Goal: Information Seeking & Learning: Learn about a topic

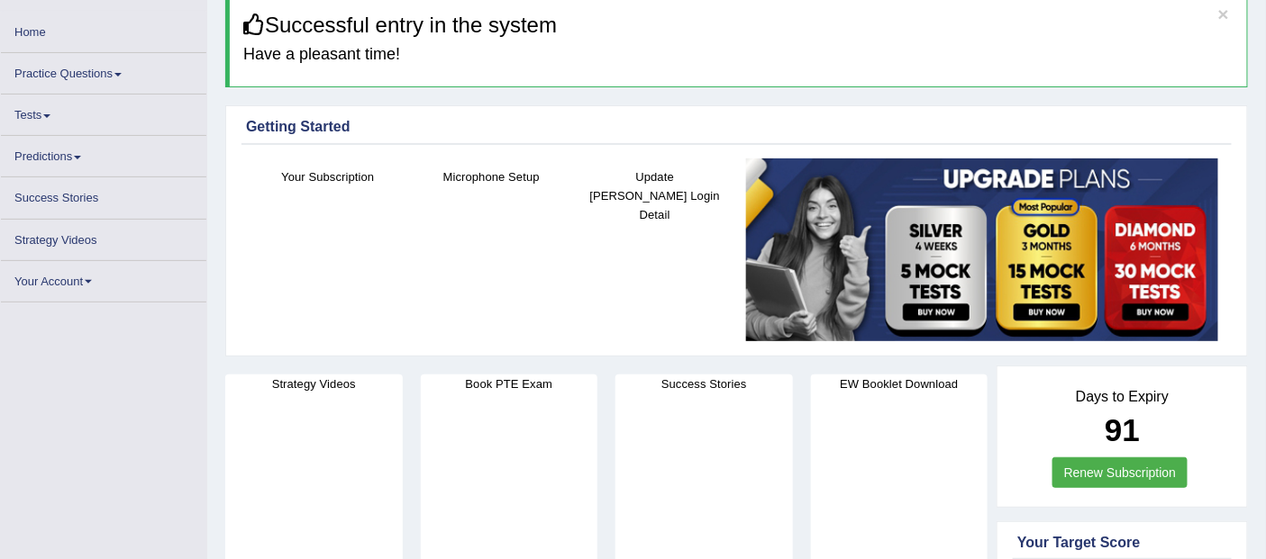
scroll to position [40, 0]
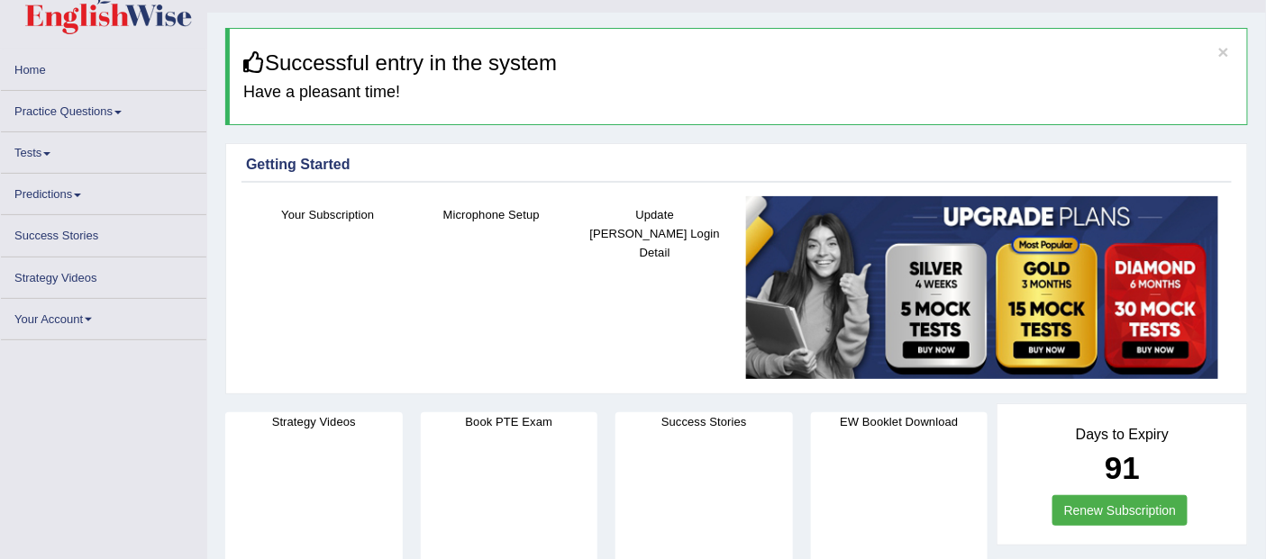
click at [257, 60] on icon at bounding box center [254, 62] width 22 height 22
click at [248, 64] on icon at bounding box center [254, 62] width 22 height 22
click at [122, 111] on span at bounding box center [117, 113] width 7 height 4
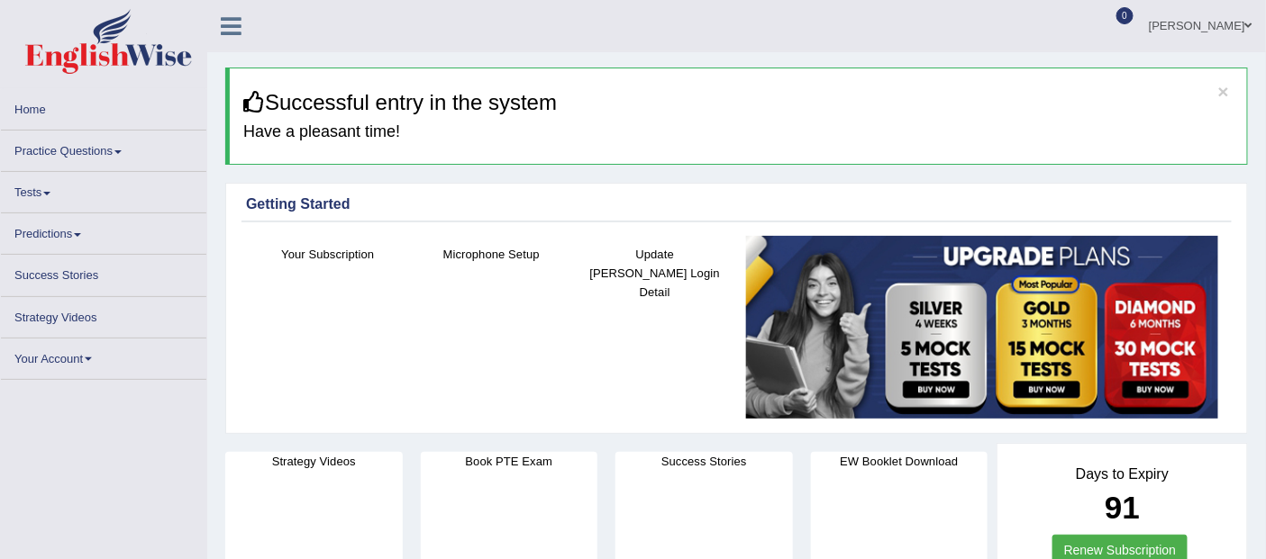
click at [91, 159] on link "Practice Questions" at bounding box center [103, 148] width 205 height 35
click at [113, 149] on link "Practice Questions" at bounding box center [103, 148] width 205 height 35
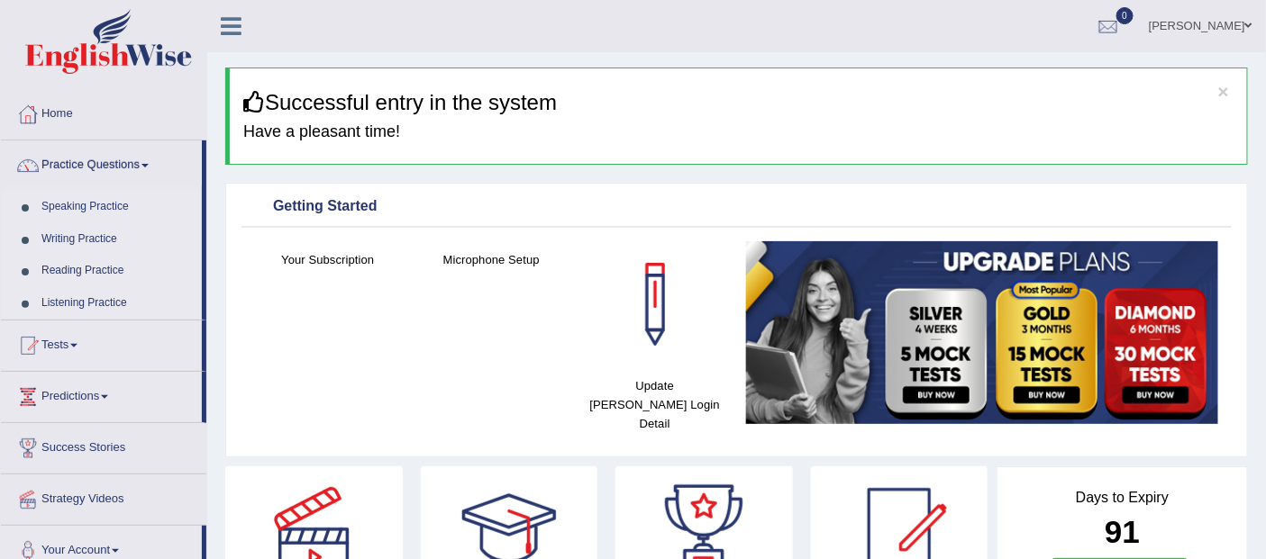
click at [154, 167] on link "Practice Questions" at bounding box center [101, 163] width 201 height 45
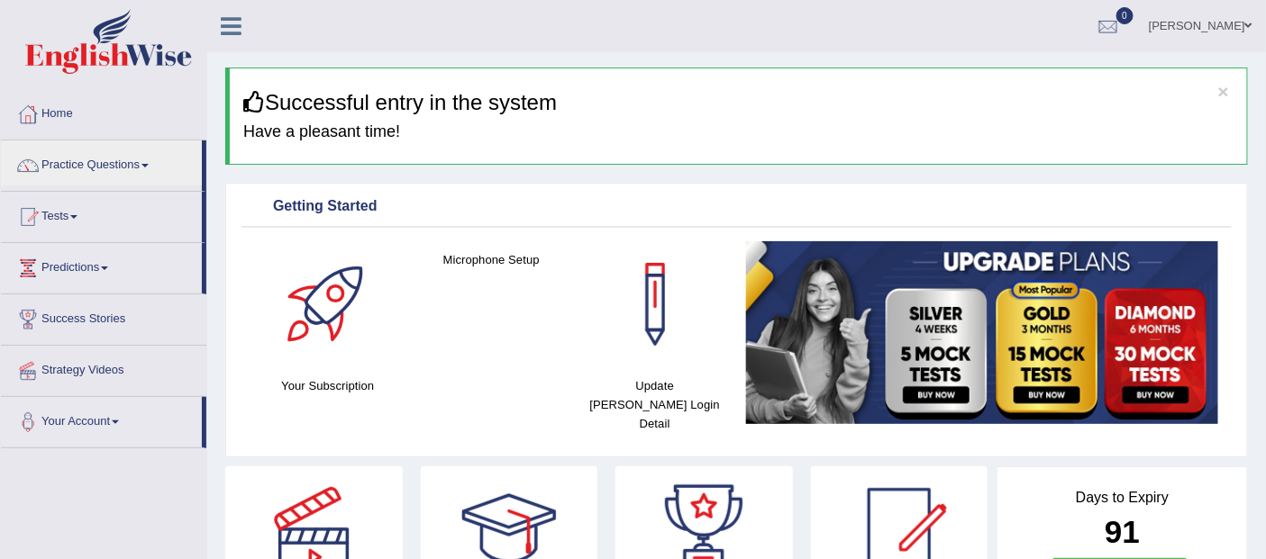
click at [65, 214] on link "Tests" at bounding box center [101, 214] width 201 height 45
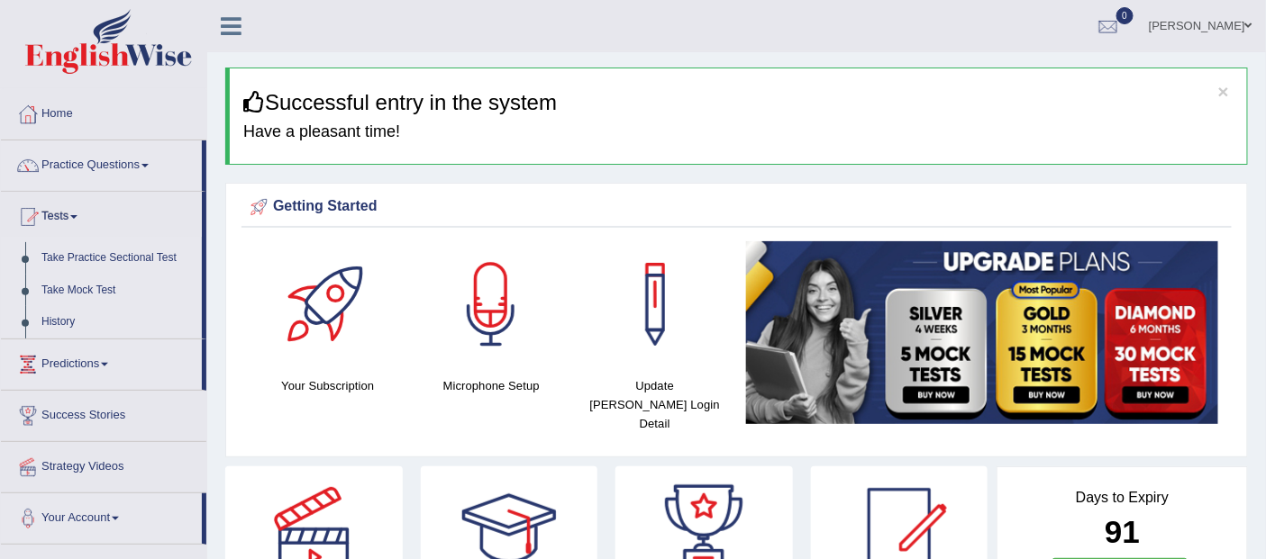
click at [151, 162] on link "Practice Questions" at bounding box center [101, 163] width 201 height 45
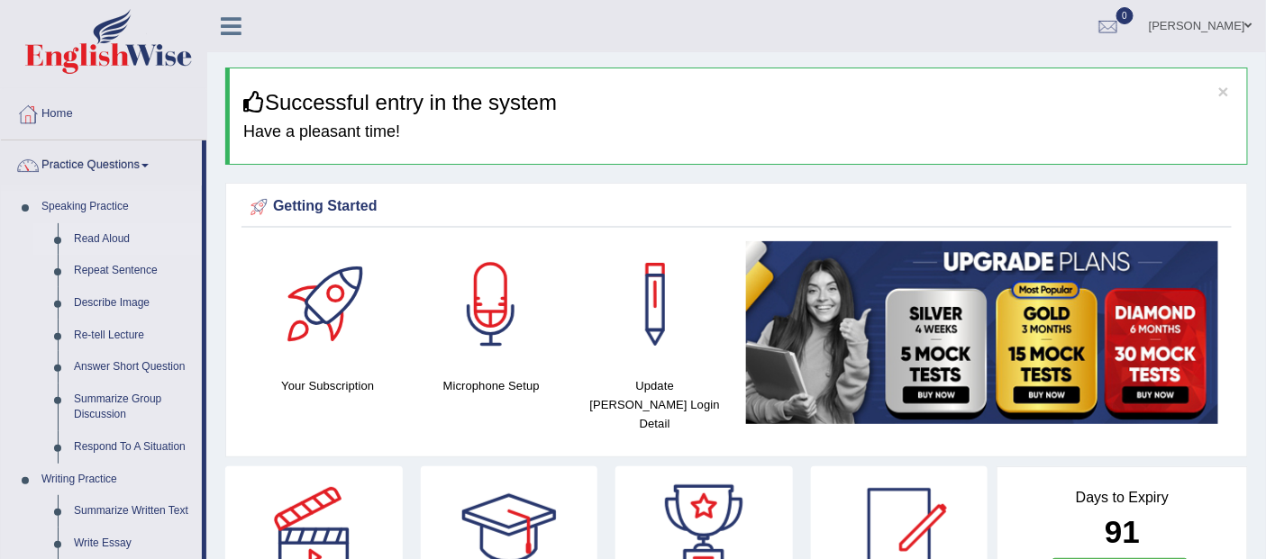
click at [112, 239] on link "Read Aloud" at bounding box center [134, 239] width 136 height 32
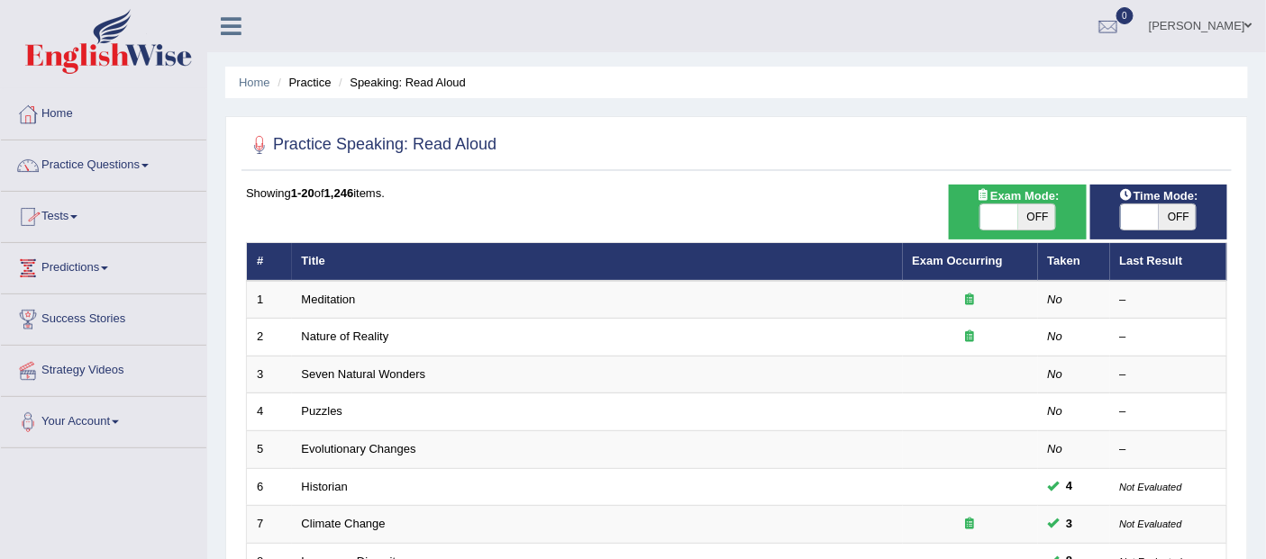
click at [1013, 212] on span at bounding box center [999, 216] width 38 height 25
checkbox input "true"
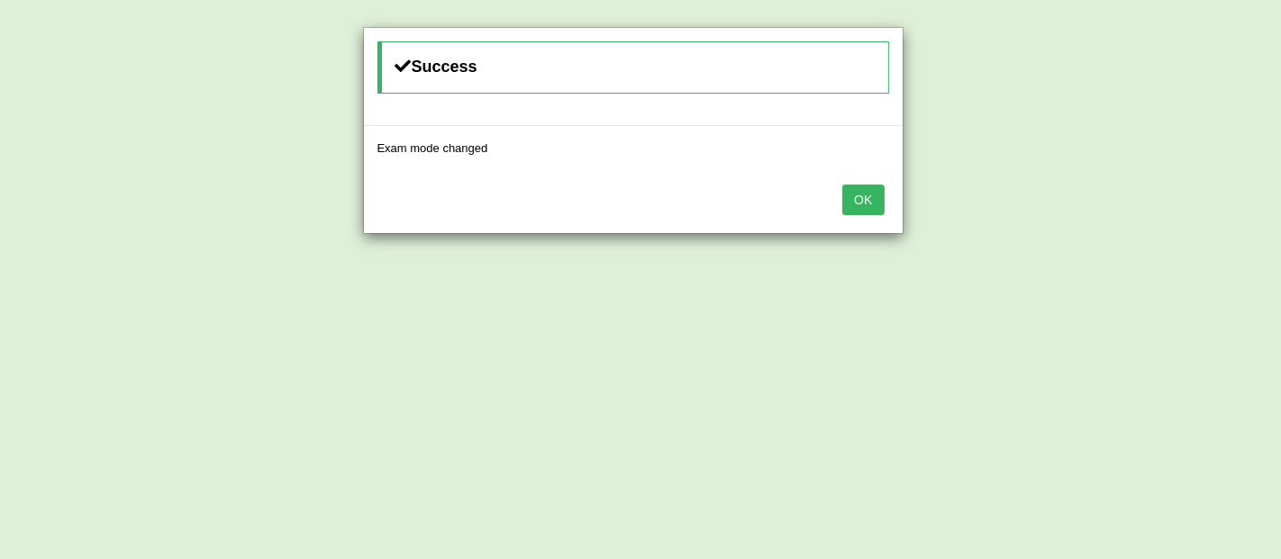
click at [863, 194] on button "OK" at bounding box center [862, 200] width 41 height 31
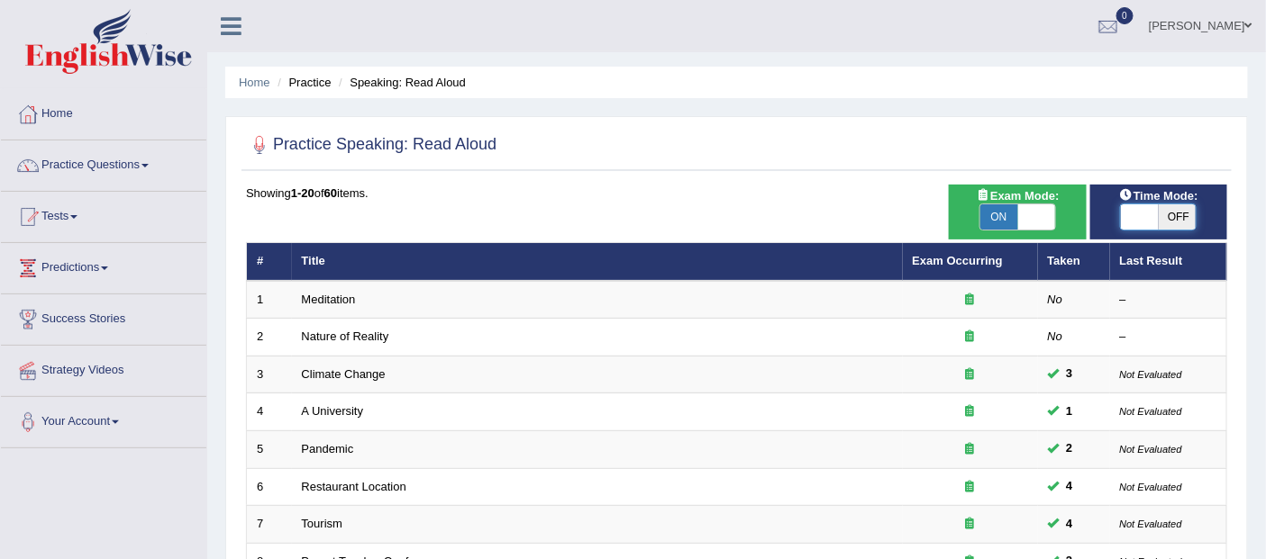
click at [1151, 214] on span at bounding box center [1140, 216] width 38 height 25
checkbox input "true"
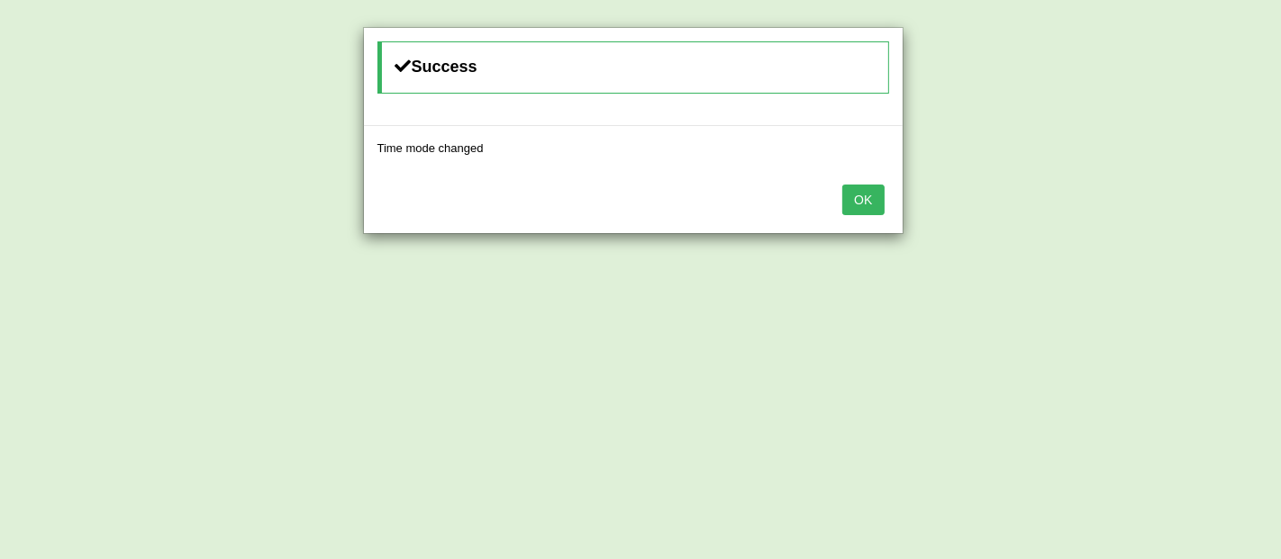
click at [861, 200] on button "OK" at bounding box center [862, 200] width 41 height 31
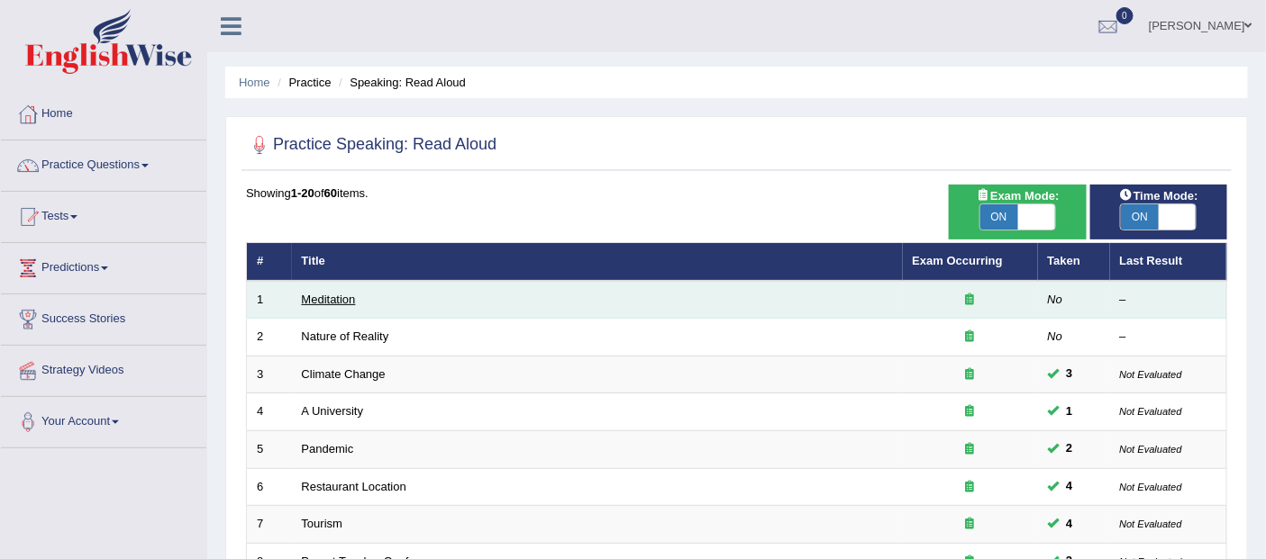
click at [337, 298] on link "Meditation" at bounding box center [329, 300] width 54 height 14
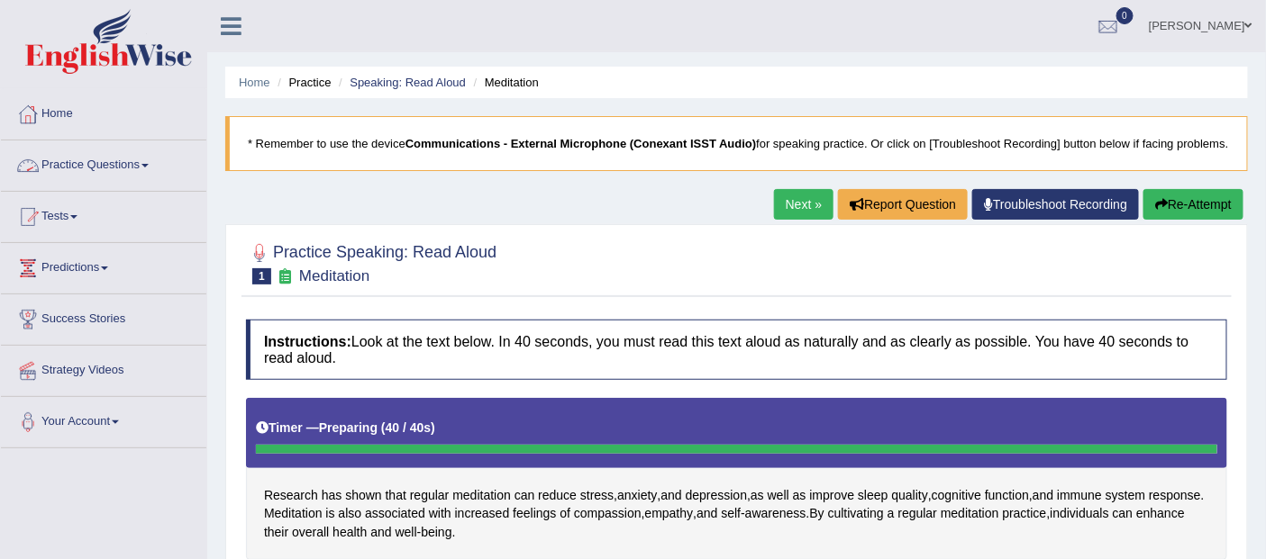
click at [147, 160] on link "Practice Questions" at bounding box center [103, 163] width 205 height 45
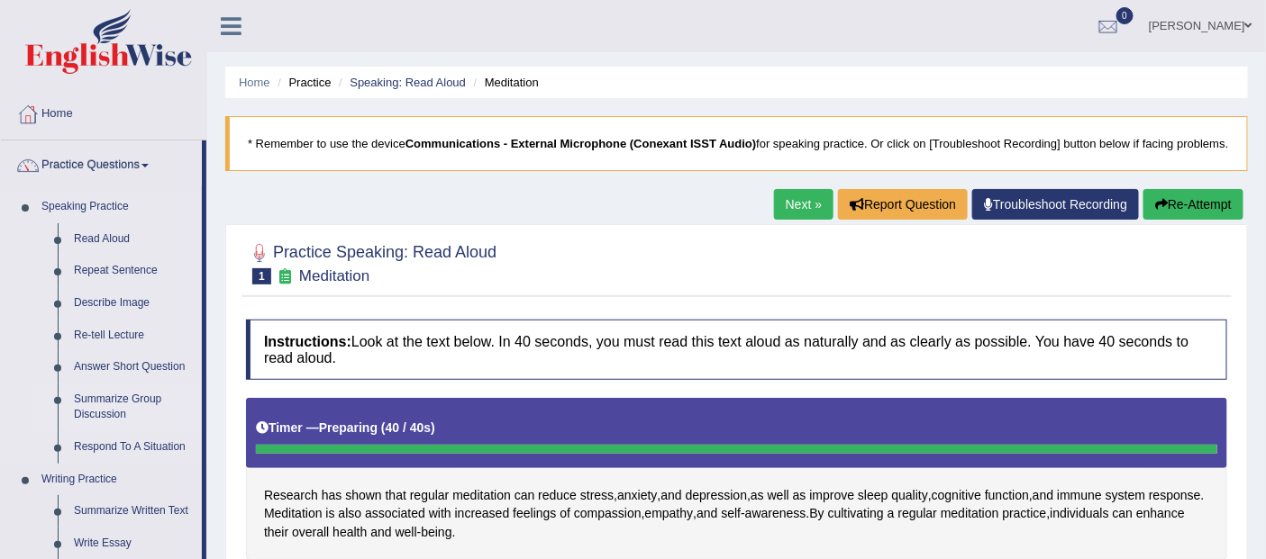
click at [108, 402] on link "Summarize Group Discussion" at bounding box center [134, 408] width 136 height 48
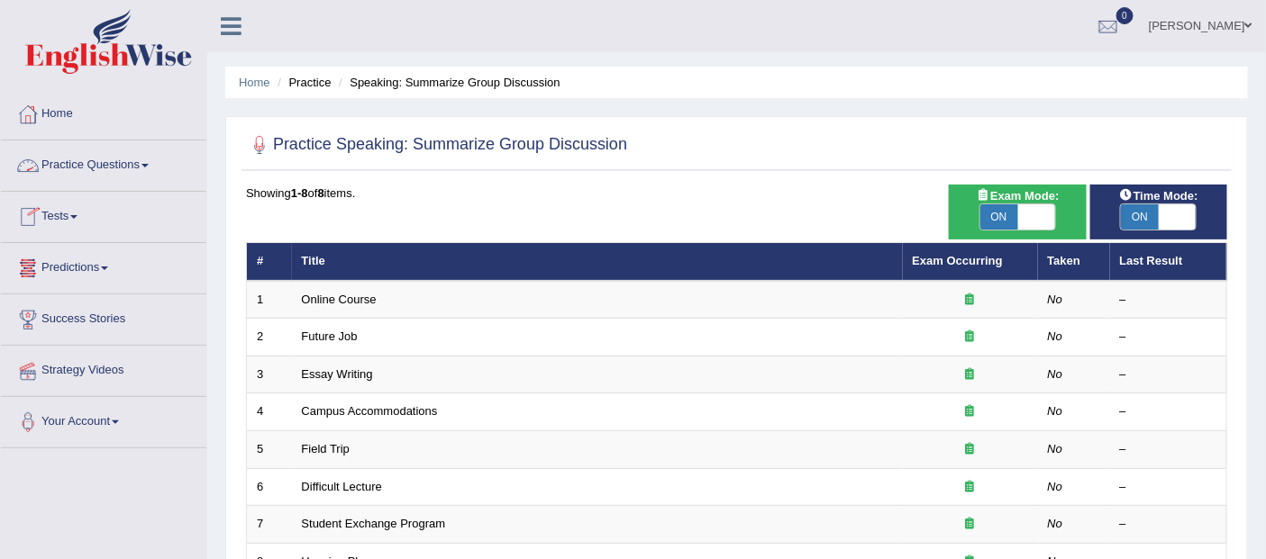
click at [150, 160] on link "Practice Questions" at bounding box center [103, 163] width 205 height 45
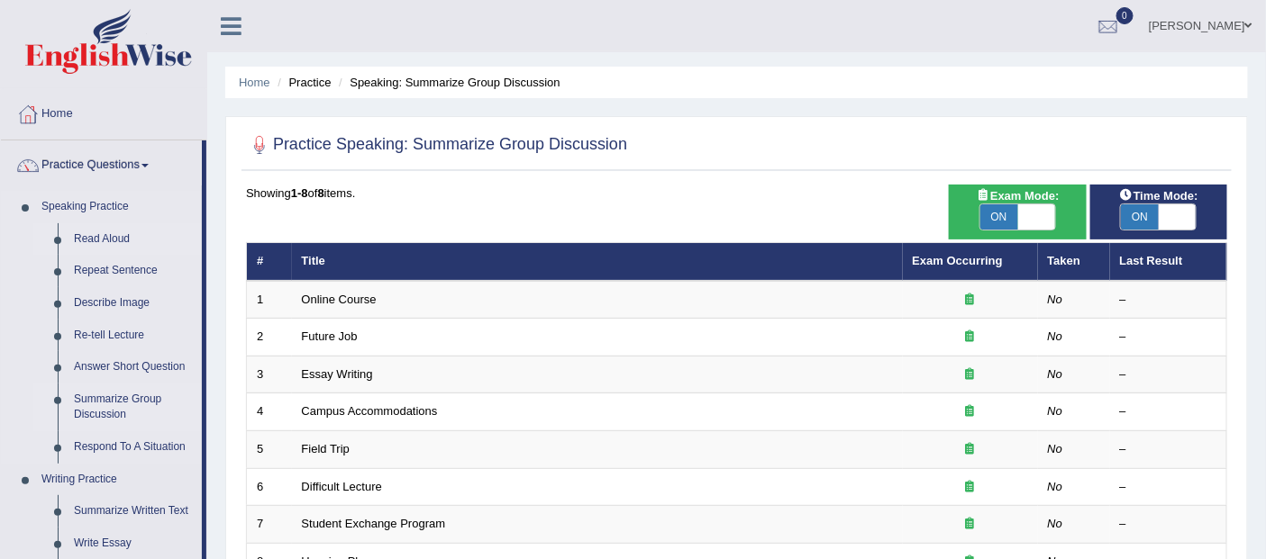
click at [102, 232] on link "Read Aloud" at bounding box center [134, 239] width 136 height 32
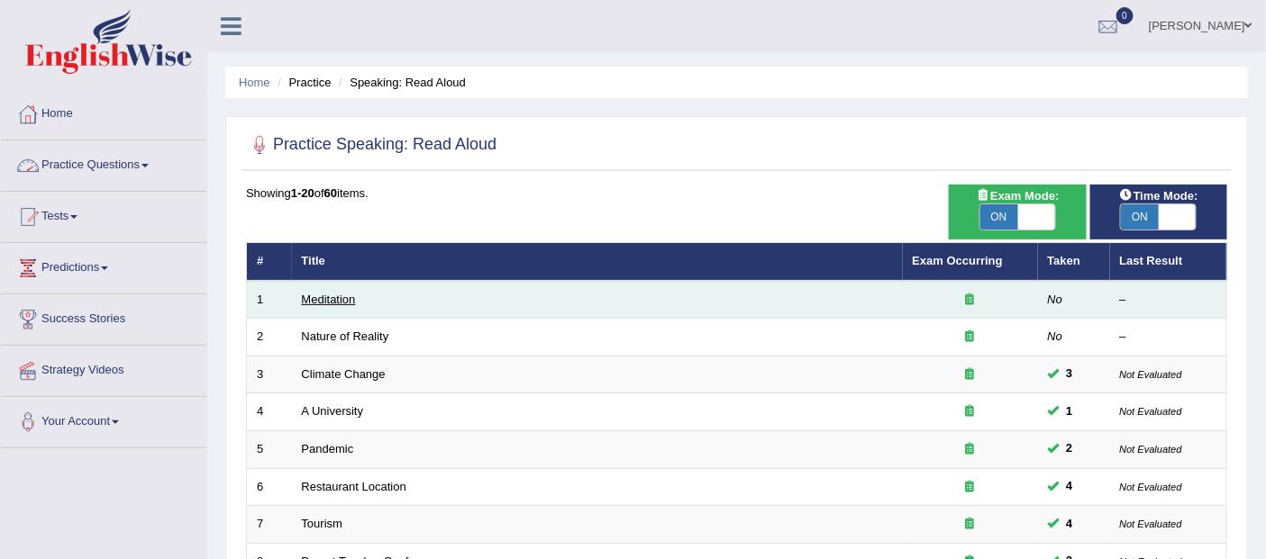
click at [326, 294] on link "Meditation" at bounding box center [329, 300] width 54 height 14
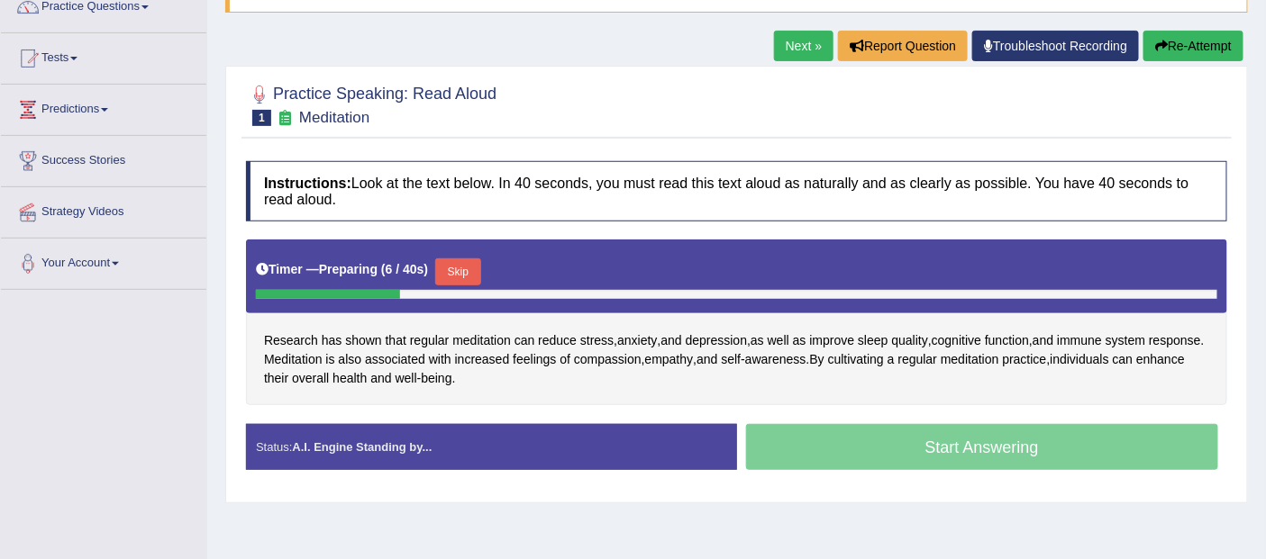
scroll to position [159, 0]
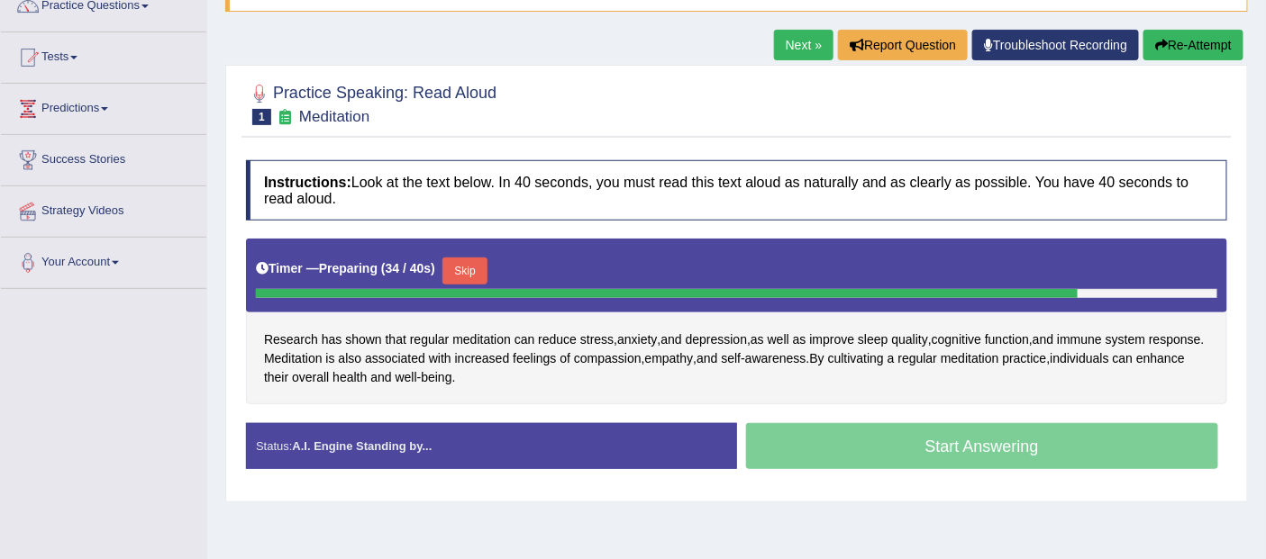
click at [1181, 44] on button "Re-Attempt" at bounding box center [1193, 45] width 100 height 31
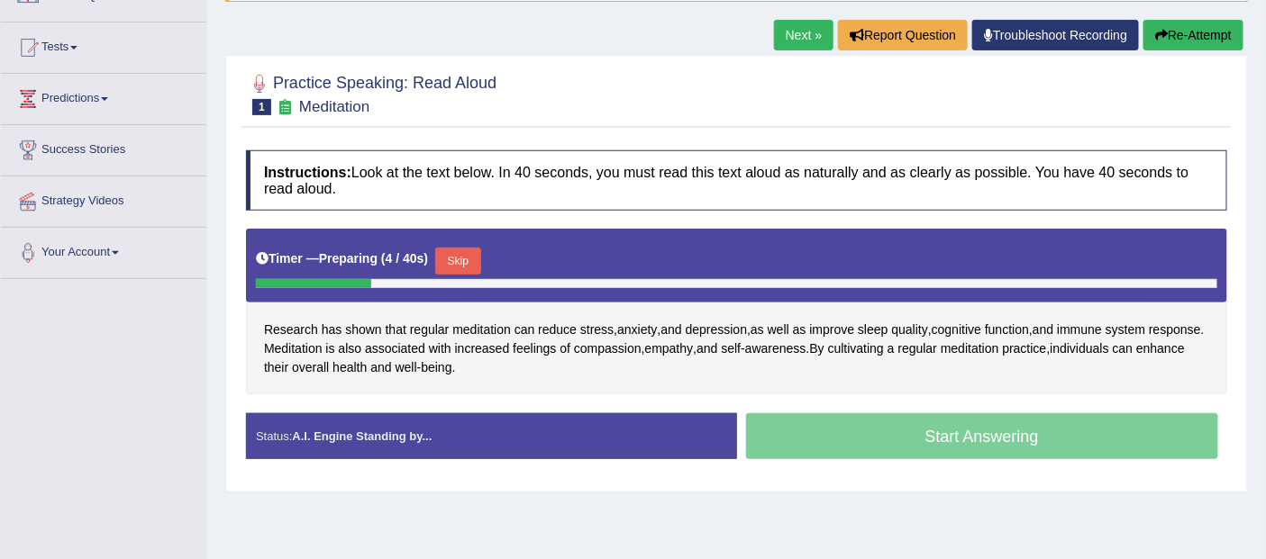
scroll to position [159, 0]
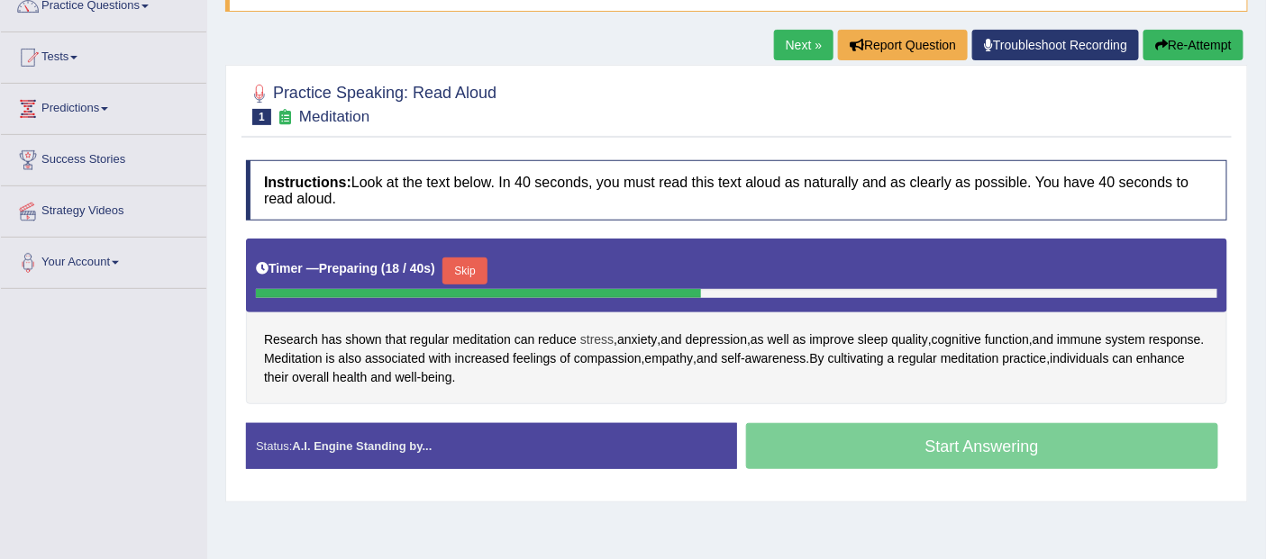
click at [604, 338] on span "stress" at bounding box center [596, 340] width 33 height 19
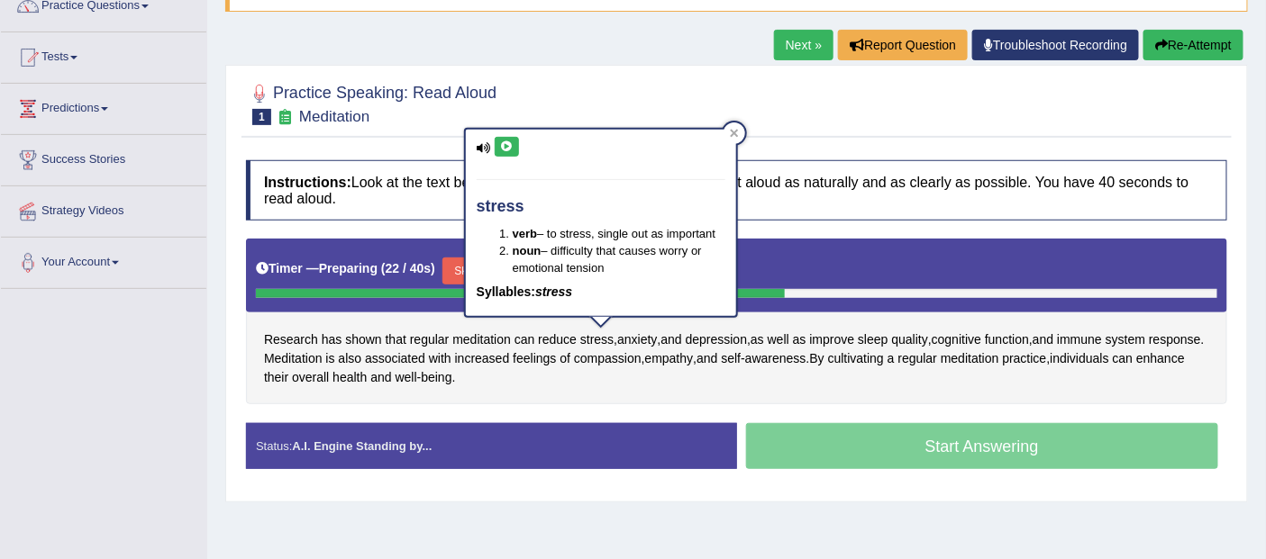
click at [508, 140] on button at bounding box center [507, 147] width 24 height 20
click at [504, 145] on icon at bounding box center [507, 146] width 14 height 11
click at [646, 333] on span "anxiety" at bounding box center [637, 340] width 40 height 19
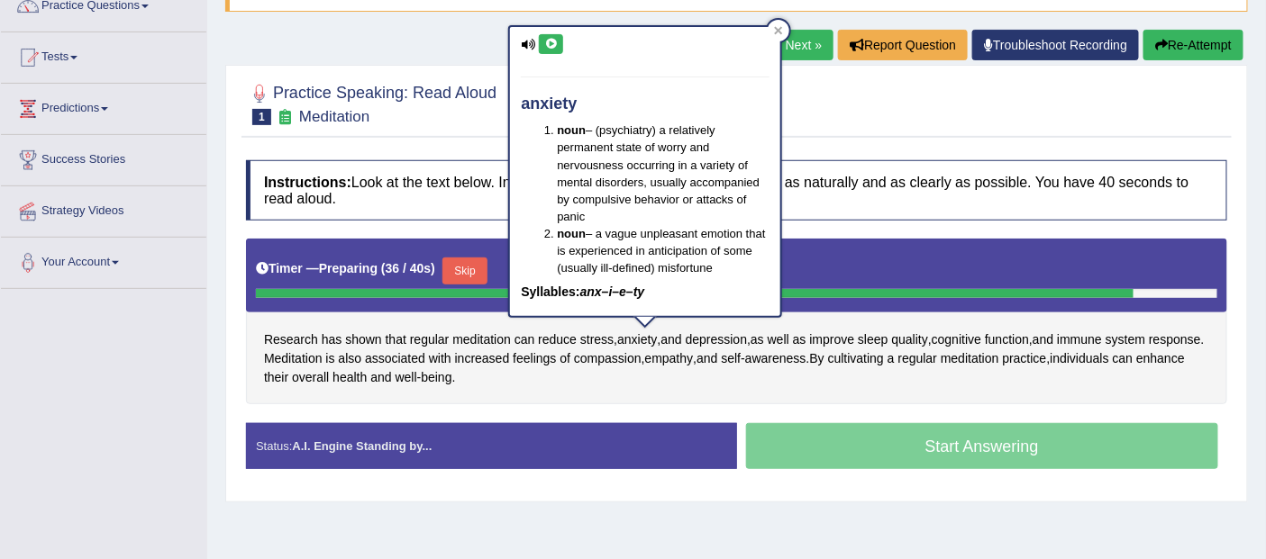
click at [554, 39] on icon at bounding box center [551, 44] width 14 height 11
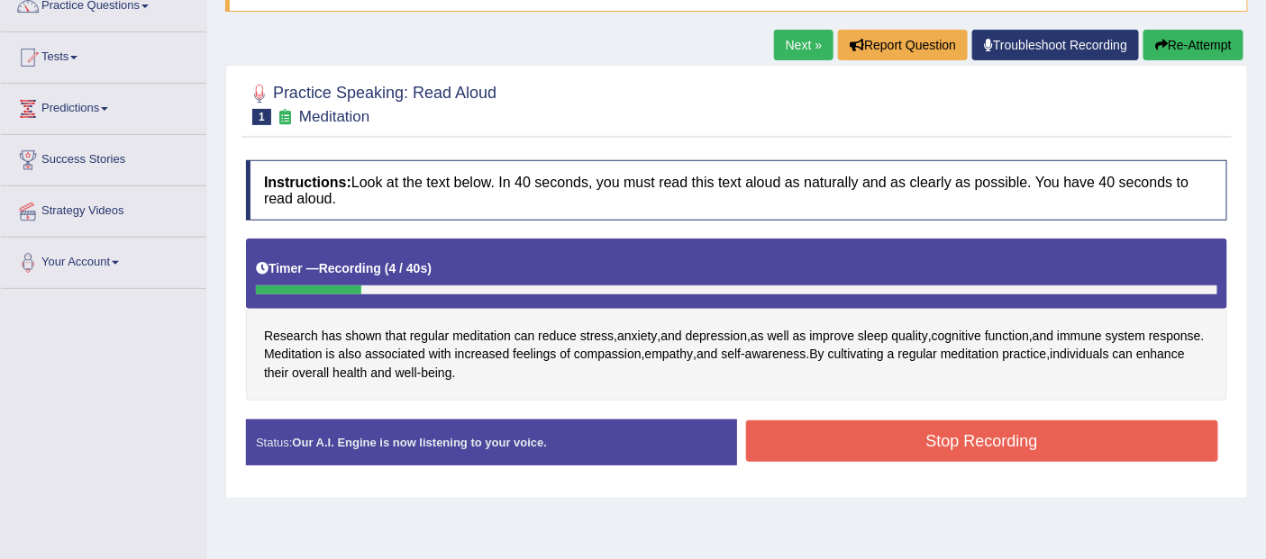
click at [1206, 39] on button "Re-Attempt" at bounding box center [1193, 45] width 100 height 31
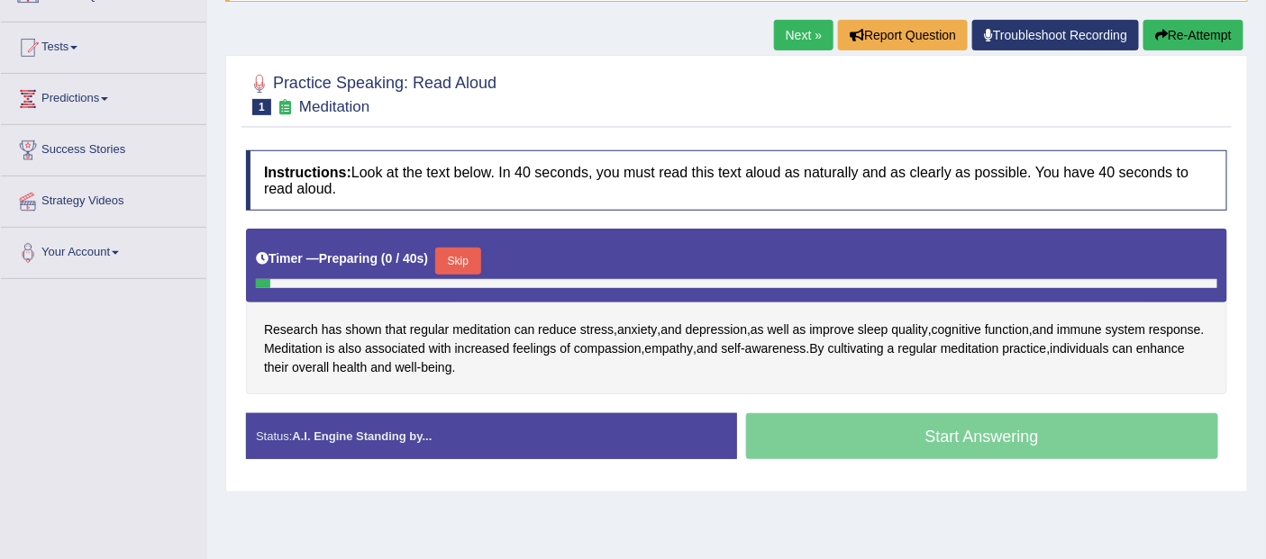
scroll to position [159, 0]
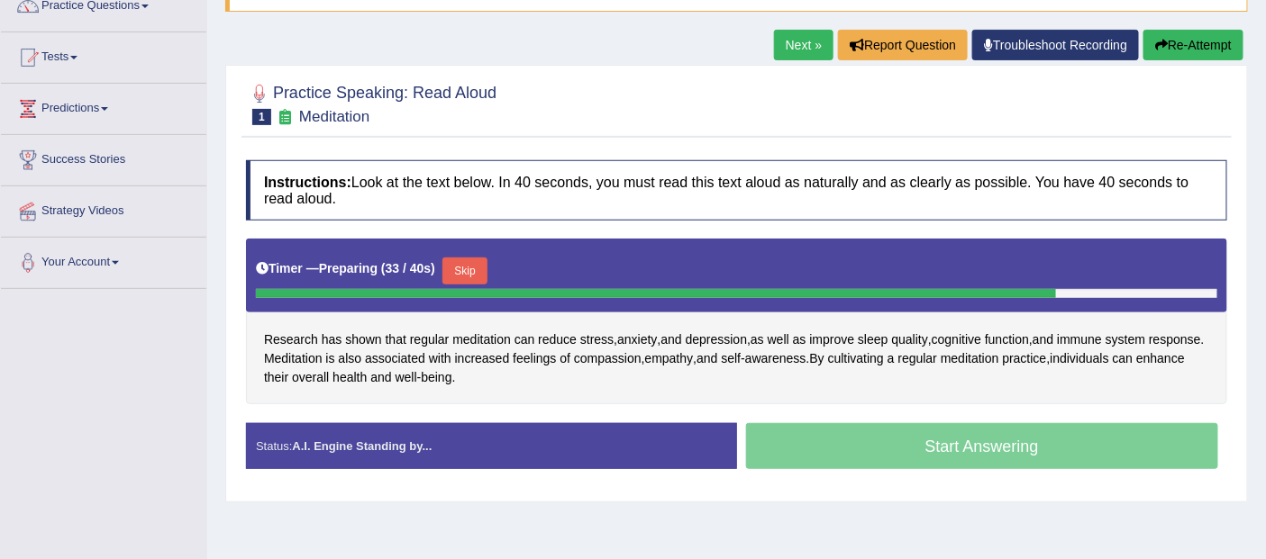
click at [1181, 37] on button "Re-Attempt" at bounding box center [1193, 45] width 100 height 31
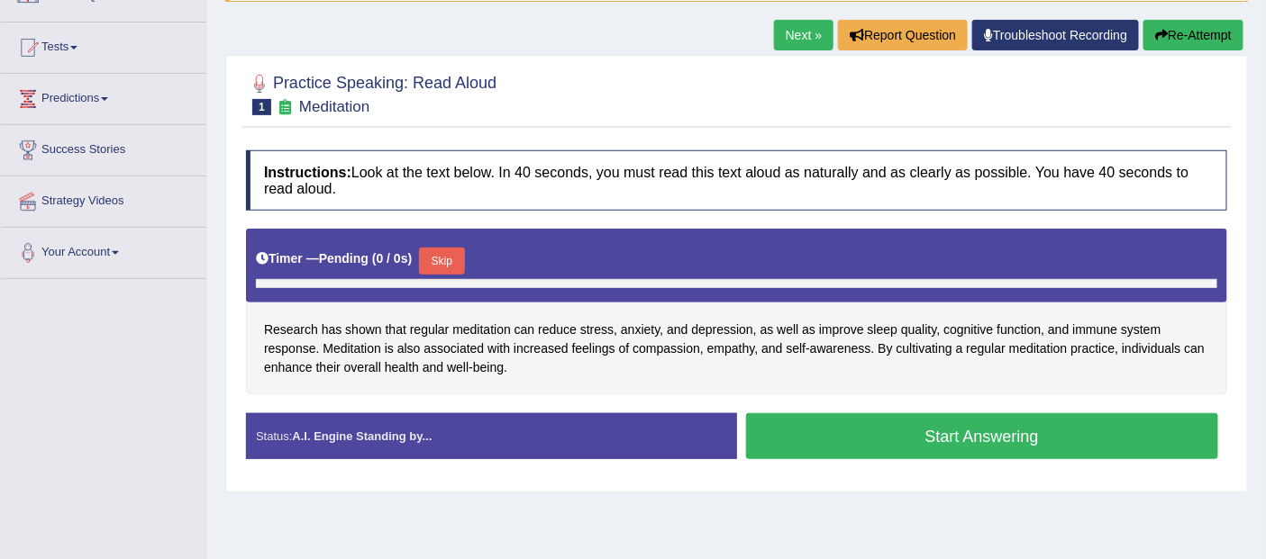
scroll to position [159, 0]
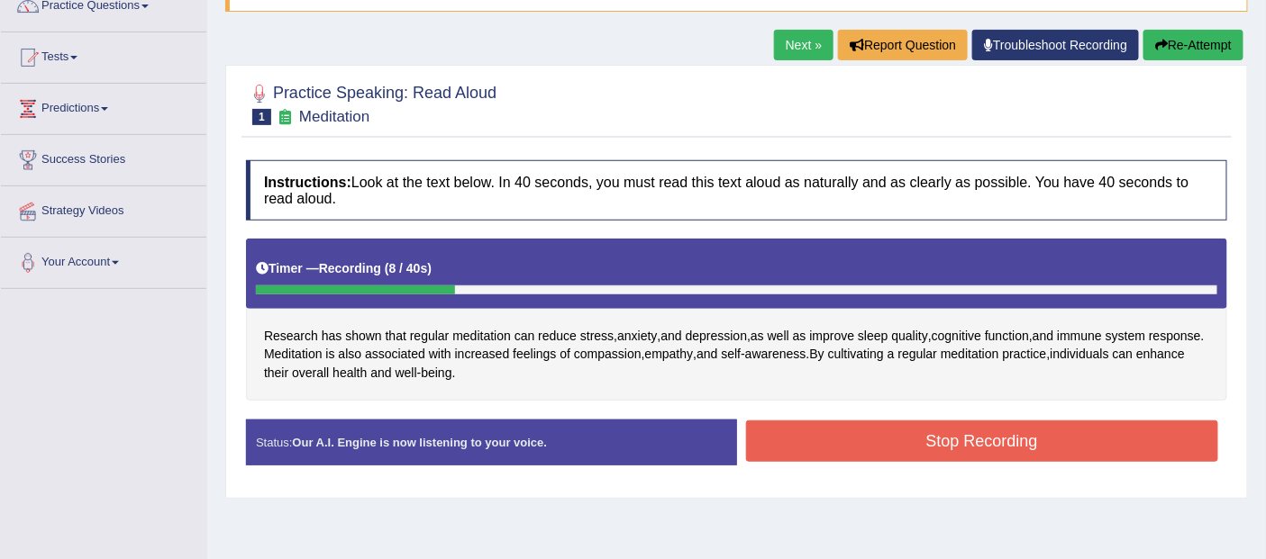
click at [996, 426] on button "Stop Recording" at bounding box center [982, 441] width 473 height 41
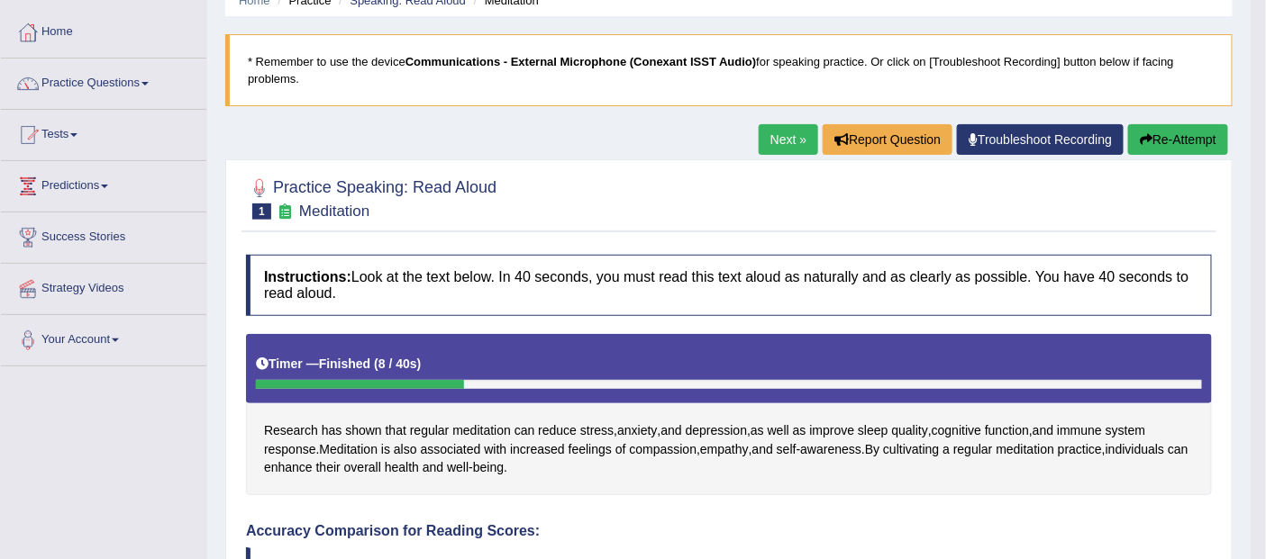
scroll to position [66, 0]
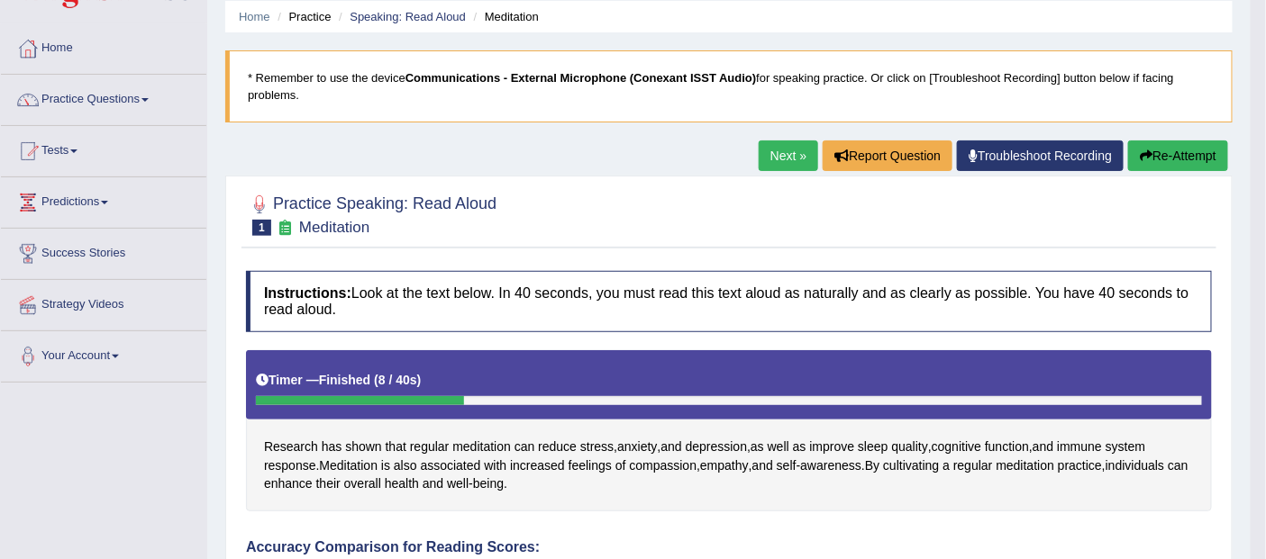
click at [1164, 144] on button "Re-Attempt" at bounding box center [1178, 156] width 100 height 31
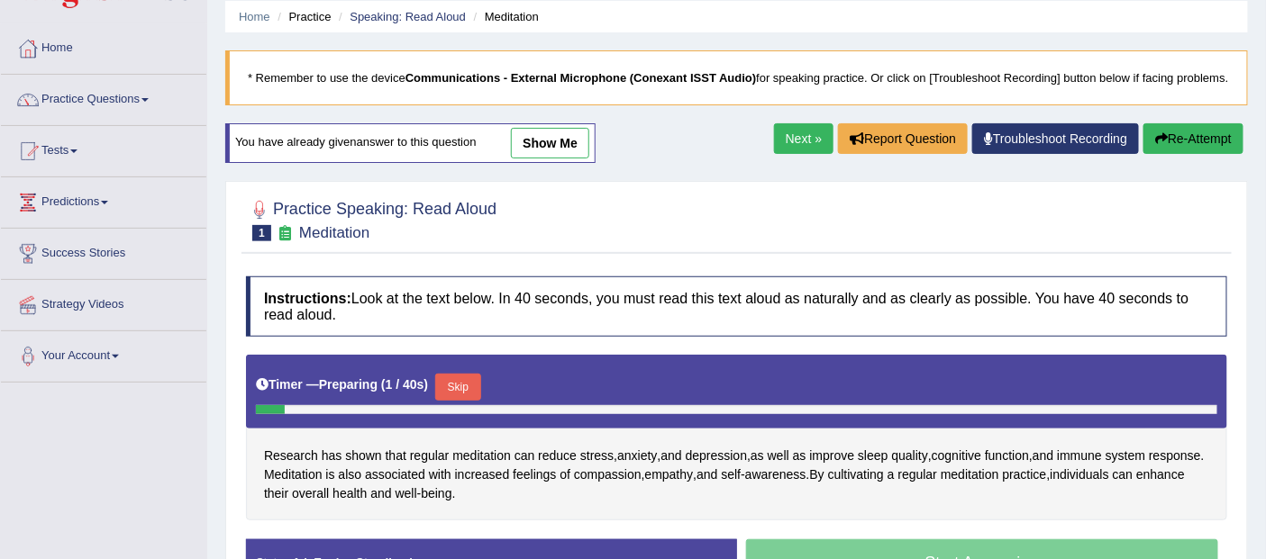
click at [455, 377] on button "Skip" at bounding box center [457, 387] width 45 height 27
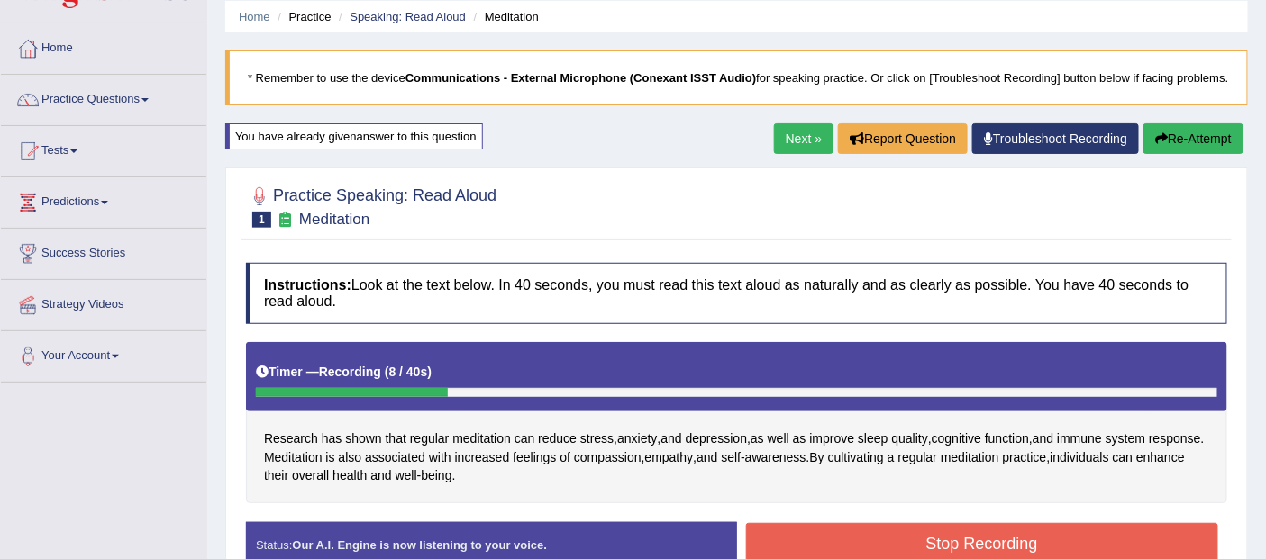
click at [956, 539] on button "Stop Recording" at bounding box center [982, 543] width 473 height 41
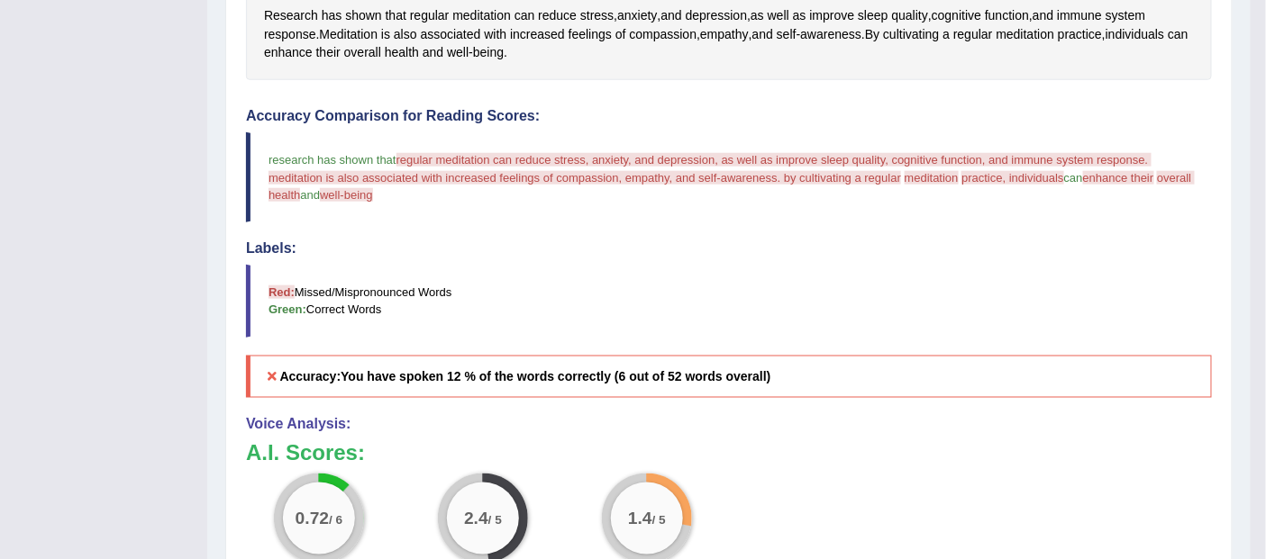
scroll to position [547, 0]
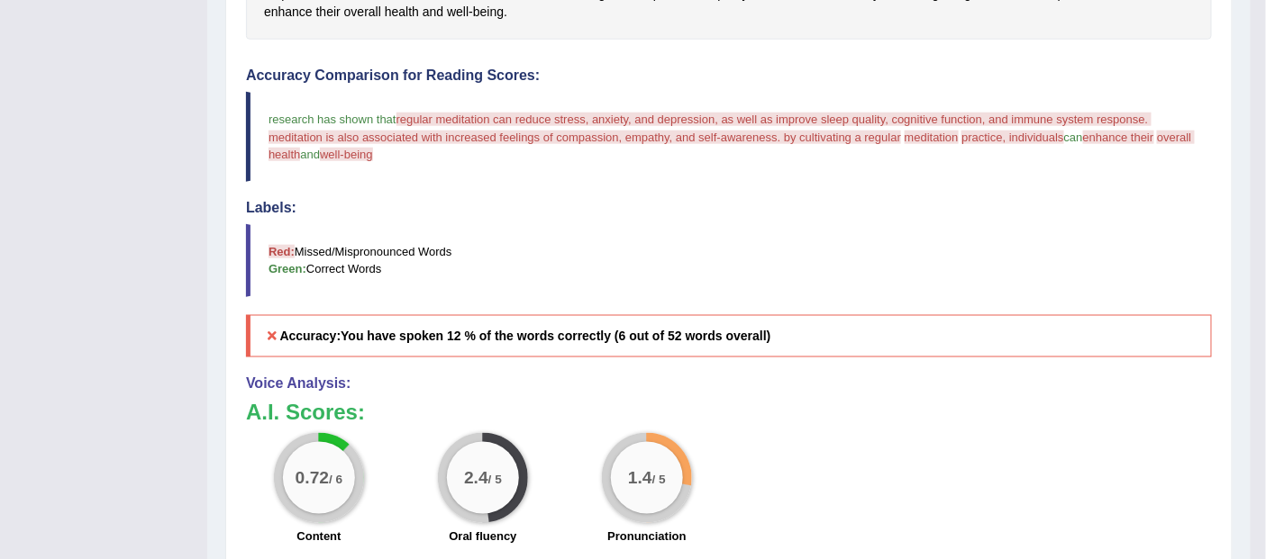
click at [477, 119] on span "regular meditation can reduce stress, anxiety, and depression, as well as impro…" at bounding box center [709, 128] width 883 height 31
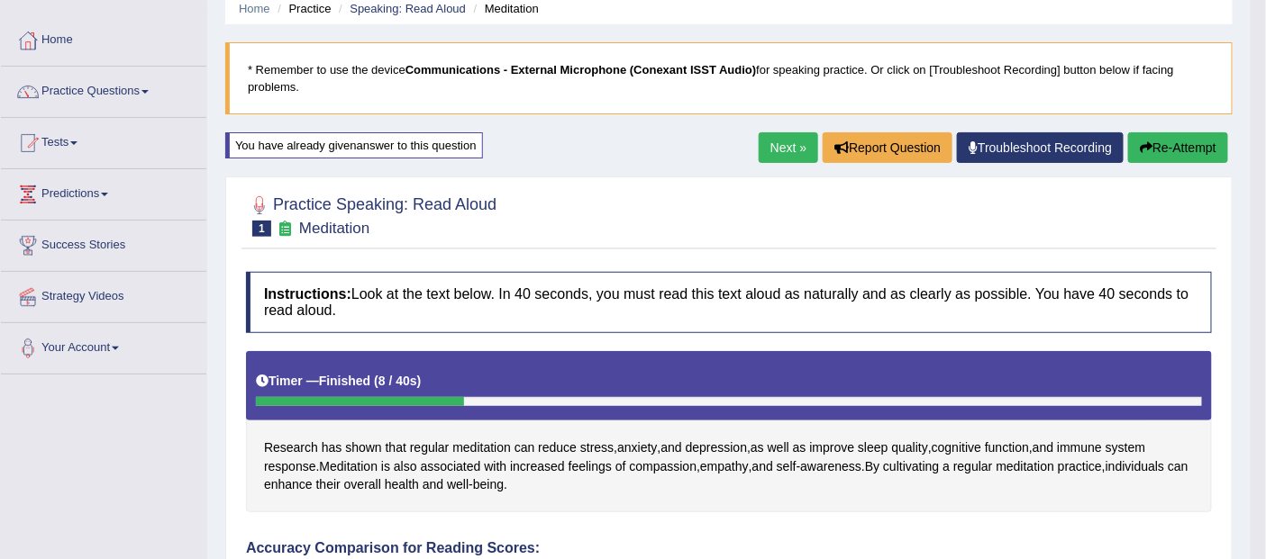
scroll to position [66, 0]
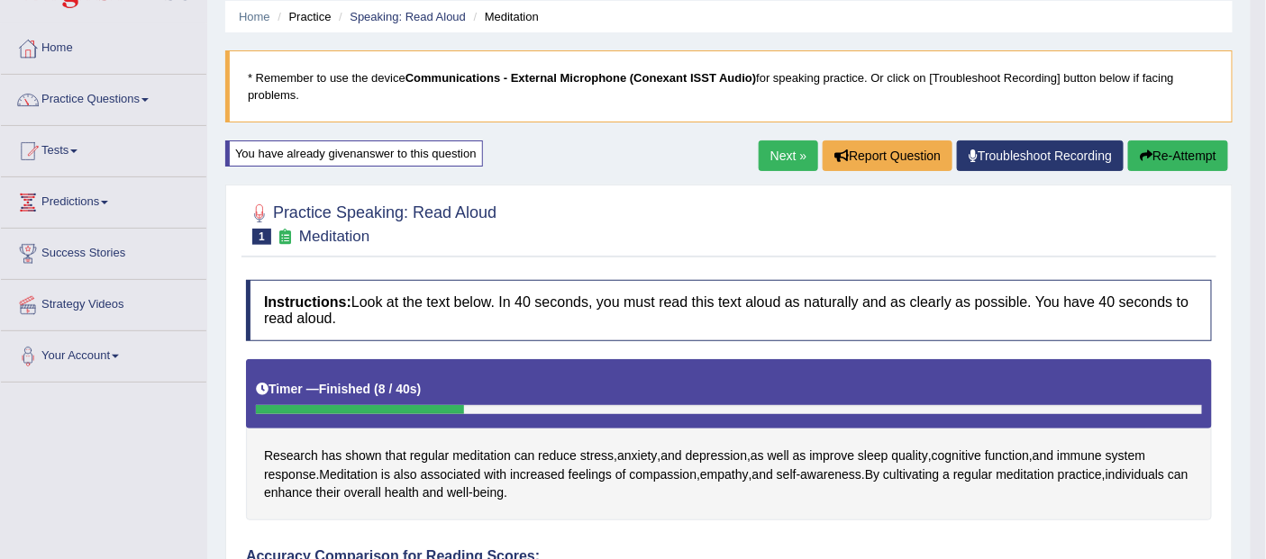
click at [1189, 141] on button "Re-Attempt" at bounding box center [1178, 156] width 100 height 31
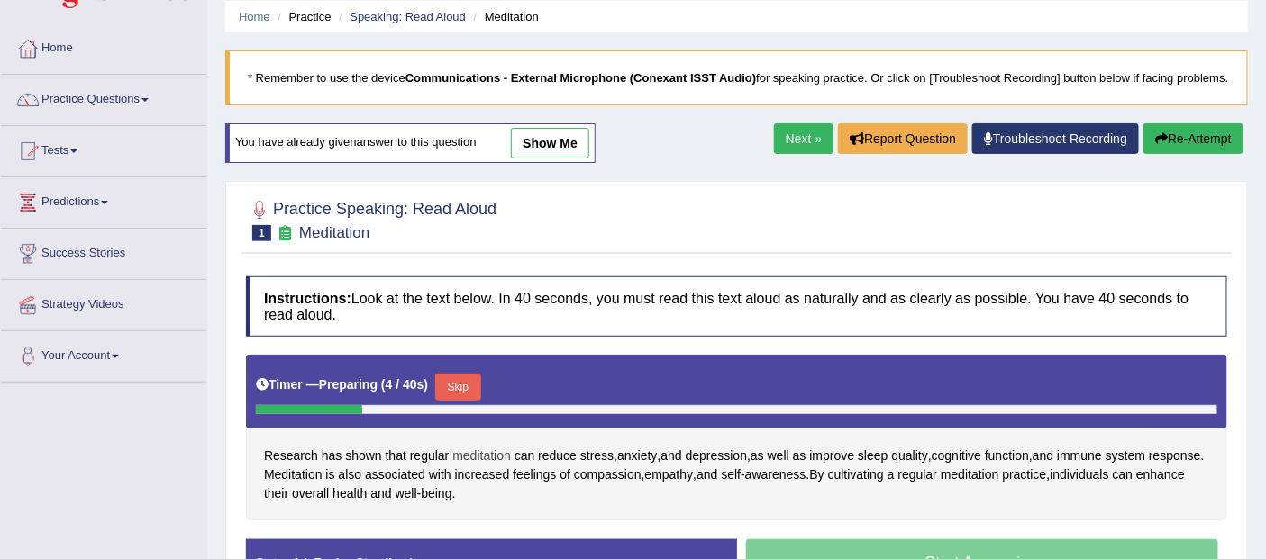
click at [481, 451] on span "meditation" at bounding box center [481, 456] width 59 height 19
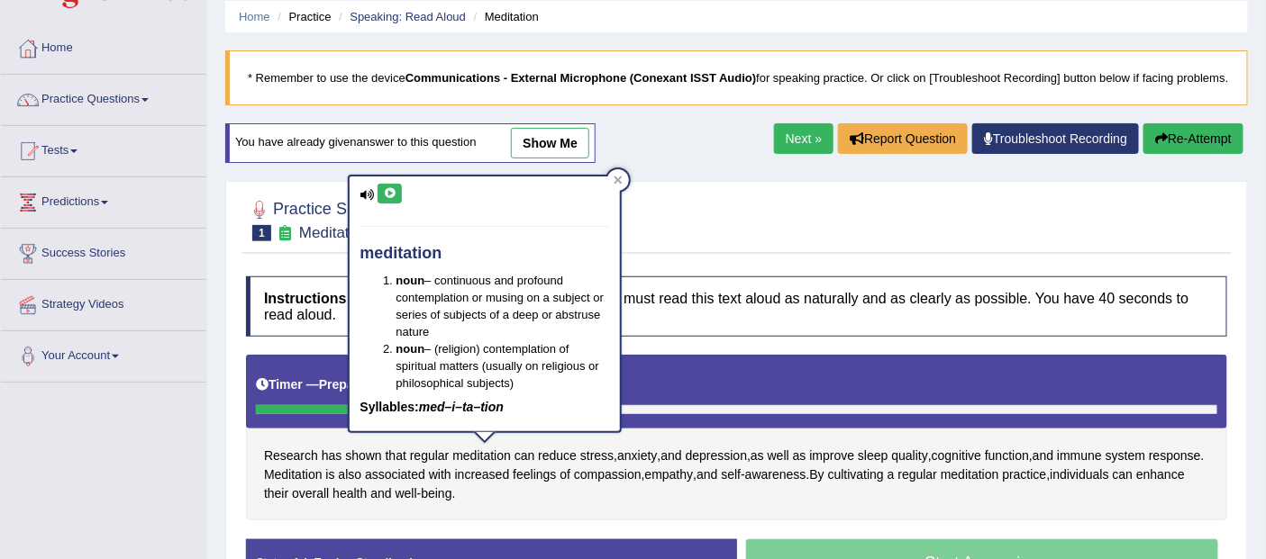
click at [385, 195] on icon at bounding box center [390, 193] width 14 height 11
click at [430, 449] on span "regular" at bounding box center [430, 456] width 40 height 19
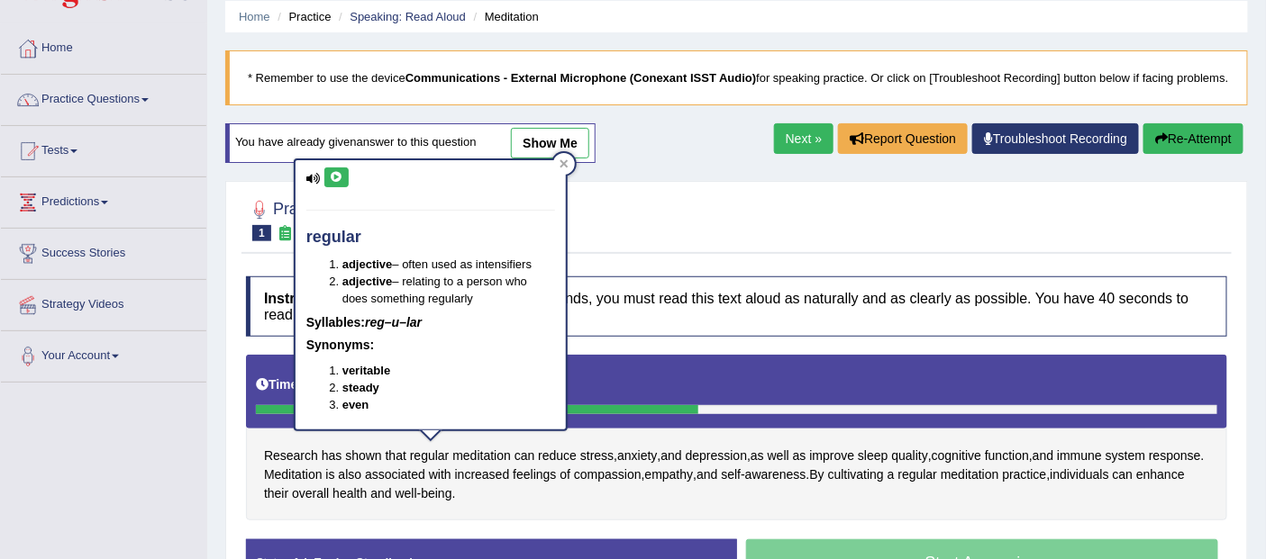
click at [334, 172] on icon at bounding box center [337, 177] width 14 height 11
click at [111, 486] on div "Toggle navigation Home Practice Questions Speaking Practice Read Aloud Repeat S…" at bounding box center [633, 402] width 1266 height 937
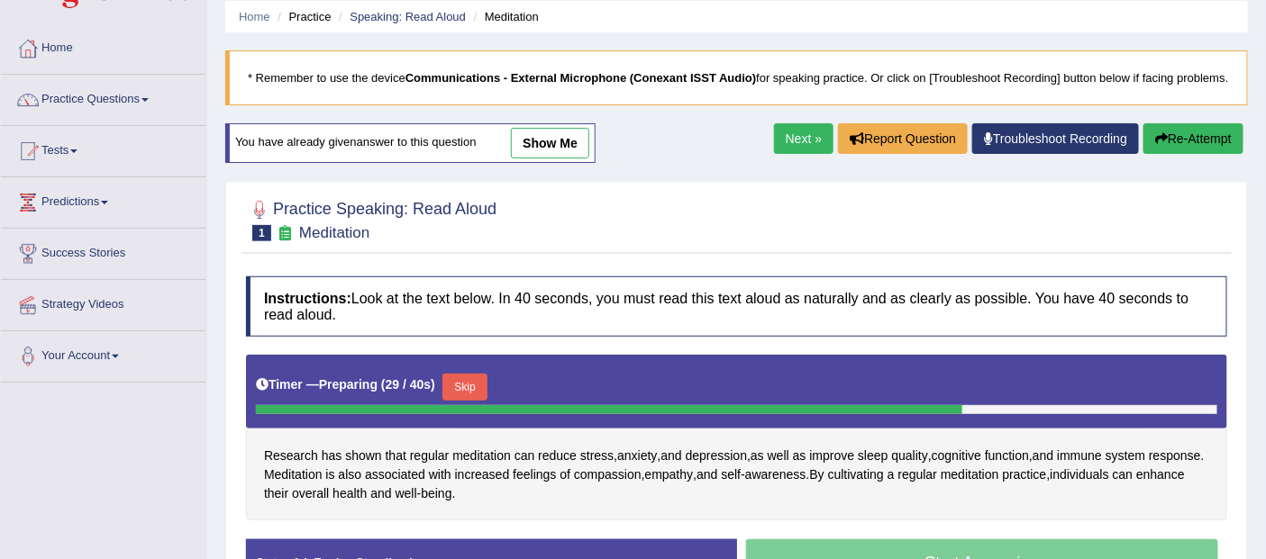
click at [465, 384] on button "Skip" at bounding box center [464, 387] width 45 height 27
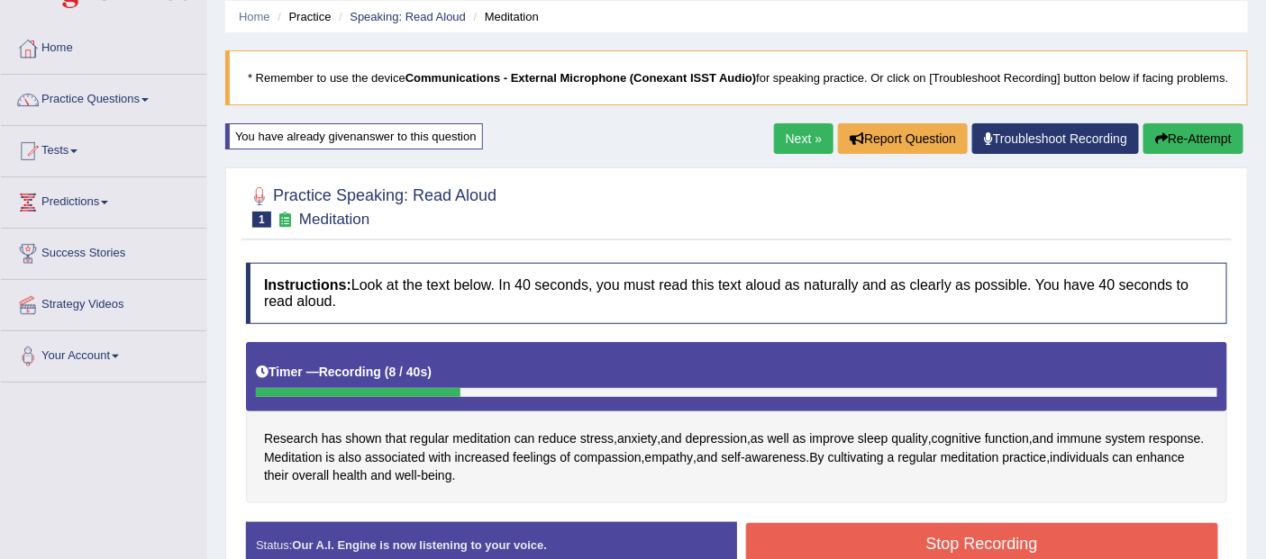
click at [1015, 539] on button "Stop Recording" at bounding box center [982, 543] width 473 height 41
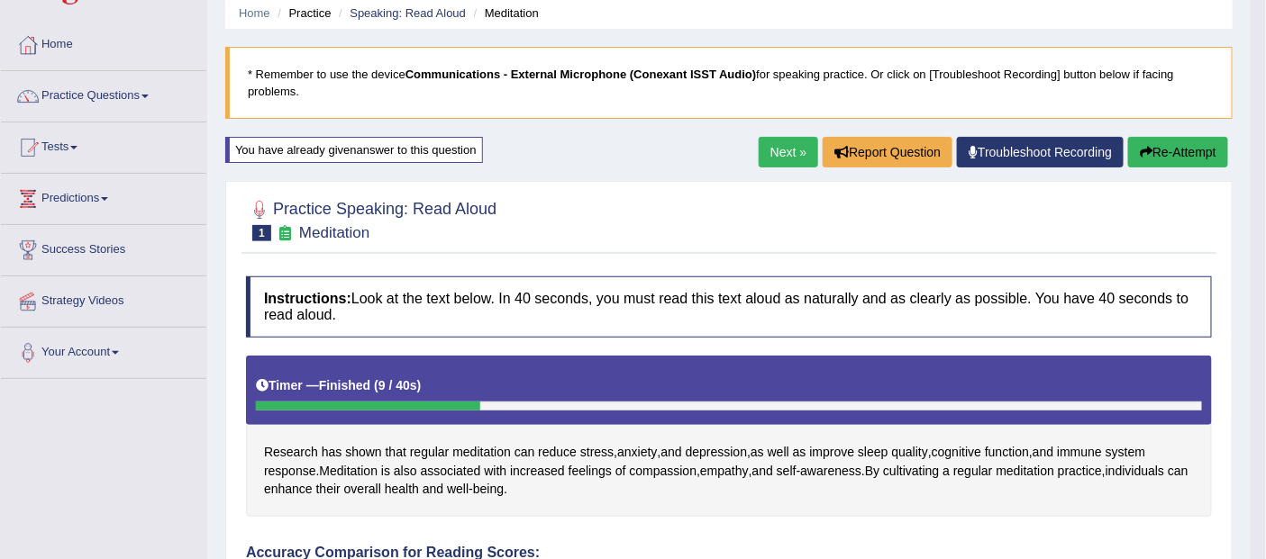
scroll to position [68, 0]
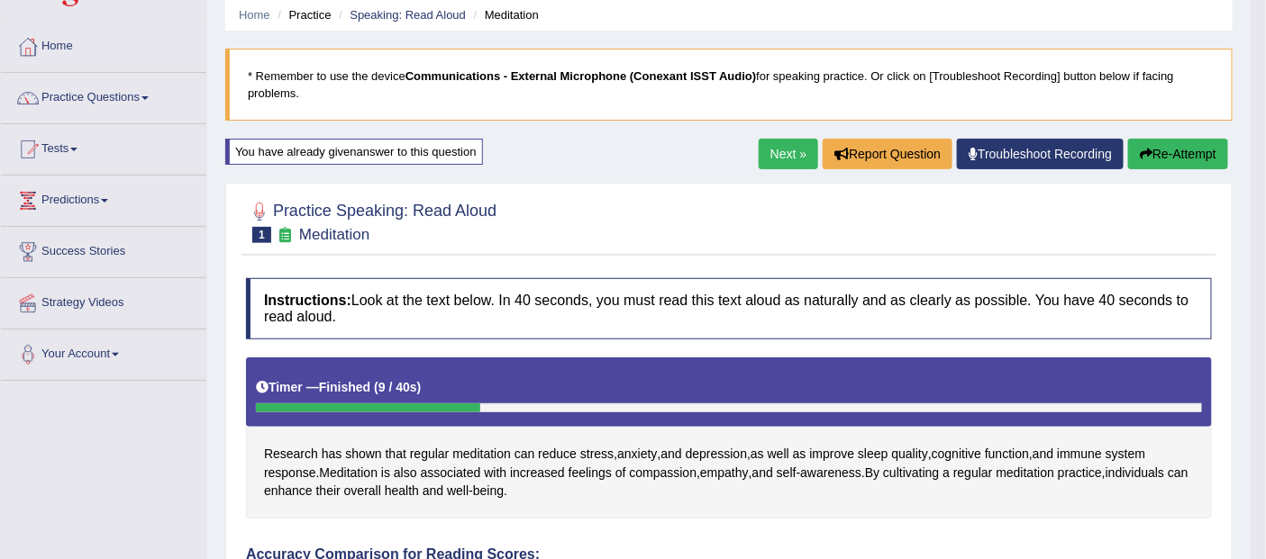
click at [1176, 158] on button "Re-Attempt" at bounding box center [1178, 154] width 100 height 31
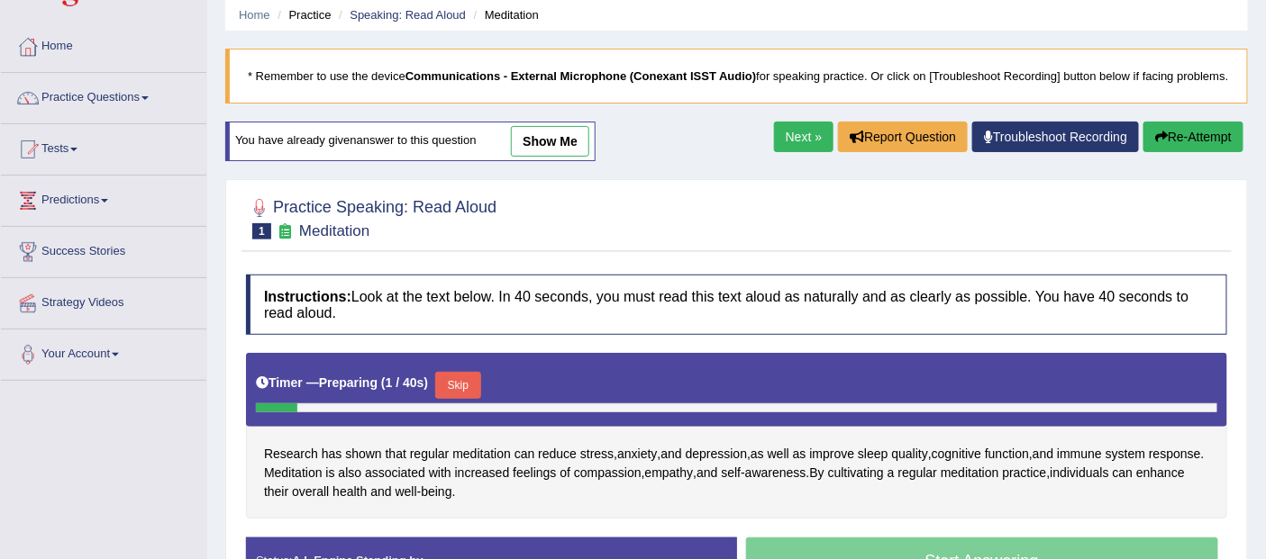
click at [443, 387] on button "Skip" at bounding box center [457, 385] width 45 height 27
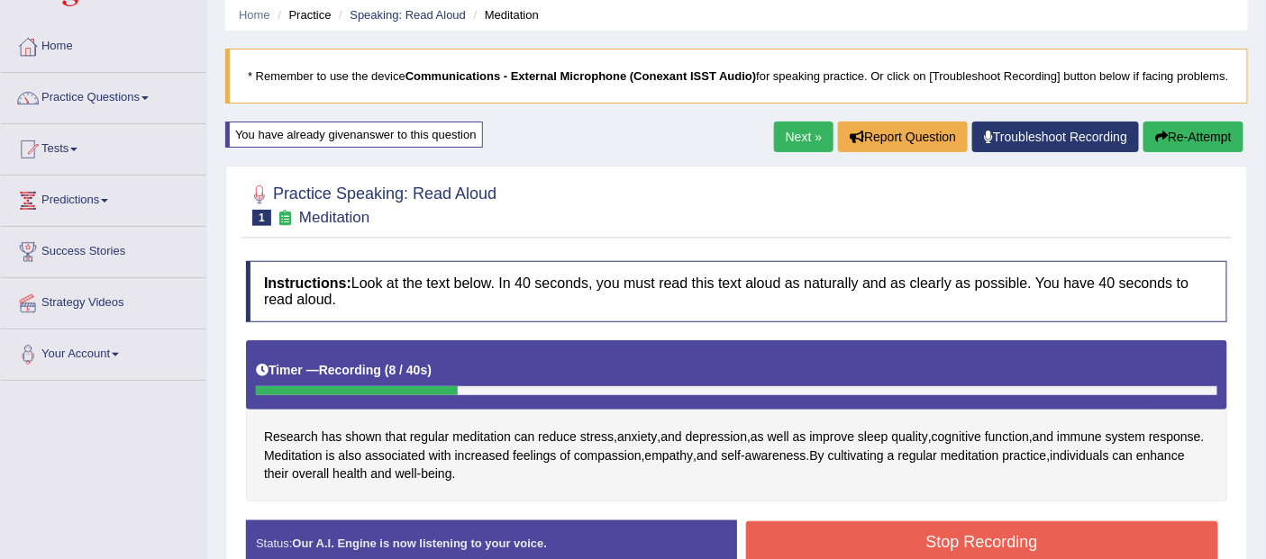
click at [949, 530] on button "Stop Recording" at bounding box center [982, 542] width 473 height 41
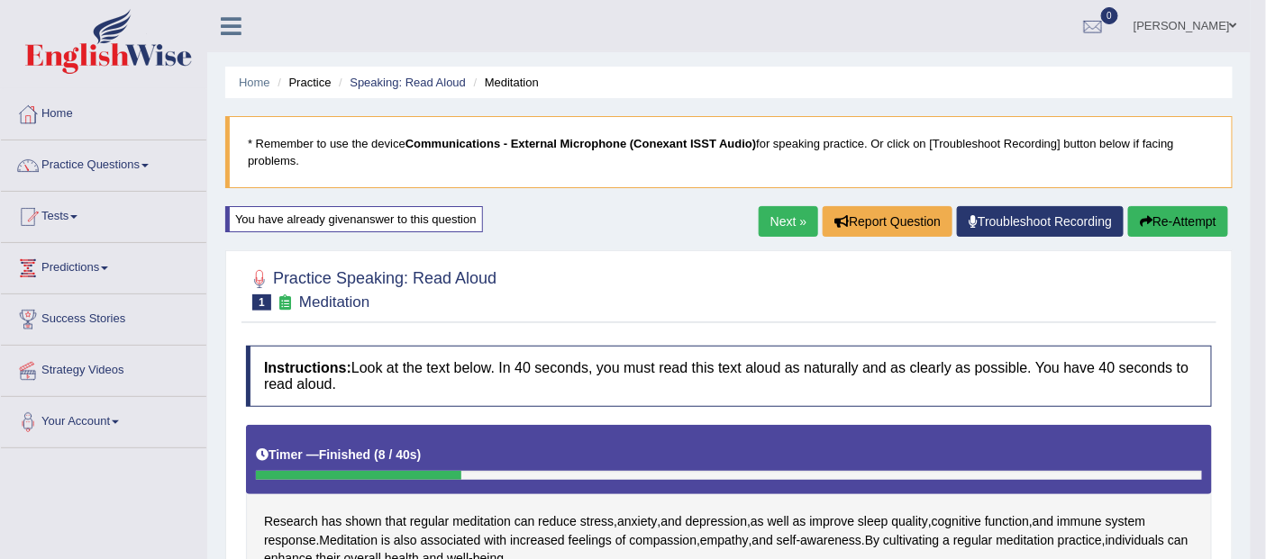
click at [1153, 214] on button "Re-Attempt" at bounding box center [1178, 221] width 100 height 31
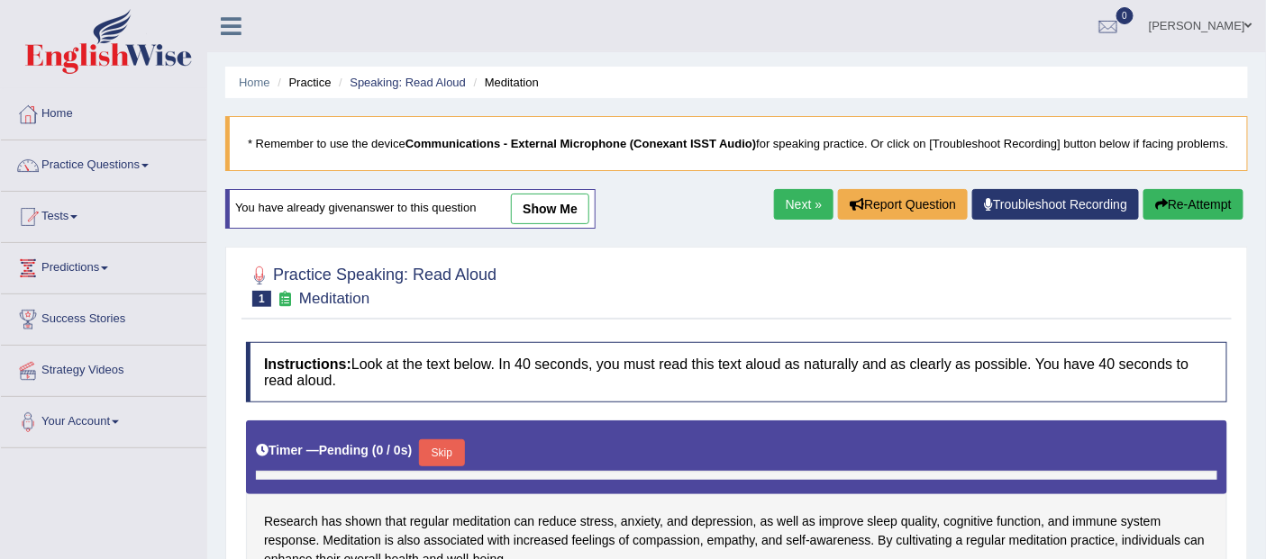
click at [442, 441] on button "Skip" at bounding box center [441, 453] width 45 height 27
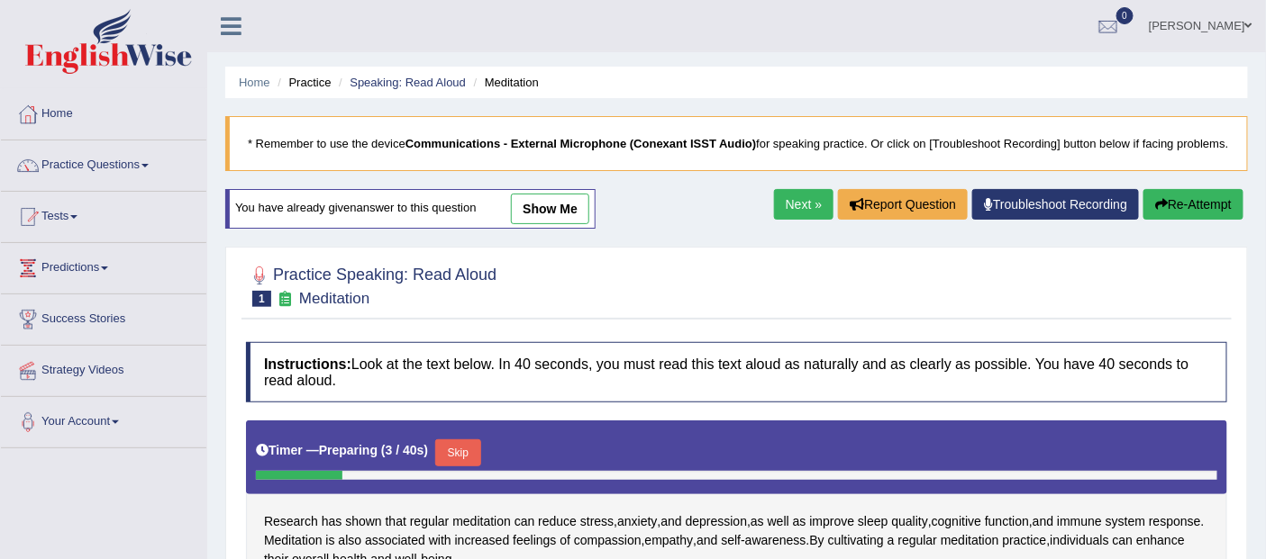
click at [453, 453] on button "Skip" at bounding box center [457, 453] width 45 height 27
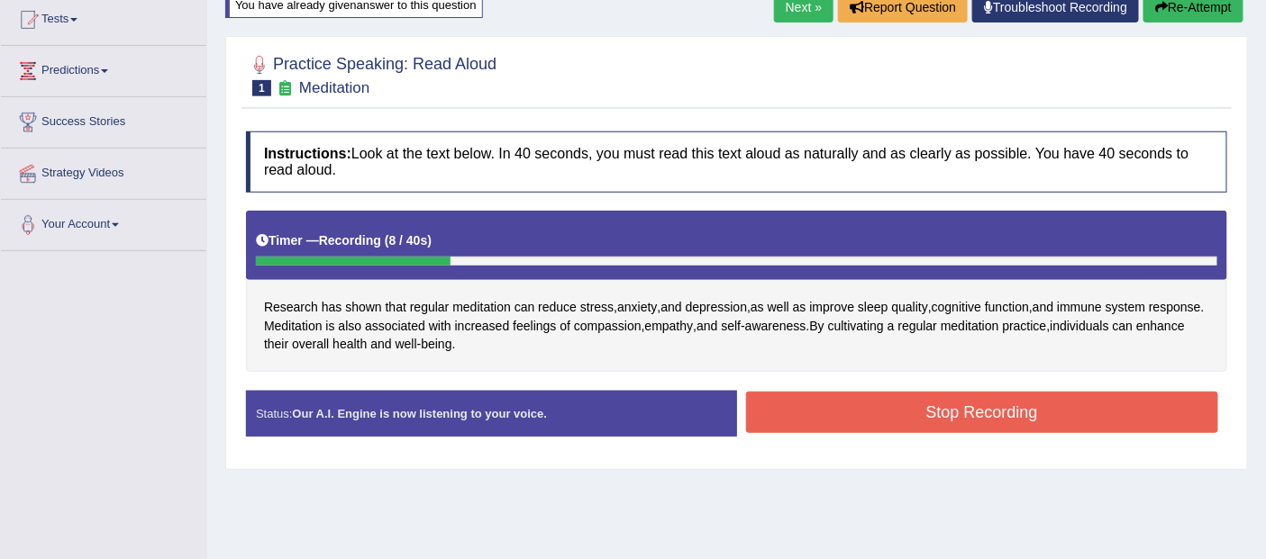
scroll to position [198, 0]
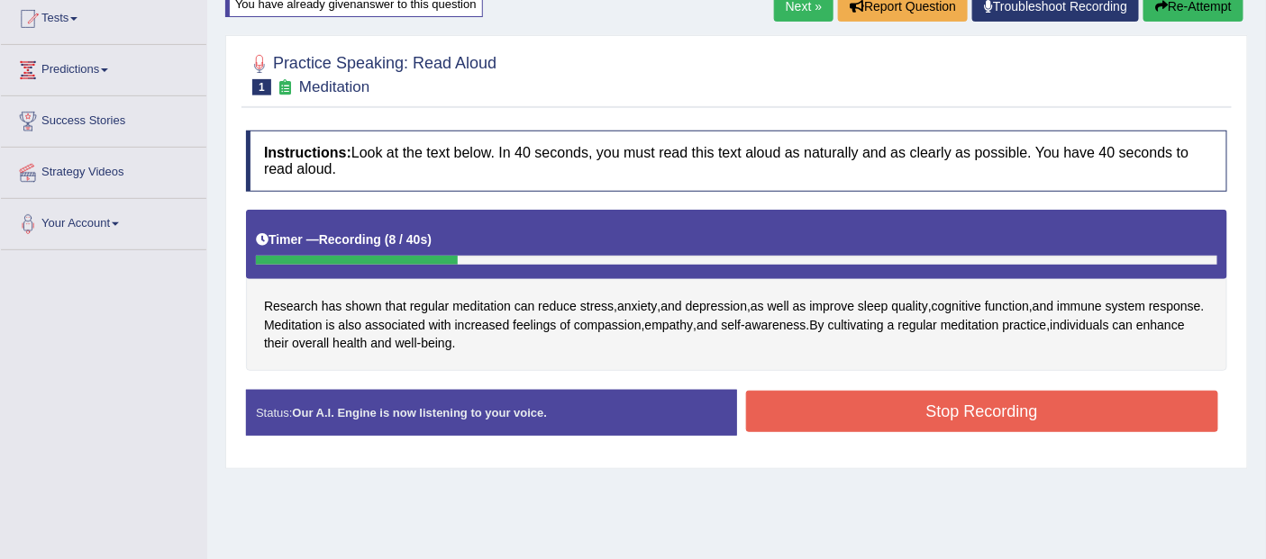
click at [982, 413] on button "Stop Recording" at bounding box center [982, 411] width 473 height 41
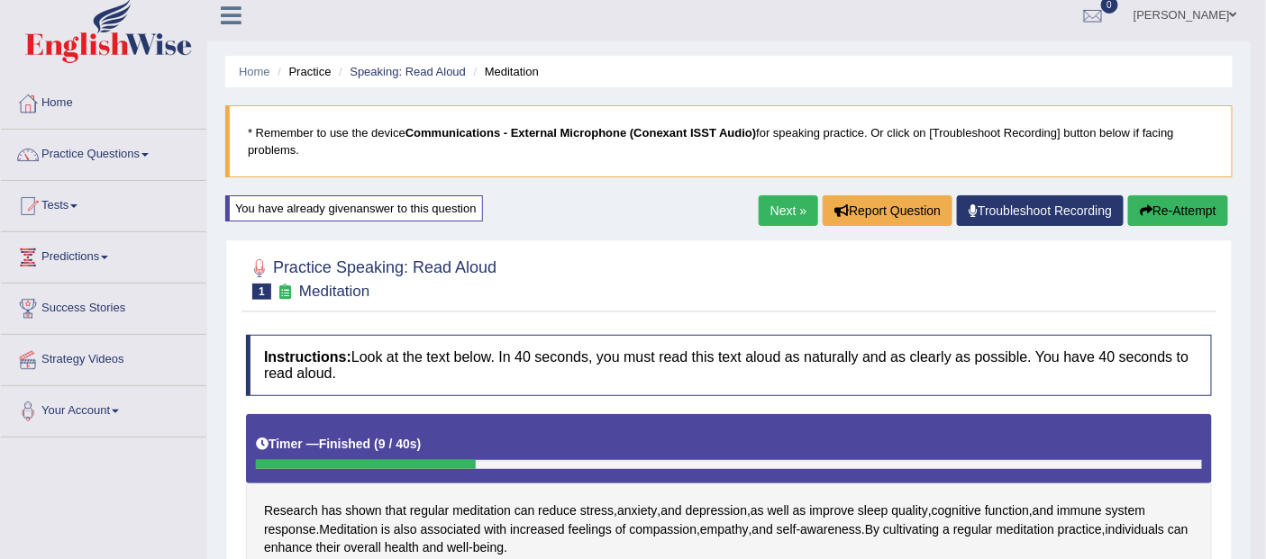
scroll to position [0, 0]
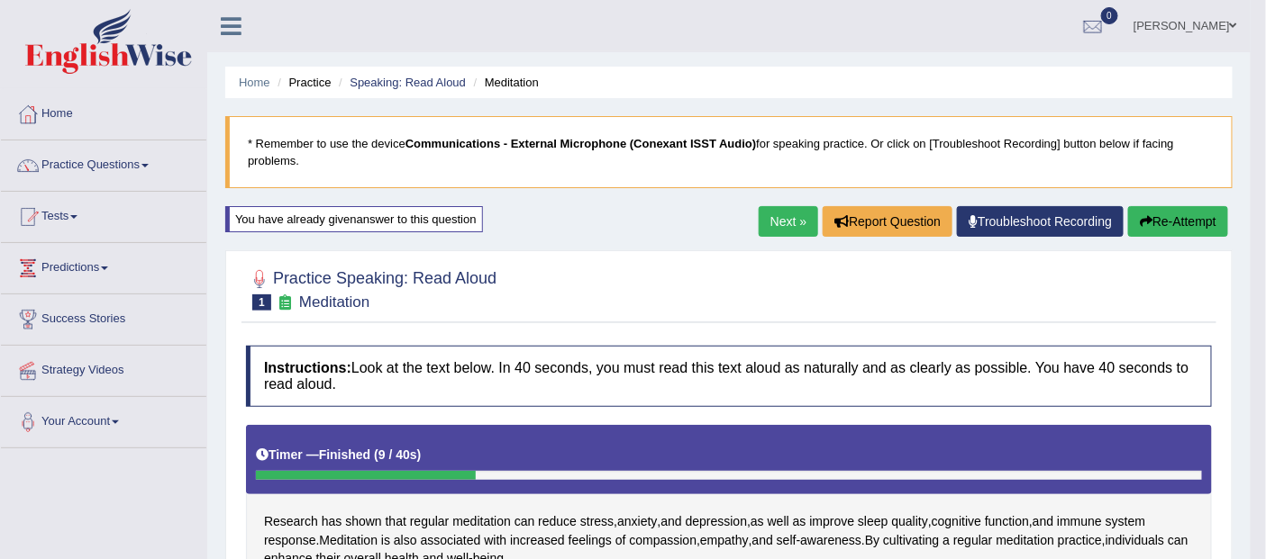
click at [1168, 211] on button "Re-Attempt" at bounding box center [1178, 221] width 100 height 31
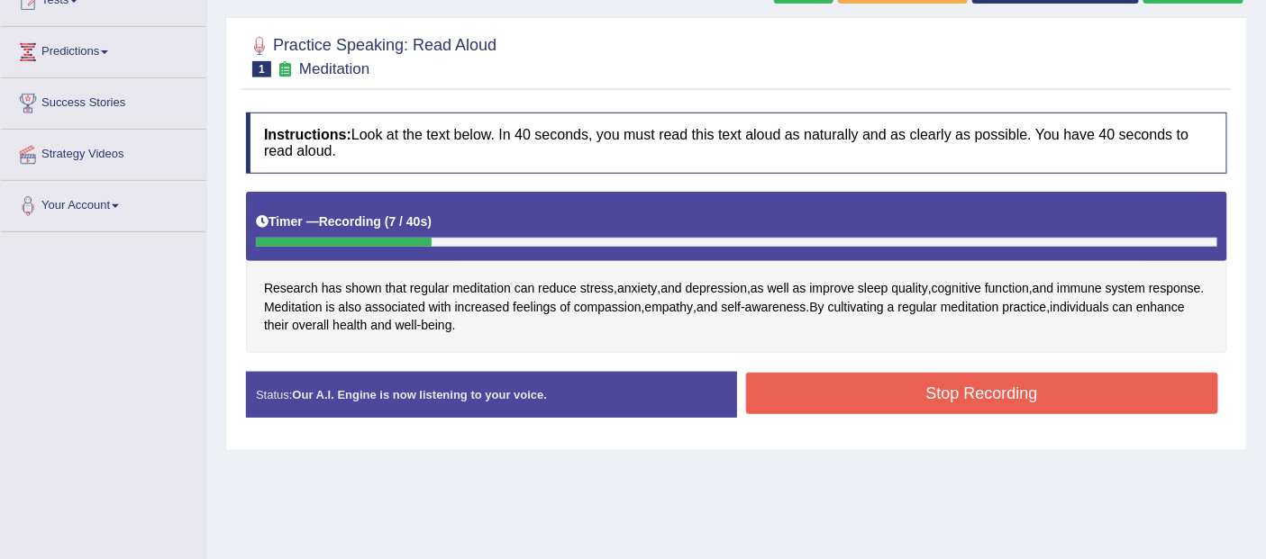
scroll to position [218, 0]
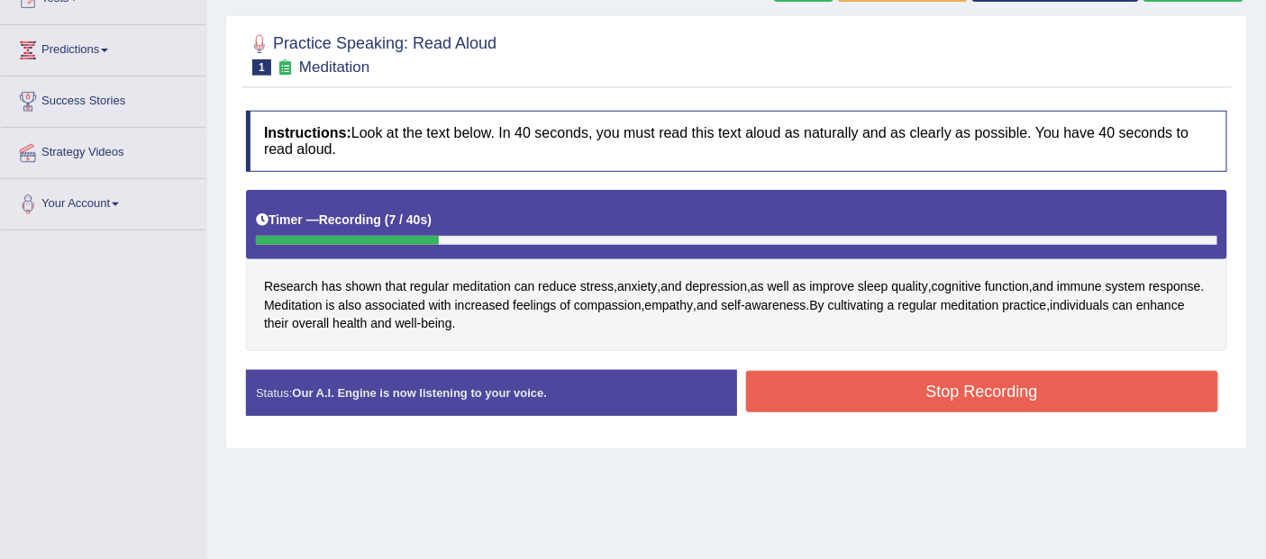
click at [1022, 370] on div "Start Answering" at bounding box center [982, 370] width 491 height 1
click at [1039, 390] on button "Stop Recording" at bounding box center [982, 391] width 473 height 41
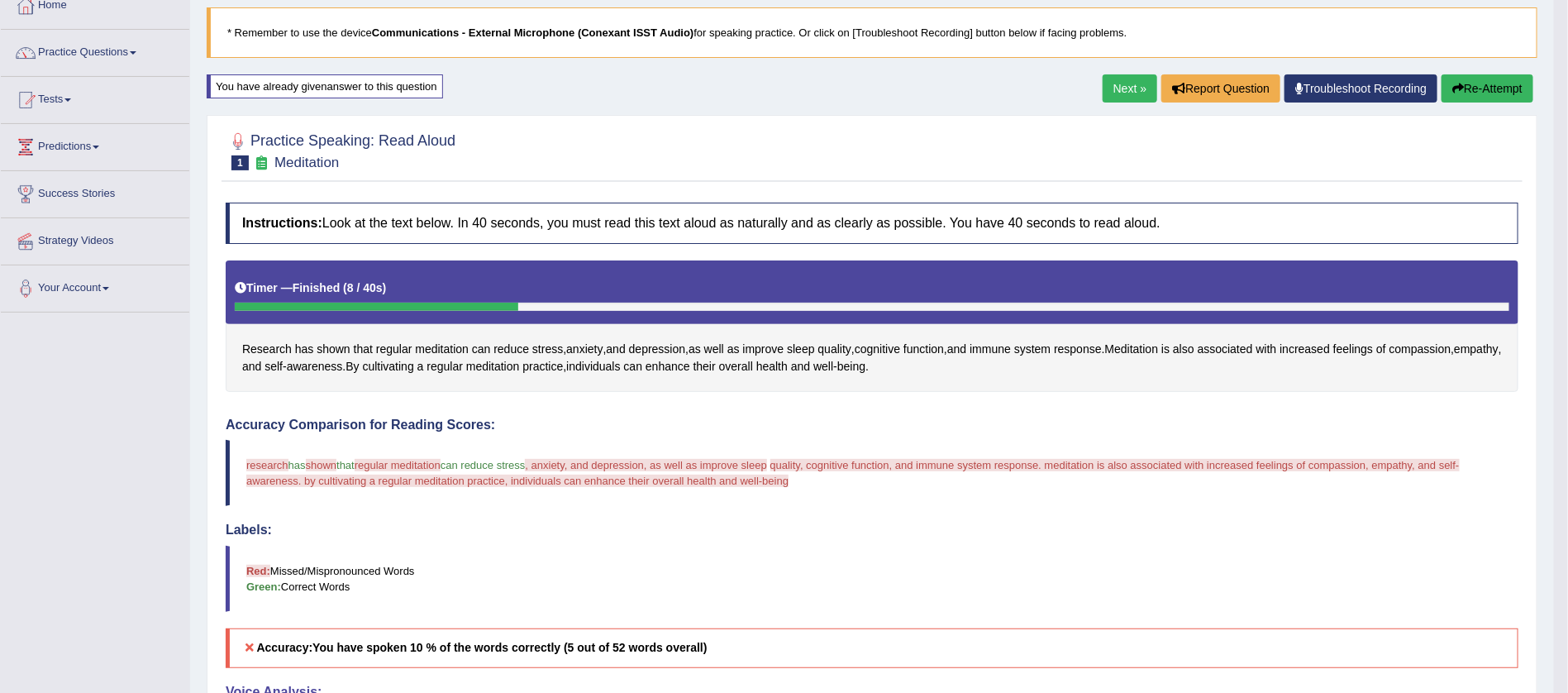
scroll to position [99, 0]
click at [1174, 85] on button "Re-Attempt" at bounding box center [1487, 88] width 92 height 28
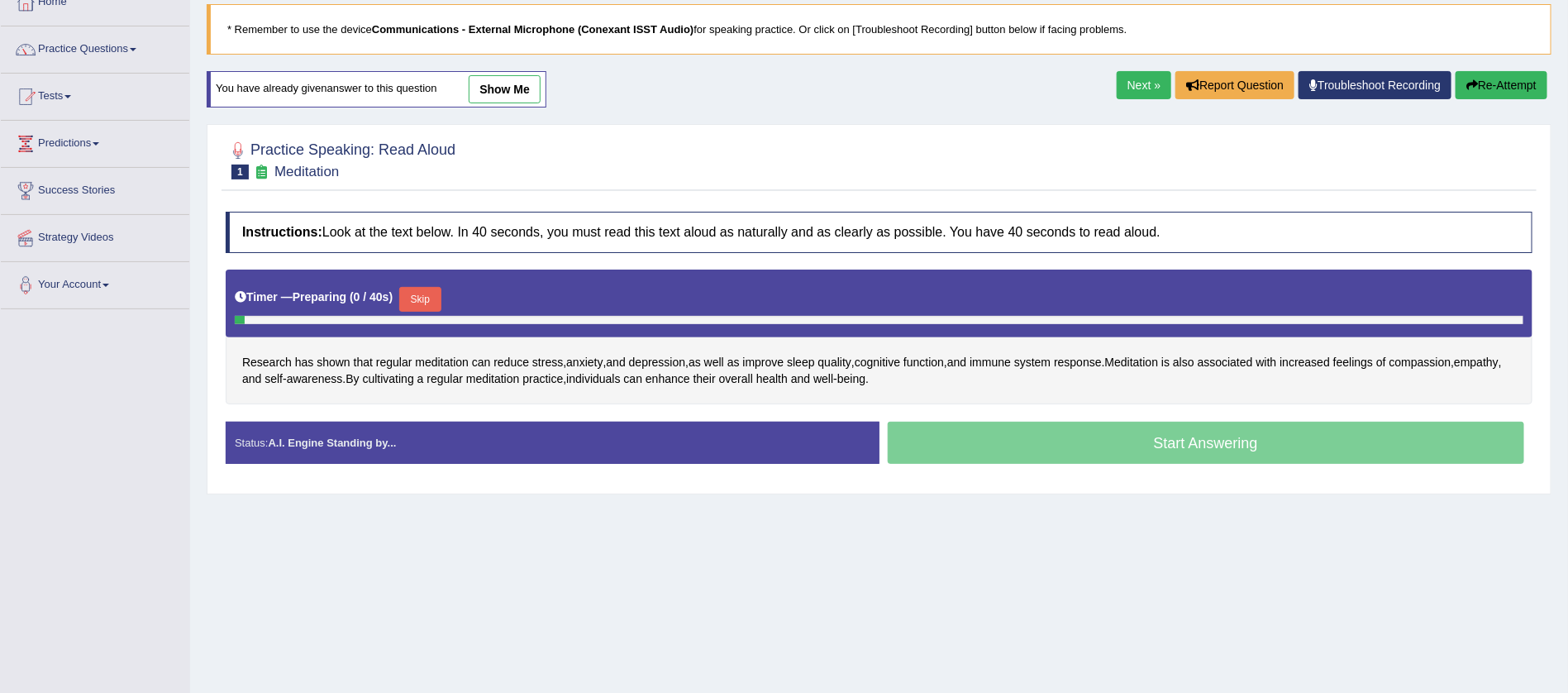
scroll to position [99, 0]
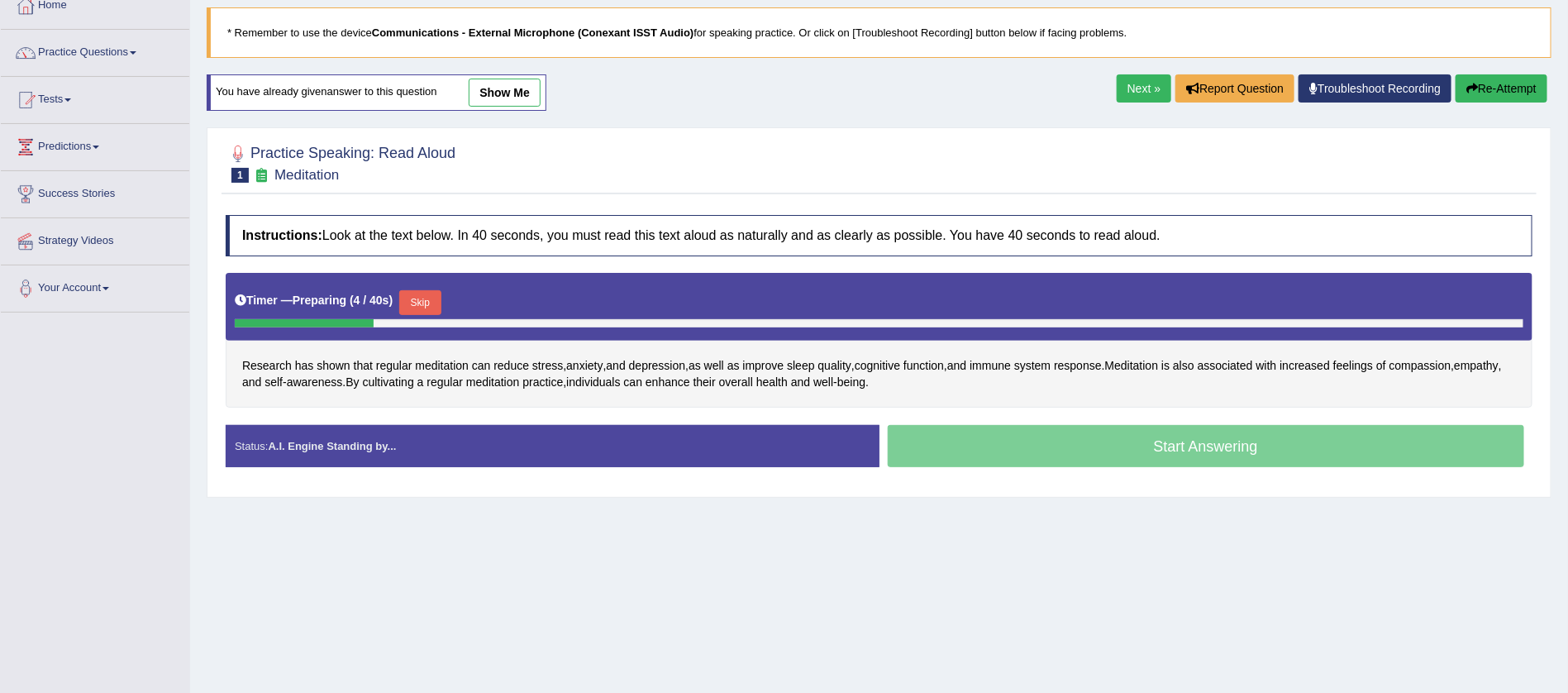
click at [416, 302] on button "Skip" at bounding box center [419, 302] width 41 height 25
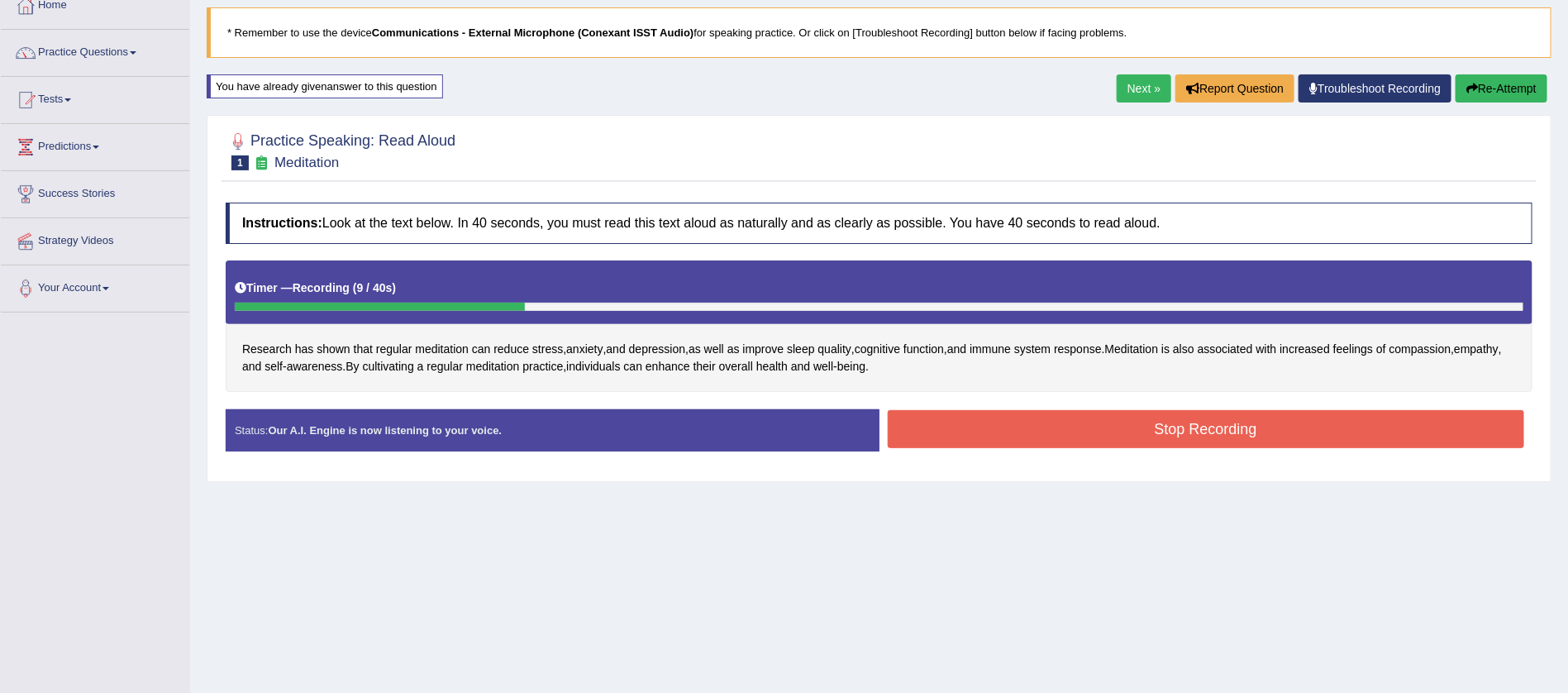
click at [1188, 413] on button "Stop Recording" at bounding box center [1207, 429] width 638 height 38
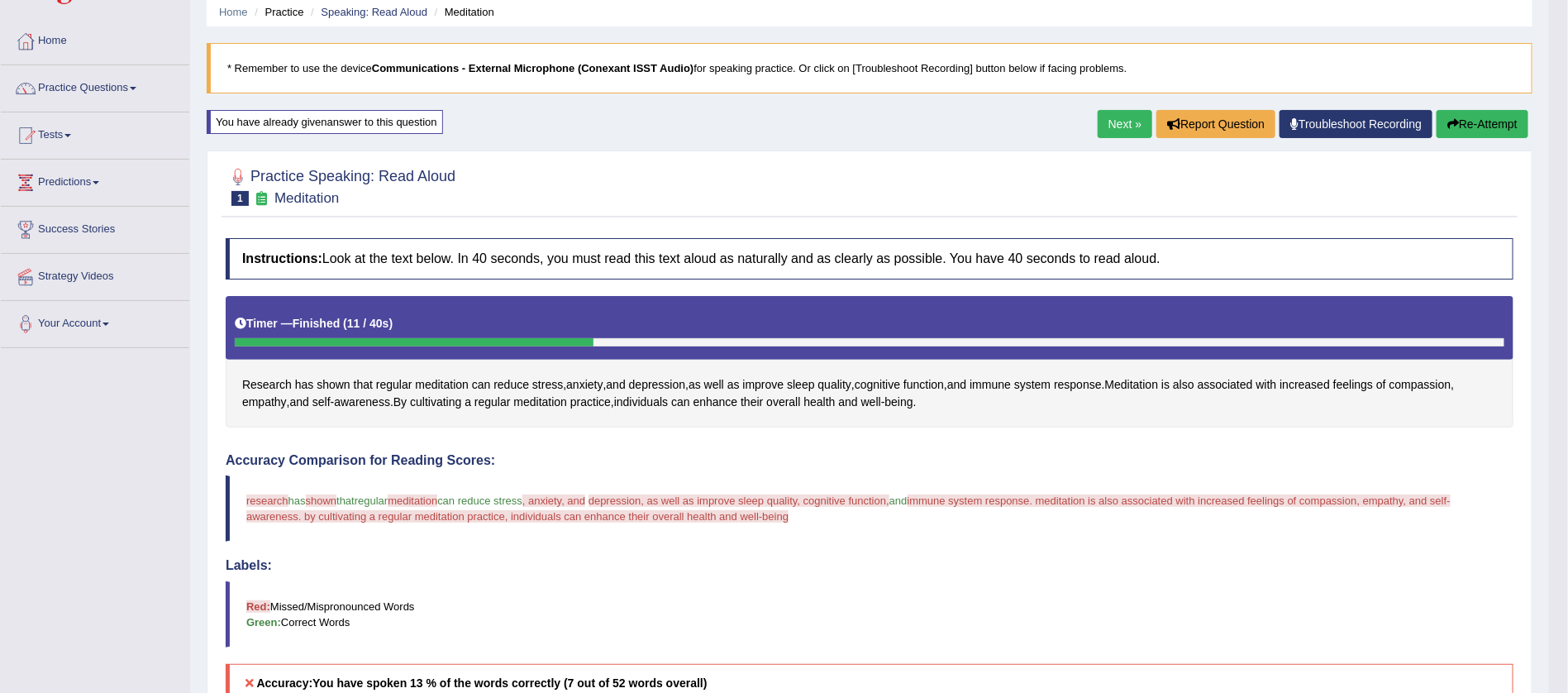
scroll to position [50, 0]
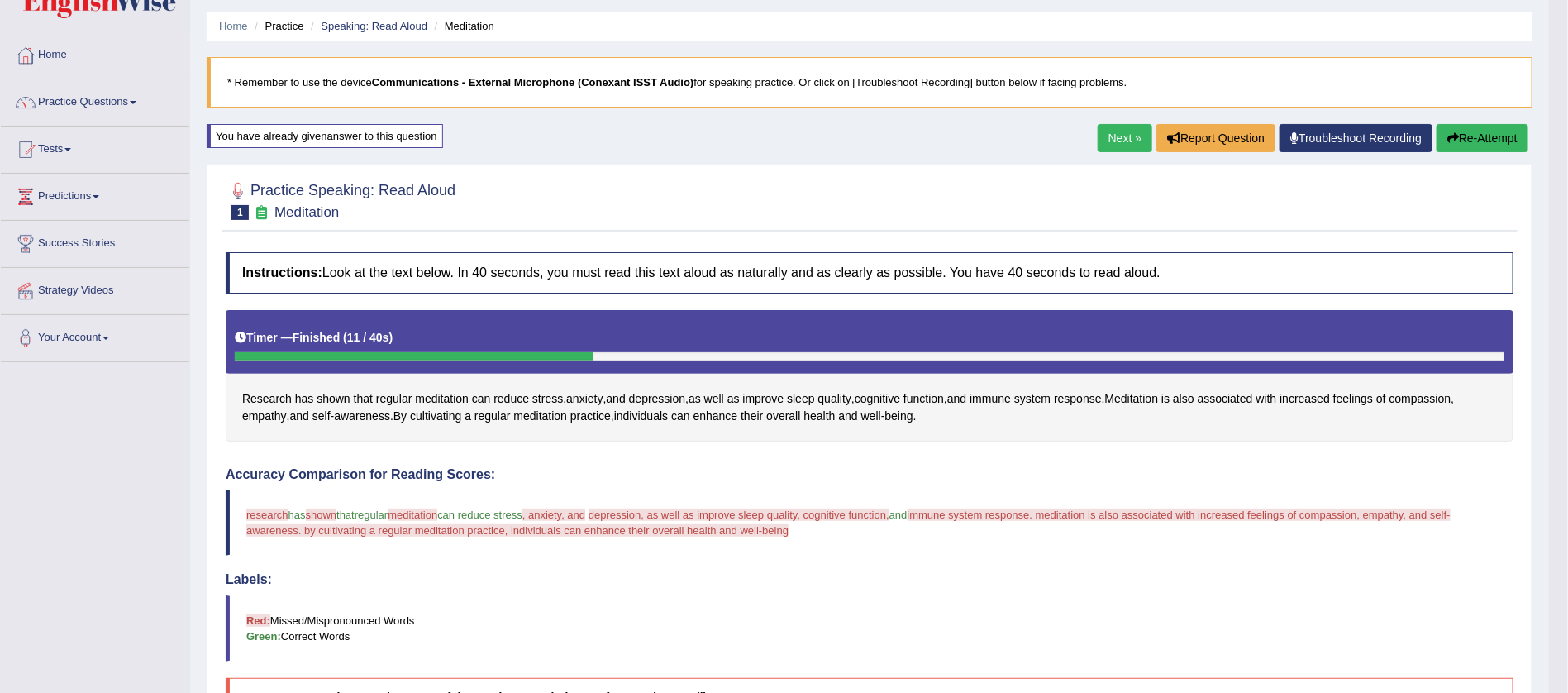
click at [1116, 133] on link "Next »" at bounding box center [1124, 138] width 54 height 28
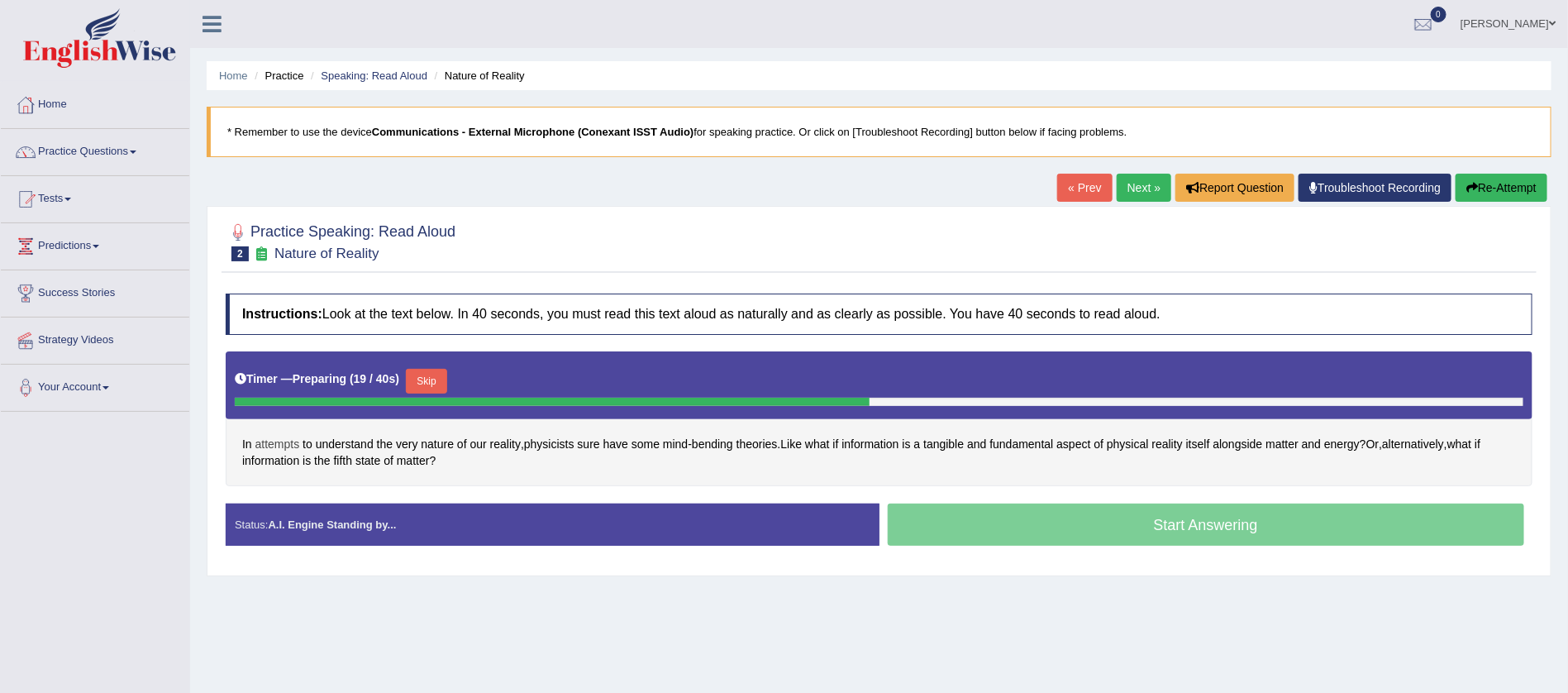
click at [287, 440] on span "attempts" at bounding box center [277, 444] width 45 height 17
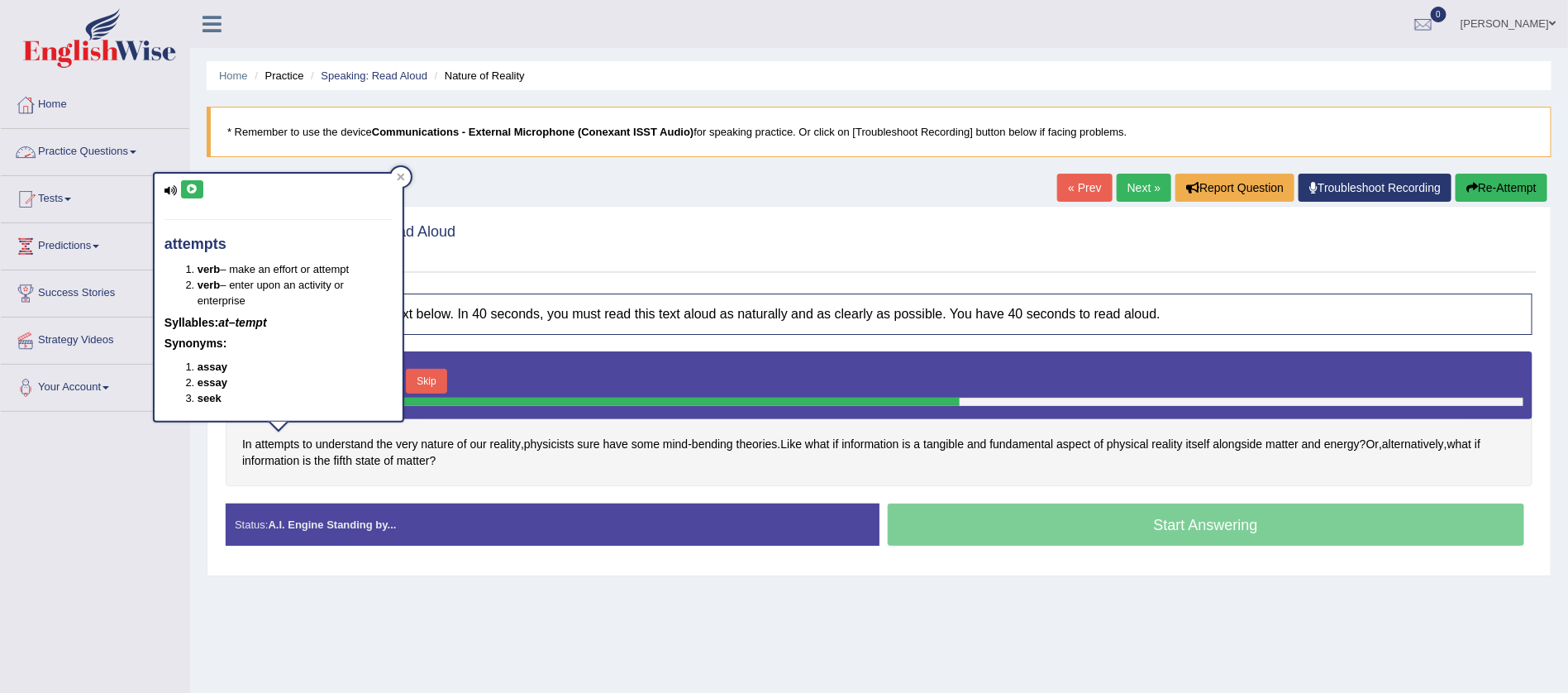
click at [191, 191] on icon at bounding box center [193, 189] width 13 height 10
click at [514, 442] on span "reality" at bounding box center [505, 444] width 30 height 17
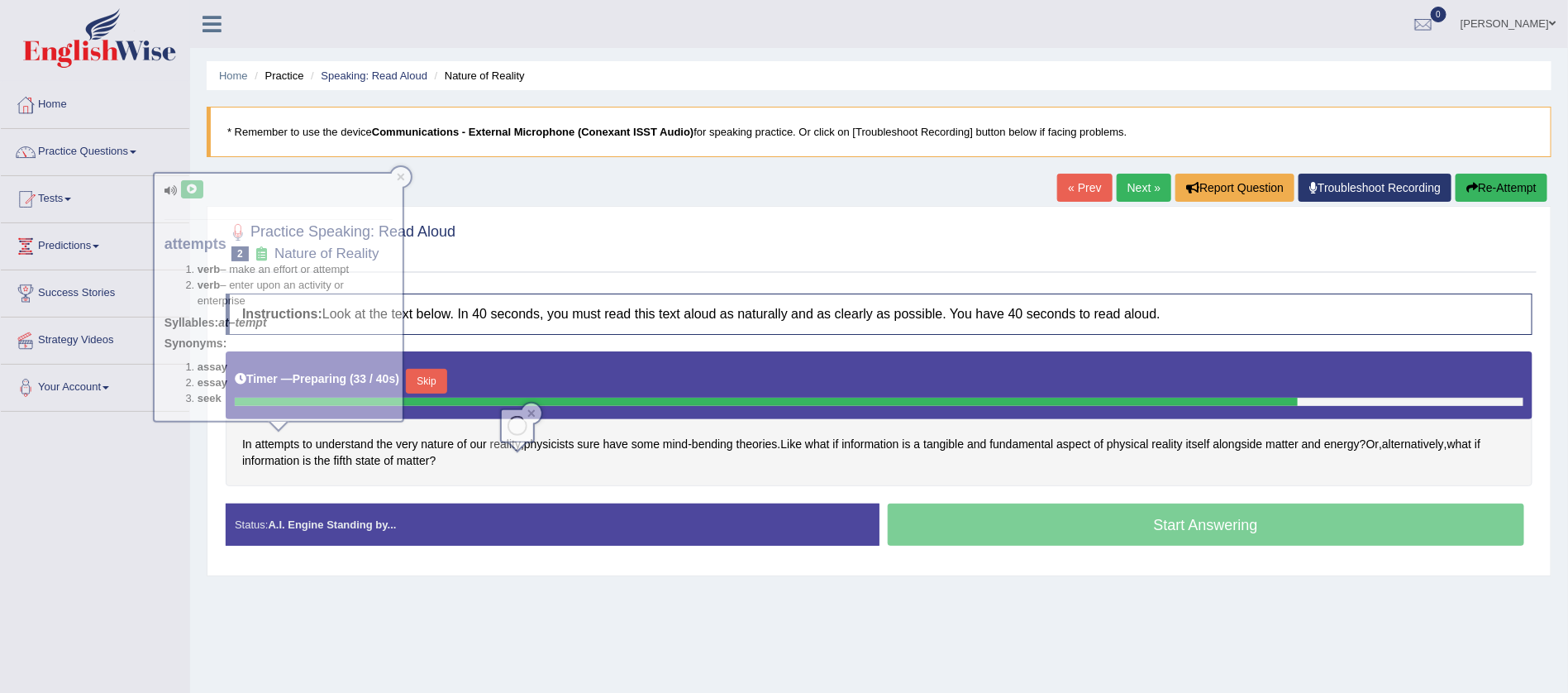
click at [514, 442] on span "reality" at bounding box center [505, 444] width 30 height 17
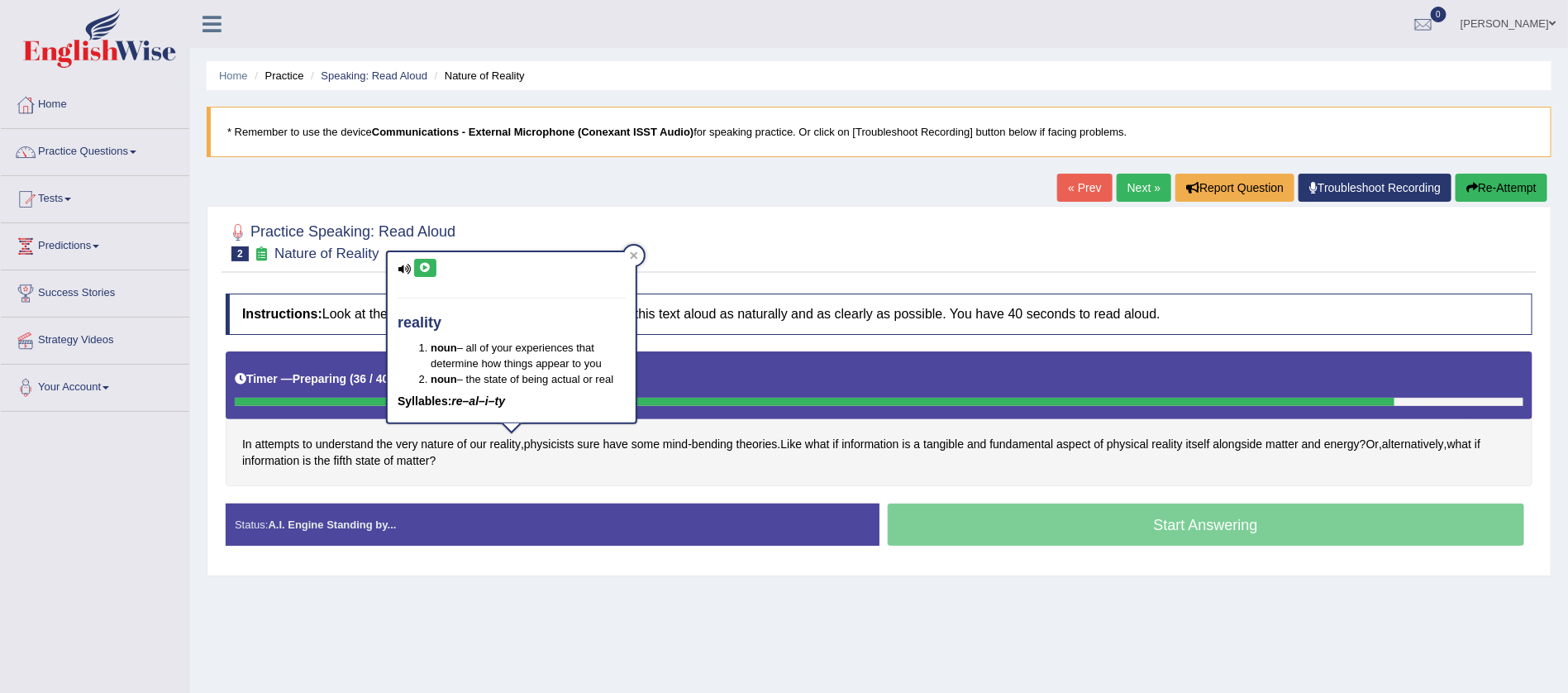
click at [424, 263] on icon at bounding box center [426, 267] width 13 height 10
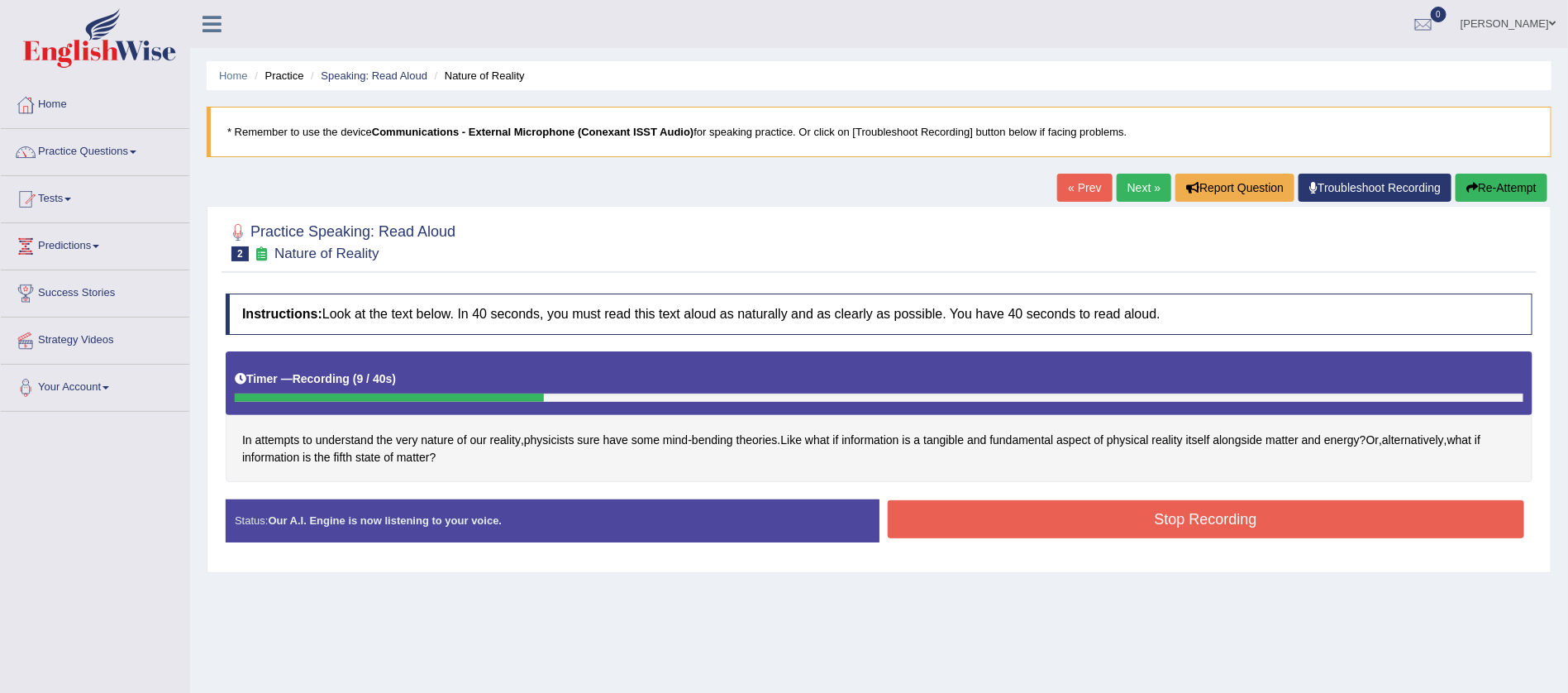
click at [1200, 521] on button "Stop Recording" at bounding box center [1207, 519] width 638 height 38
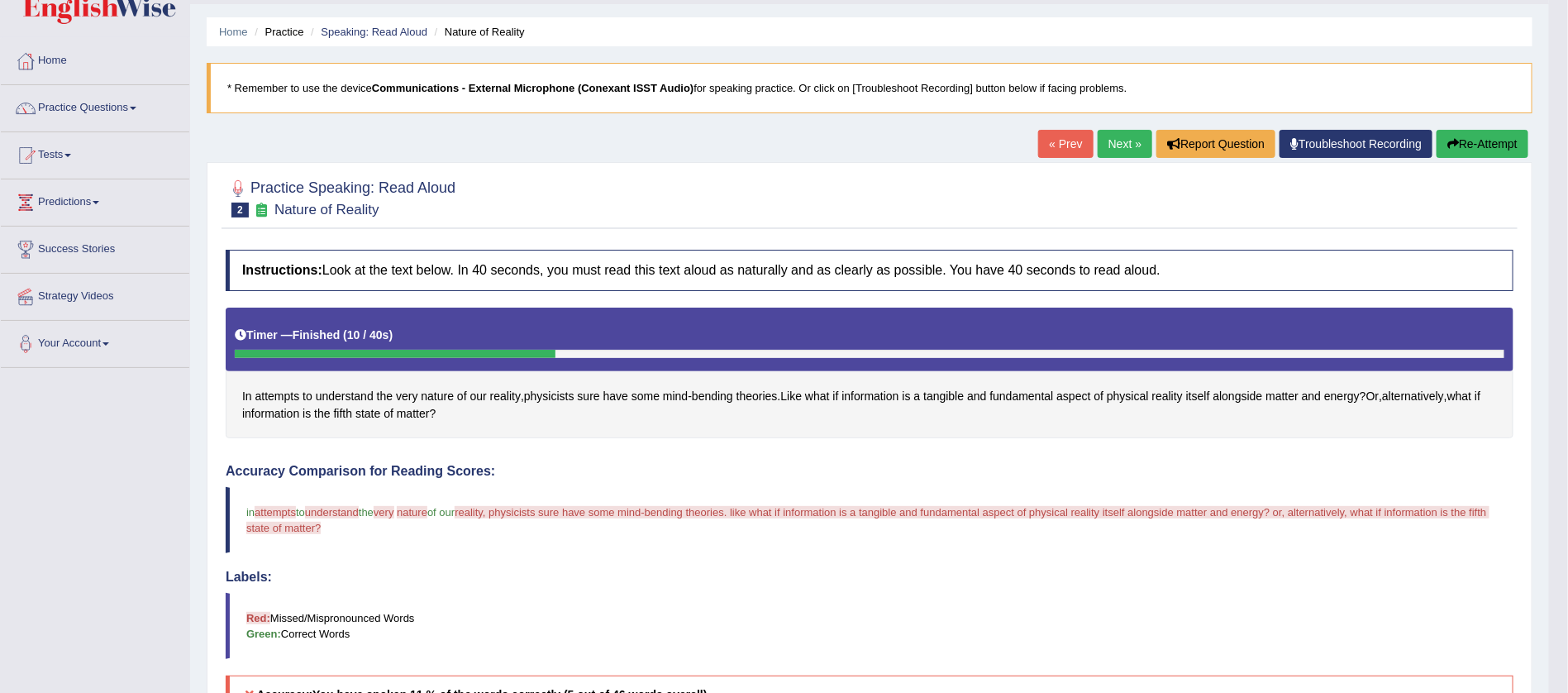
scroll to position [39, 0]
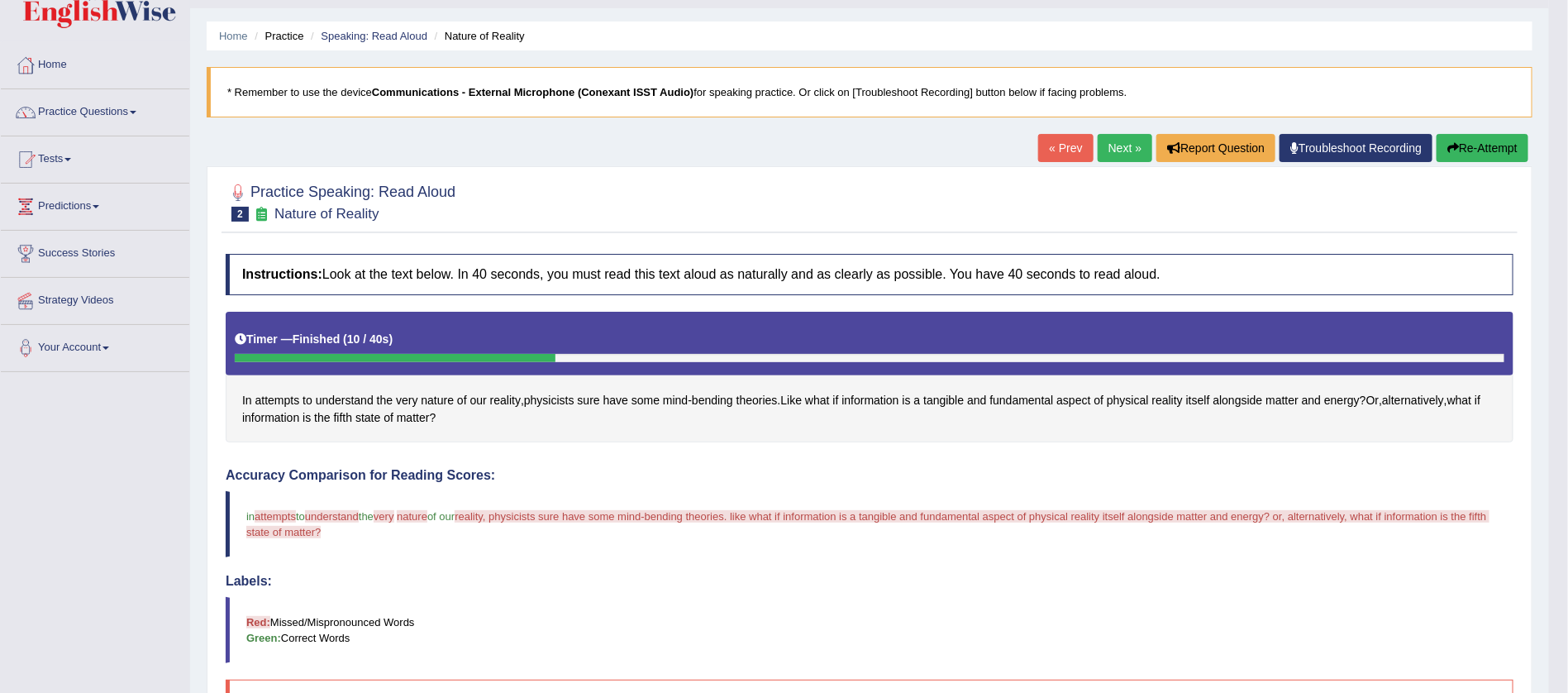
click at [1458, 140] on button "Re-Attempt" at bounding box center [1483, 148] width 92 height 28
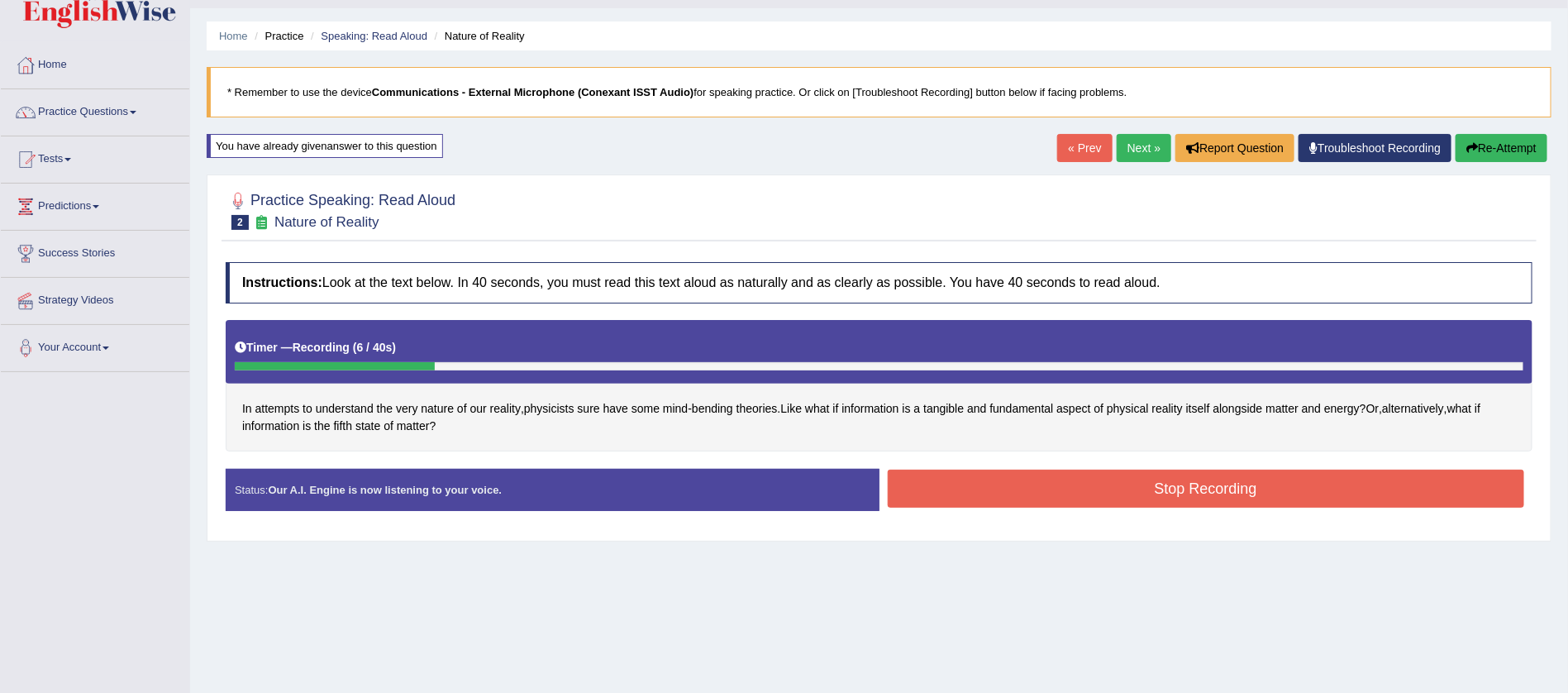
click at [1213, 486] on button "Stop Recording" at bounding box center [1207, 488] width 638 height 38
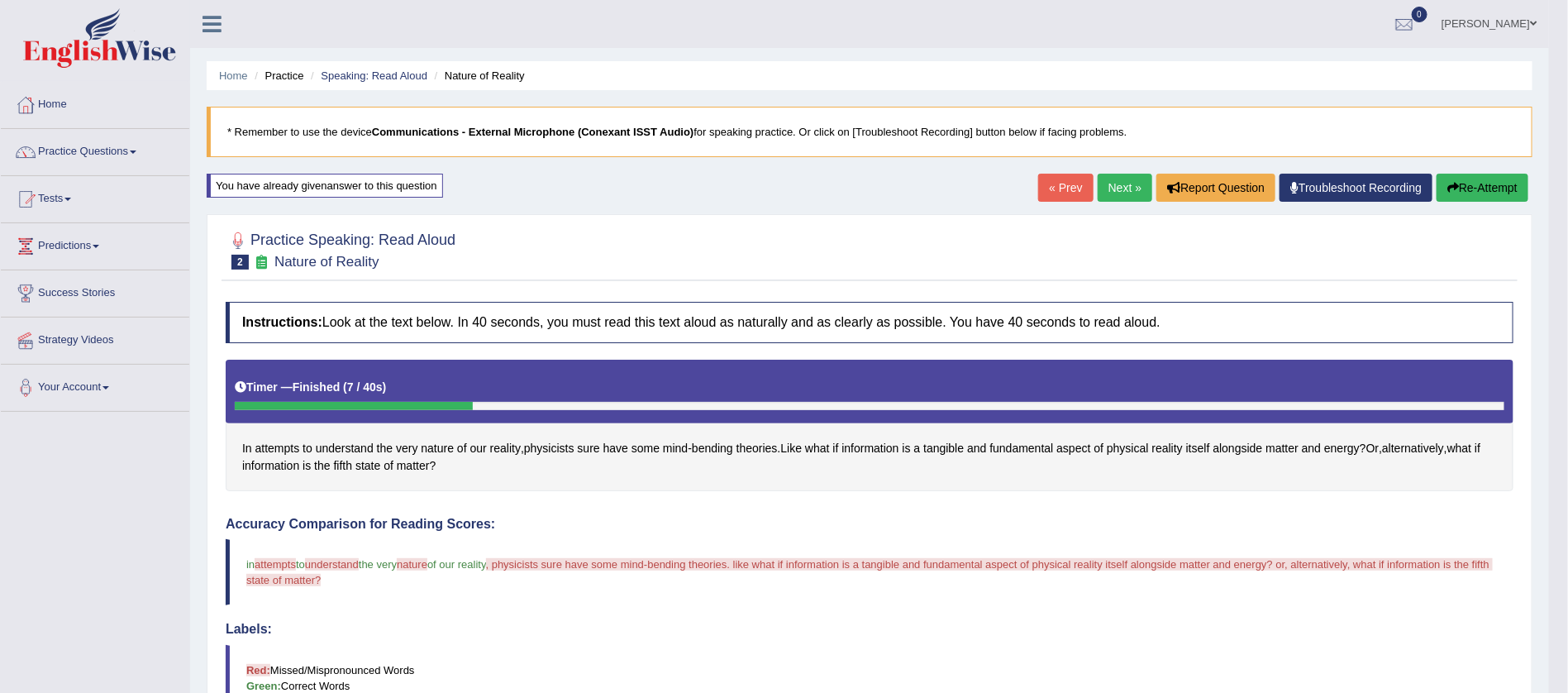
click at [1464, 179] on button "Re-Attempt" at bounding box center [1483, 187] width 92 height 28
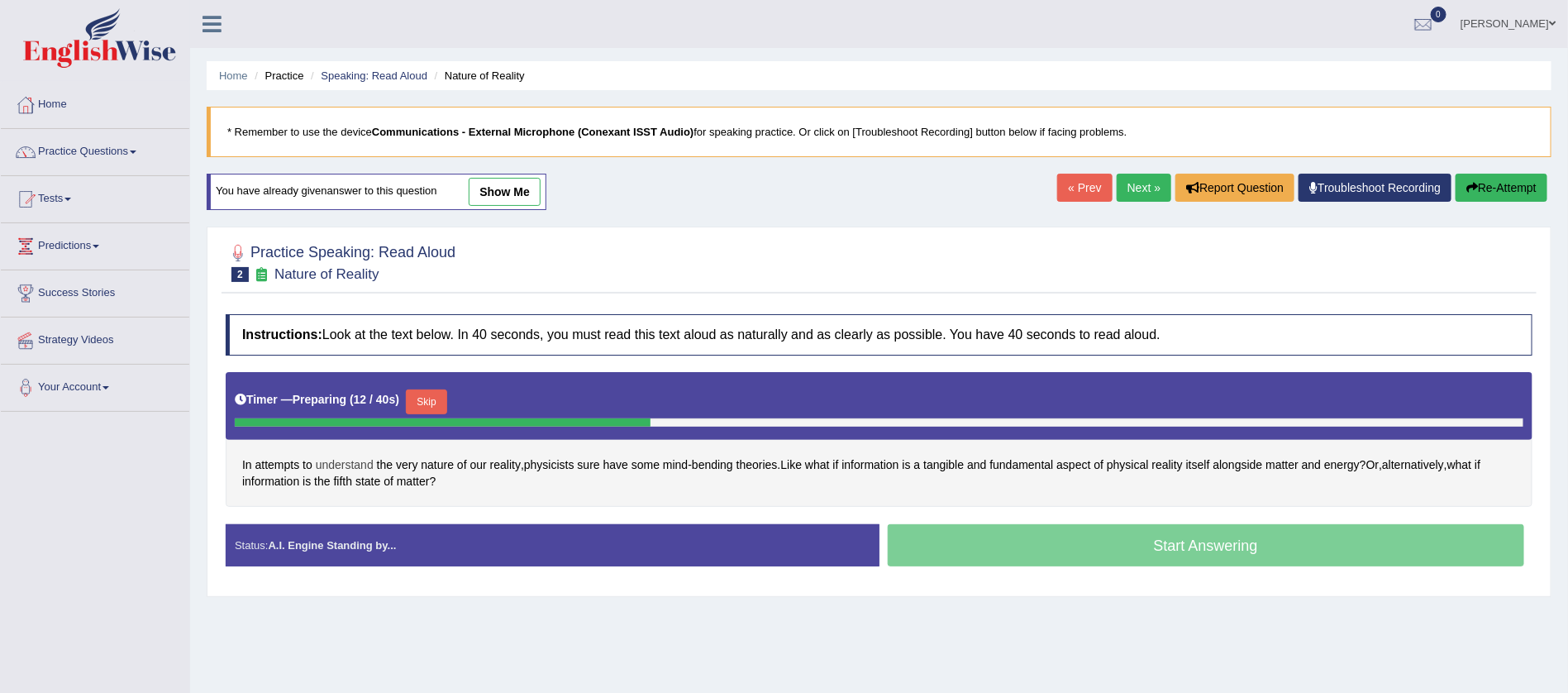
click at [347, 463] on span "understand" at bounding box center [344, 464] width 58 height 17
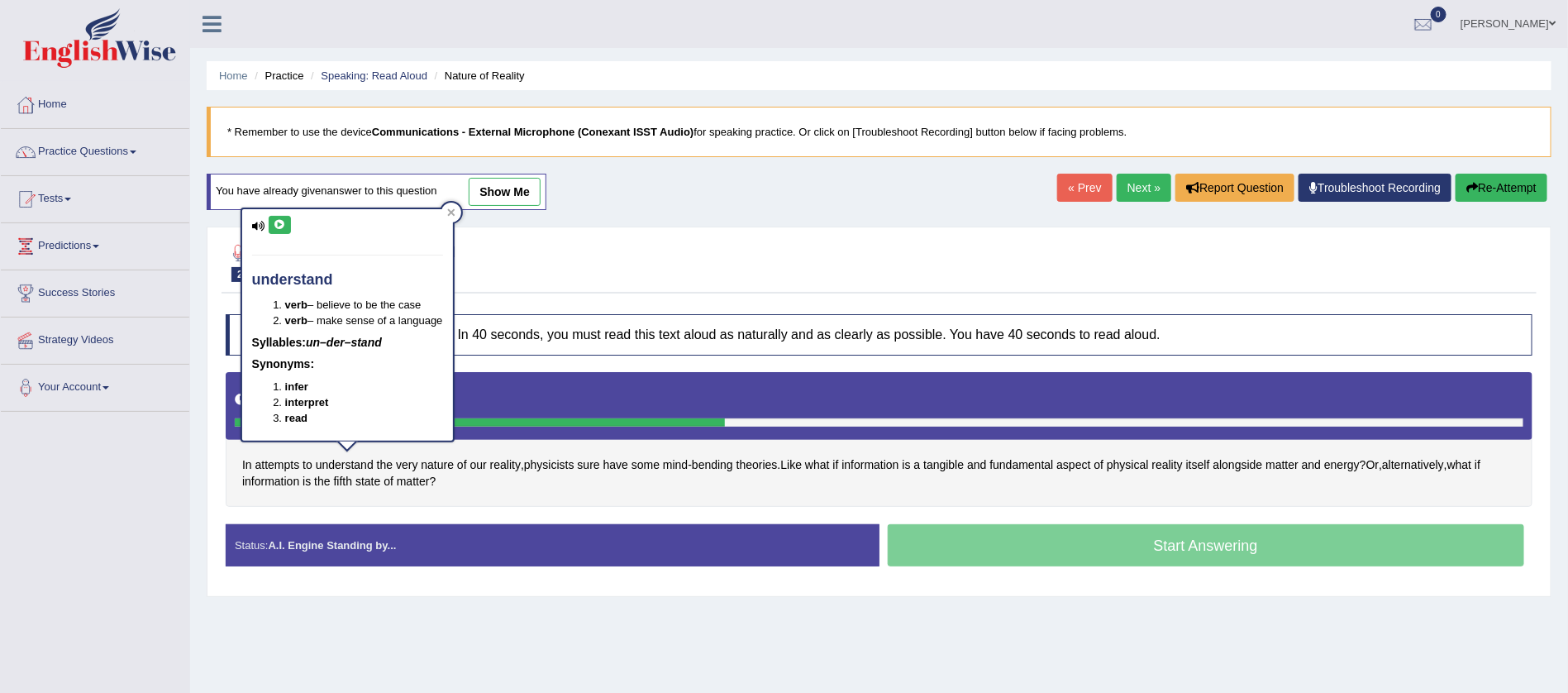
click at [281, 213] on div "understand verb – believe to be the case verb – make sense of a language Syllab…" at bounding box center [348, 325] width 211 height 231
click at [278, 225] on icon at bounding box center [280, 225] width 13 height 10
click at [161, 474] on div "Toggle navigation Home Practice Questions Speaking Practice Read Aloud Repeat S…" at bounding box center [784, 430] width 1568 height 860
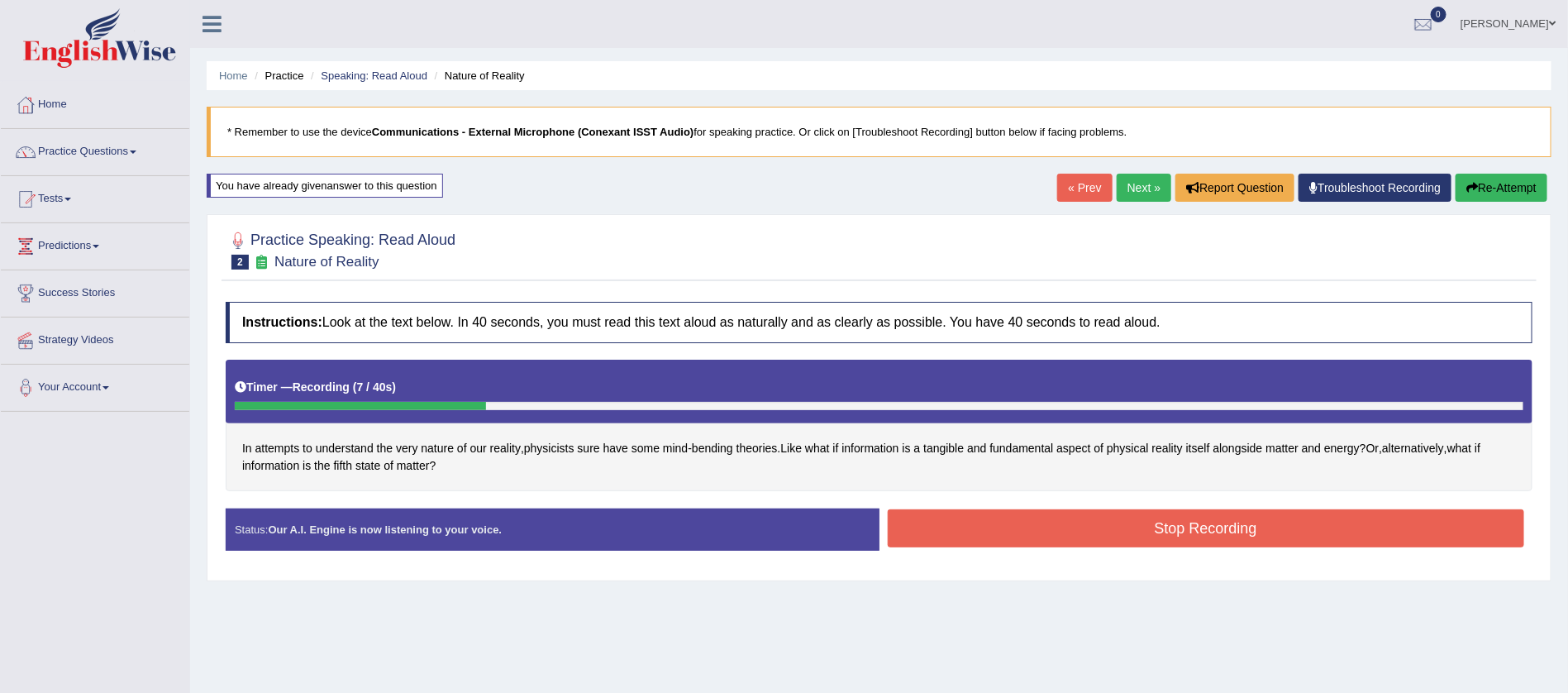
click at [1198, 524] on button "Stop Recording" at bounding box center [1207, 528] width 638 height 38
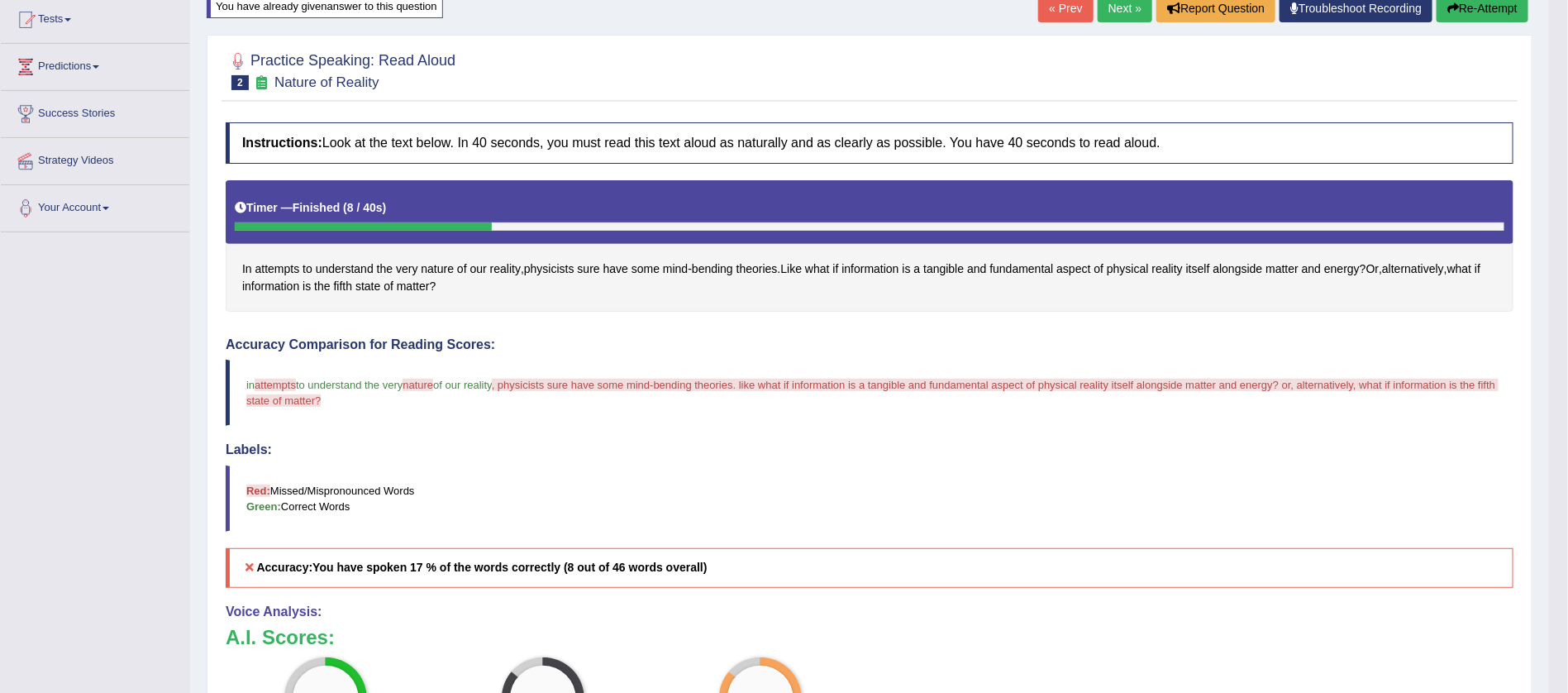
scroll to position [149, 0]
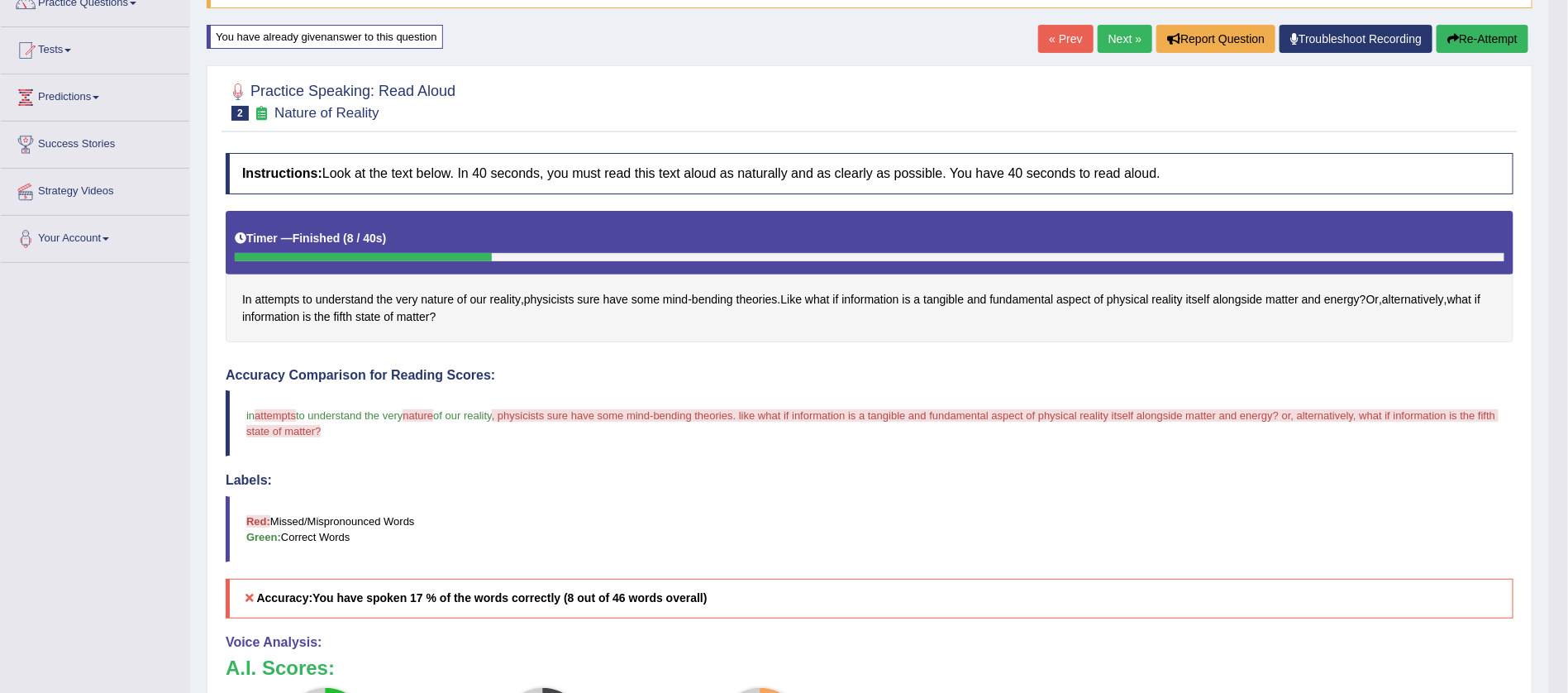
click at [1473, 39] on button "Re-Attempt" at bounding box center [1483, 39] width 92 height 28
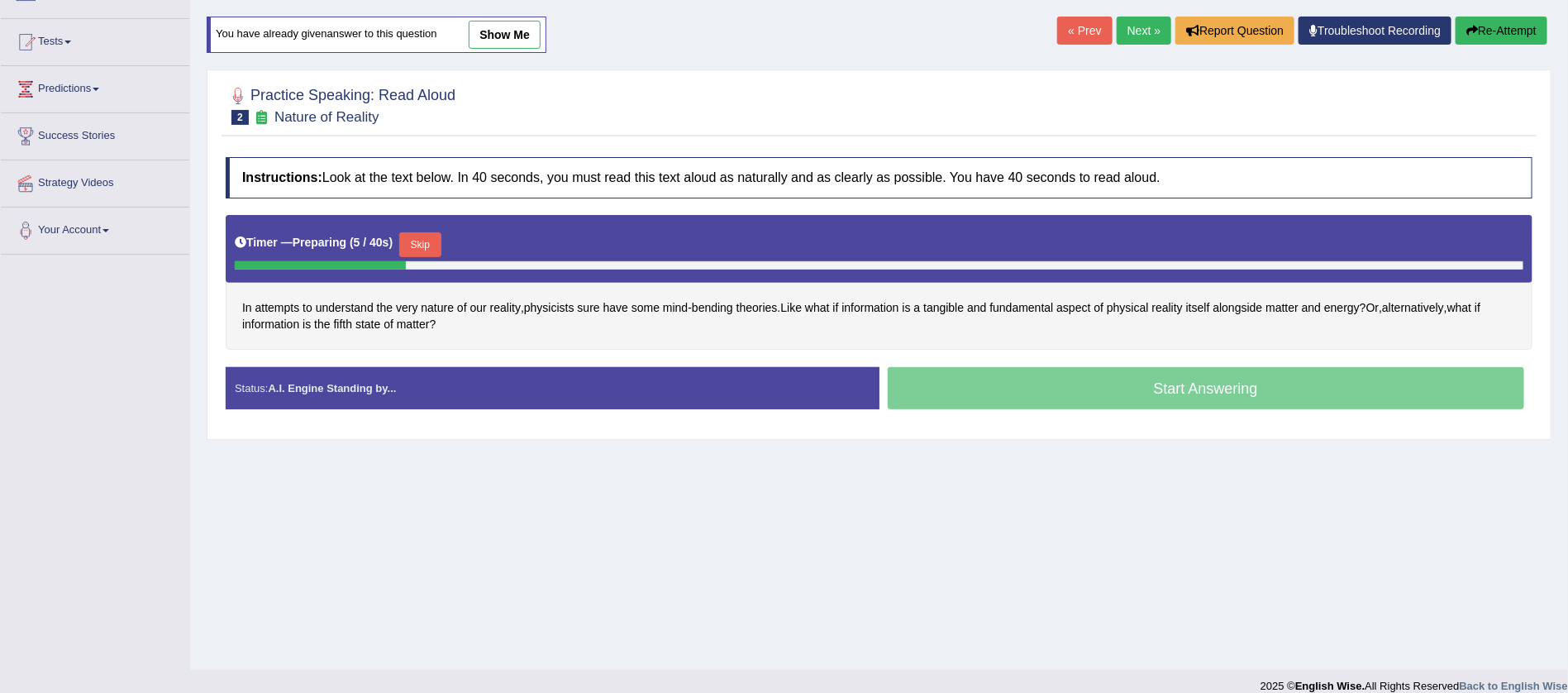
scroll to position [149, 0]
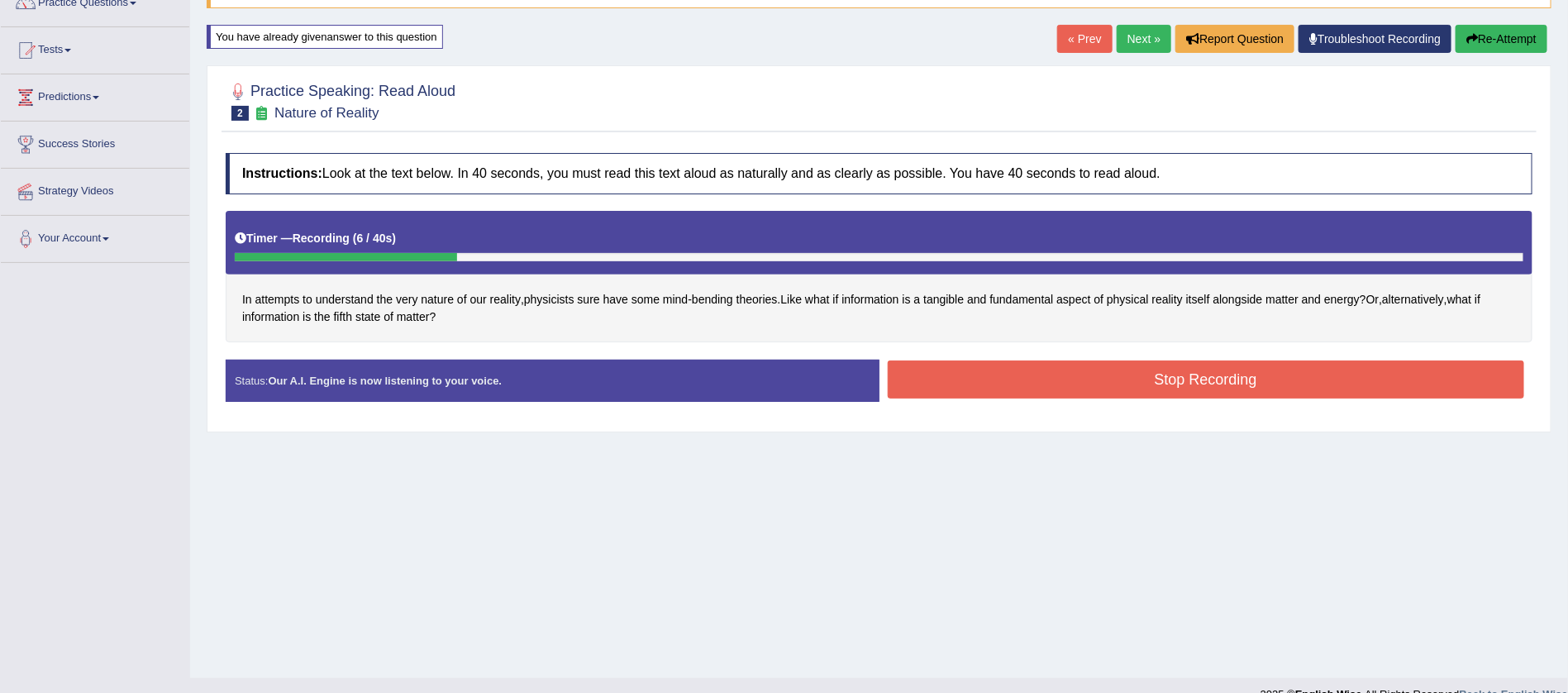
click at [1228, 384] on button "Stop Recording" at bounding box center [1207, 379] width 638 height 38
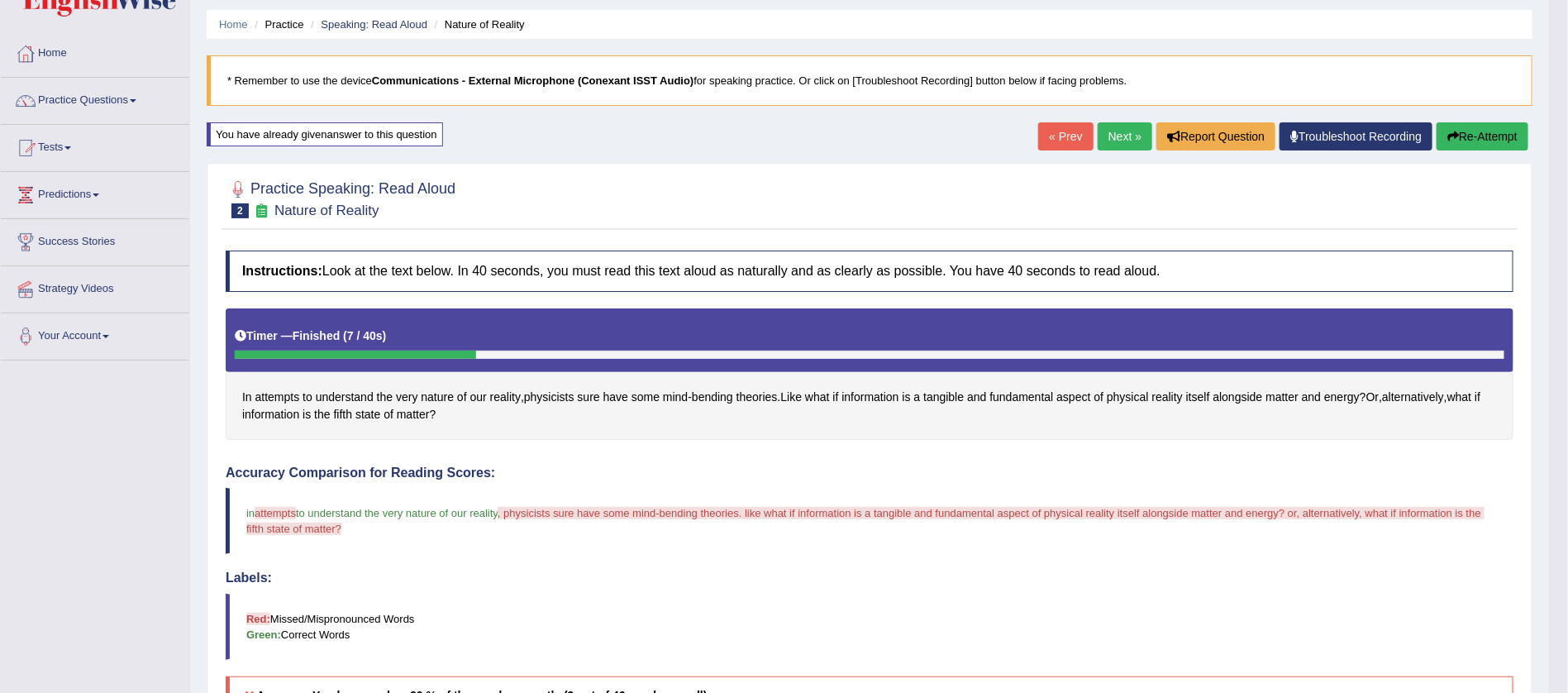
scroll to position [50, 0]
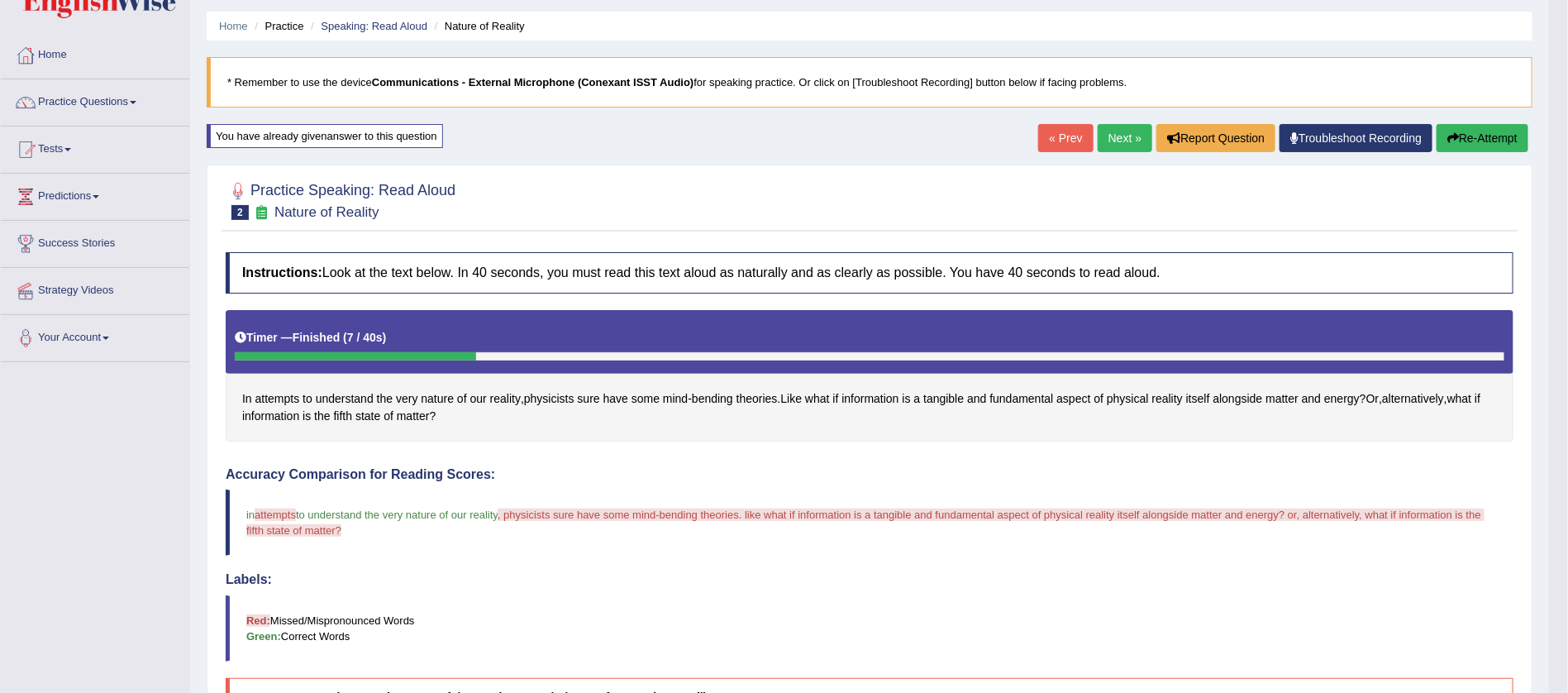
click at [1118, 134] on link "Next »" at bounding box center [1124, 138] width 54 height 28
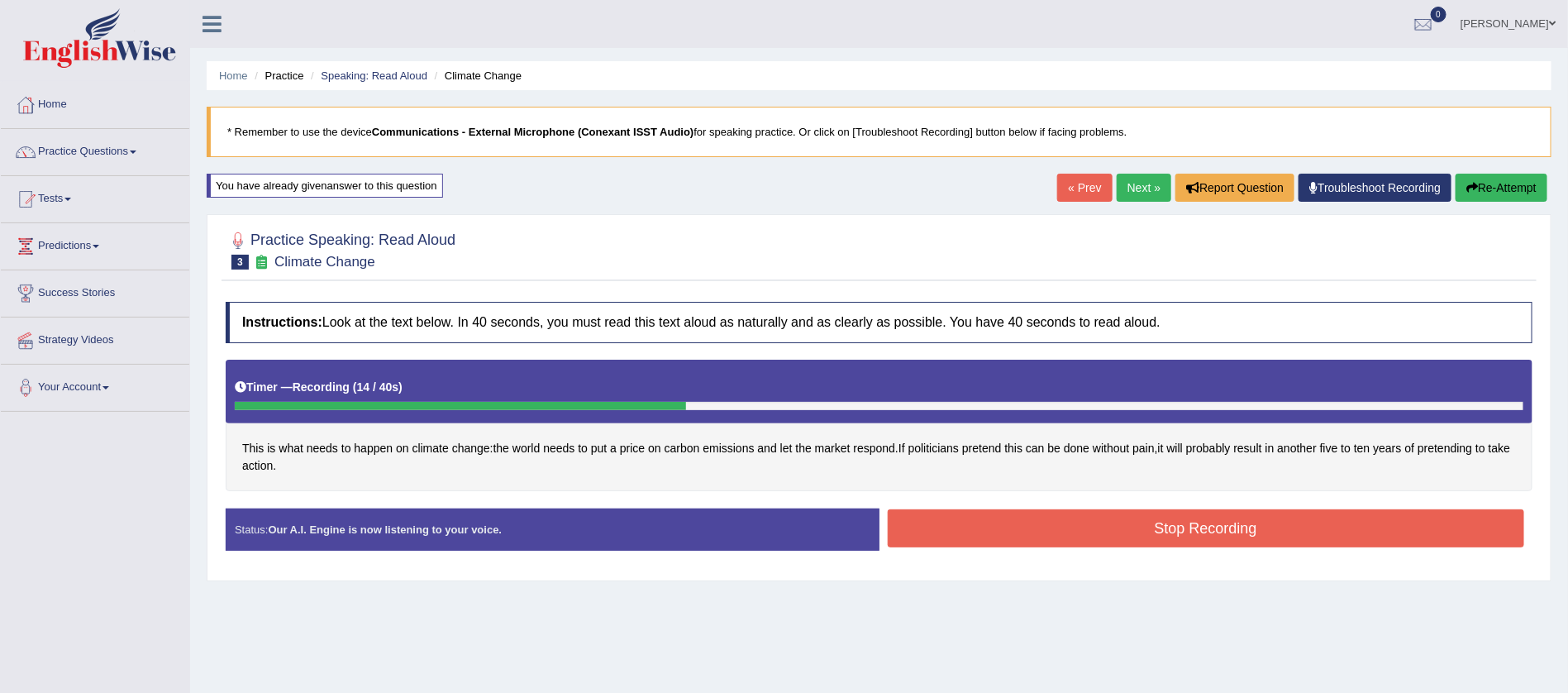
click at [1213, 518] on button "Stop Recording" at bounding box center [1207, 528] width 638 height 38
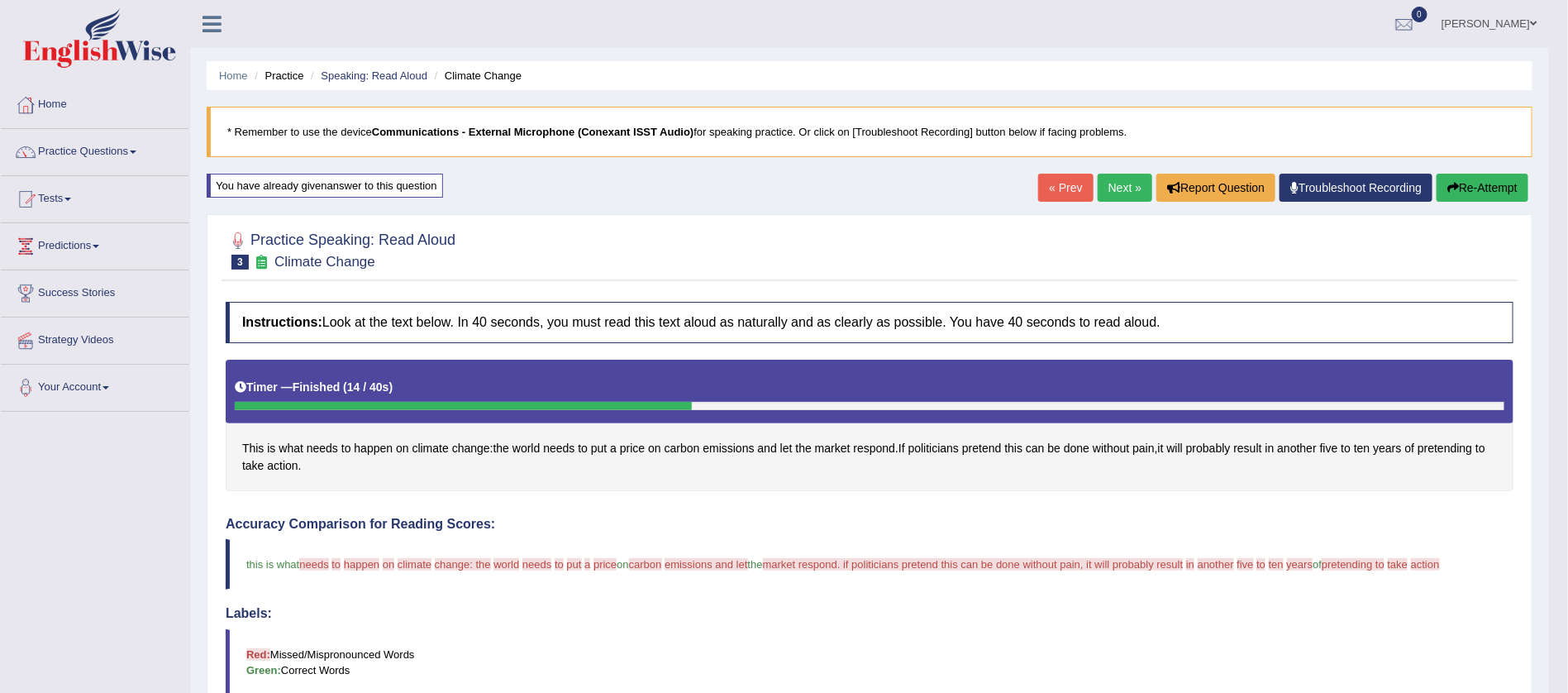
click at [1492, 184] on button "Re-Attempt" at bounding box center [1483, 187] width 92 height 28
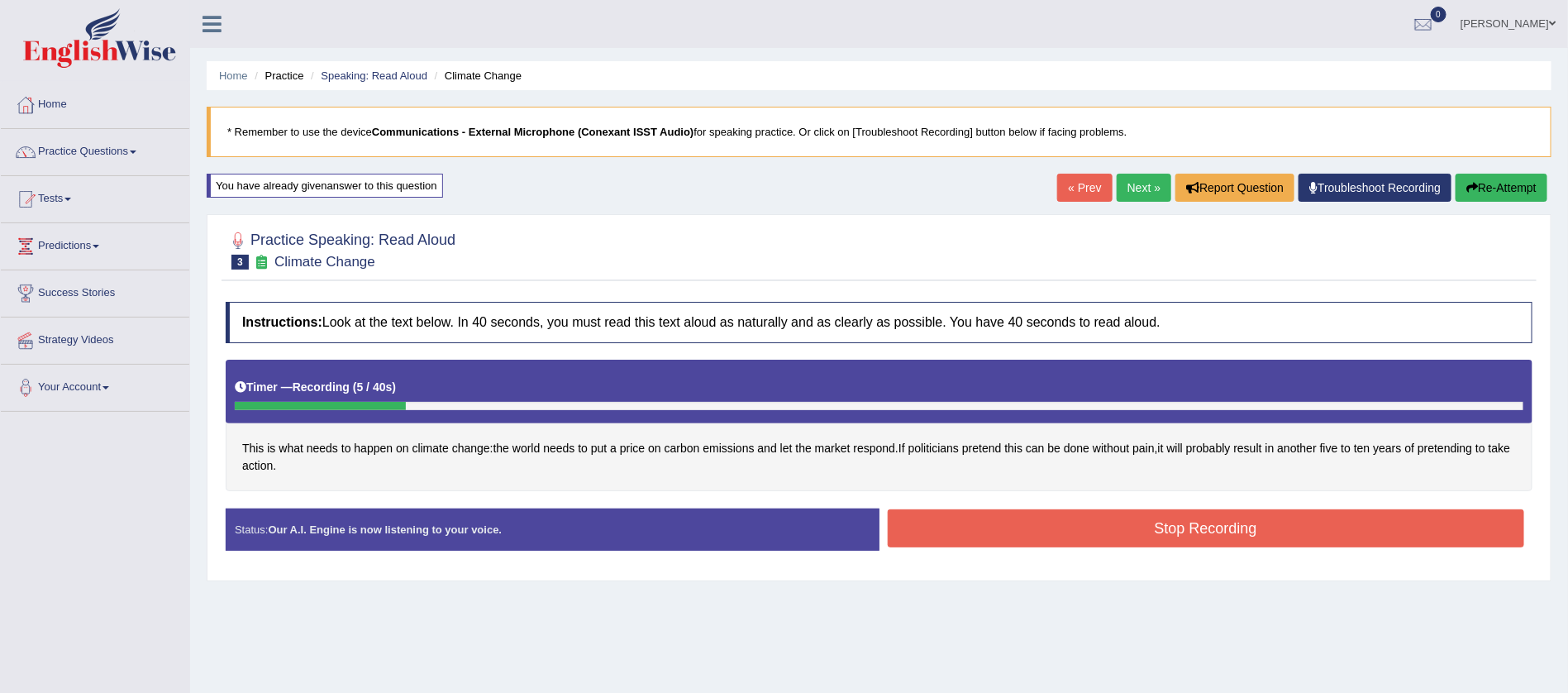
click at [1199, 521] on button "Stop Recording" at bounding box center [1207, 528] width 638 height 38
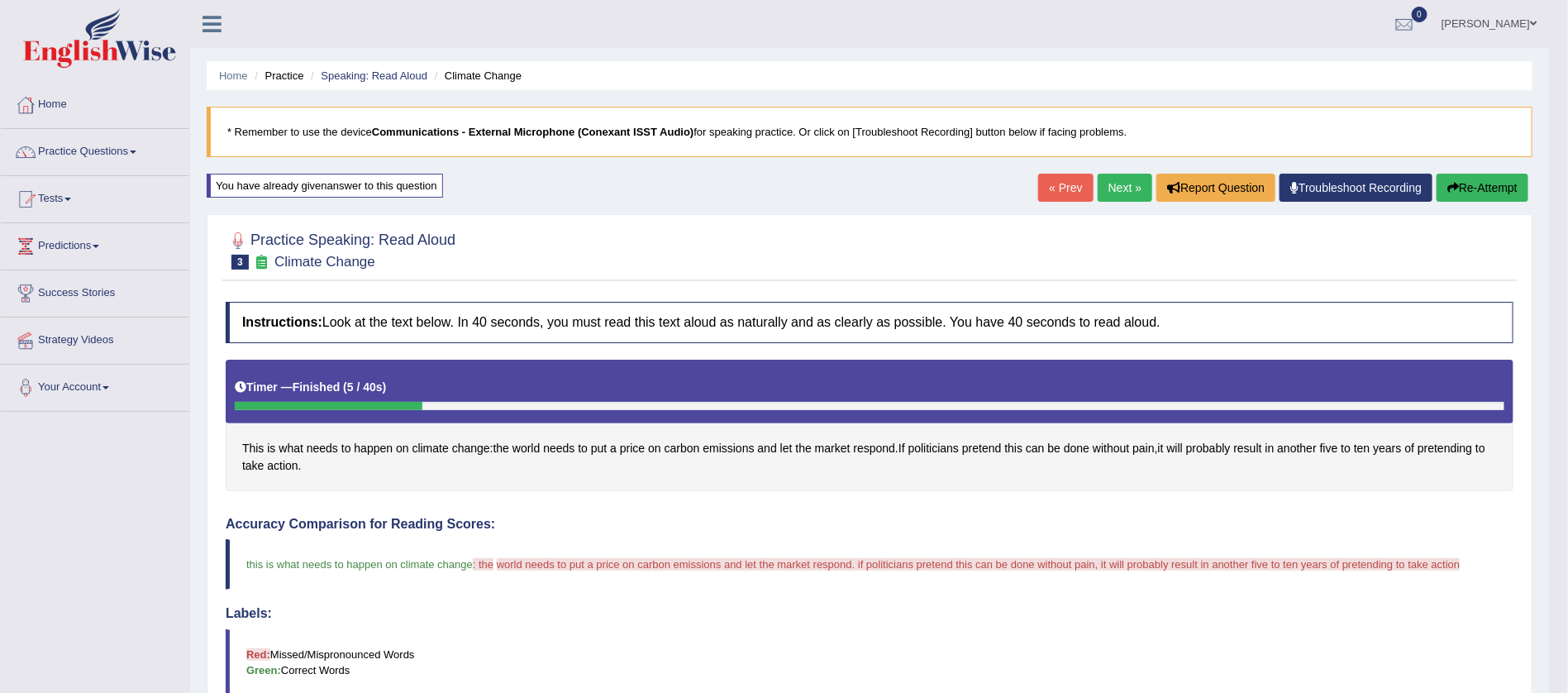
click at [1123, 181] on link "Next »" at bounding box center [1124, 187] width 54 height 28
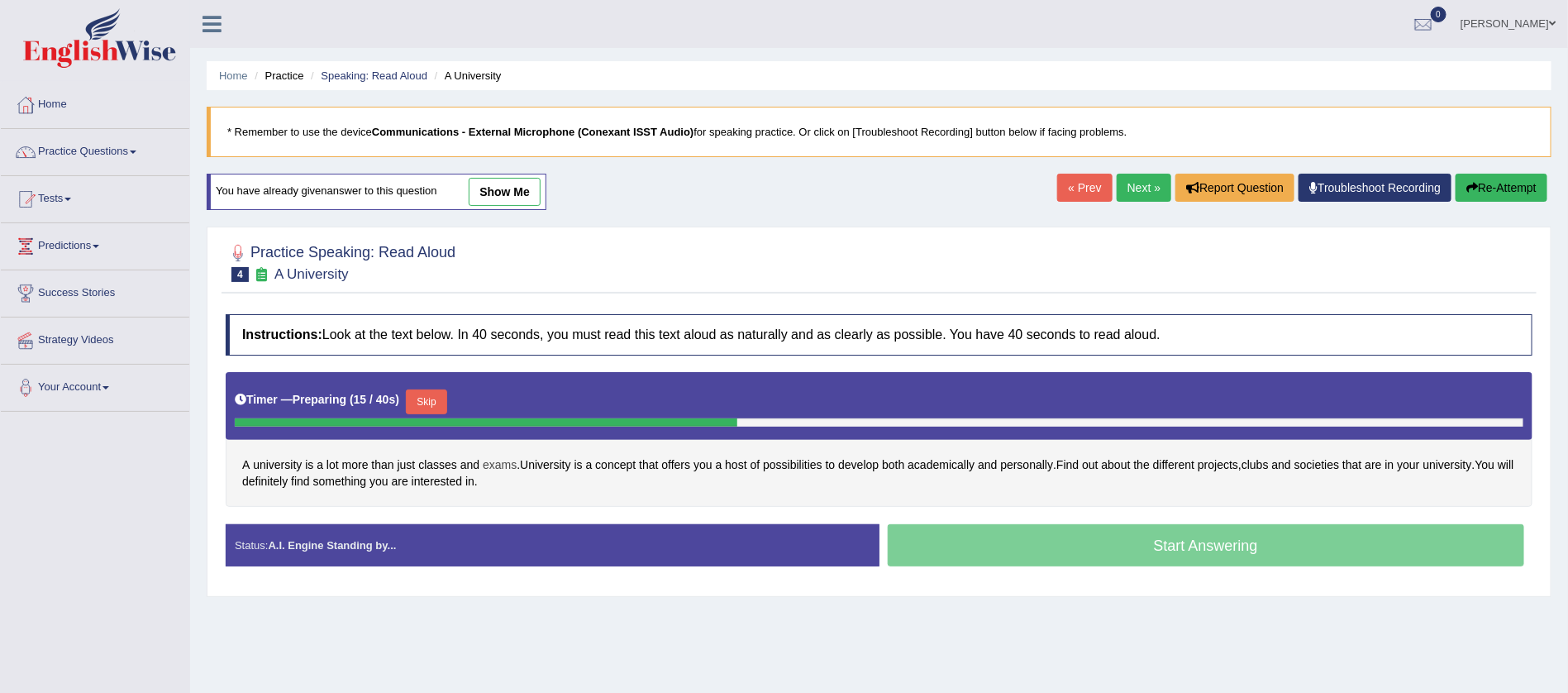
click at [509, 467] on span "exams" at bounding box center [499, 464] width 34 height 17
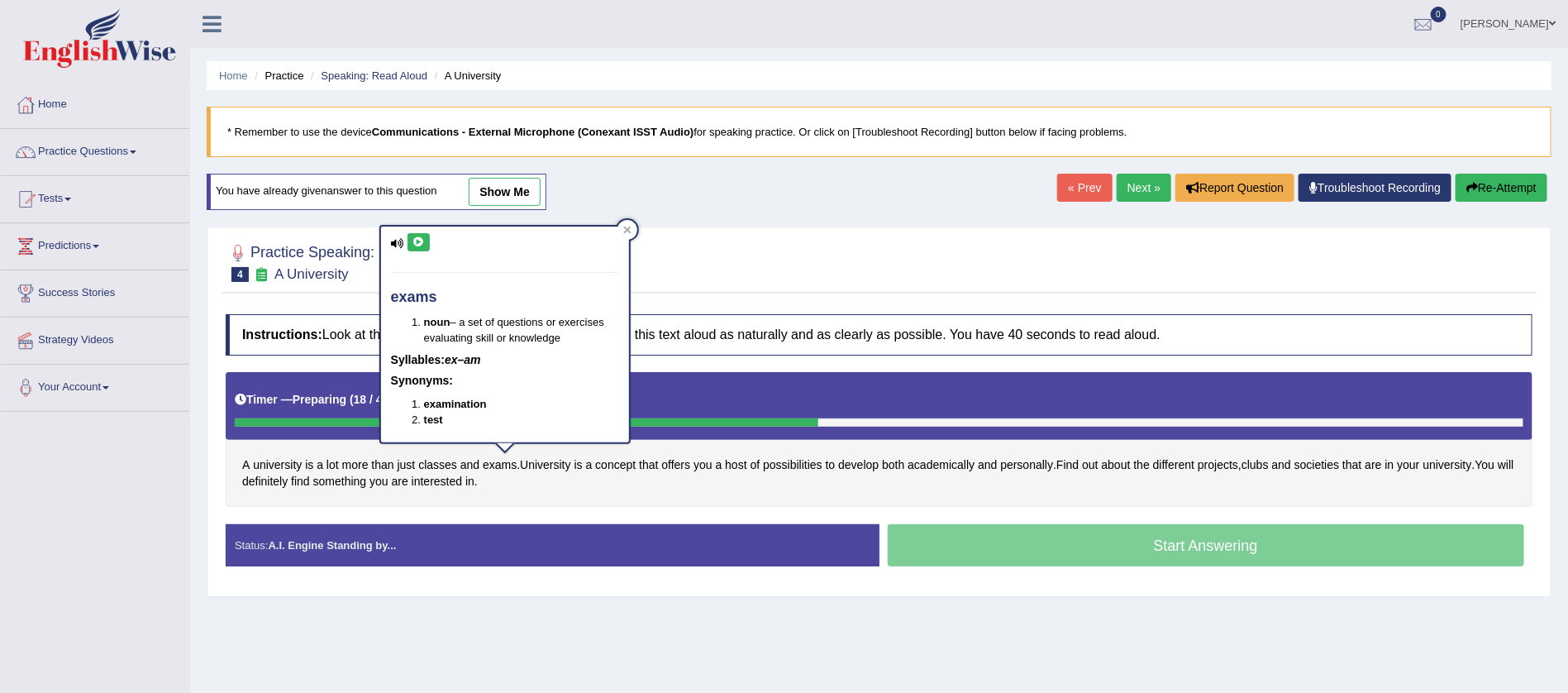
click at [416, 241] on icon at bounding box center [419, 242] width 13 height 10
click at [449, 464] on span "classes" at bounding box center [438, 464] width 39 height 17
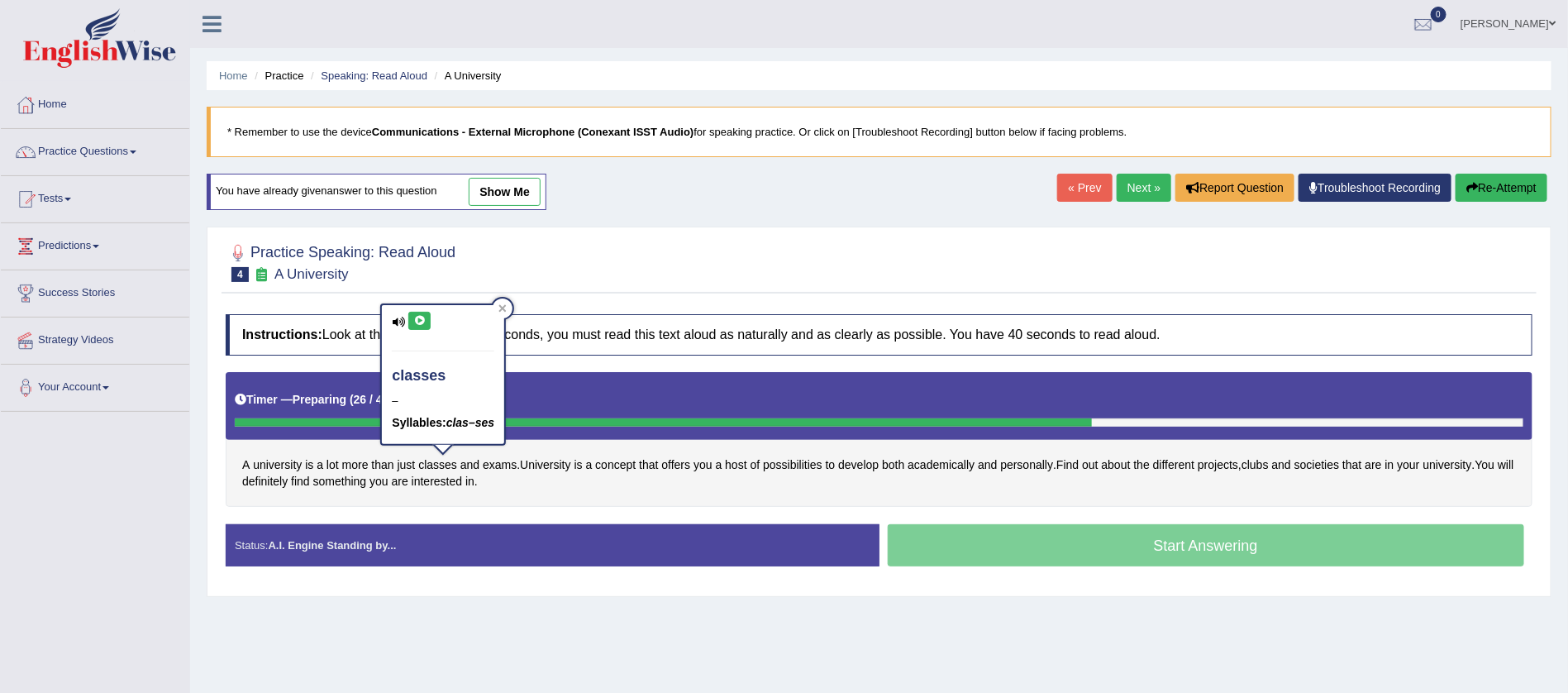
click at [417, 320] on icon at bounding box center [419, 320] width 13 height 10
click at [92, 488] on div "Toggle navigation Home Practice Questions Speaking Practice Read Aloud Repeat S…" at bounding box center [784, 430] width 1568 height 860
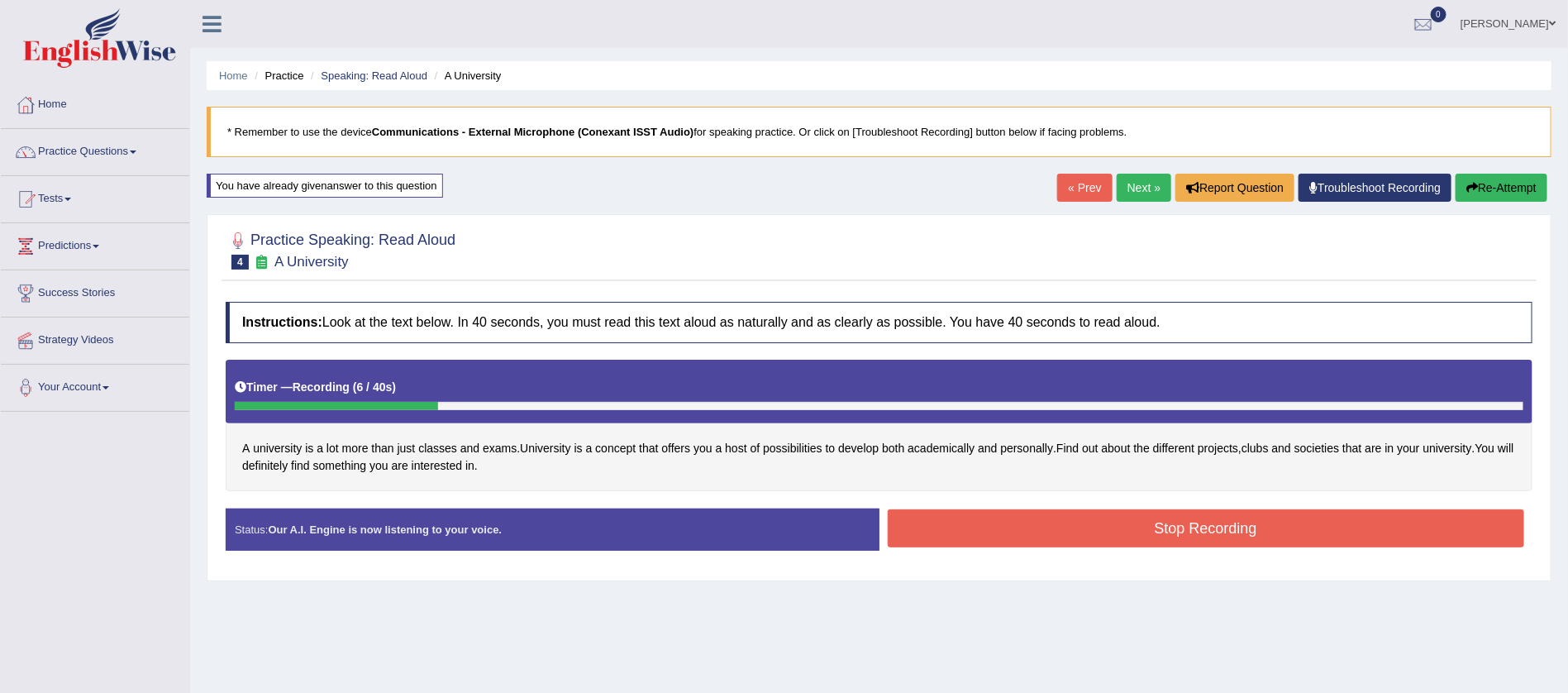
click at [1172, 531] on button "Stop Recording" at bounding box center [1207, 528] width 638 height 38
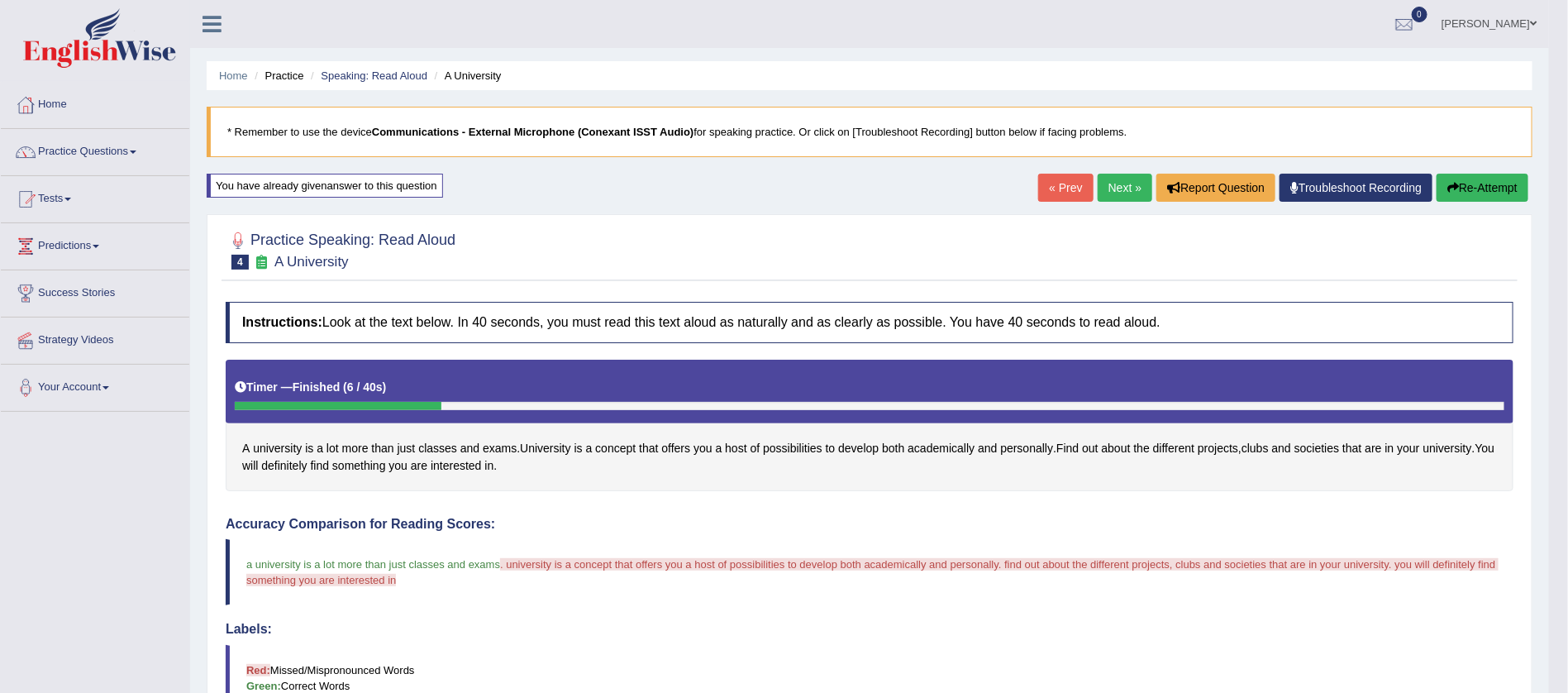
click at [1117, 189] on link "Next »" at bounding box center [1124, 187] width 54 height 28
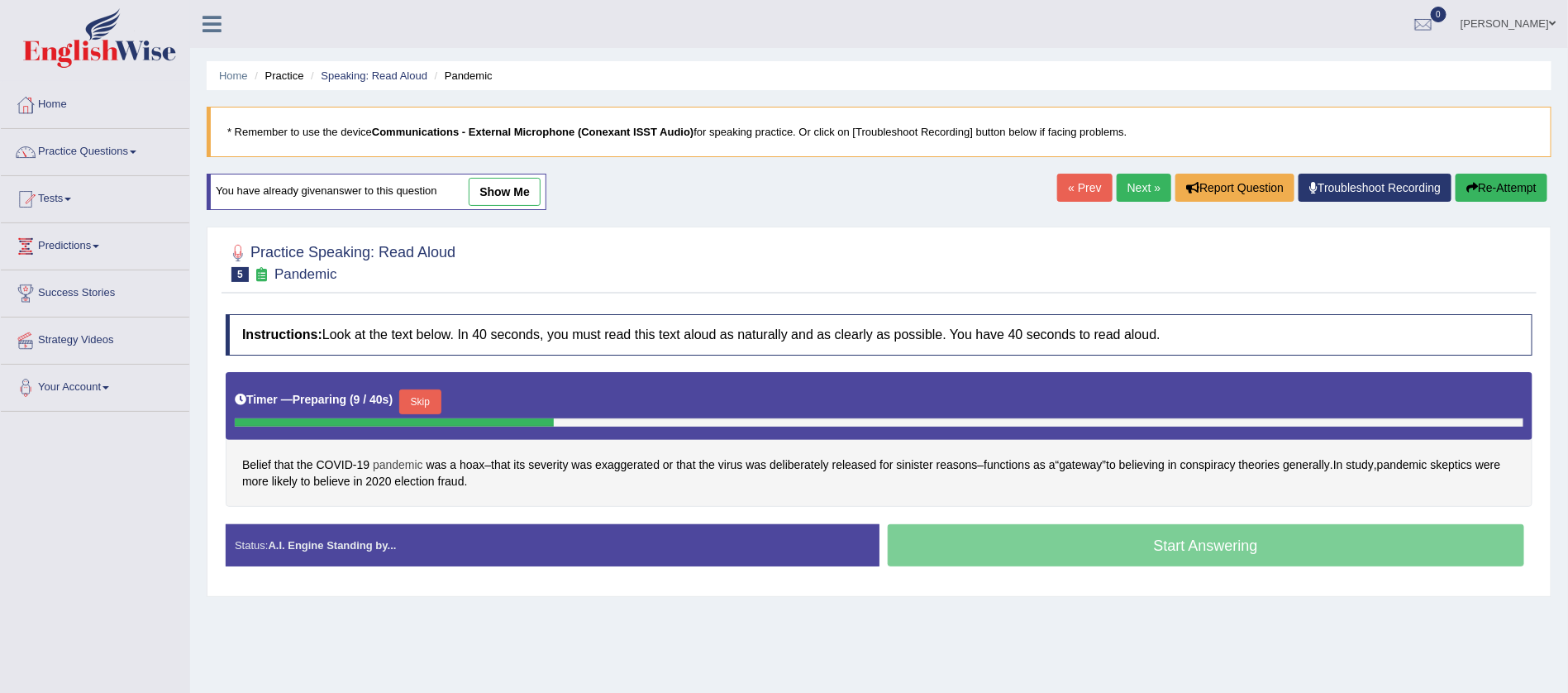
click at [399, 459] on span "pandemic" at bounding box center [397, 464] width 50 height 17
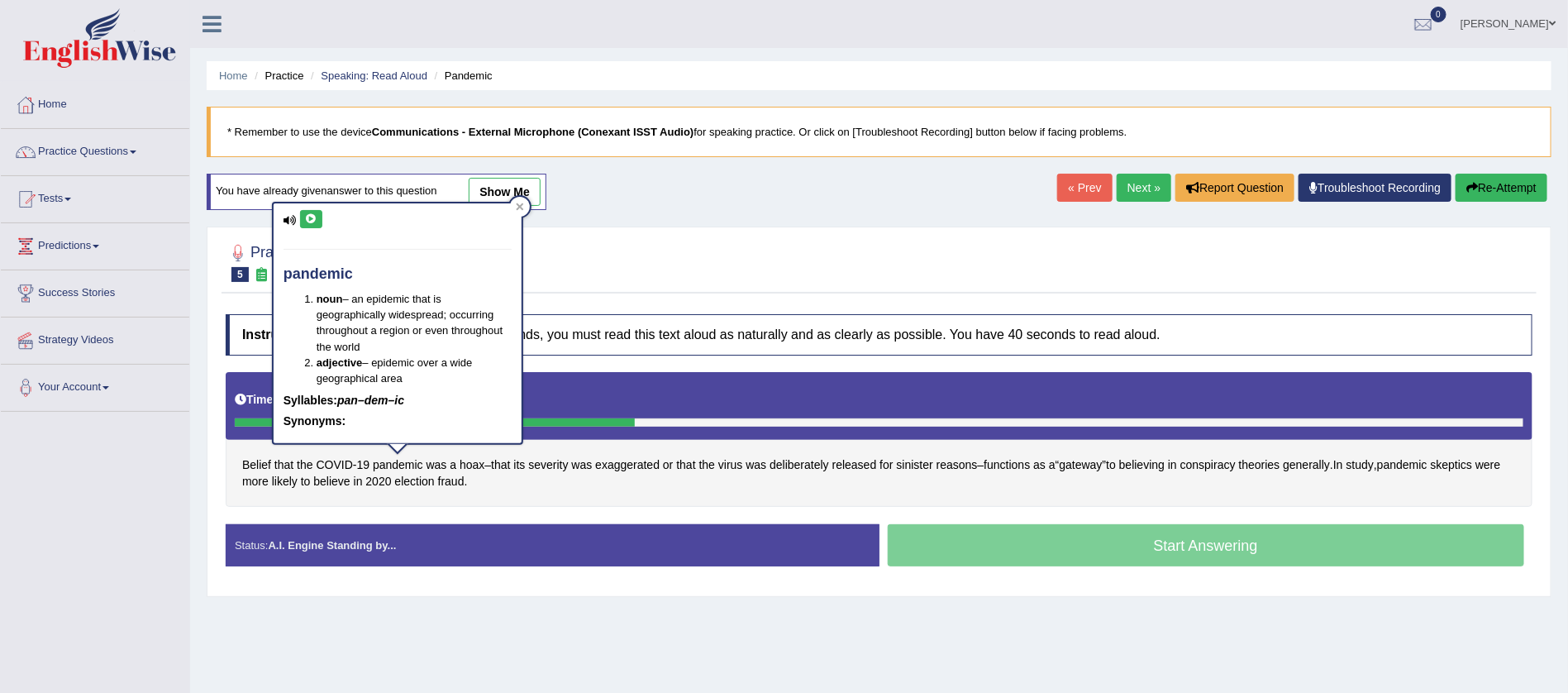
click at [310, 214] on icon at bounding box center [311, 218] width 13 height 10
click at [259, 466] on span "Belief" at bounding box center [257, 464] width 29 height 17
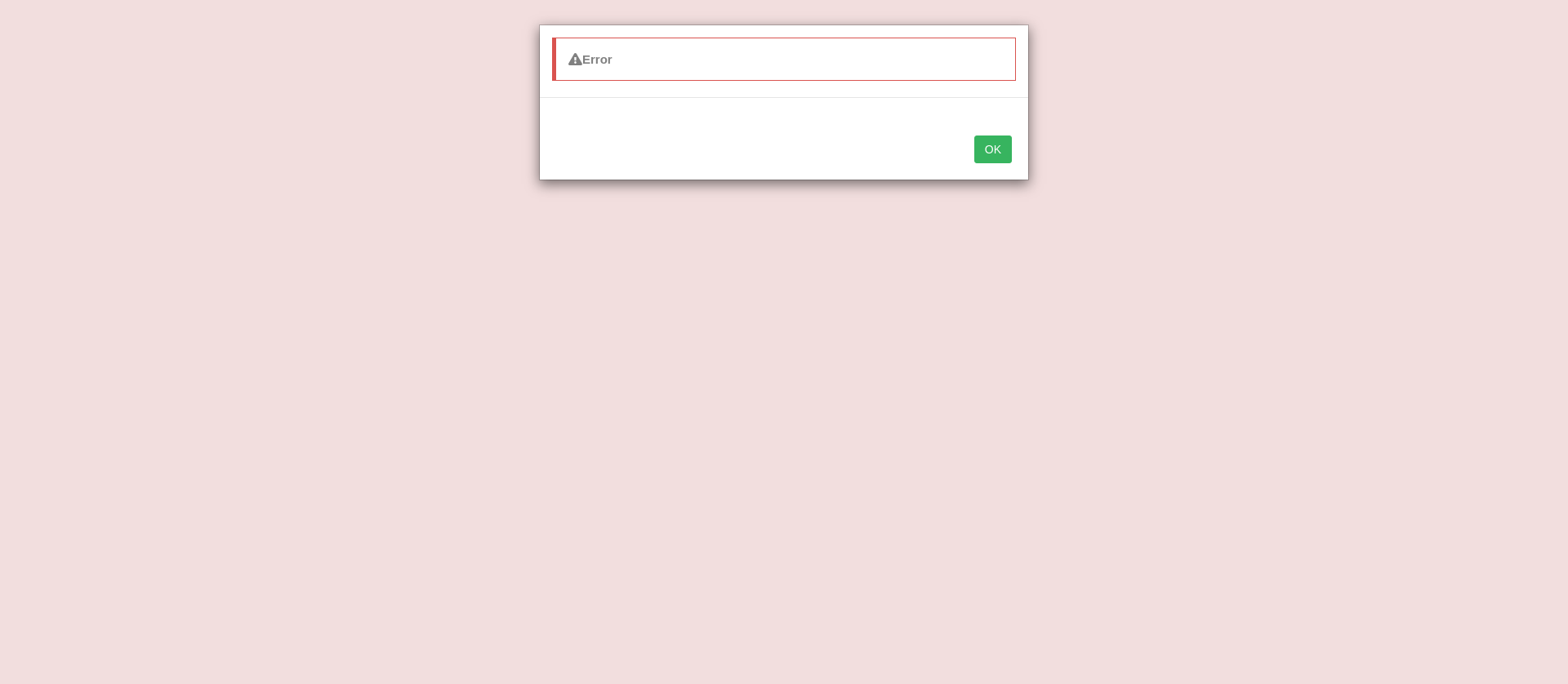
click at [997, 144] on button "OK" at bounding box center [992, 149] width 37 height 28
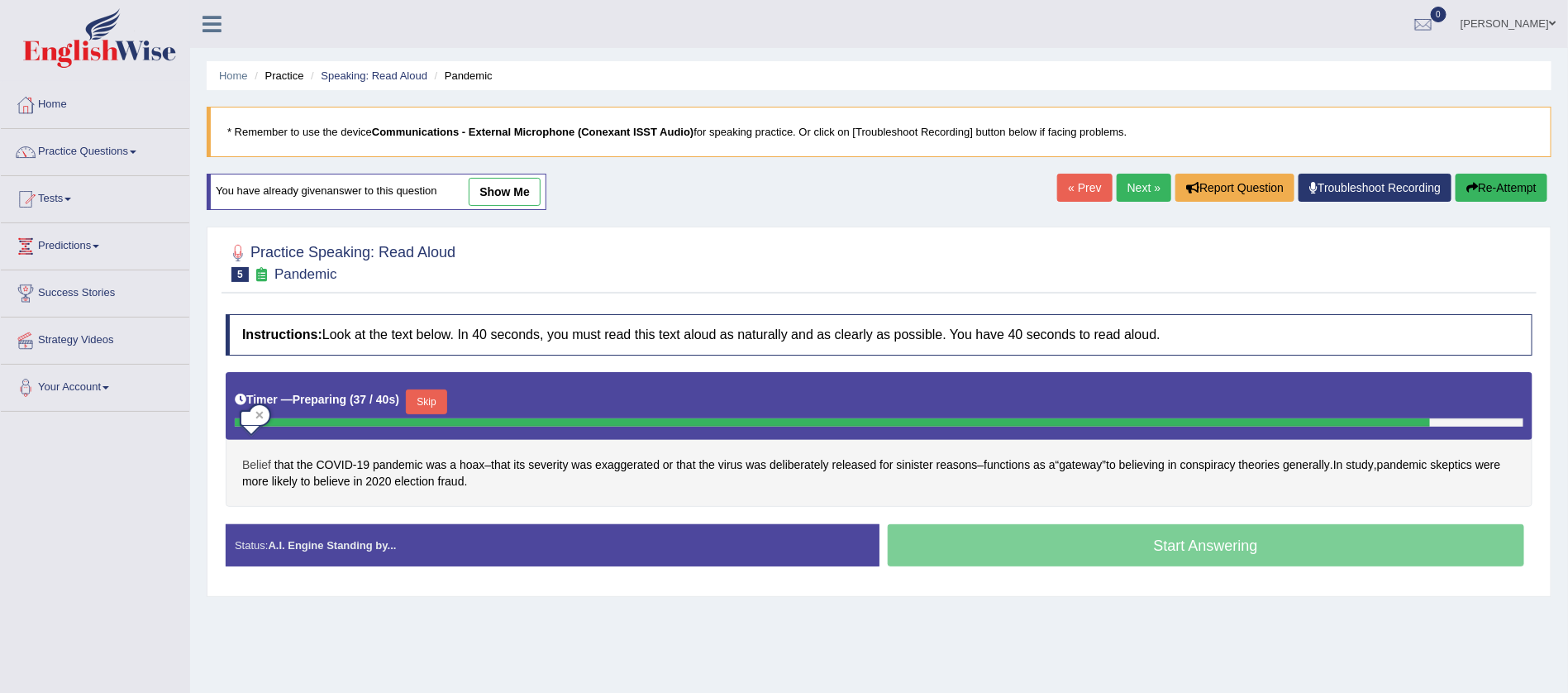
click at [261, 464] on span "Belief" at bounding box center [257, 464] width 29 height 17
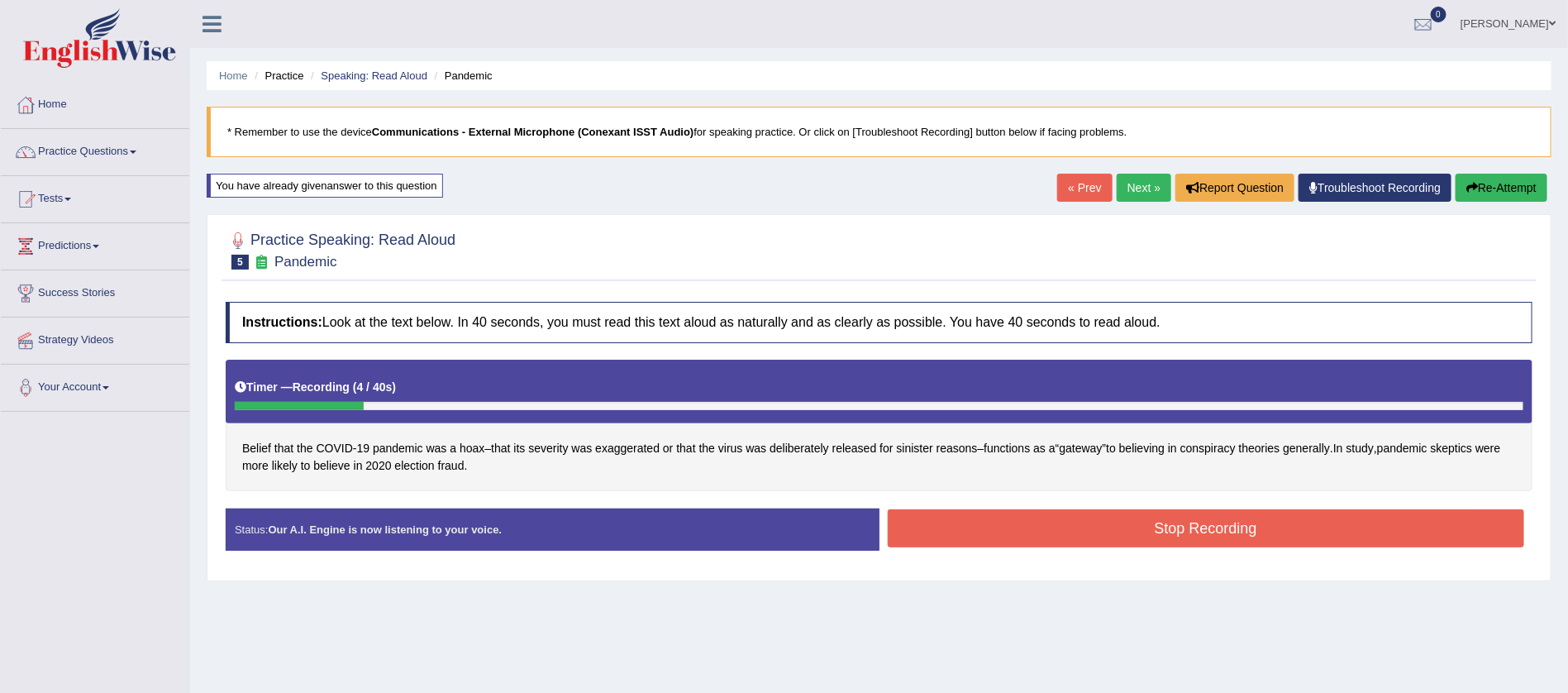
click at [1492, 188] on button "Re-Attempt" at bounding box center [1501, 187] width 92 height 28
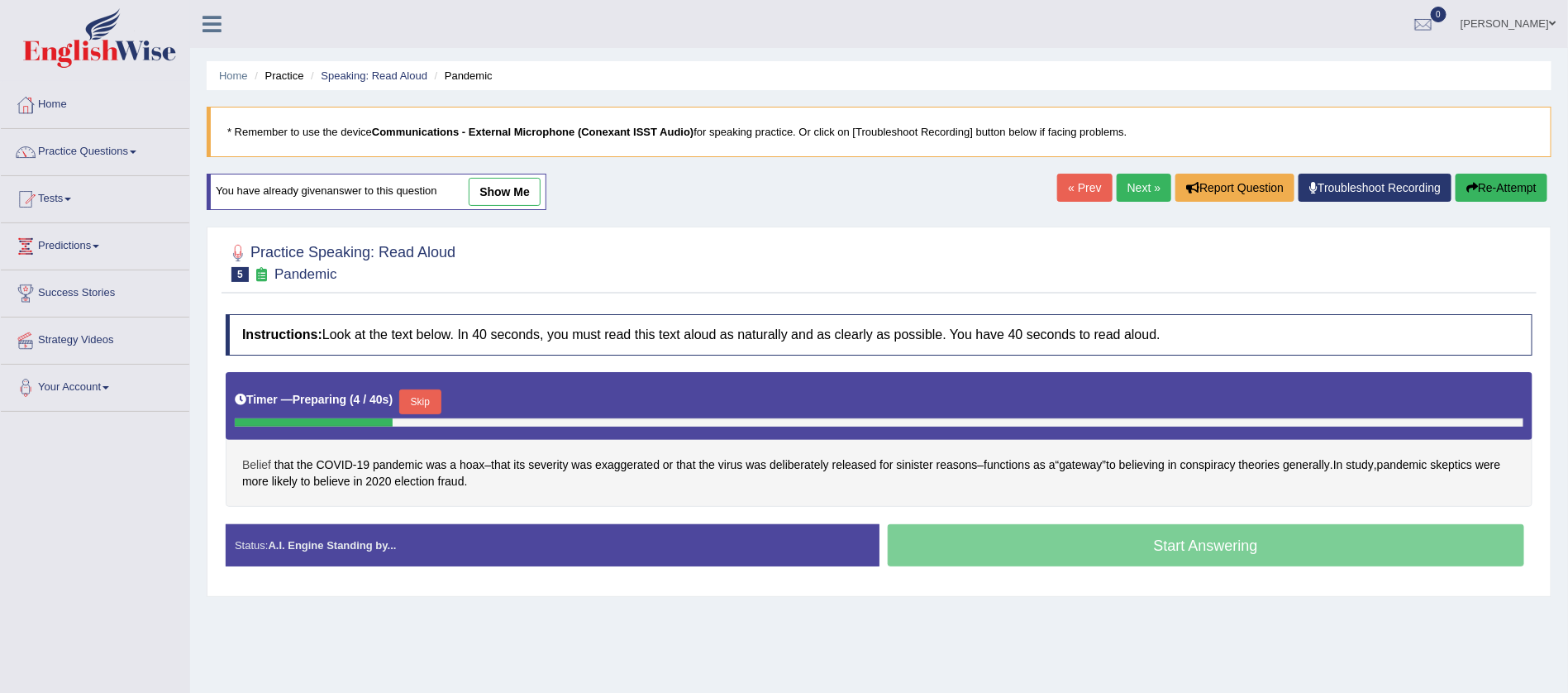
click at [259, 461] on span "Belief" at bounding box center [257, 464] width 29 height 17
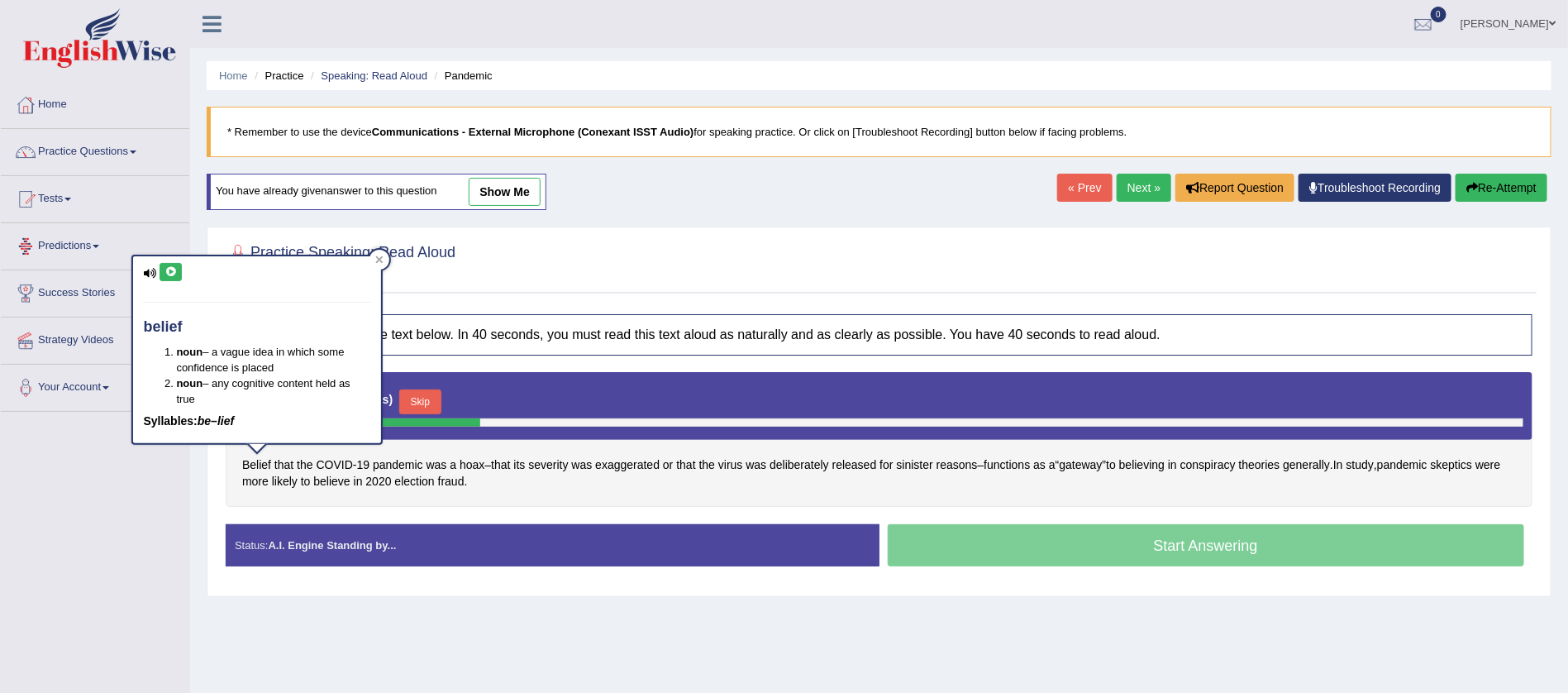
click at [172, 268] on icon at bounding box center [171, 272] width 13 height 10
click at [171, 267] on icon at bounding box center [171, 272] width 13 height 10
click at [471, 463] on span "hoax" at bounding box center [472, 464] width 25 height 17
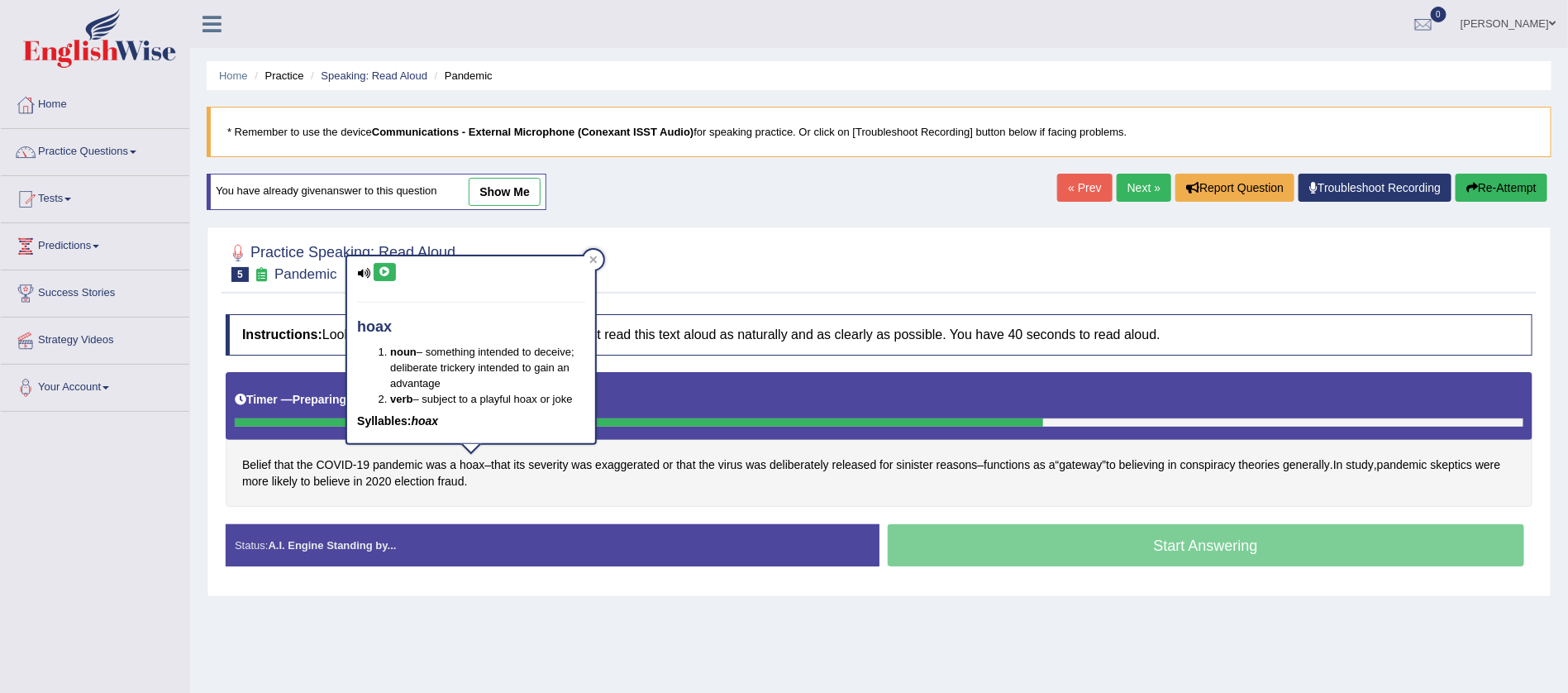
click at [386, 271] on icon at bounding box center [385, 272] width 13 height 10
click at [70, 519] on div "Toggle navigation Home Practice Questions Speaking Practice Read Aloud Repeat S…" at bounding box center [784, 430] width 1568 height 860
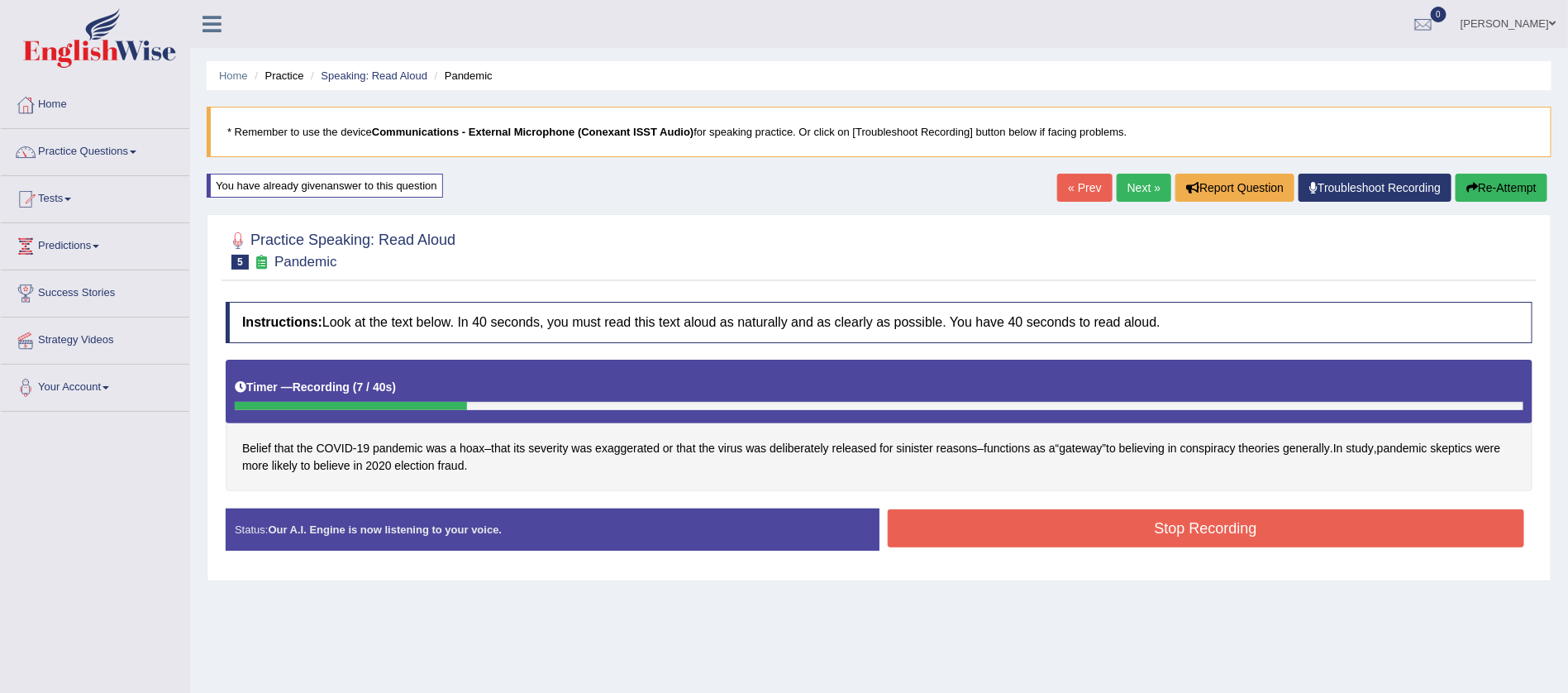
click at [1195, 529] on button "Stop Recording" at bounding box center [1207, 528] width 638 height 38
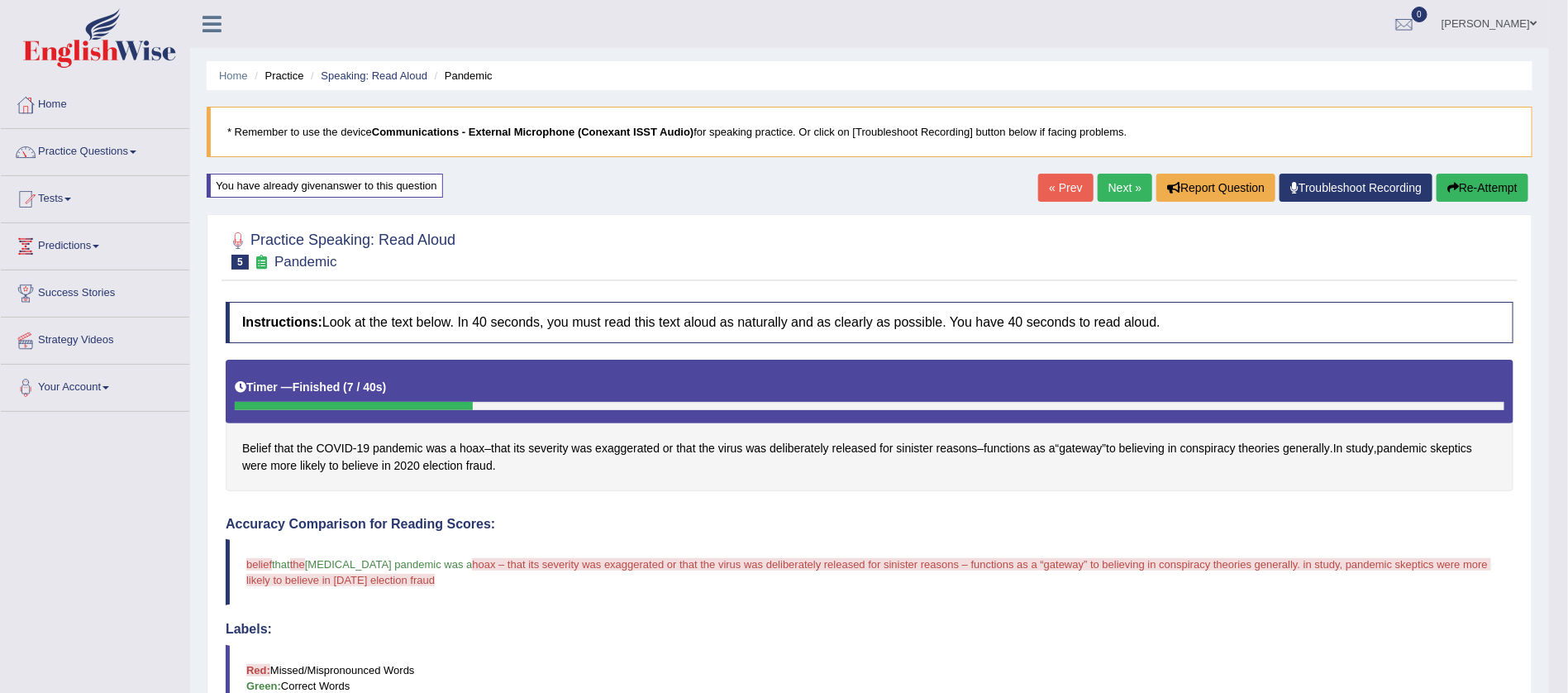
click at [131, 146] on link "Practice Questions" at bounding box center [95, 150] width 188 height 41
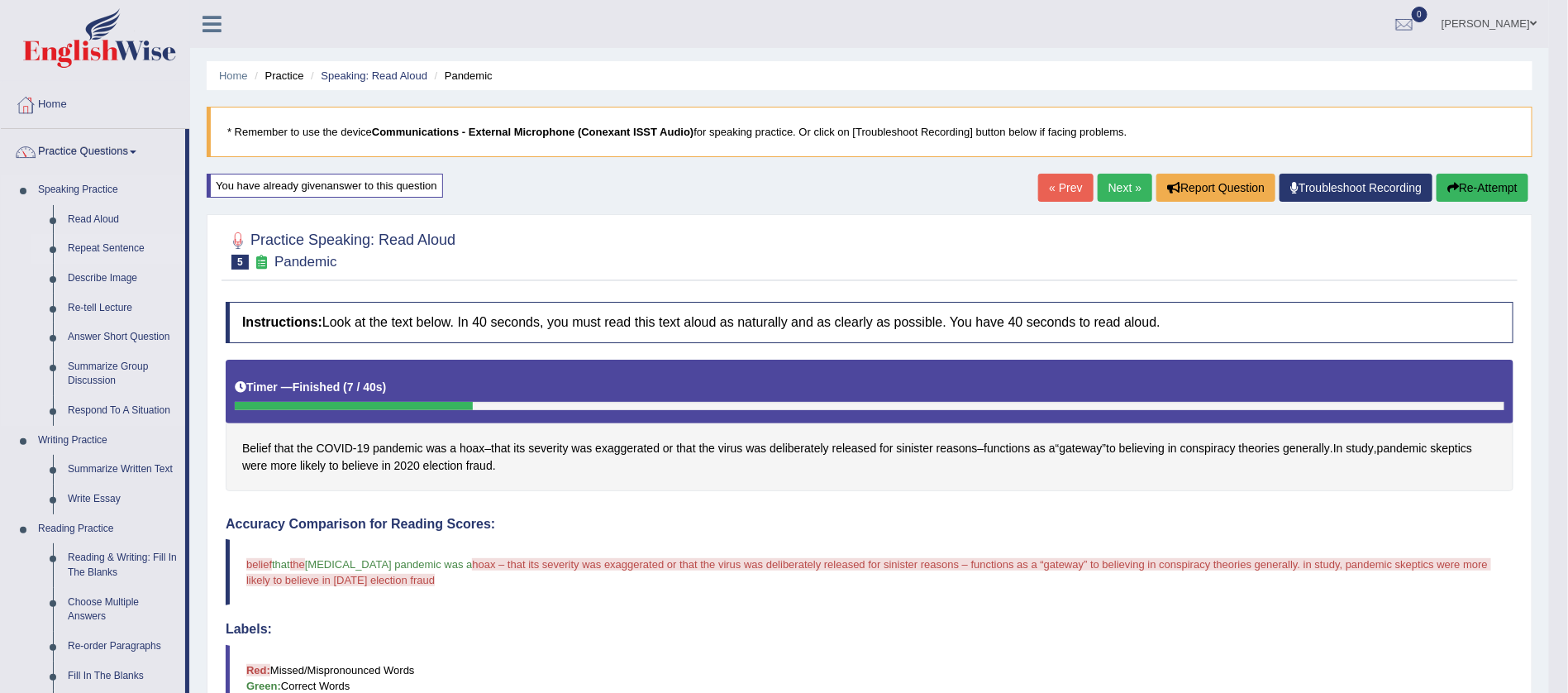
click at [97, 251] on link "Repeat Sentence" at bounding box center [123, 249] width 125 height 29
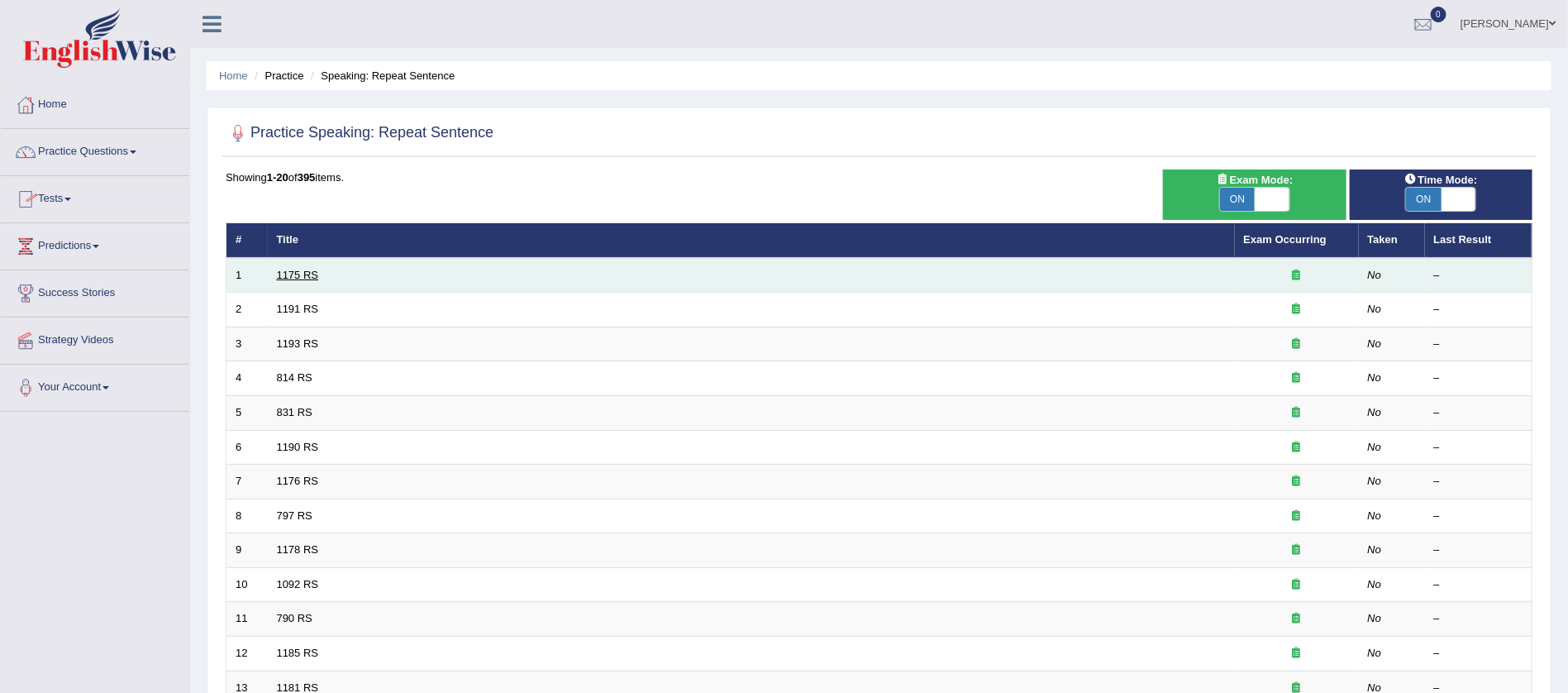
click at [293, 271] on link "1175 RS" at bounding box center [298, 275] width 42 height 13
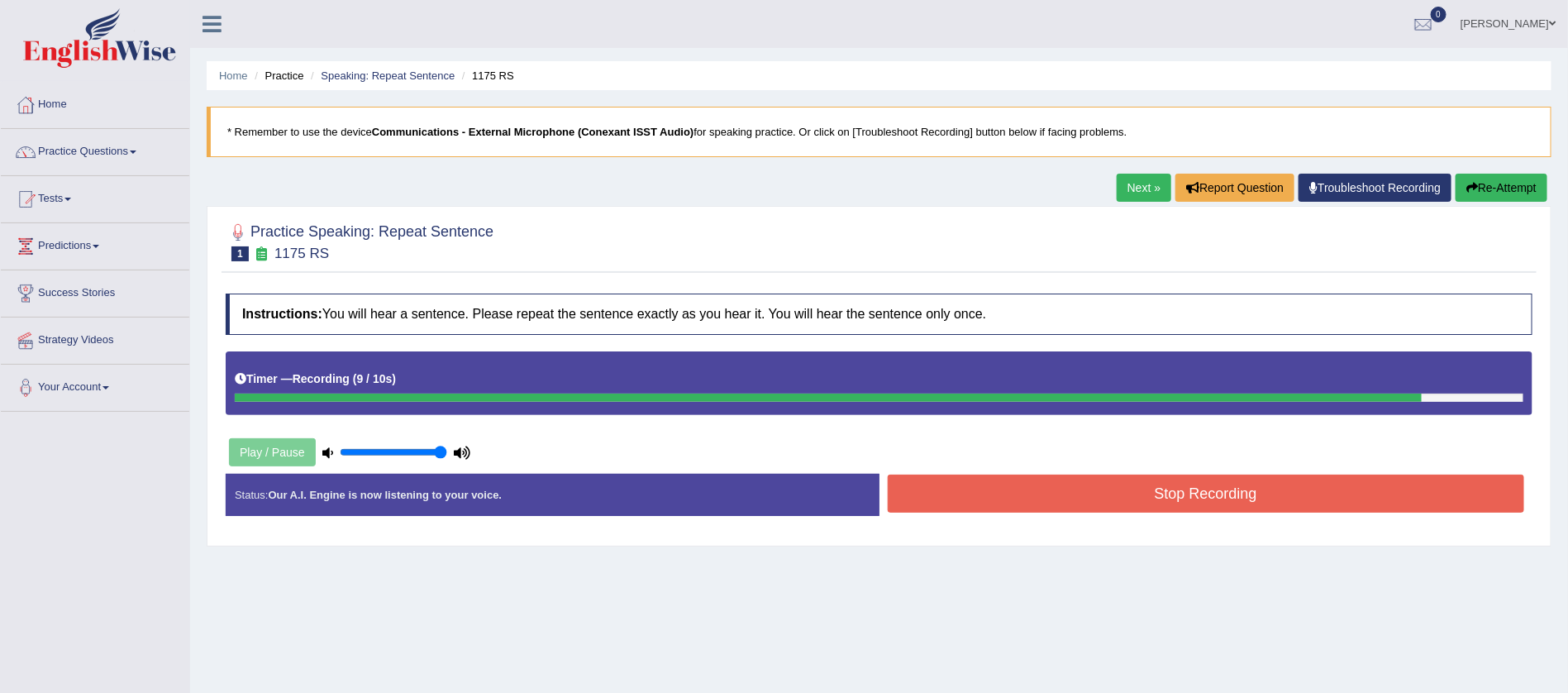
click at [1183, 490] on button "Stop Recording" at bounding box center [1207, 493] width 638 height 38
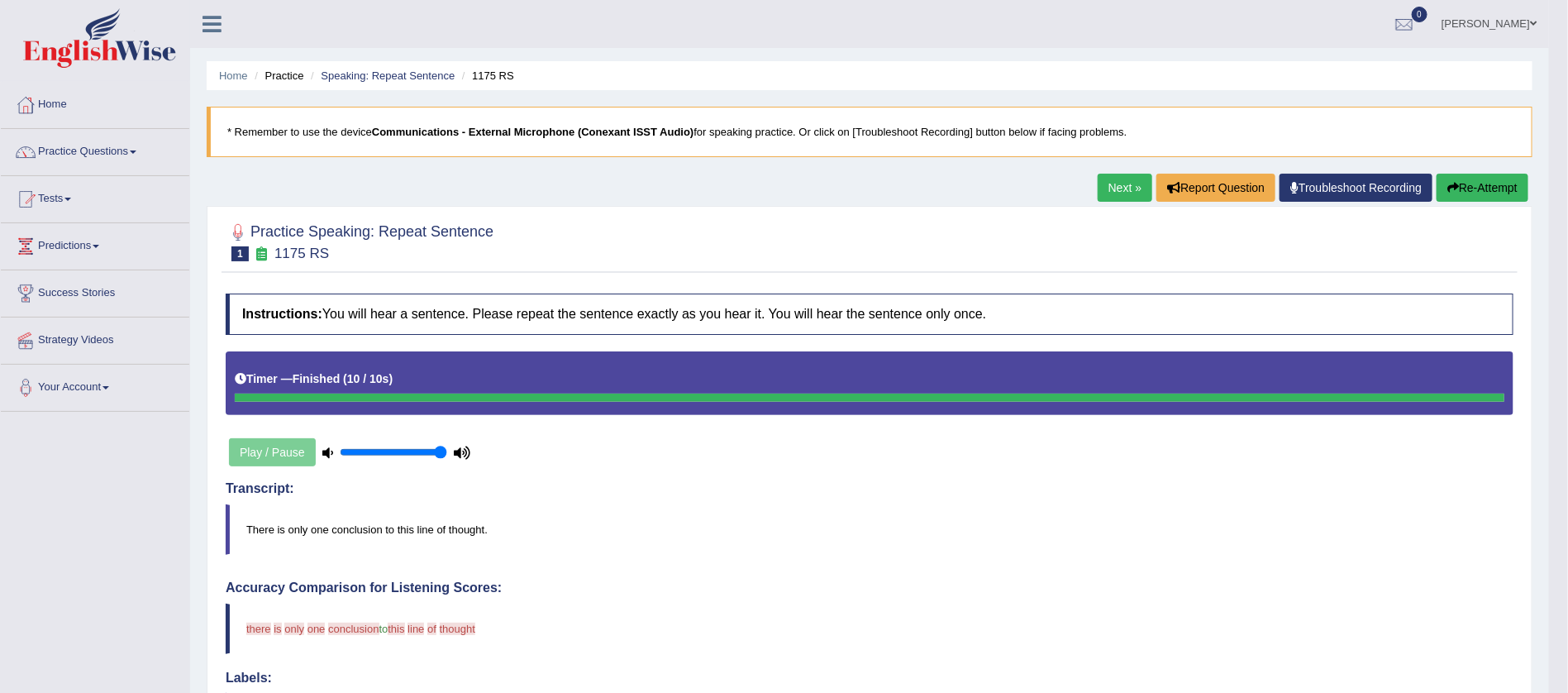
click at [1473, 177] on button "Re-Attempt" at bounding box center [1483, 187] width 92 height 28
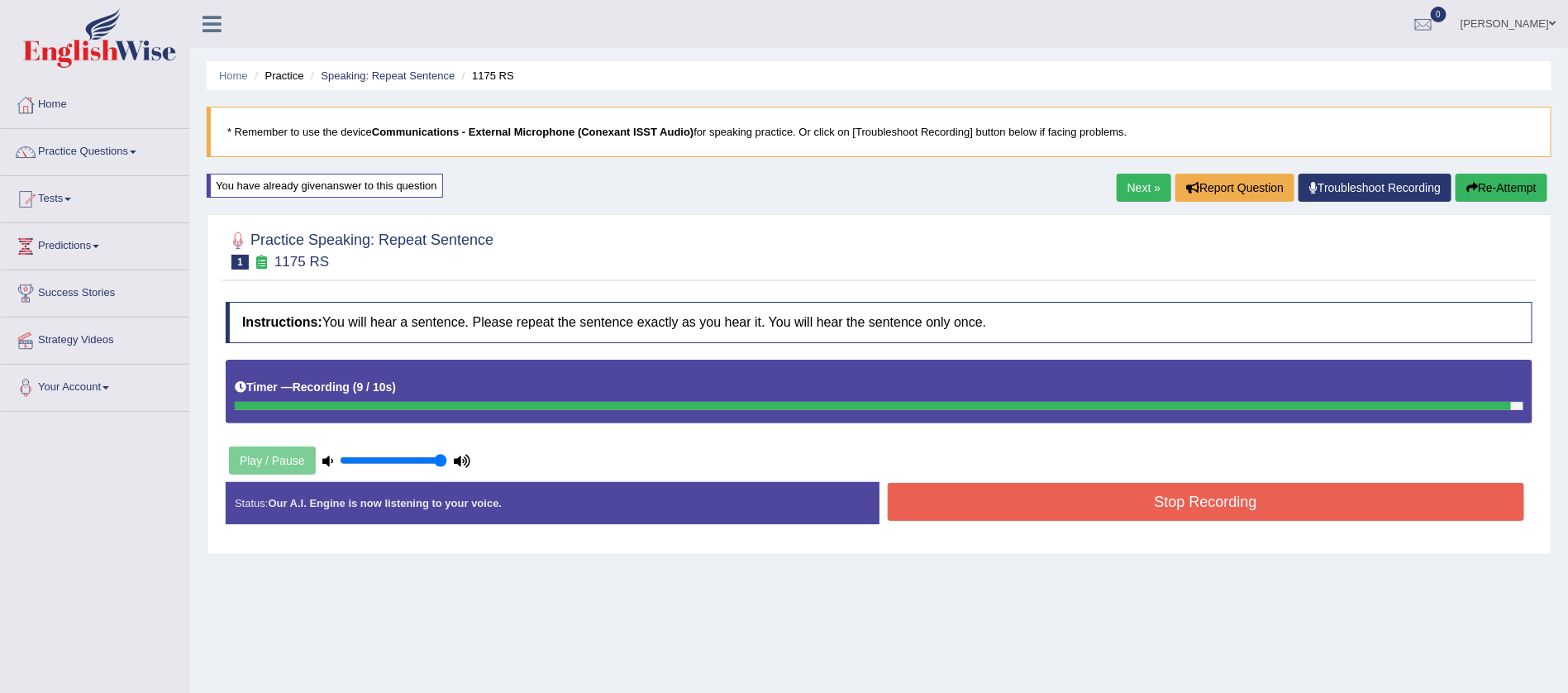
click at [1123, 501] on button "Stop Recording" at bounding box center [1207, 501] width 638 height 38
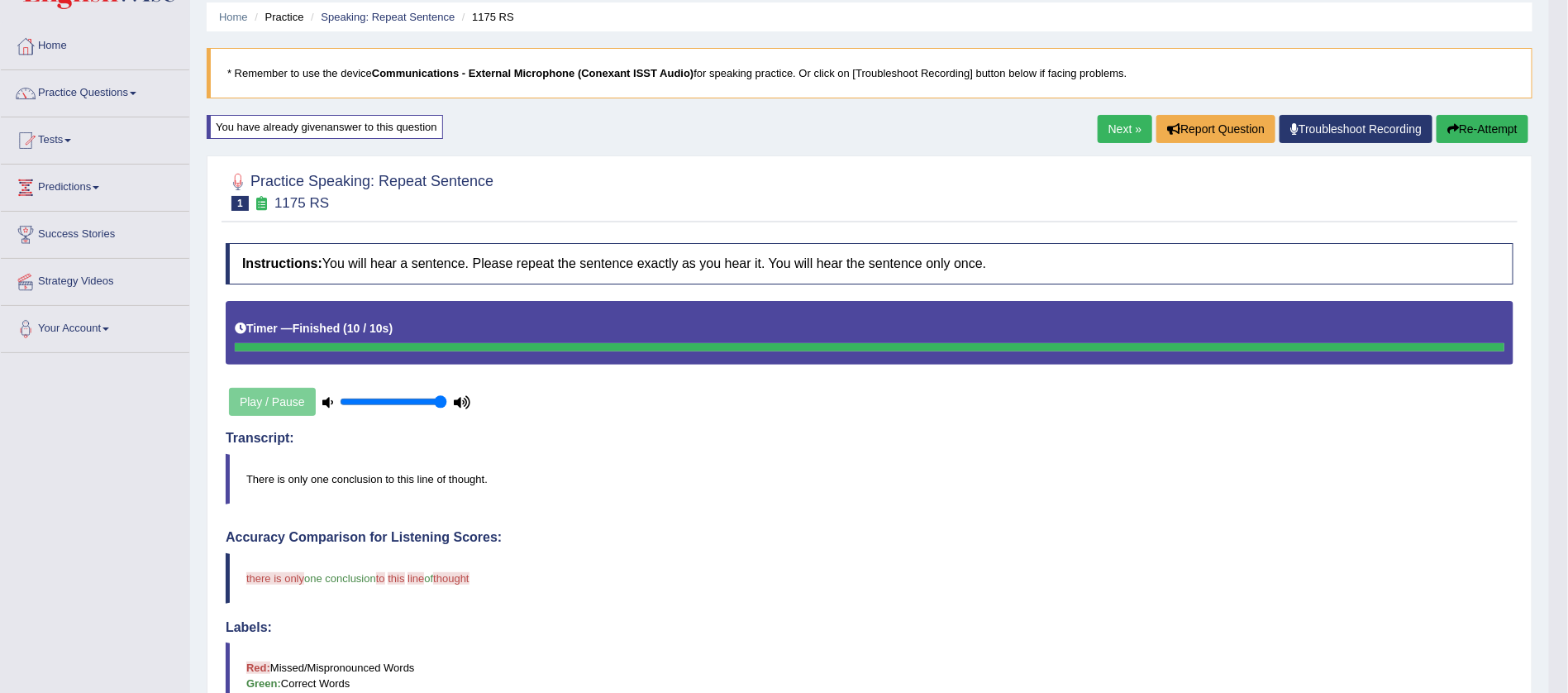
scroll to position [50, 0]
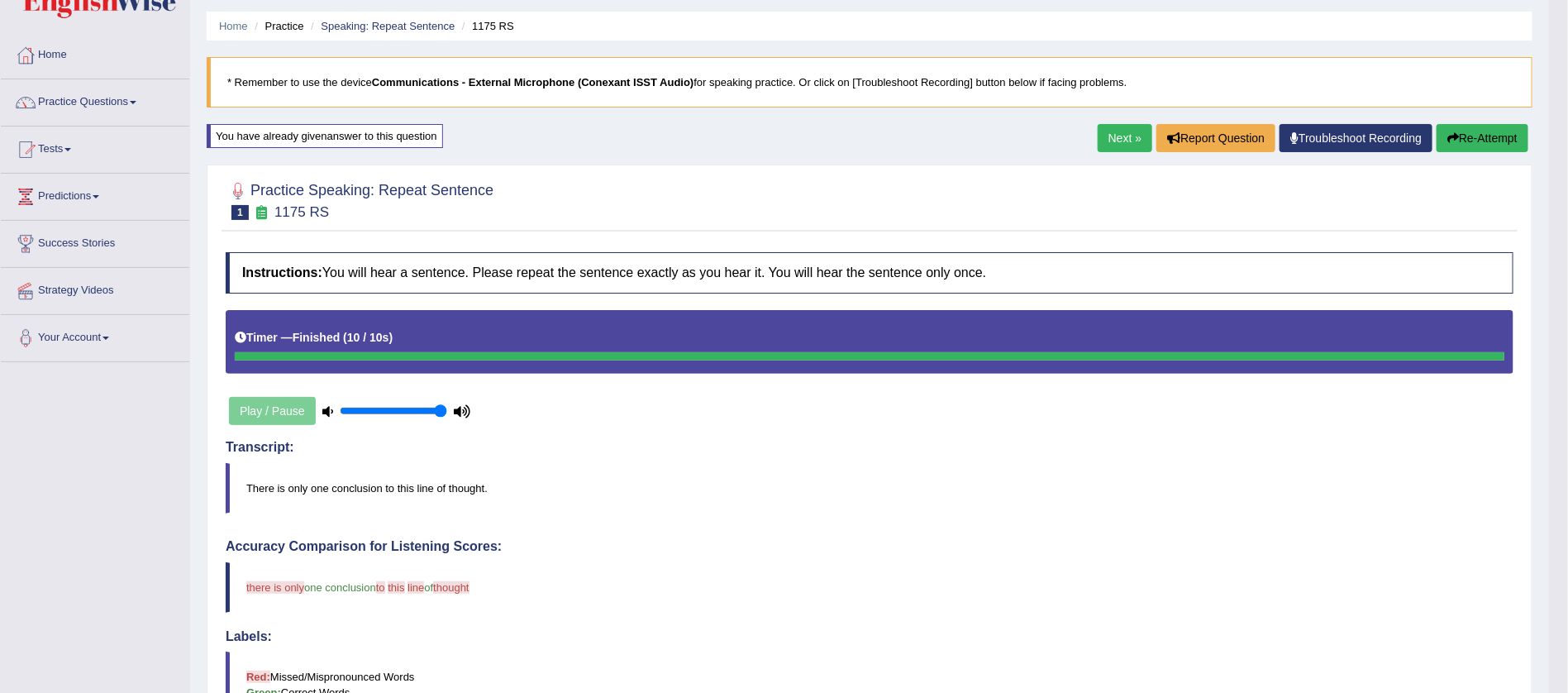
click at [1475, 131] on button "Re-Attempt" at bounding box center [1483, 138] width 92 height 28
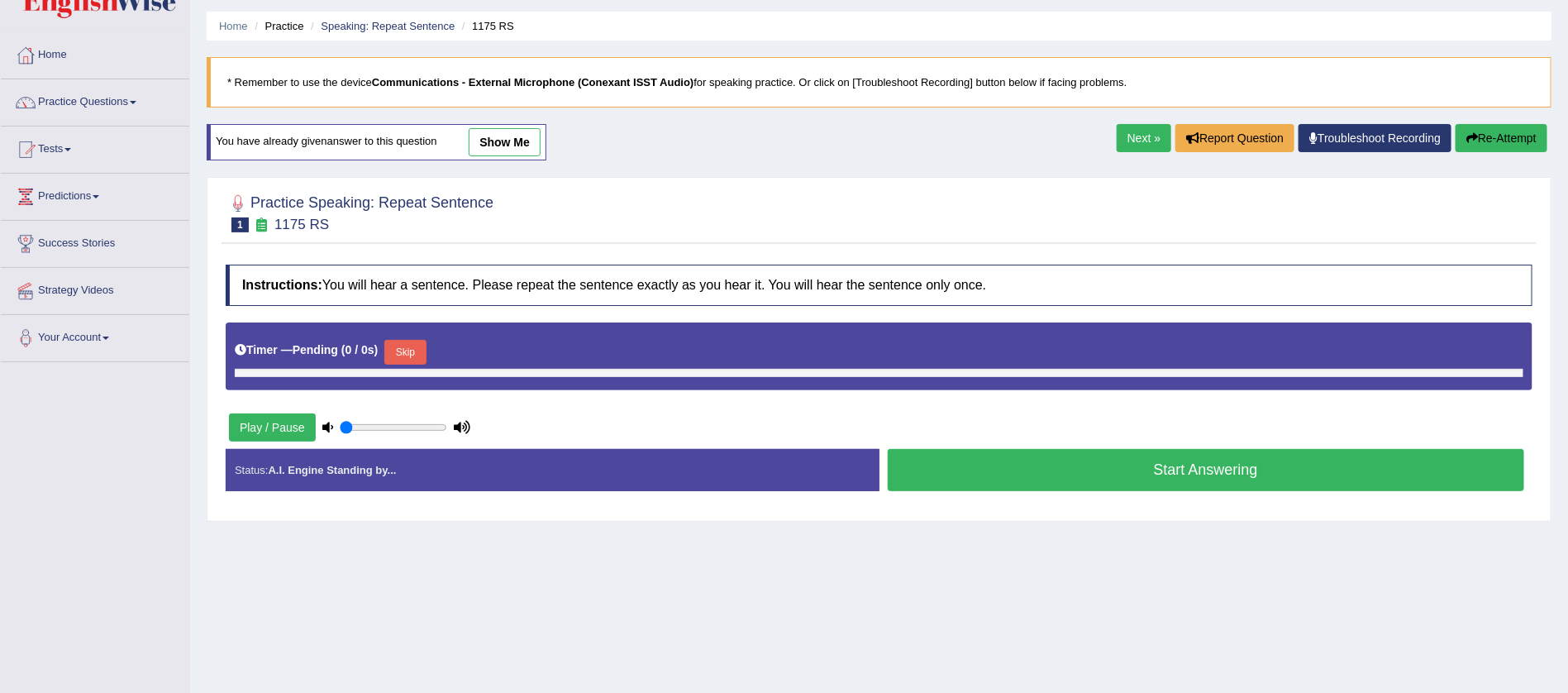
type input "1"
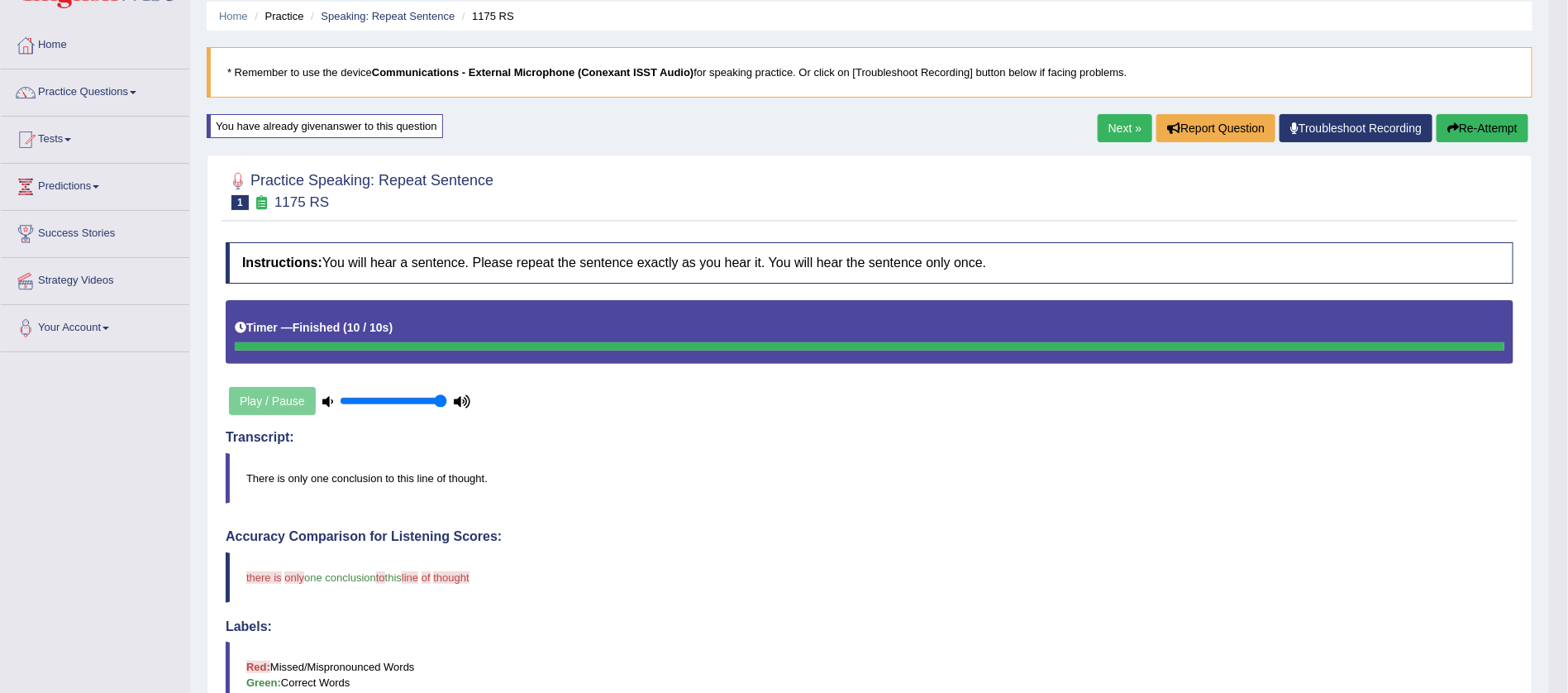
scroll to position [50, 0]
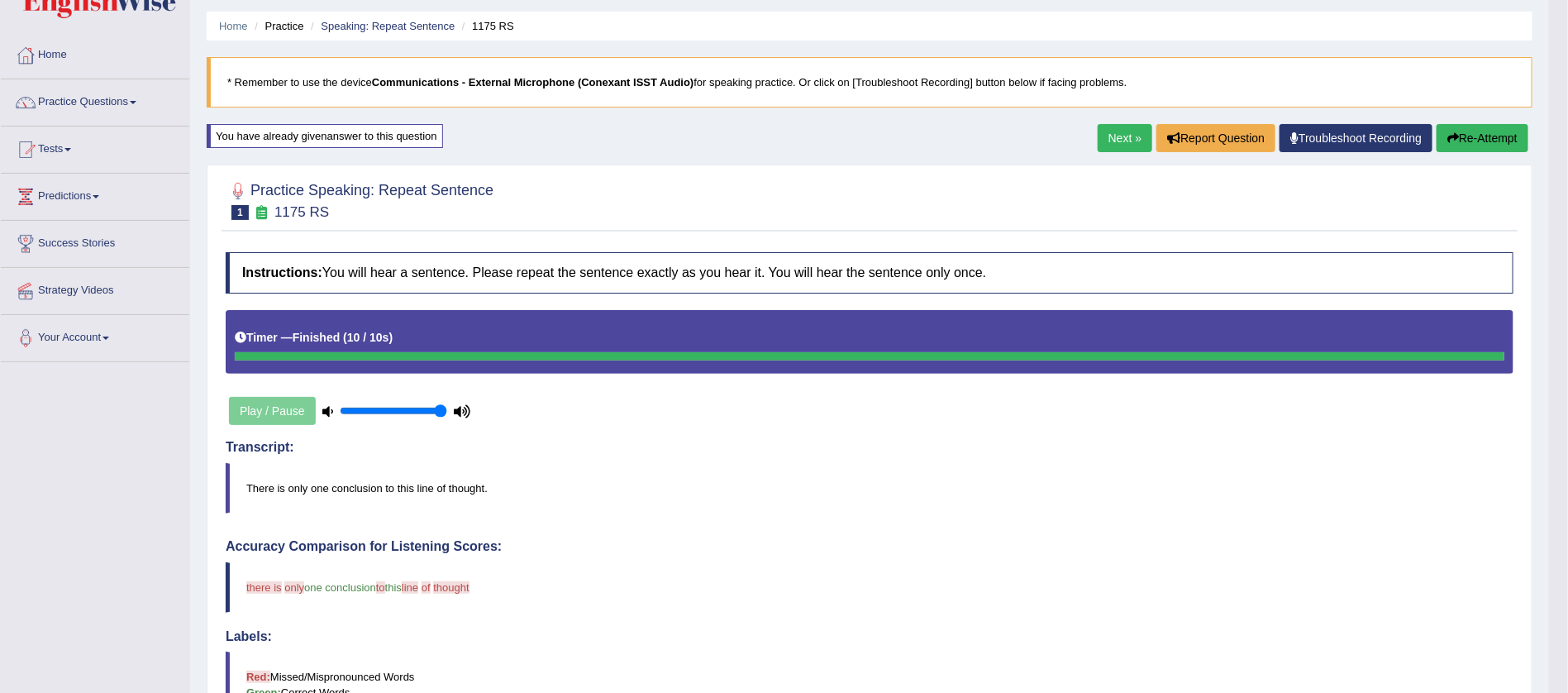
click at [1116, 136] on link "Next »" at bounding box center [1124, 138] width 54 height 28
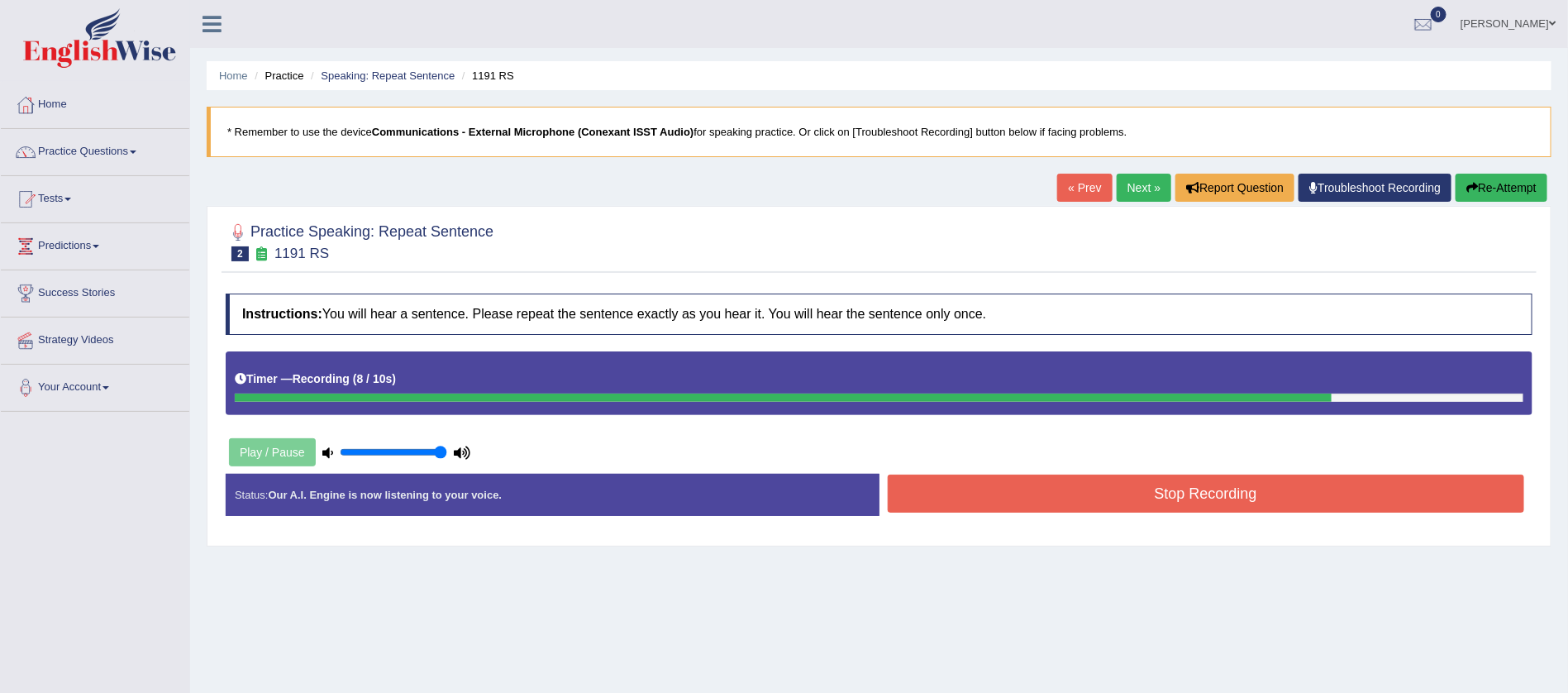
click at [1211, 485] on button "Stop Recording" at bounding box center [1207, 493] width 638 height 38
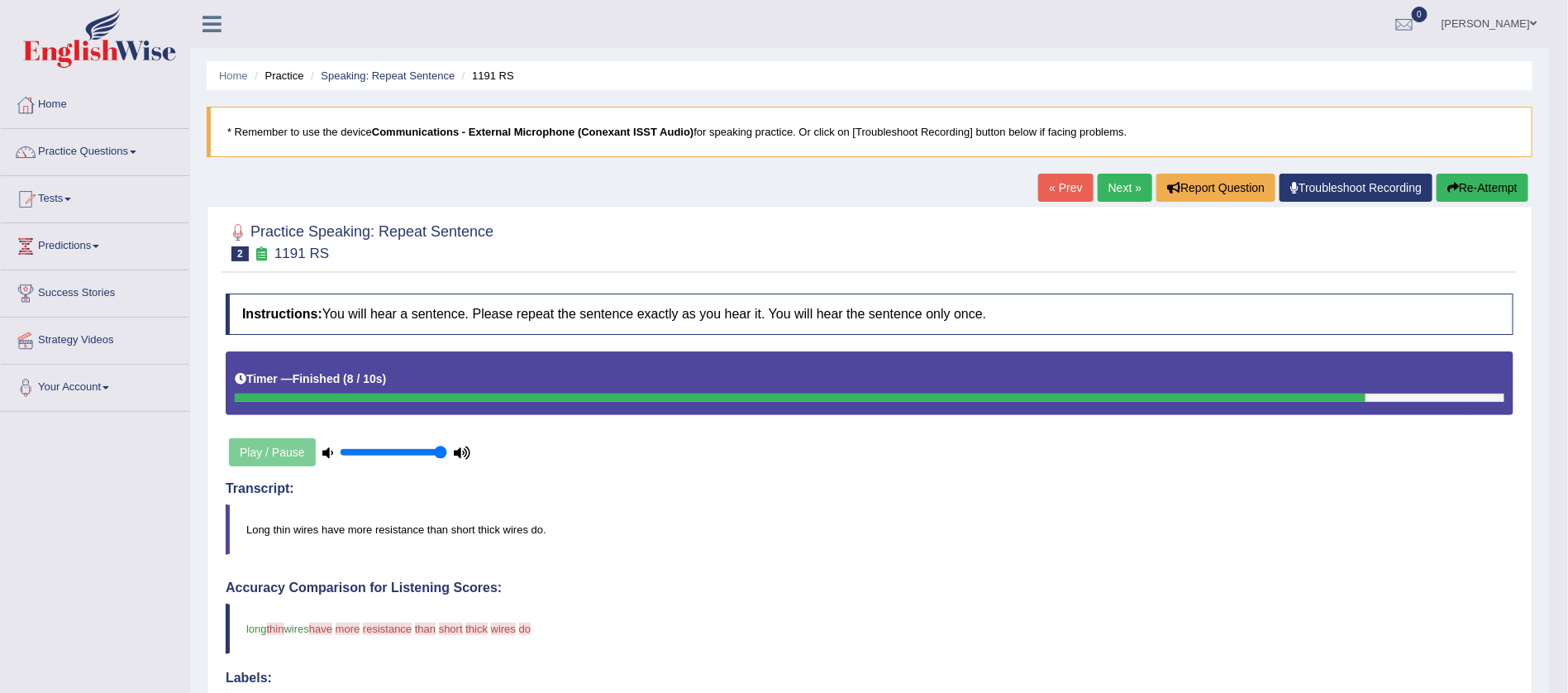
click at [1466, 184] on button "Re-Attempt" at bounding box center [1483, 187] width 92 height 28
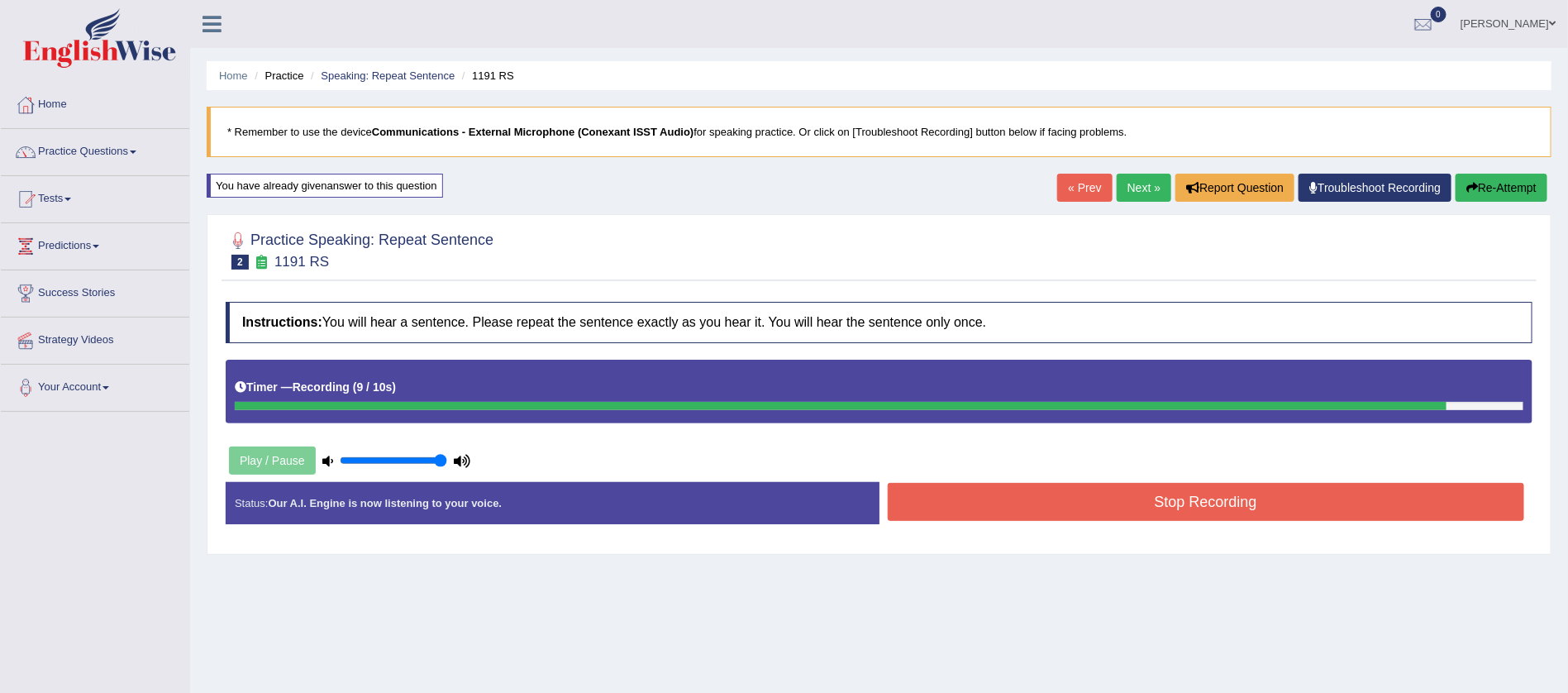
click at [1252, 509] on button "Stop Recording" at bounding box center [1207, 501] width 638 height 38
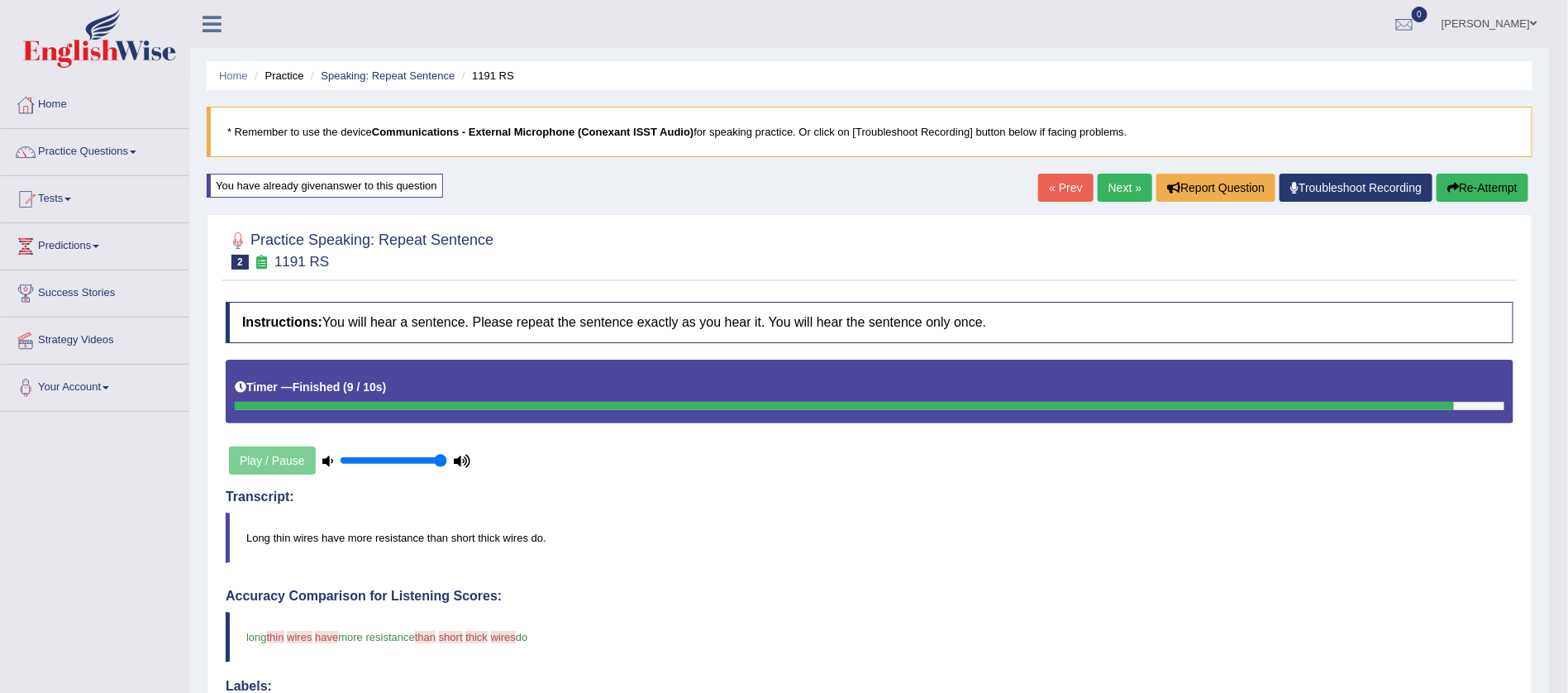
click at [1485, 179] on button "Re-Attempt" at bounding box center [1483, 187] width 92 height 28
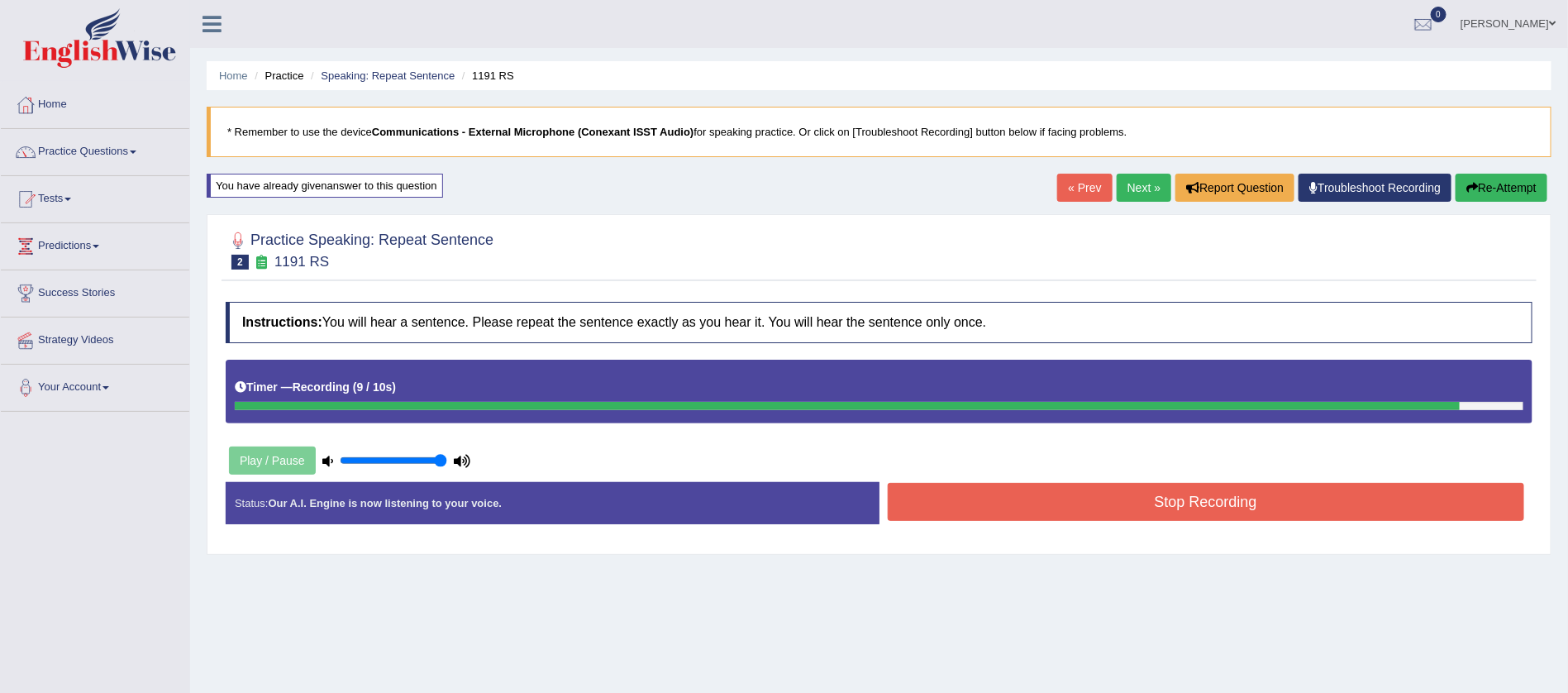
click at [1210, 507] on button "Stop Recording" at bounding box center [1207, 501] width 638 height 38
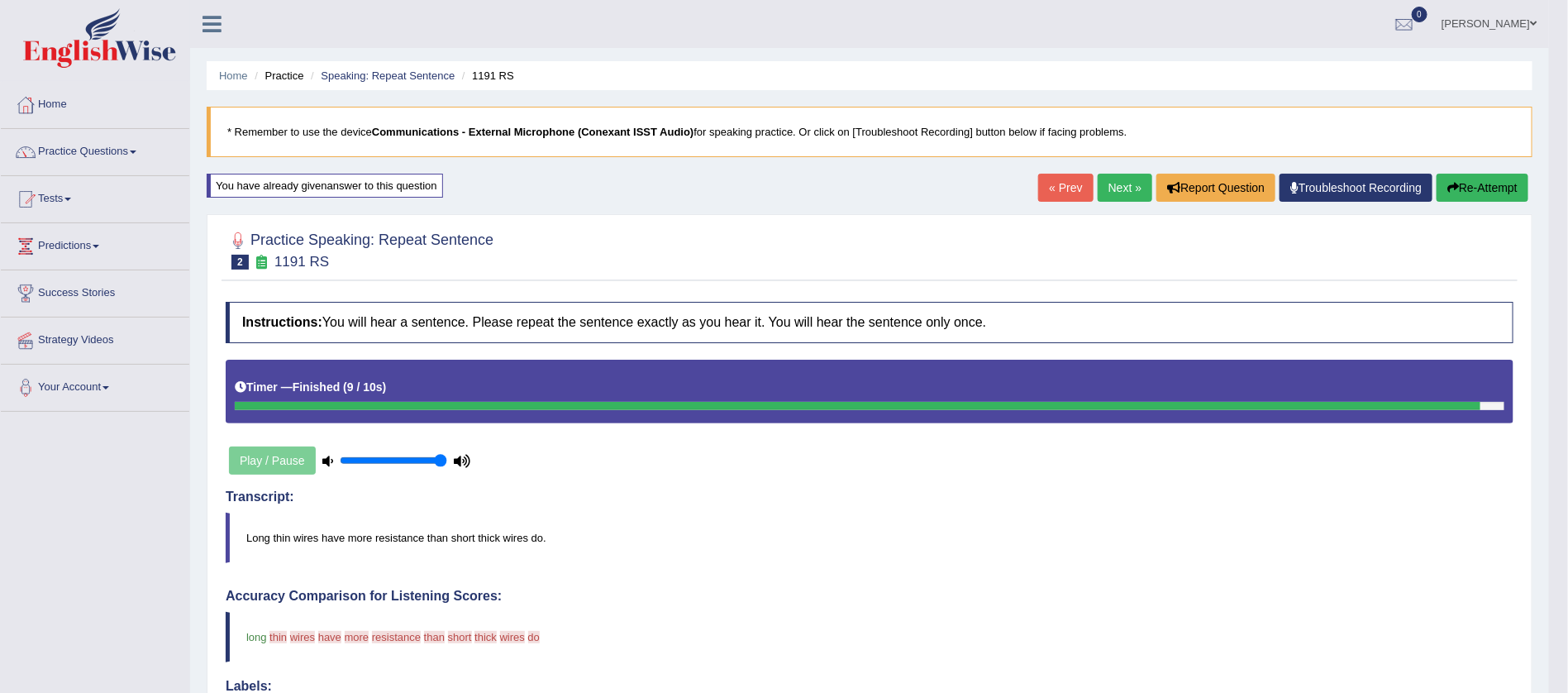
click at [1210, 507] on div "Transcript: Long thin wires have more resistance than short thick wires do." at bounding box center [870, 526] width 1288 height 73
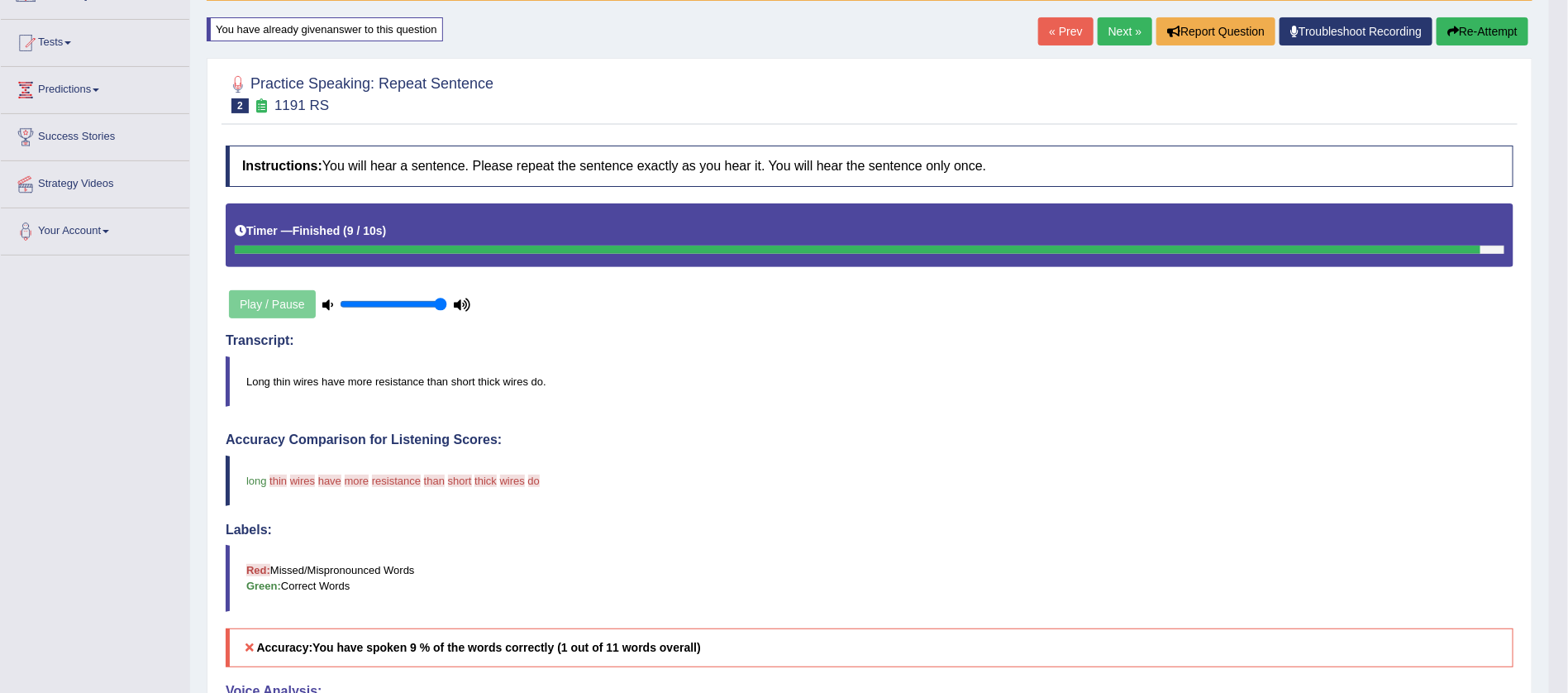
scroll to position [149, 0]
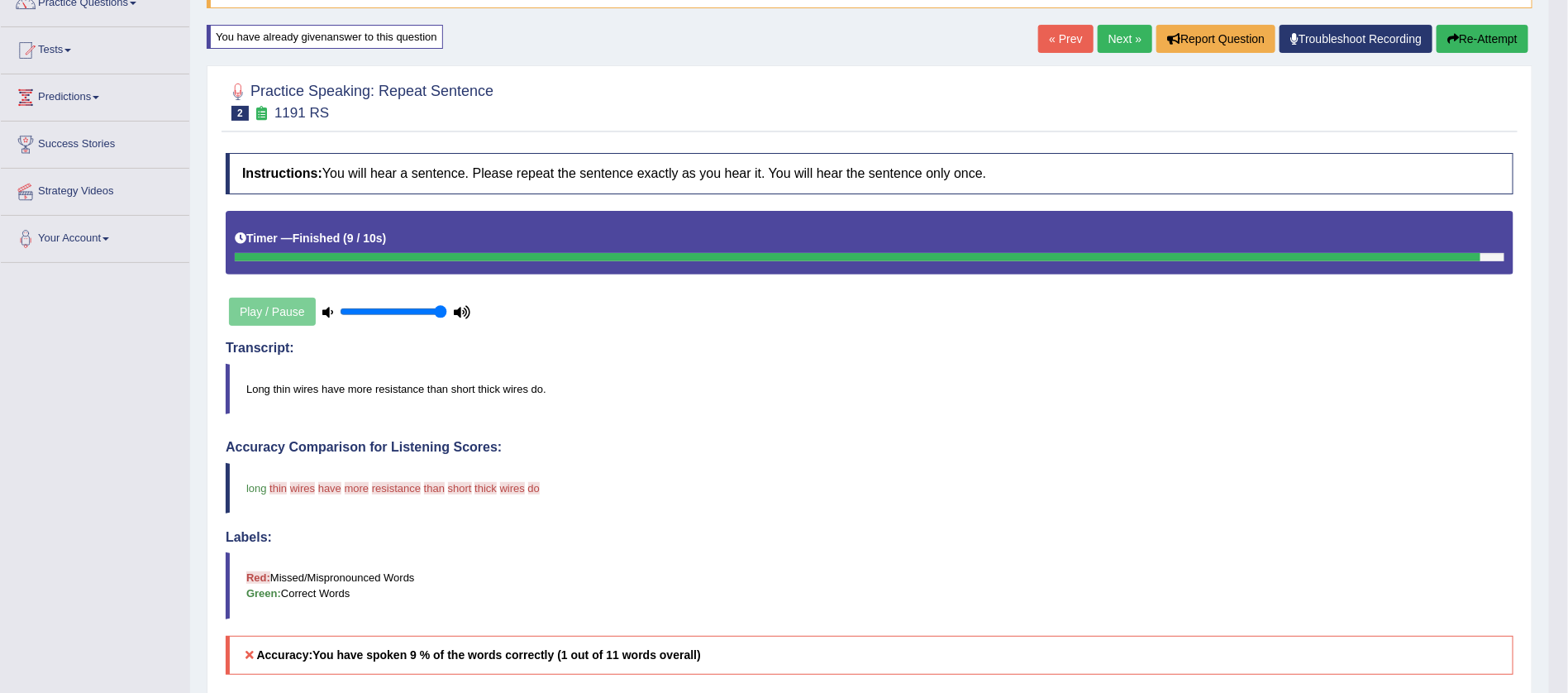
click at [1496, 34] on button "Re-Attempt" at bounding box center [1483, 39] width 92 height 28
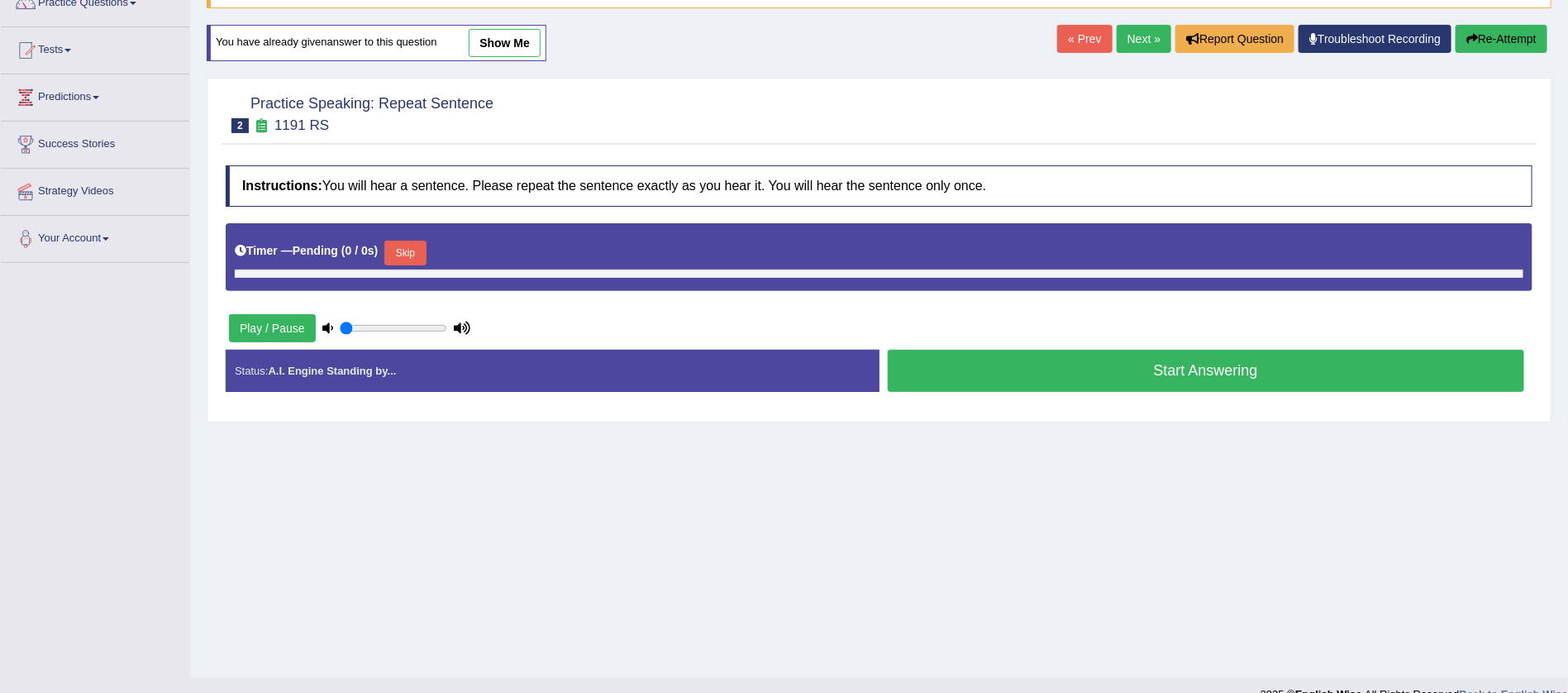
scroll to position [149, 0]
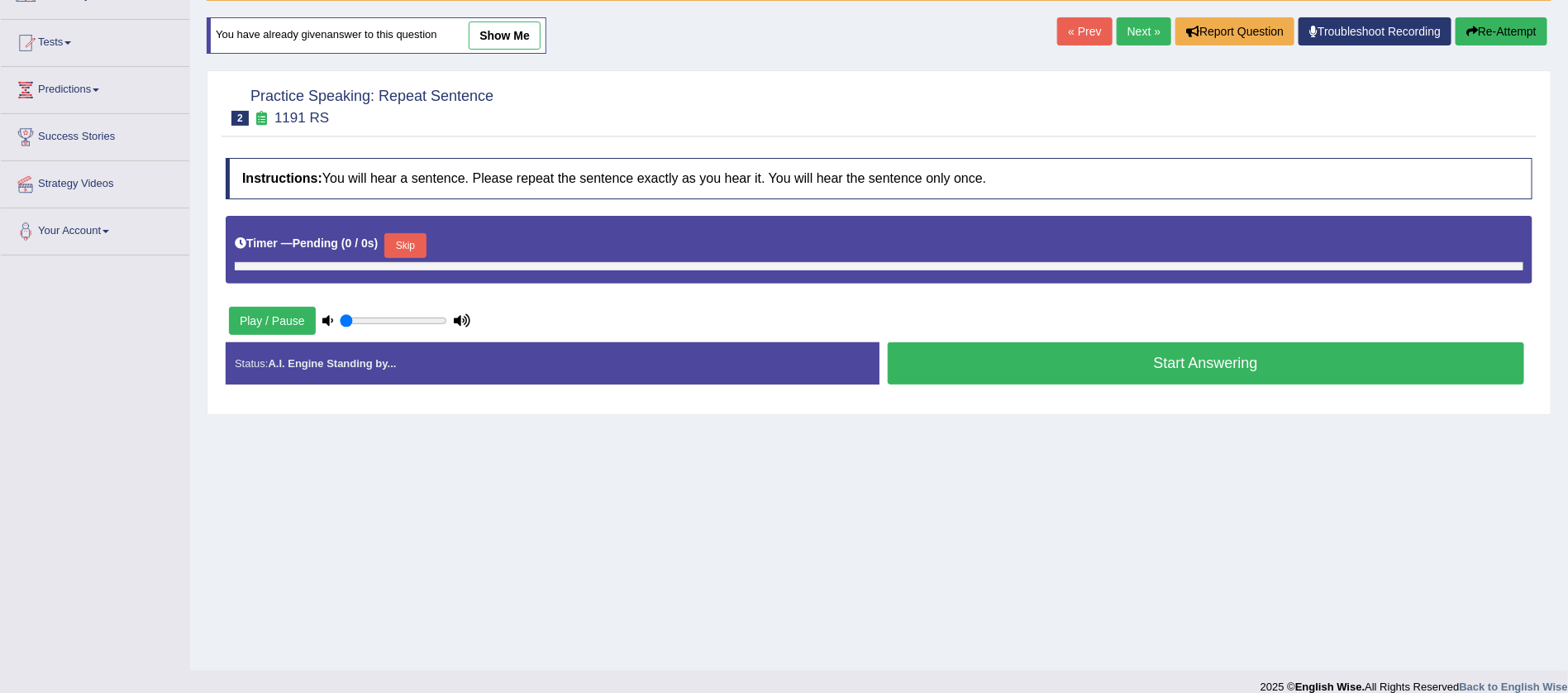
type input "1"
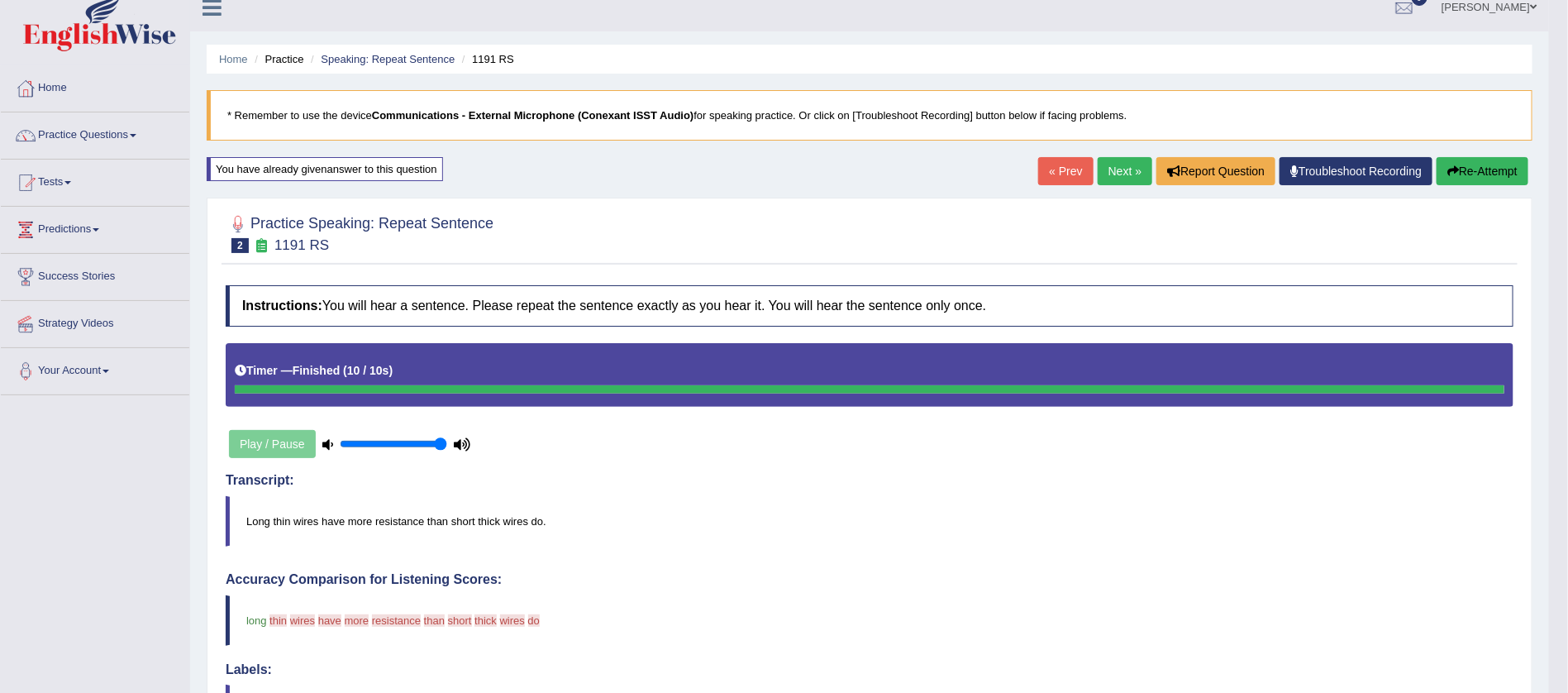
scroll to position [0, 0]
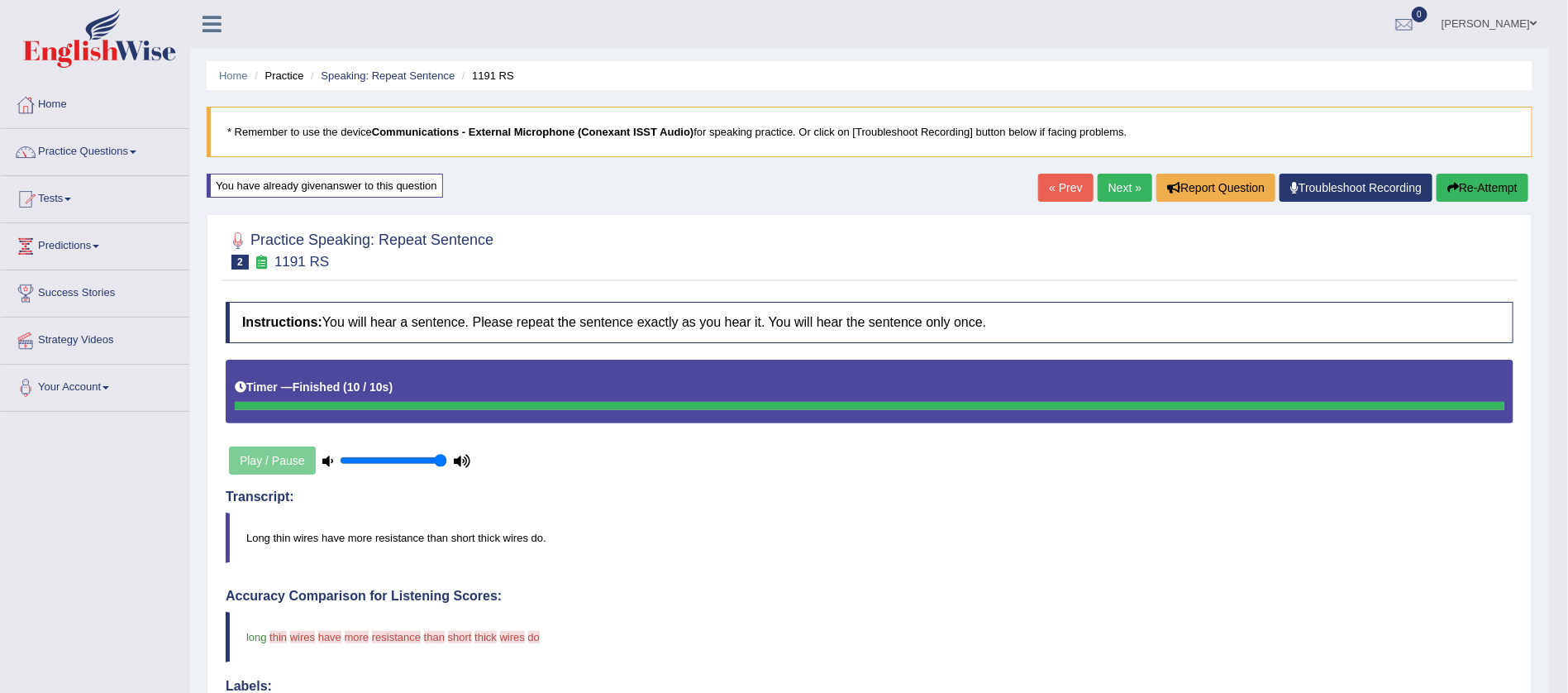
click at [1475, 187] on button "Re-Attempt" at bounding box center [1483, 187] width 92 height 28
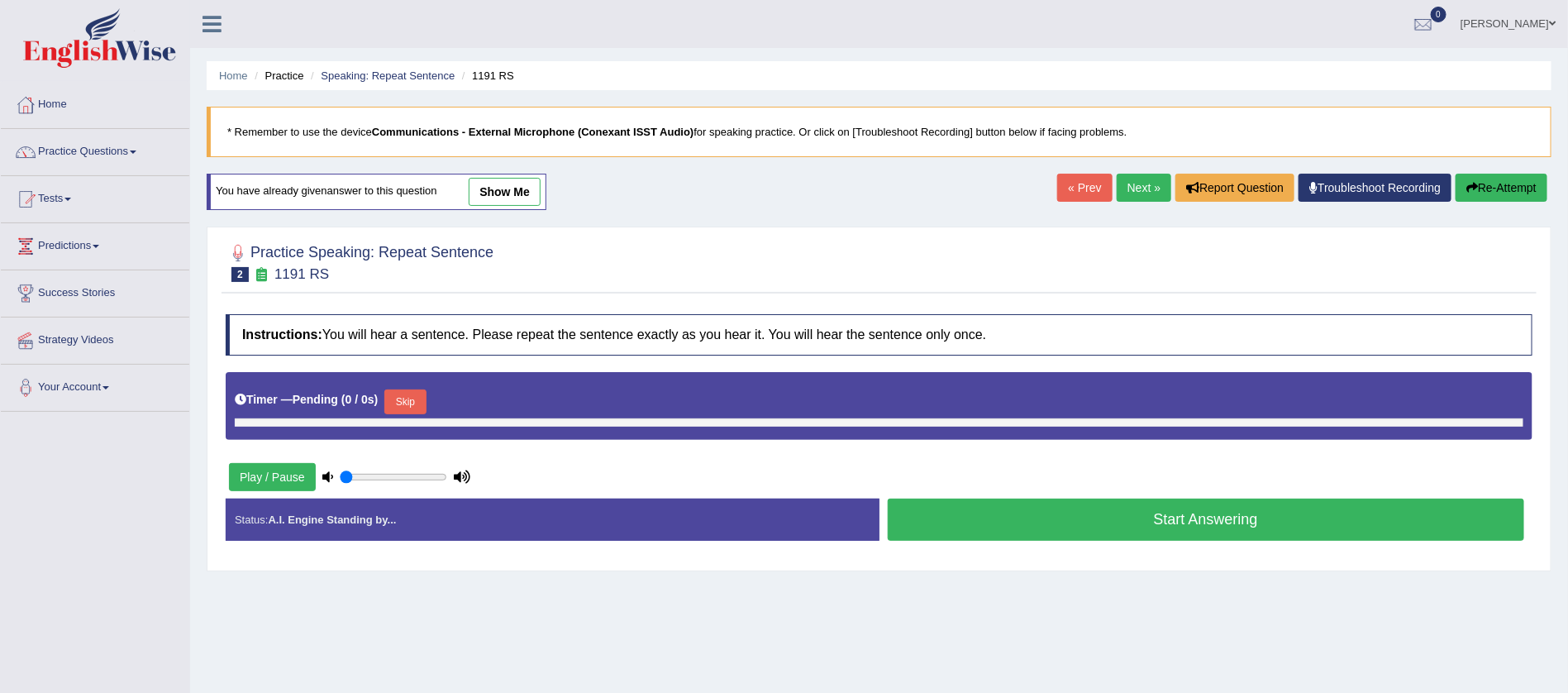
type input "1"
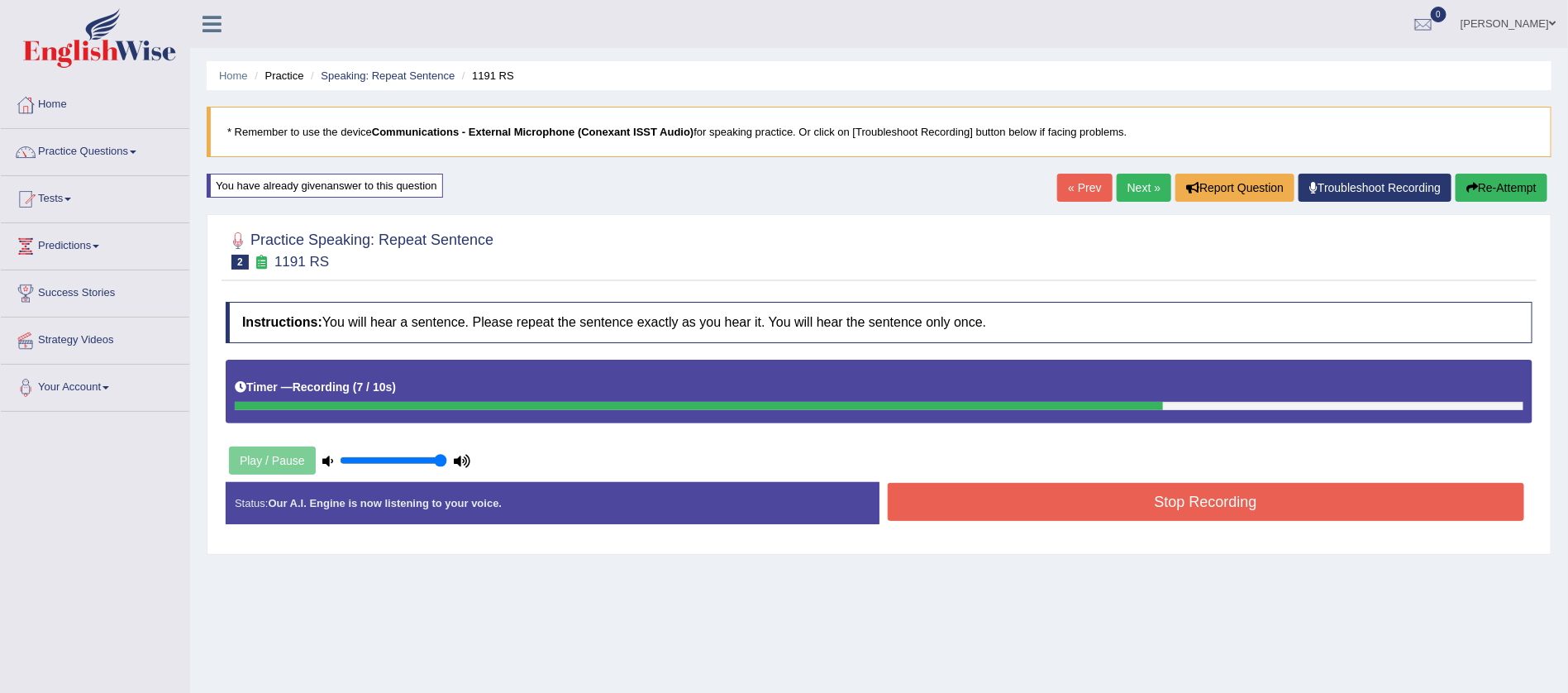
click at [1183, 501] on button "Stop Recording" at bounding box center [1207, 501] width 638 height 38
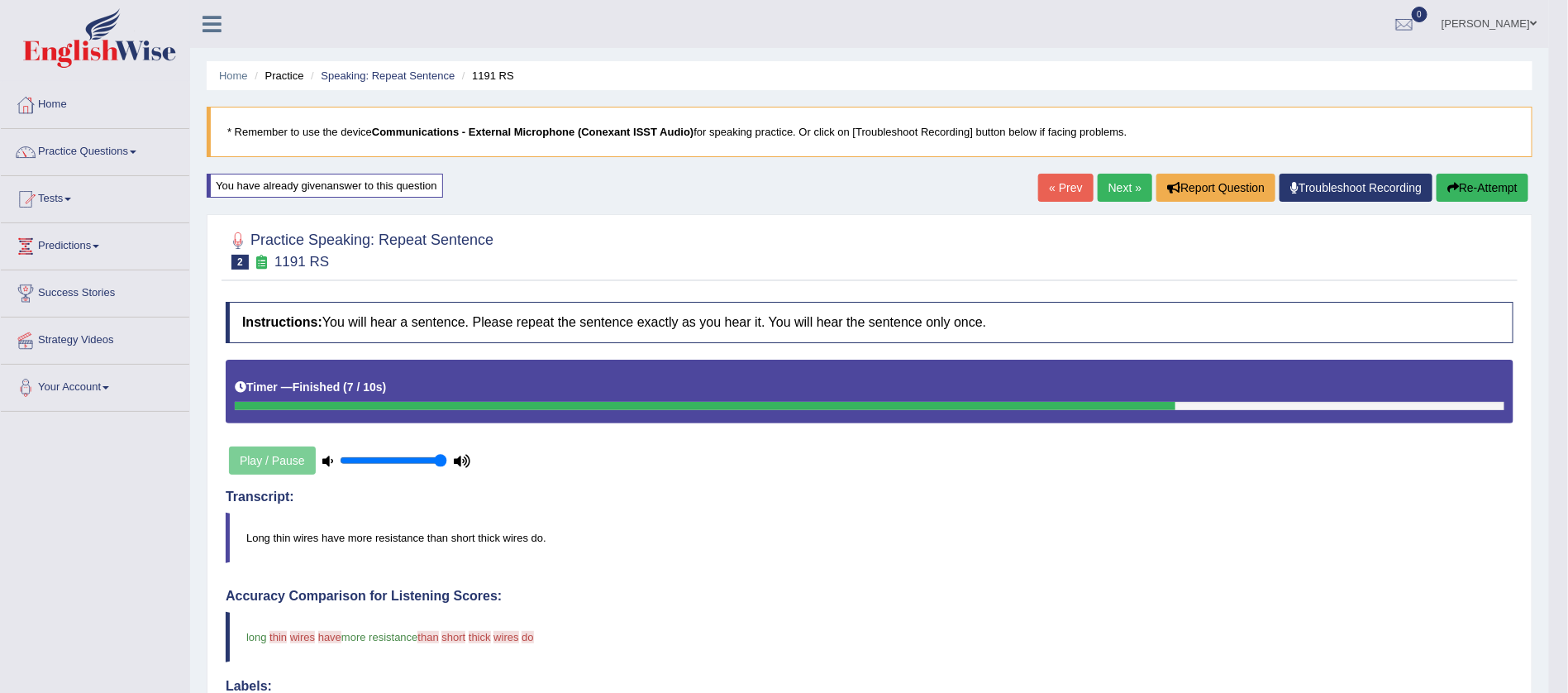
click at [1475, 189] on button "Re-Attempt" at bounding box center [1483, 187] width 92 height 28
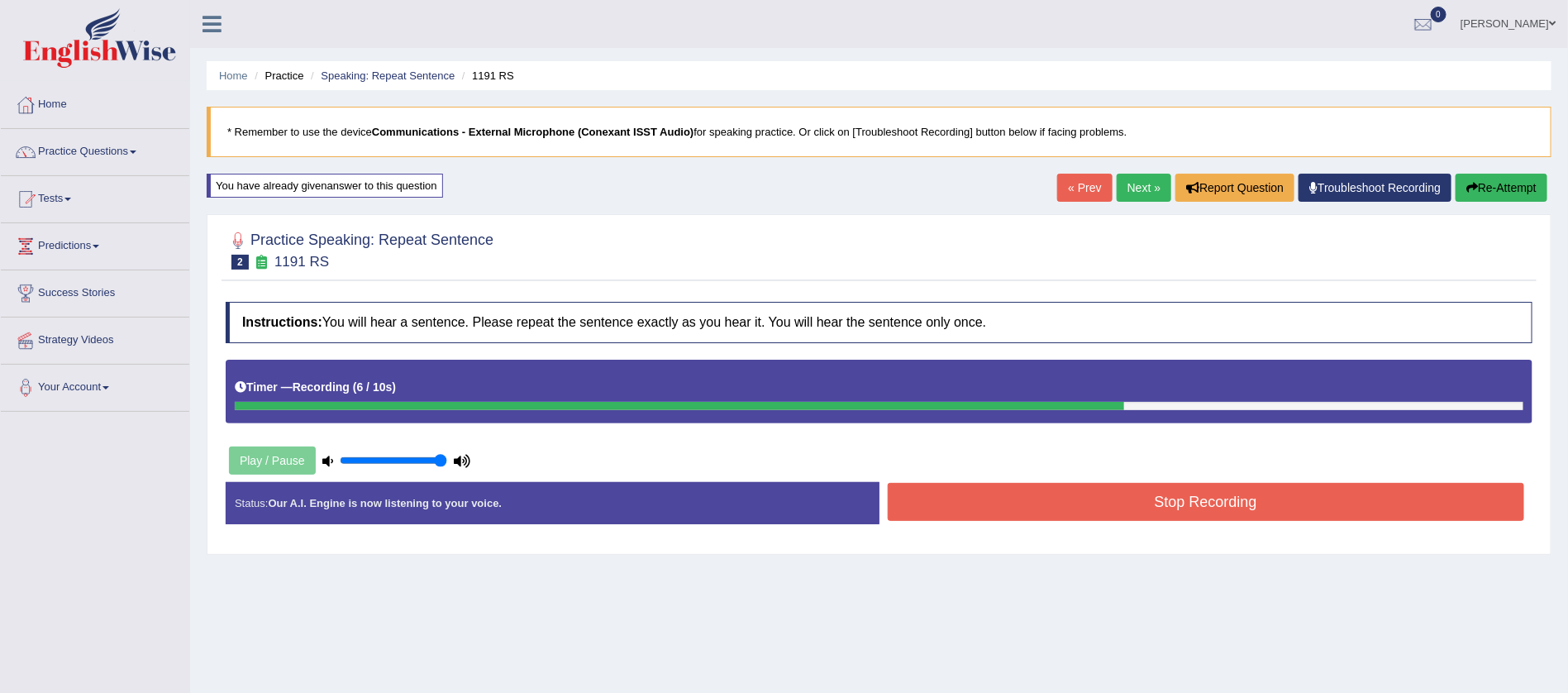
click at [1178, 501] on button "Stop Recording" at bounding box center [1207, 501] width 638 height 38
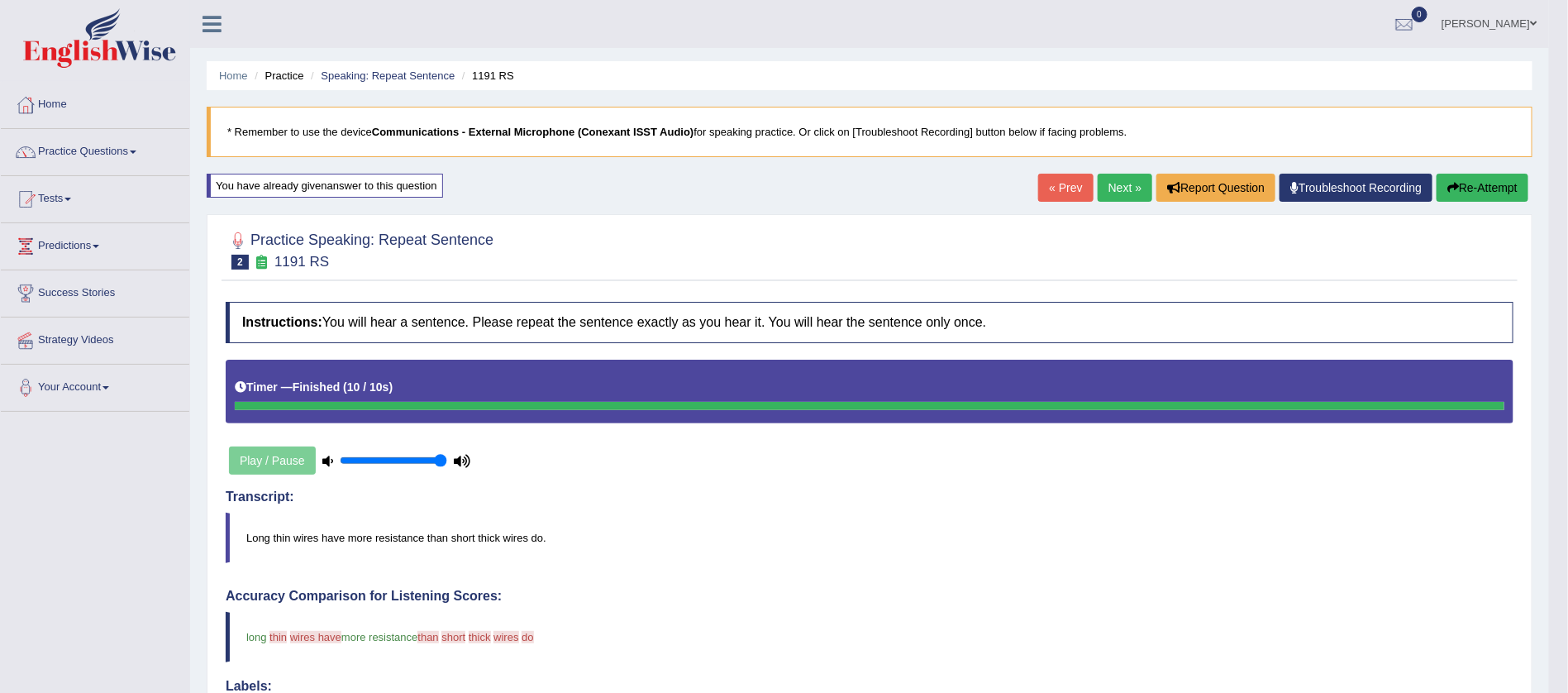
click at [1121, 177] on link "Next »" at bounding box center [1124, 187] width 54 height 28
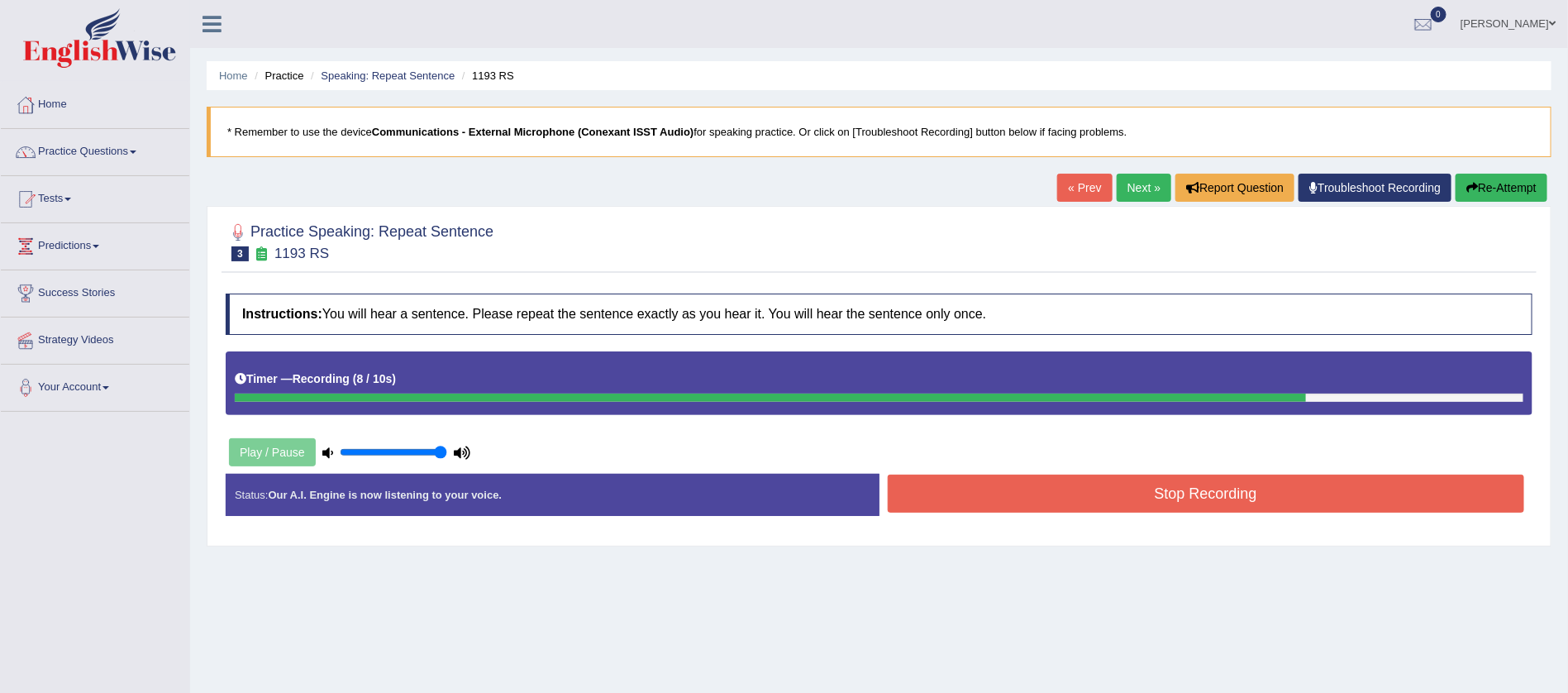
click at [1213, 504] on button "Stop Recording" at bounding box center [1207, 493] width 638 height 38
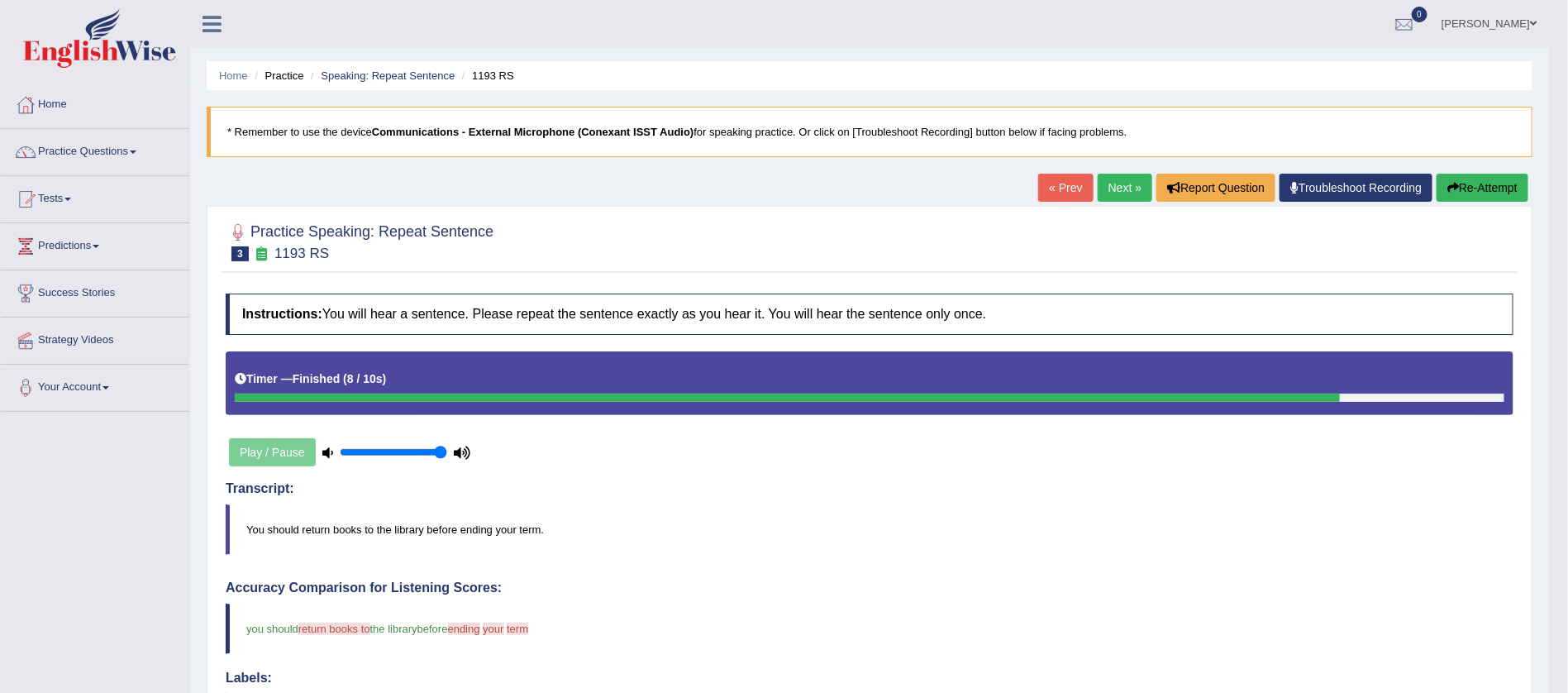
click at [1475, 180] on button "Re-Attempt" at bounding box center [1483, 187] width 92 height 28
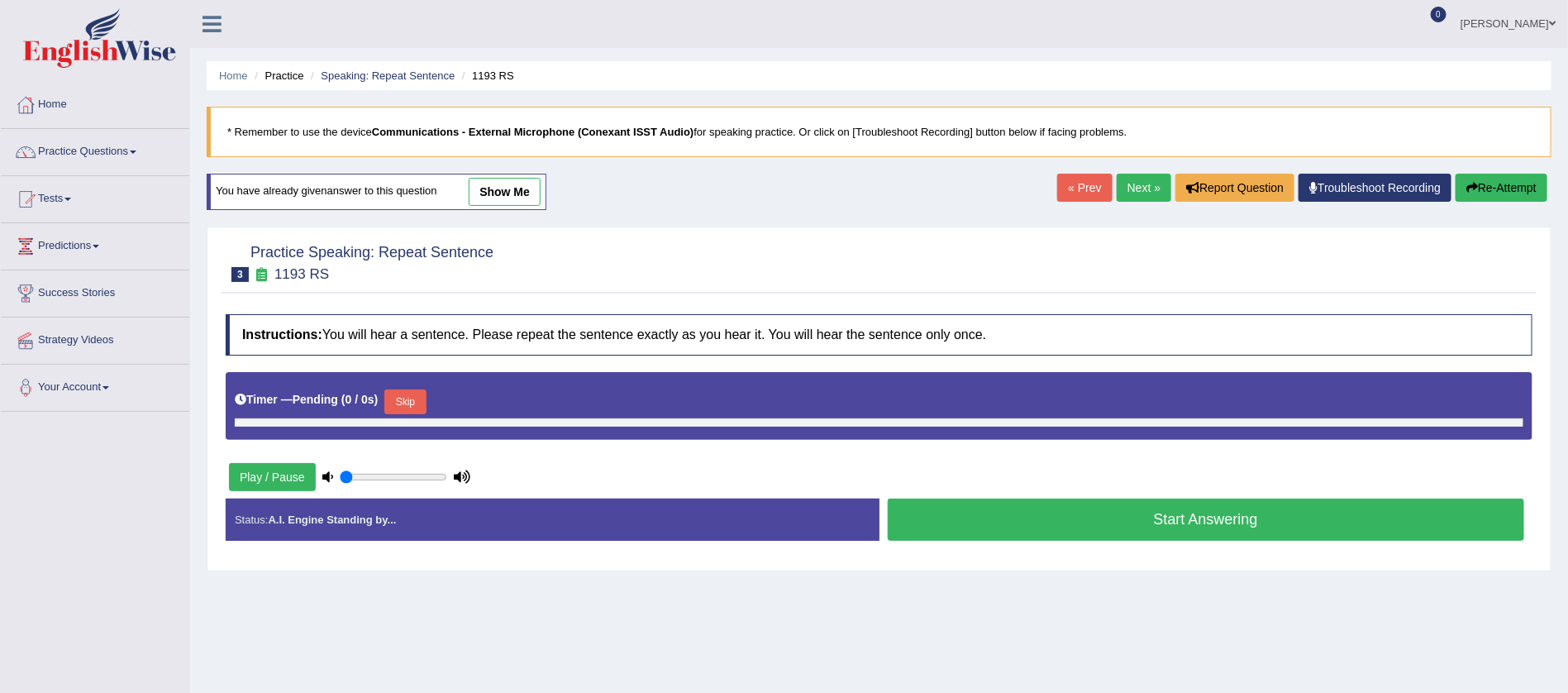
type input "1"
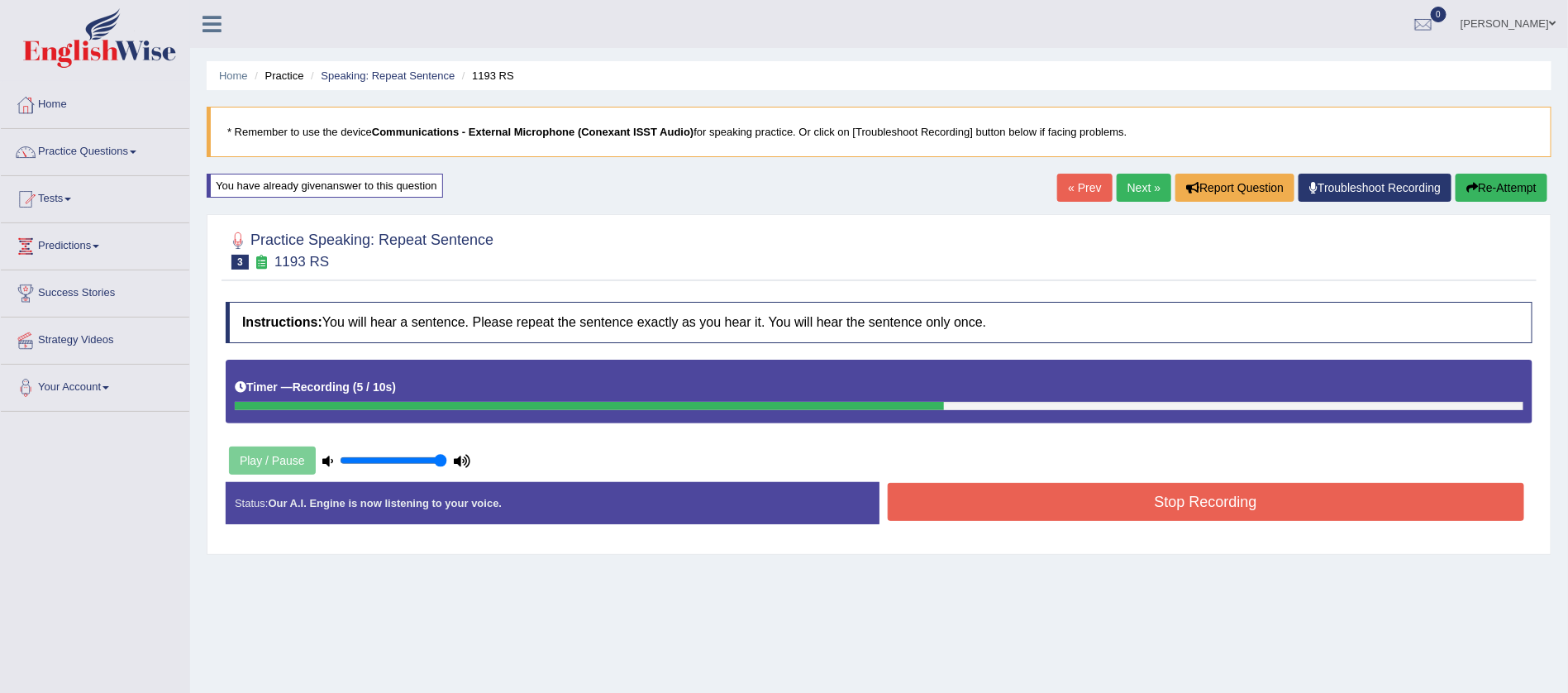
click at [1215, 497] on button "Stop Recording" at bounding box center [1207, 501] width 638 height 38
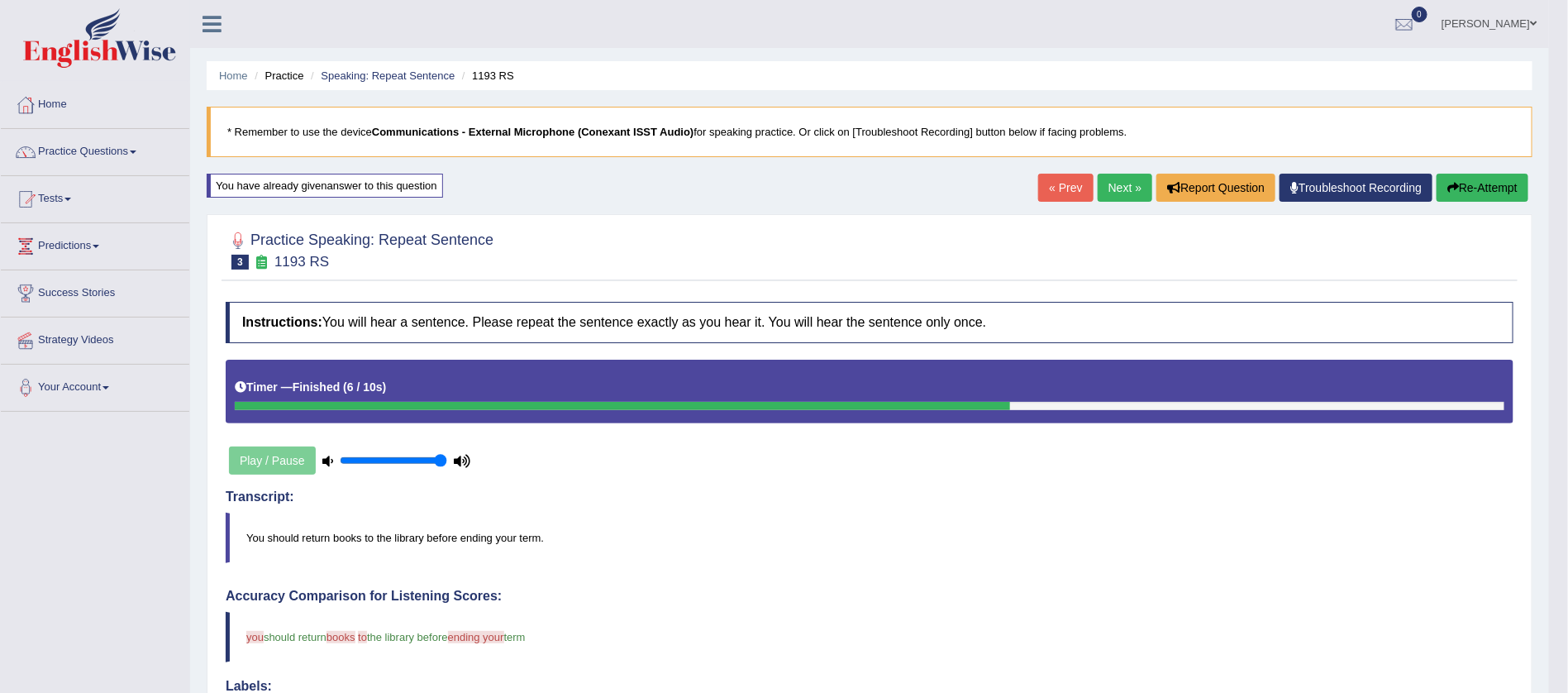
click at [1108, 184] on link "Next »" at bounding box center [1124, 187] width 54 height 28
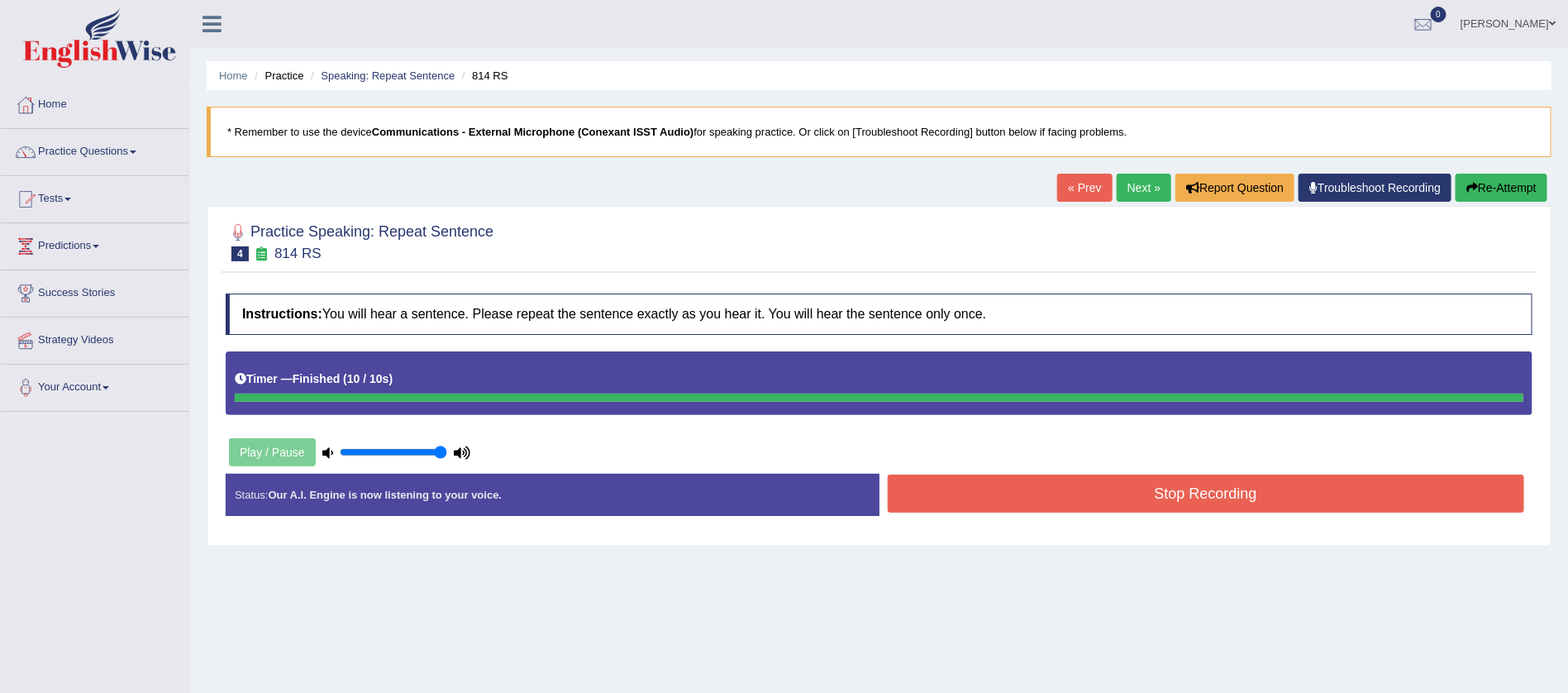
click at [1251, 491] on button "Stop Recording" at bounding box center [1207, 493] width 638 height 38
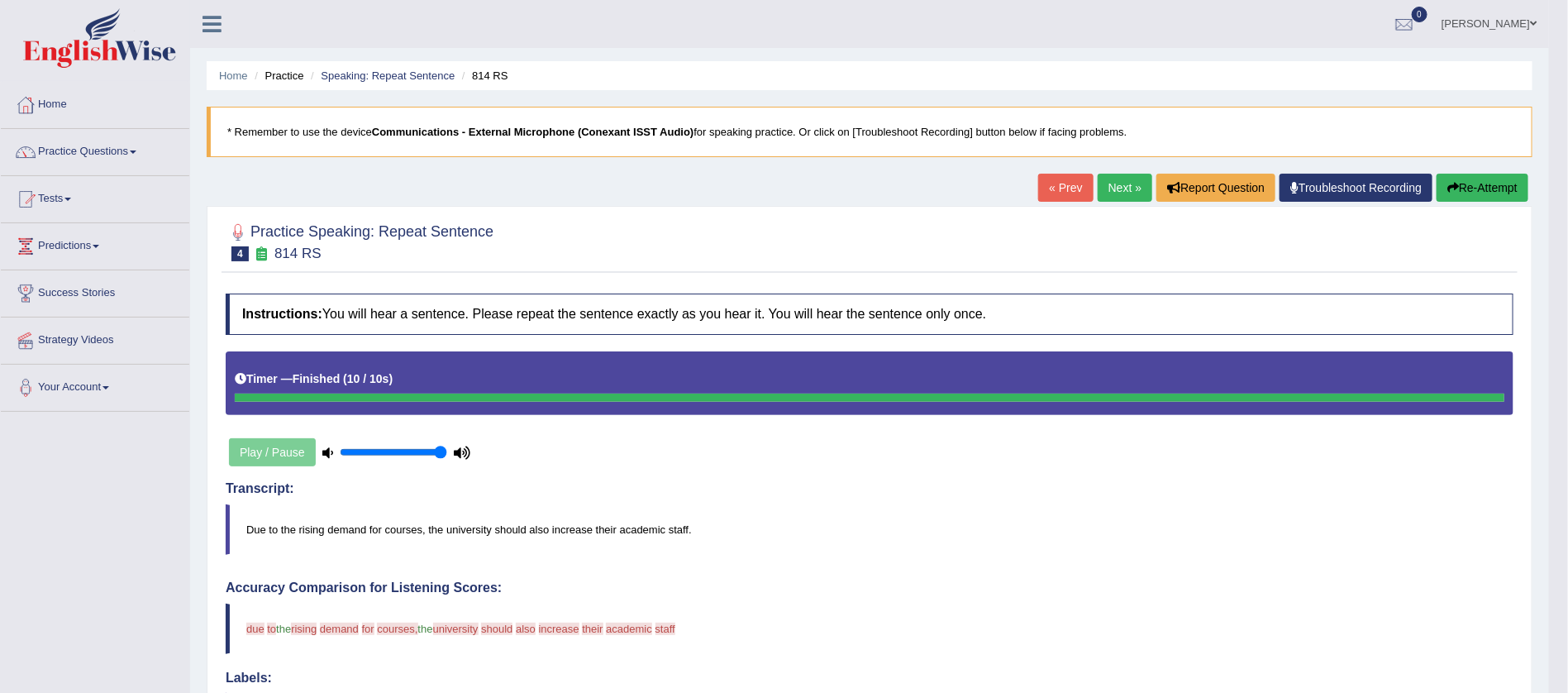
click at [1121, 186] on link "Next »" at bounding box center [1124, 187] width 54 height 28
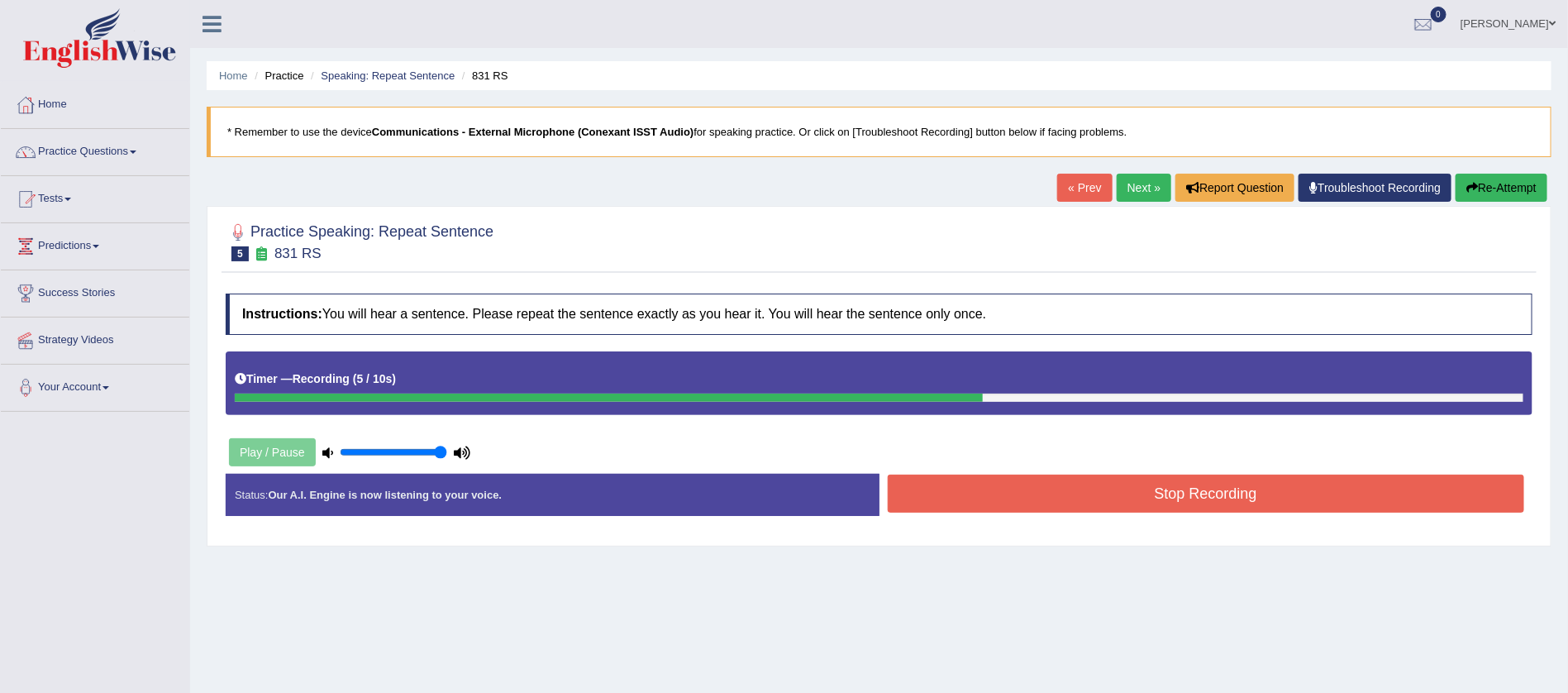
click at [1184, 479] on button "Stop Recording" at bounding box center [1207, 493] width 638 height 38
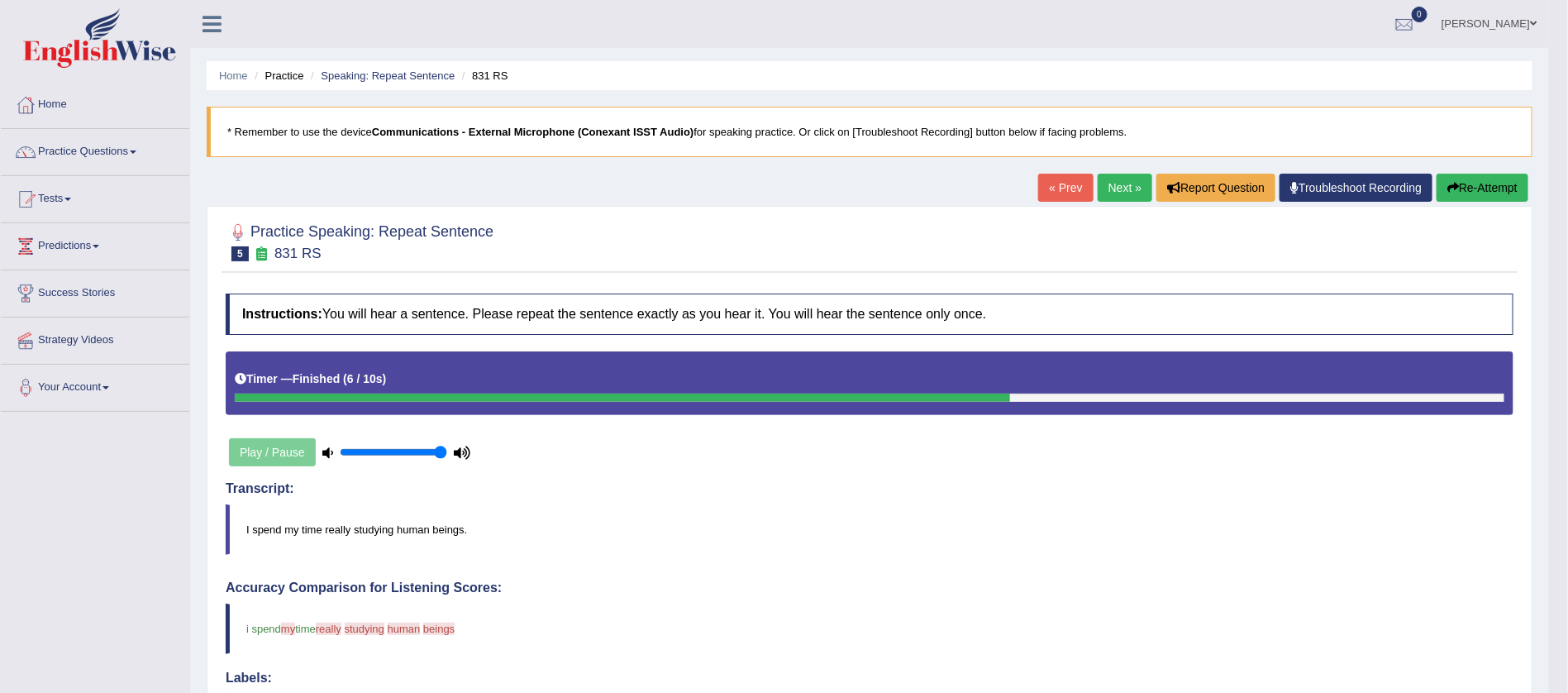
click at [1493, 176] on button "Re-Attempt" at bounding box center [1483, 187] width 92 height 28
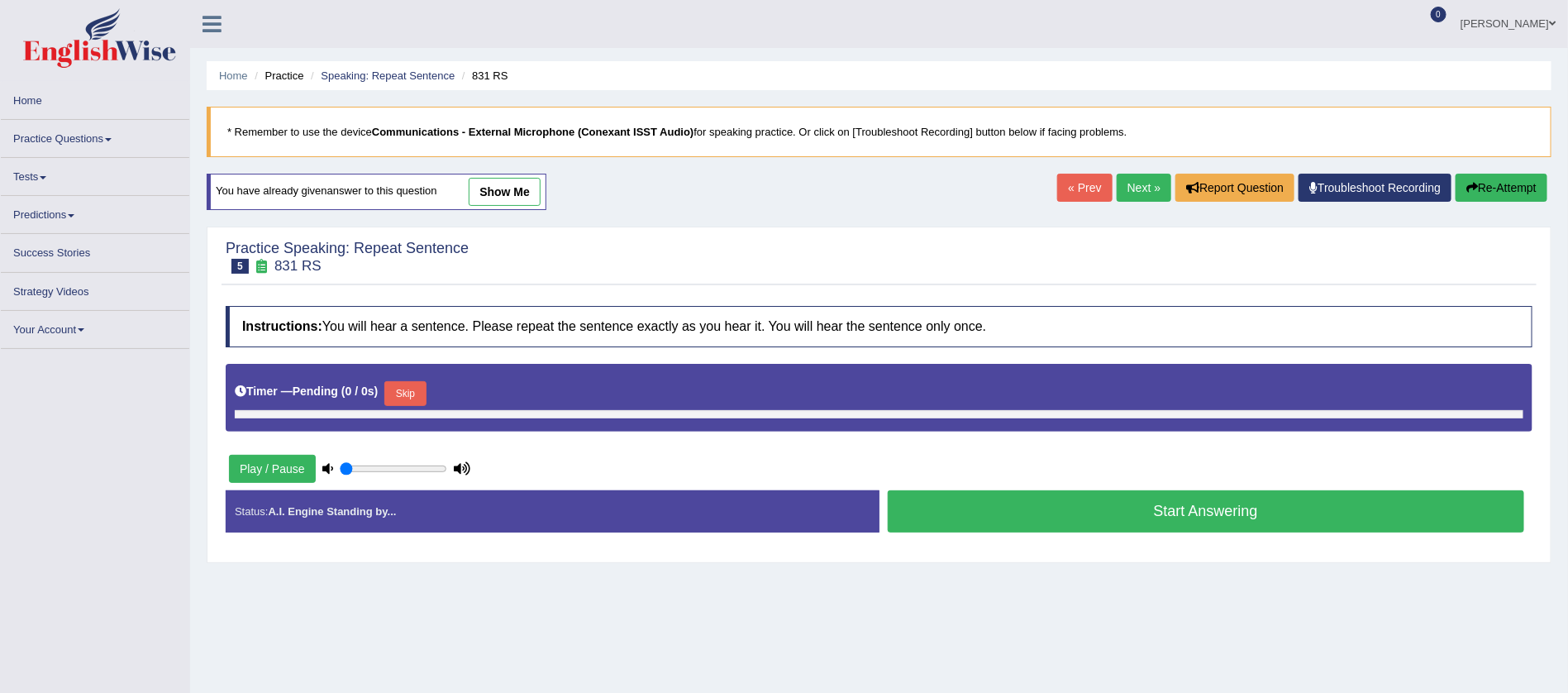
type input "1"
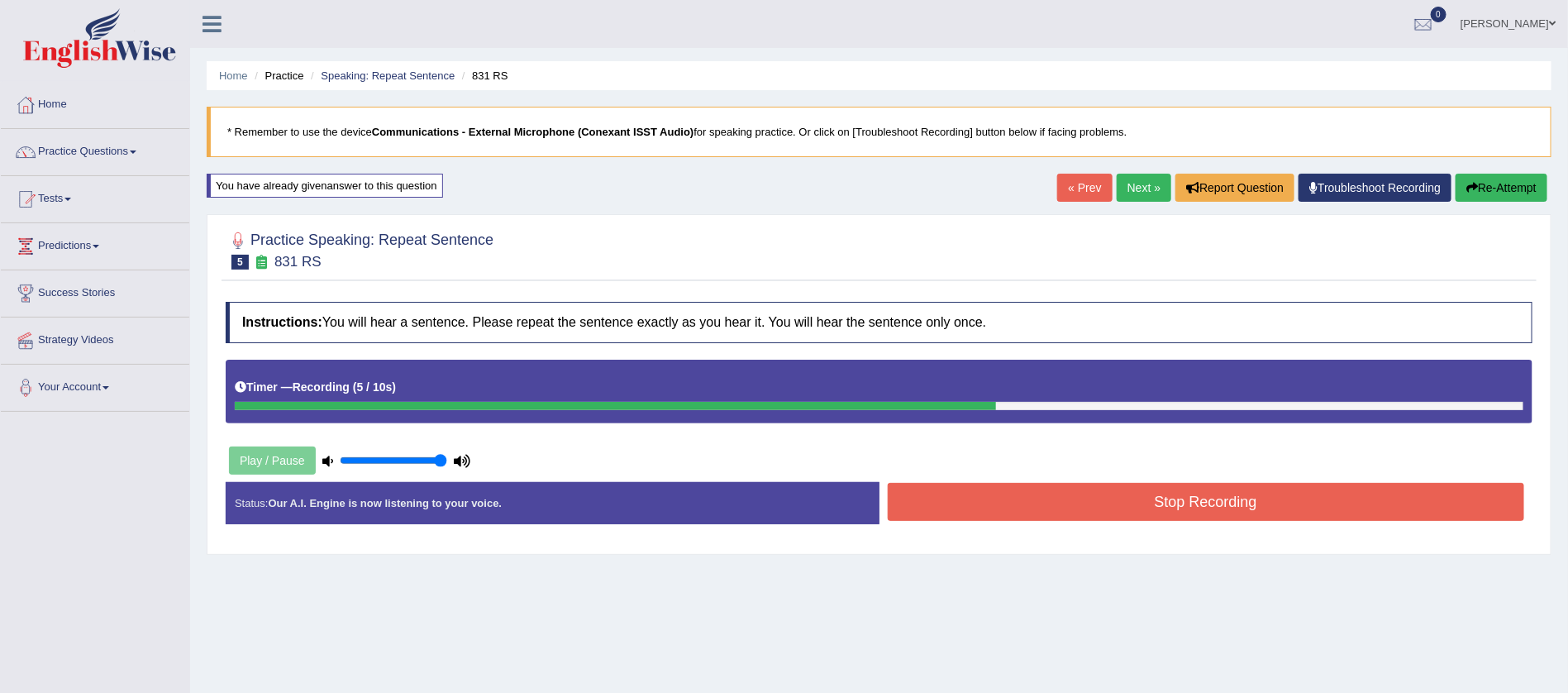
click at [1216, 509] on button "Stop Recording" at bounding box center [1207, 501] width 638 height 38
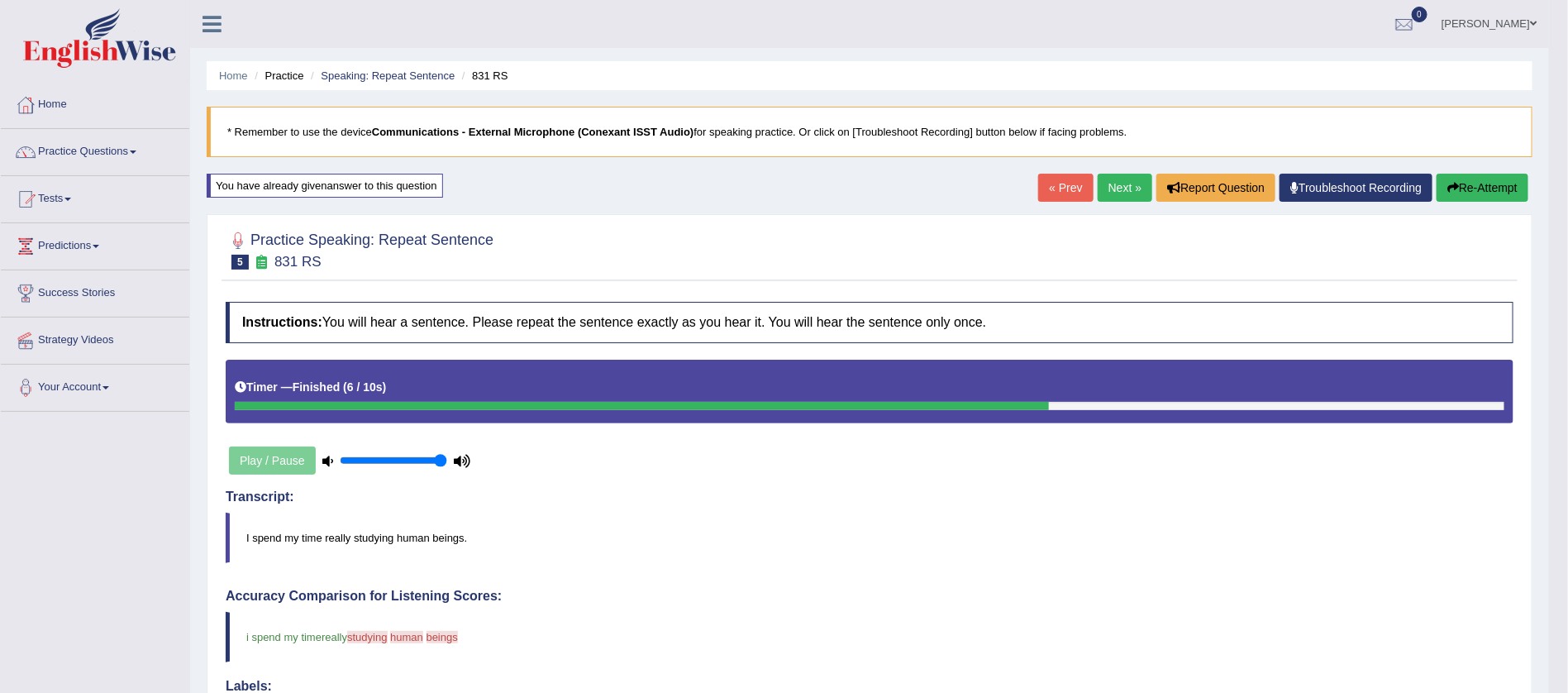
click at [1113, 183] on link "Next »" at bounding box center [1124, 187] width 54 height 28
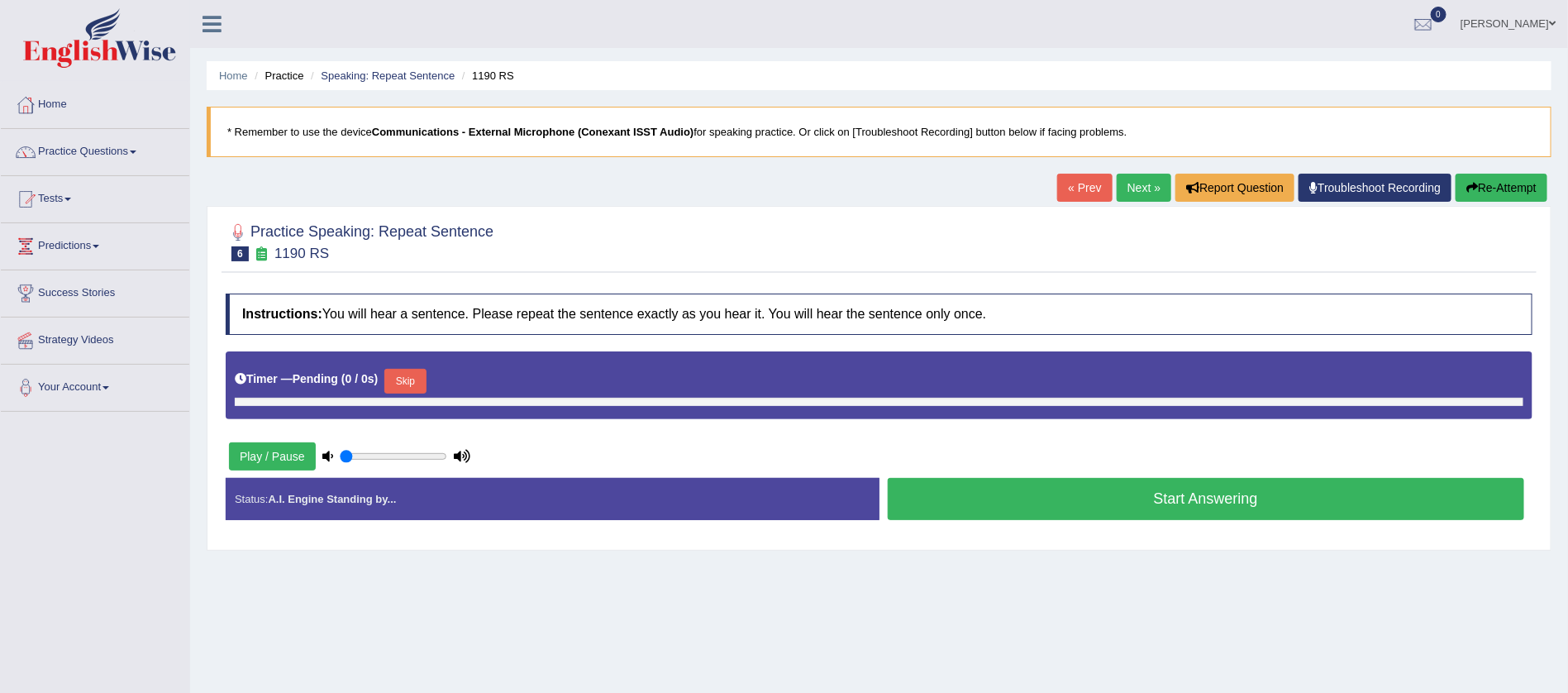
type input "1"
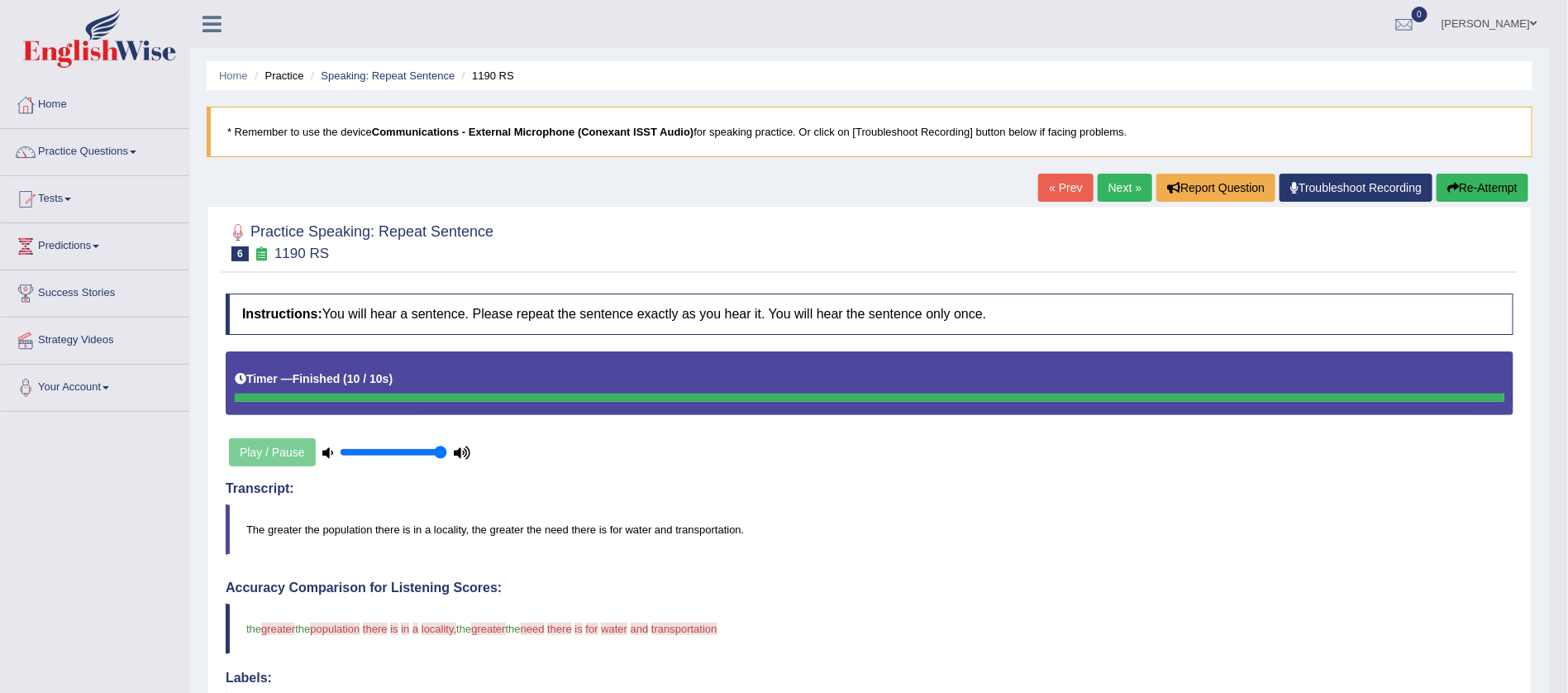
click at [1121, 187] on link "Next »" at bounding box center [1124, 187] width 54 height 28
click at [137, 152] on span at bounding box center [132, 152] width 6 height 4
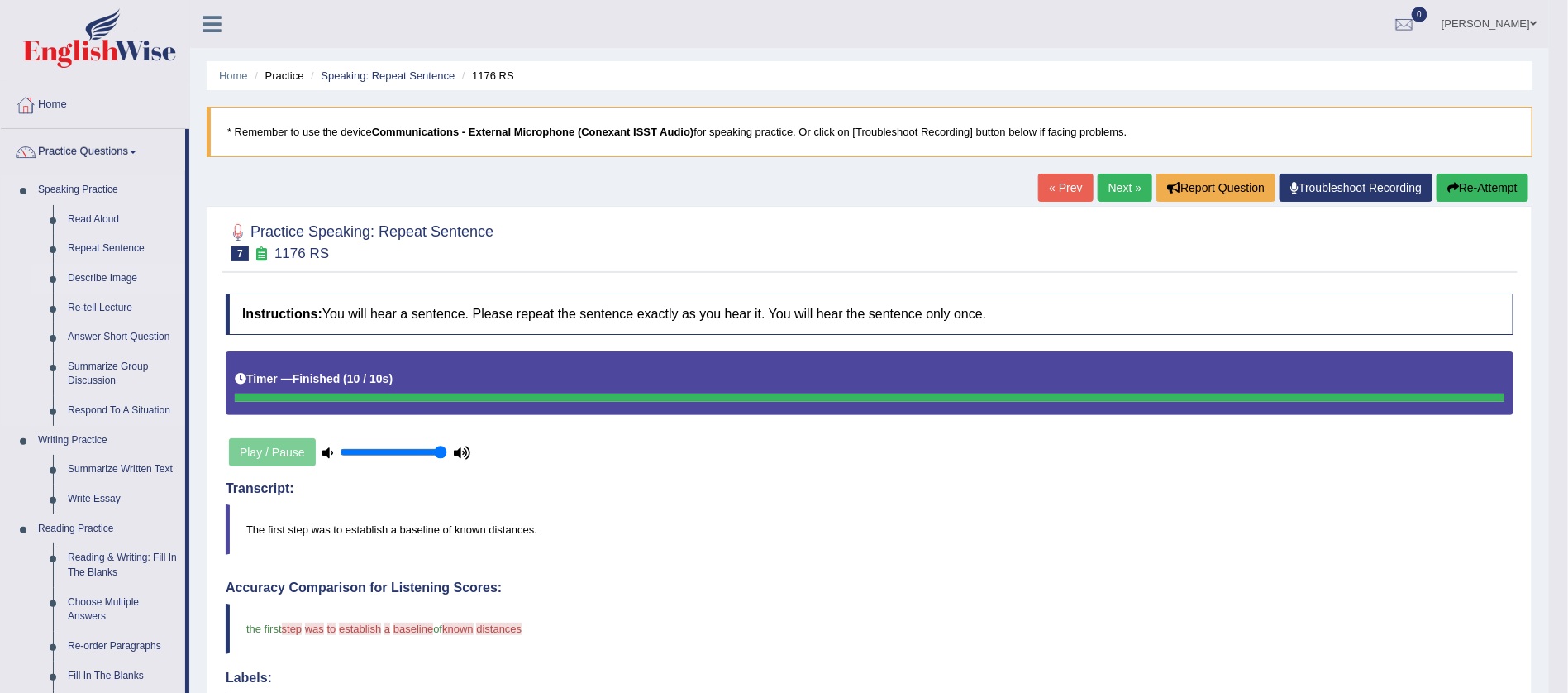
click at [121, 283] on link "Describe Image" at bounding box center [123, 278] width 125 height 29
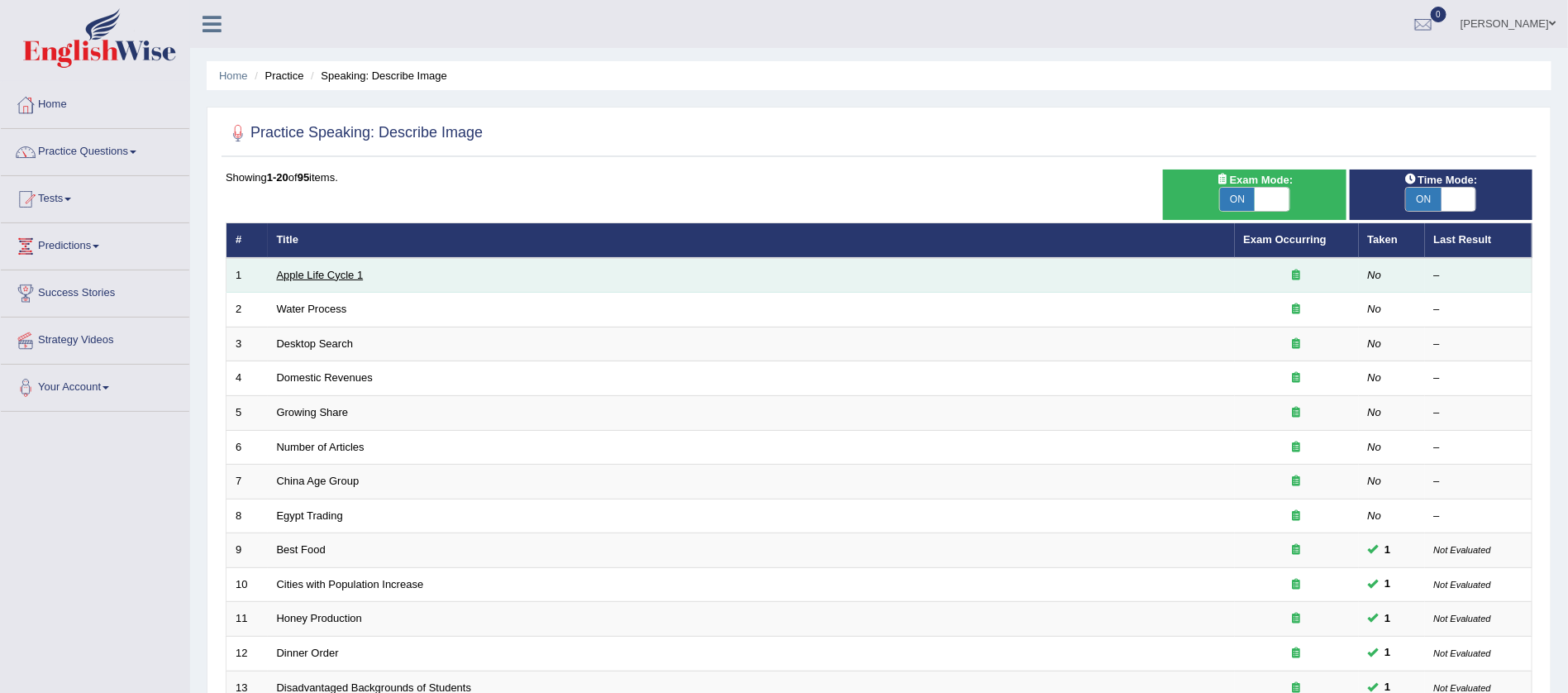
click at [315, 270] on link "Apple Life Cycle 1" at bounding box center [320, 275] width 87 height 13
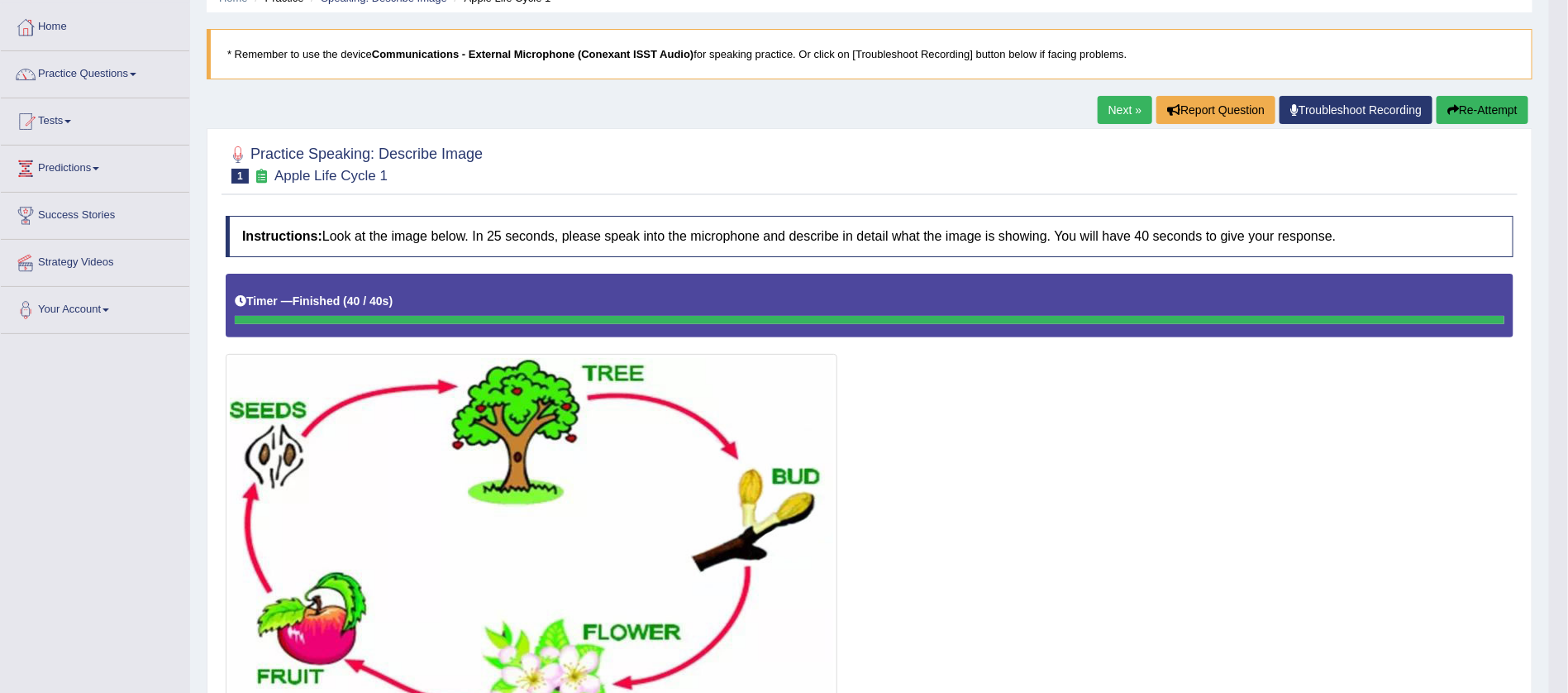
scroll to position [41, 0]
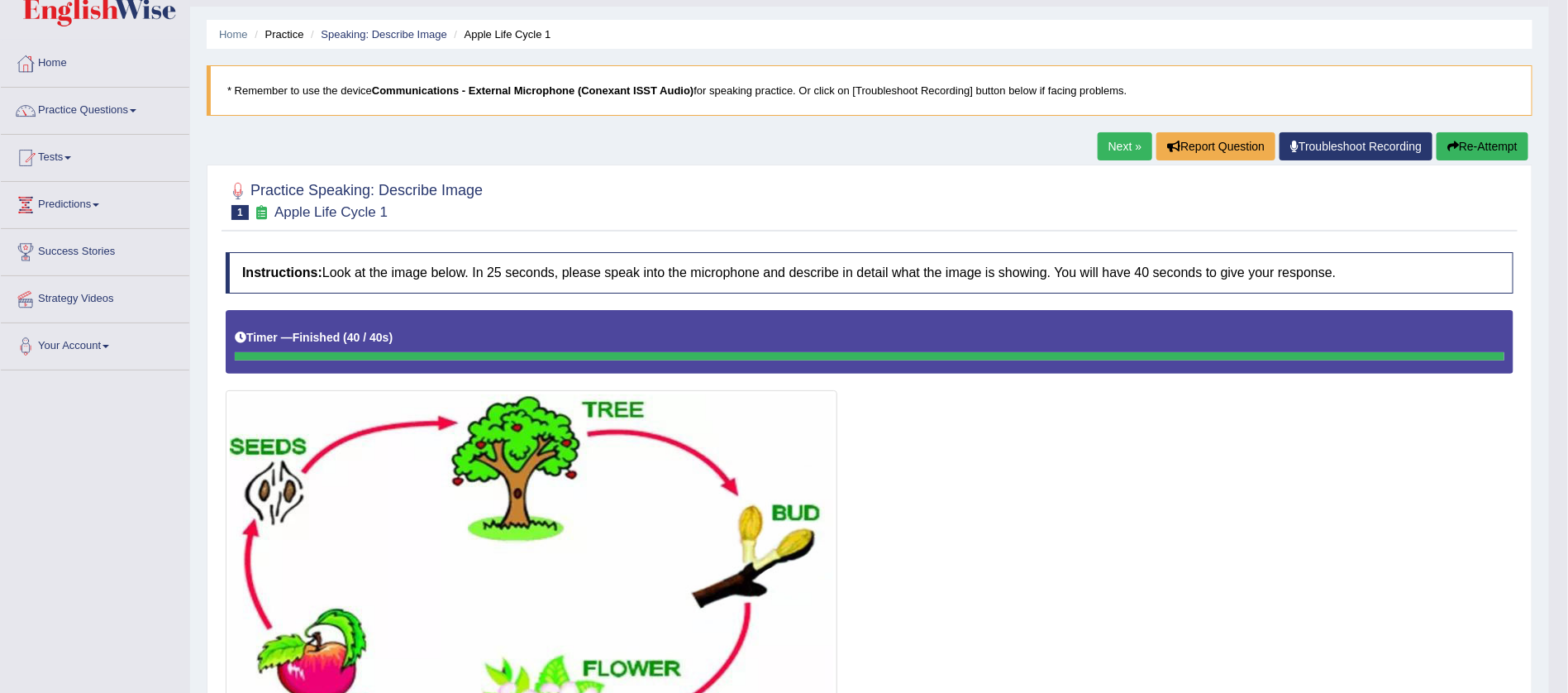
click at [1116, 146] on link "Next »" at bounding box center [1124, 146] width 54 height 28
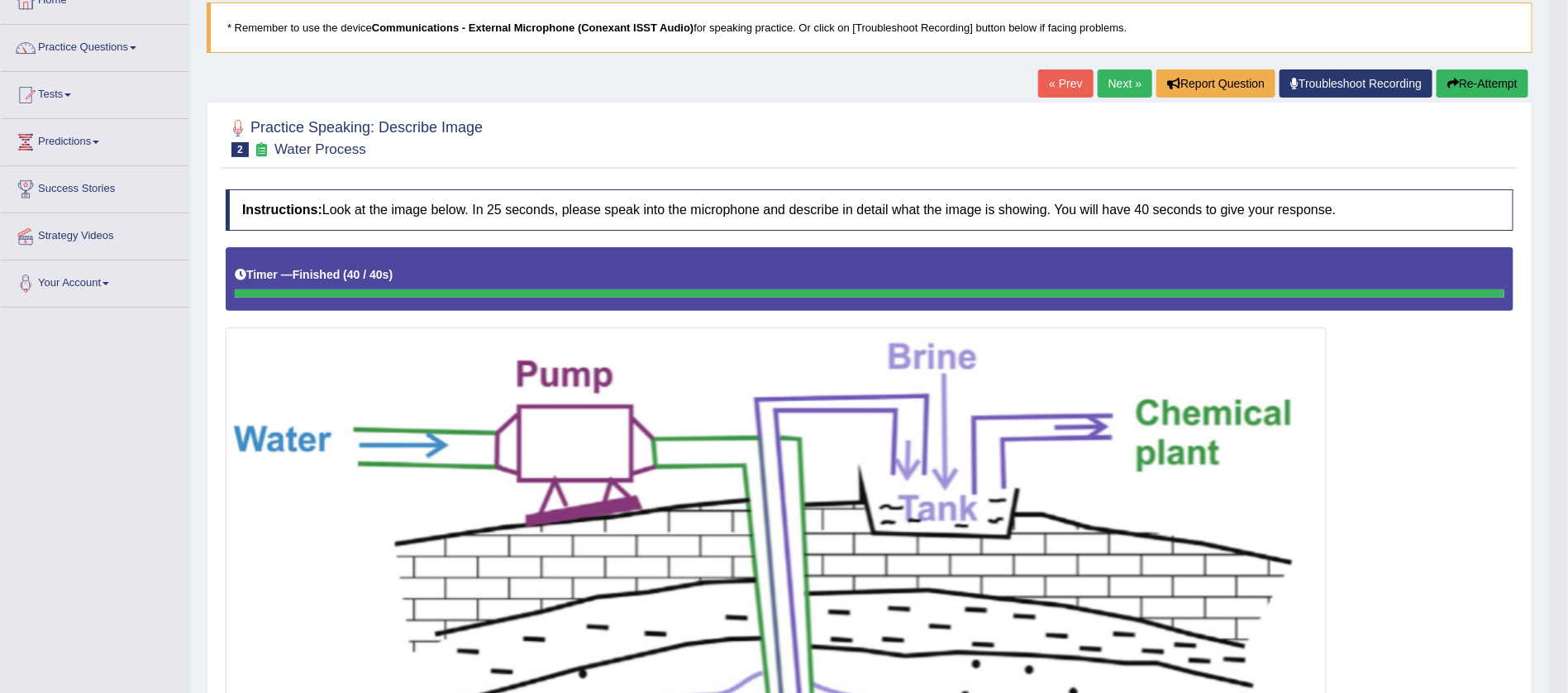
scroll to position [103, 0]
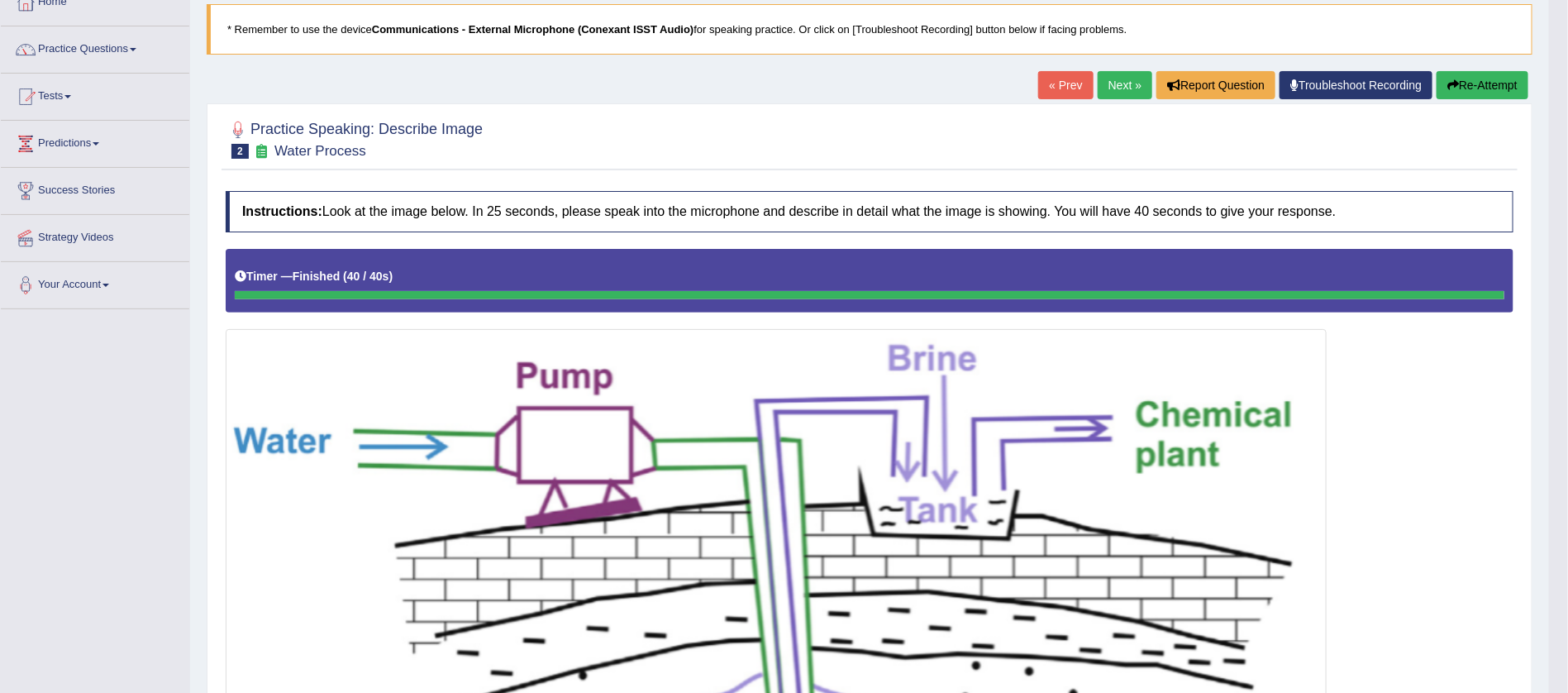
click at [1113, 84] on link "Next »" at bounding box center [1124, 84] width 54 height 28
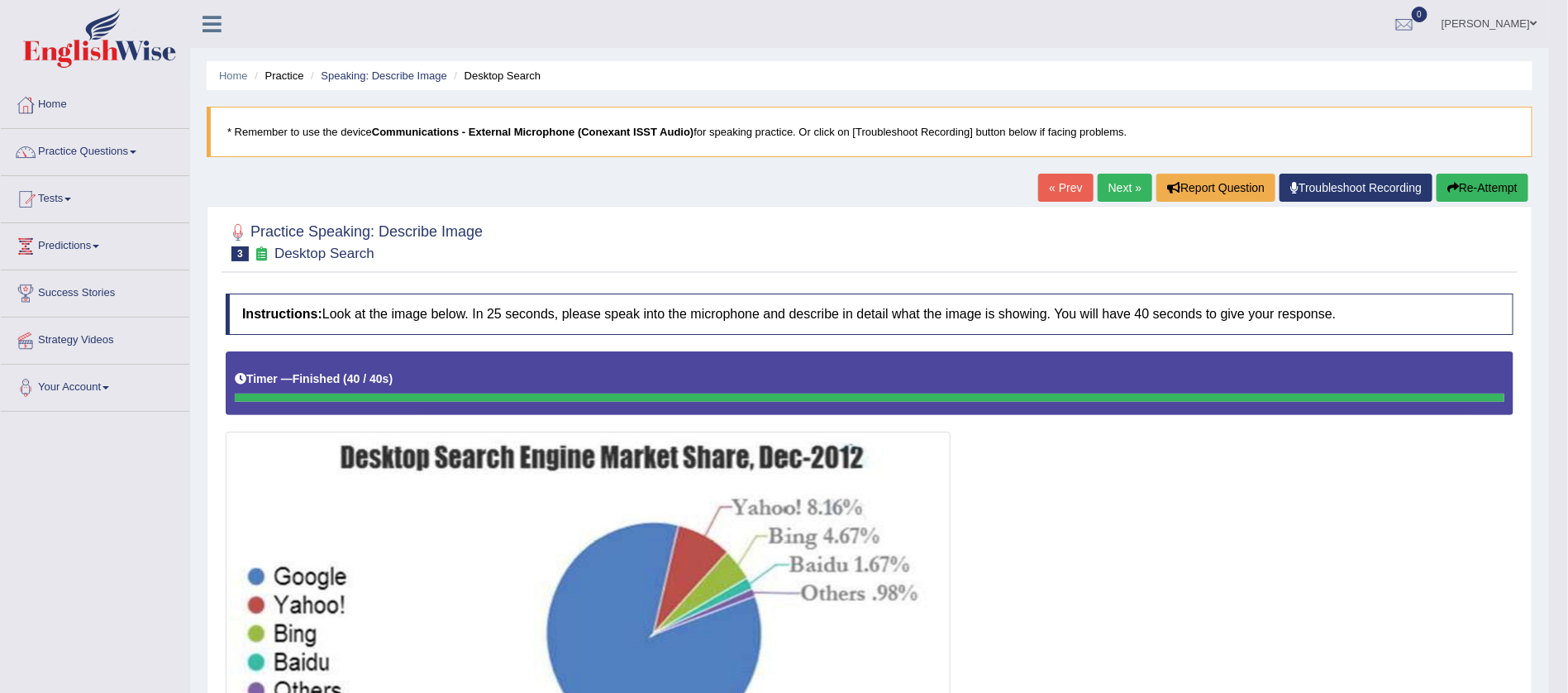
click at [1475, 182] on button "Re-Attempt" at bounding box center [1483, 187] width 92 height 28
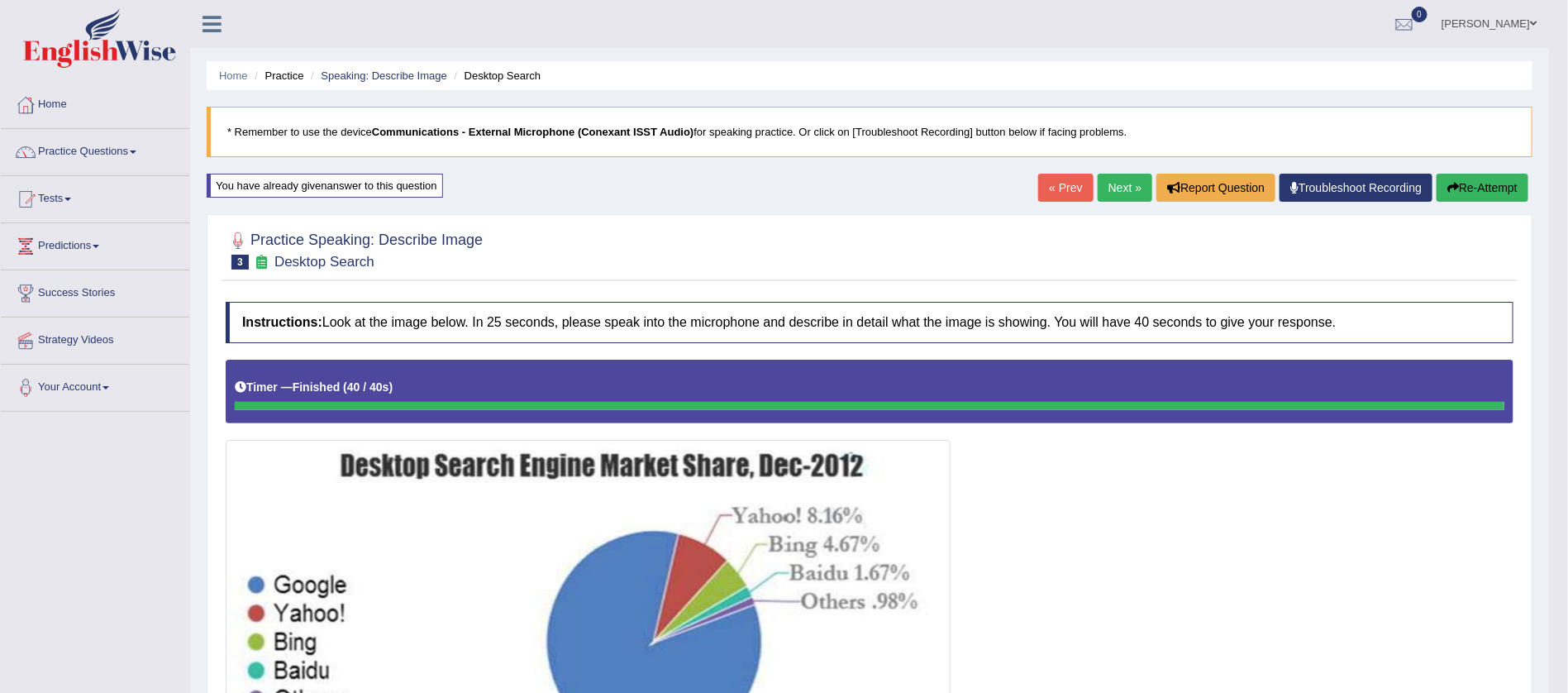
click at [136, 147] on link "Practice Questions" at bounding box center [95, 150] width 188 height 41
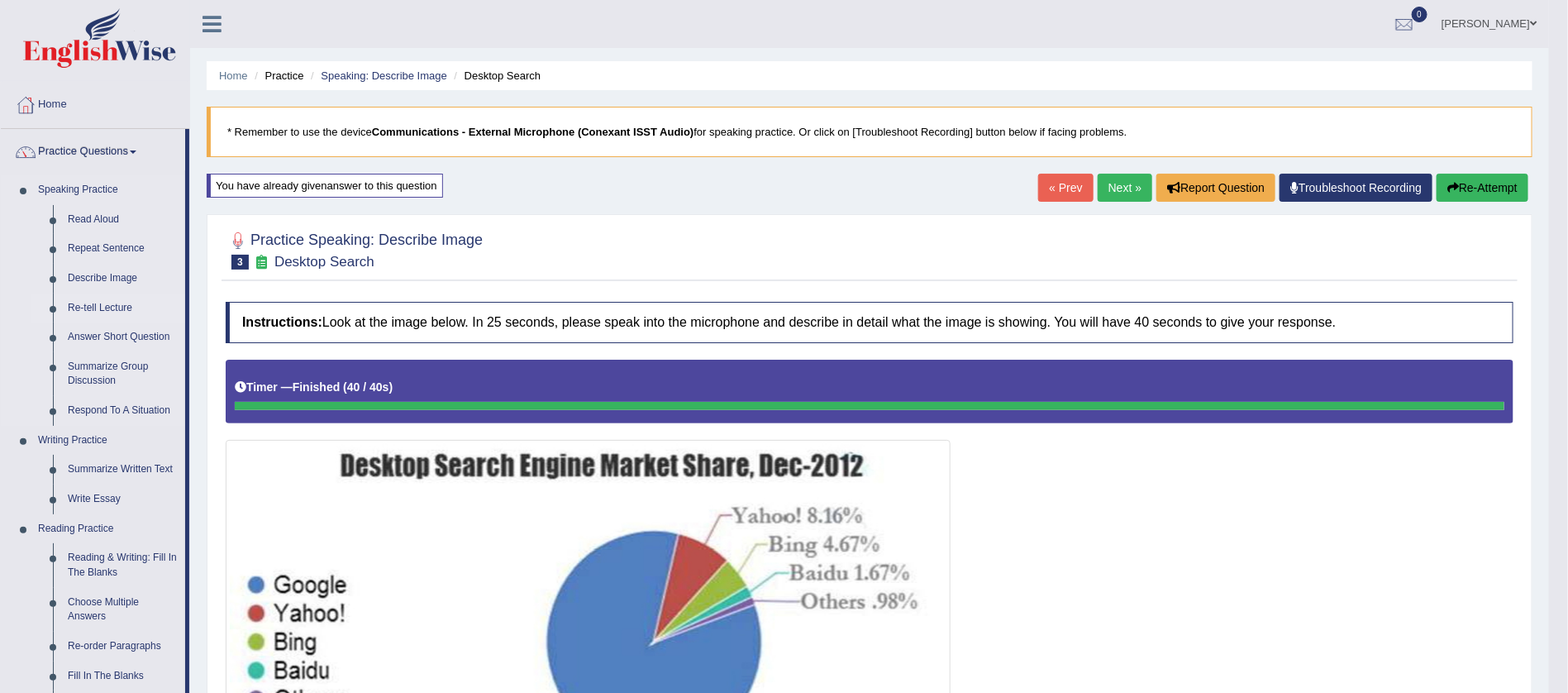
click at [112, 305] on link "Re-tell Lecture" at bounding box center [123, 308] width 125 height 29
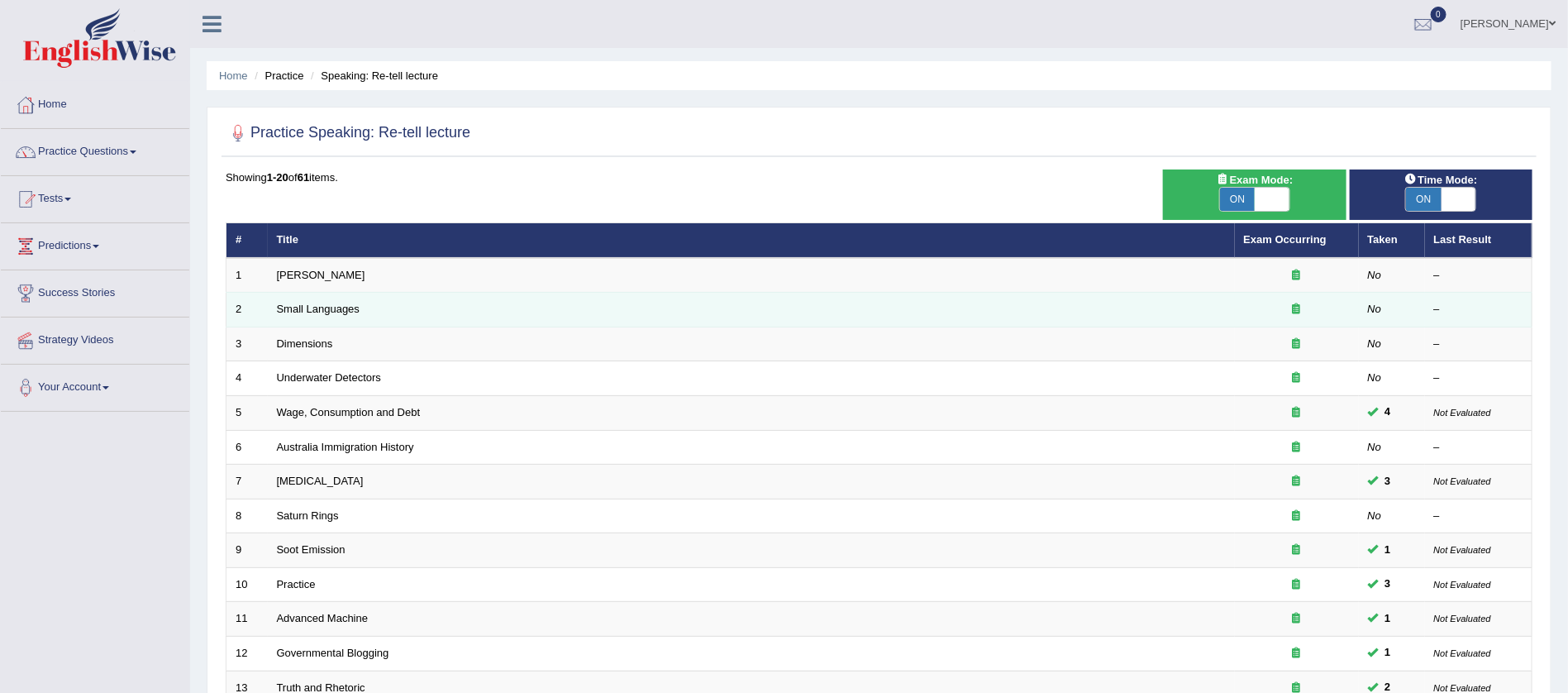
click at [353, 293] on td "Small Languages" at bounding box center [751, 310] width 967 height 35
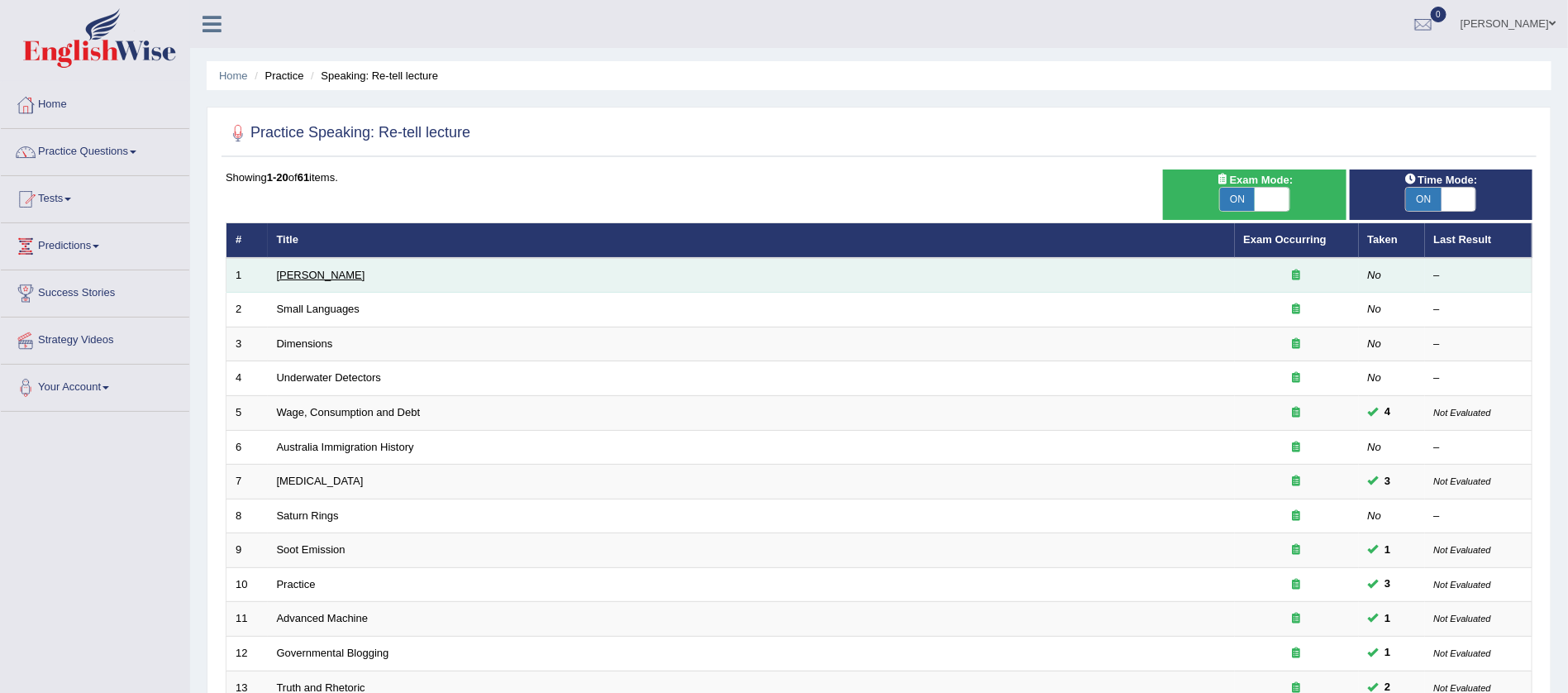
click at [332, 271] on link "[PERSON_NAME]" at bounding box center [321, 275] width 88 height 13
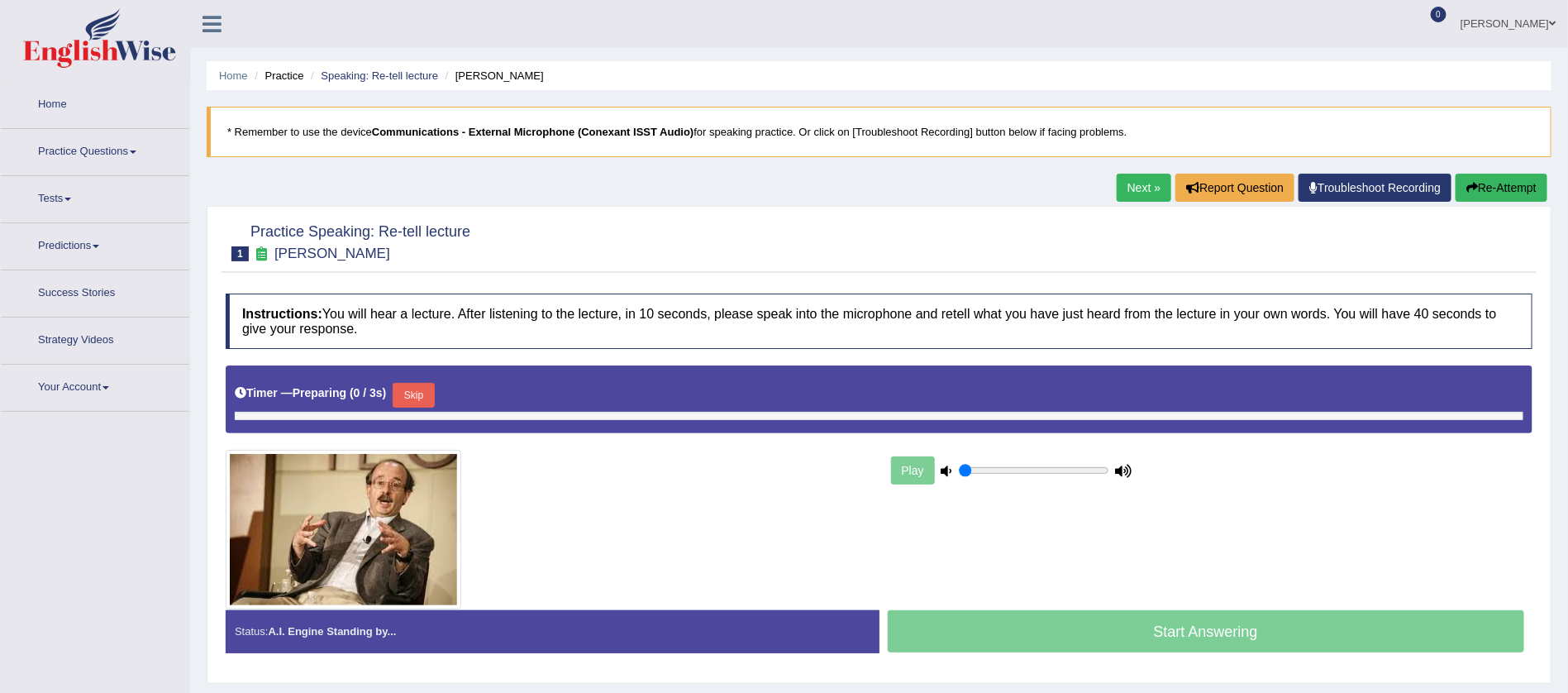
type input "1"
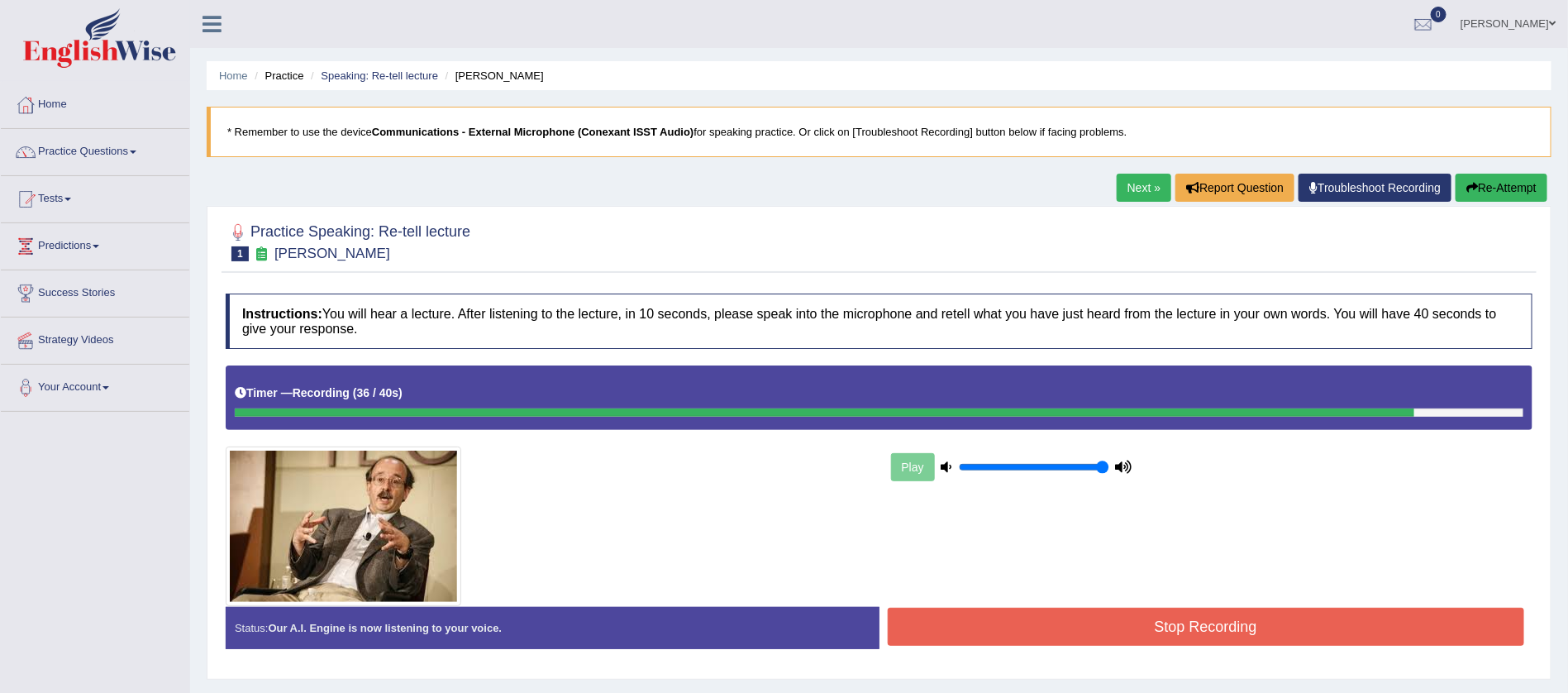
click at [1488, 182] on button "Re-Attempt" at bounding box center [1501, 187] width 92 height 28
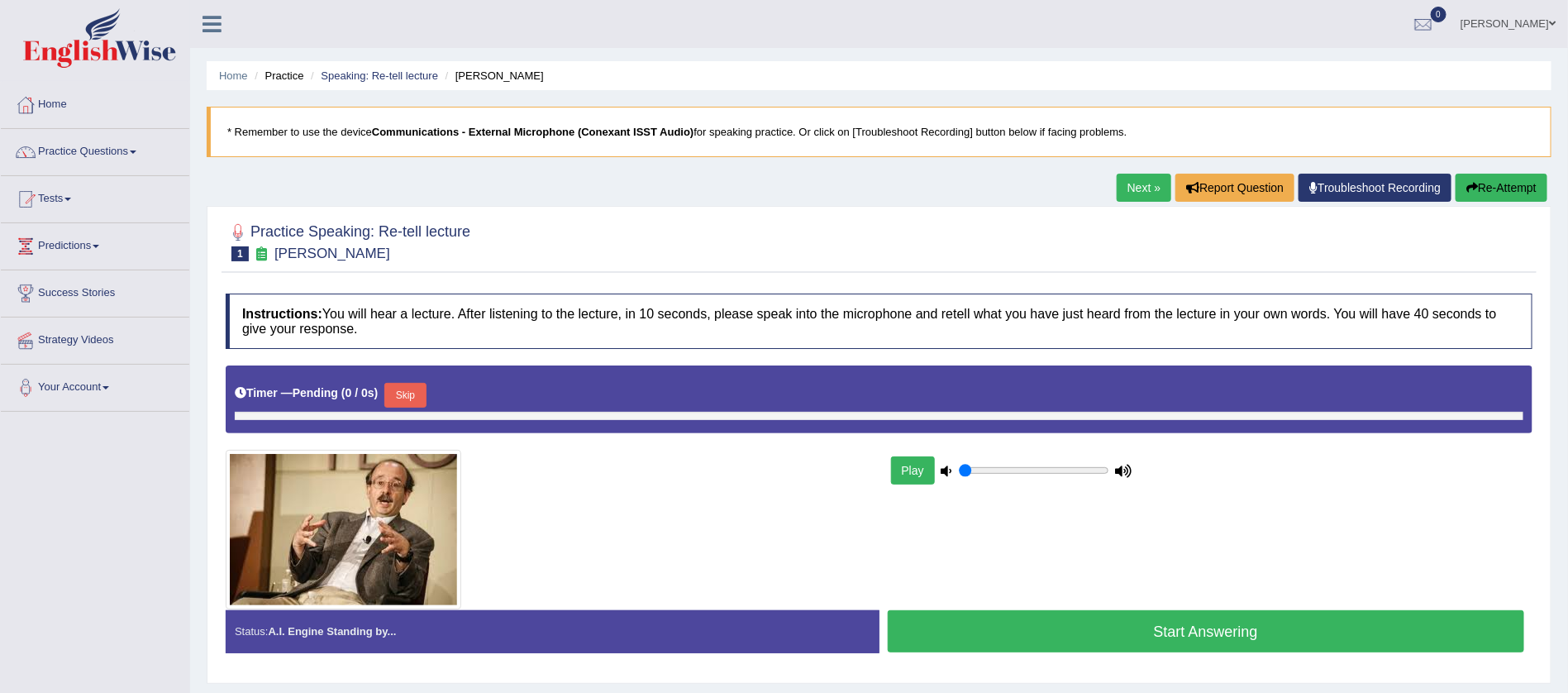
type input "1"
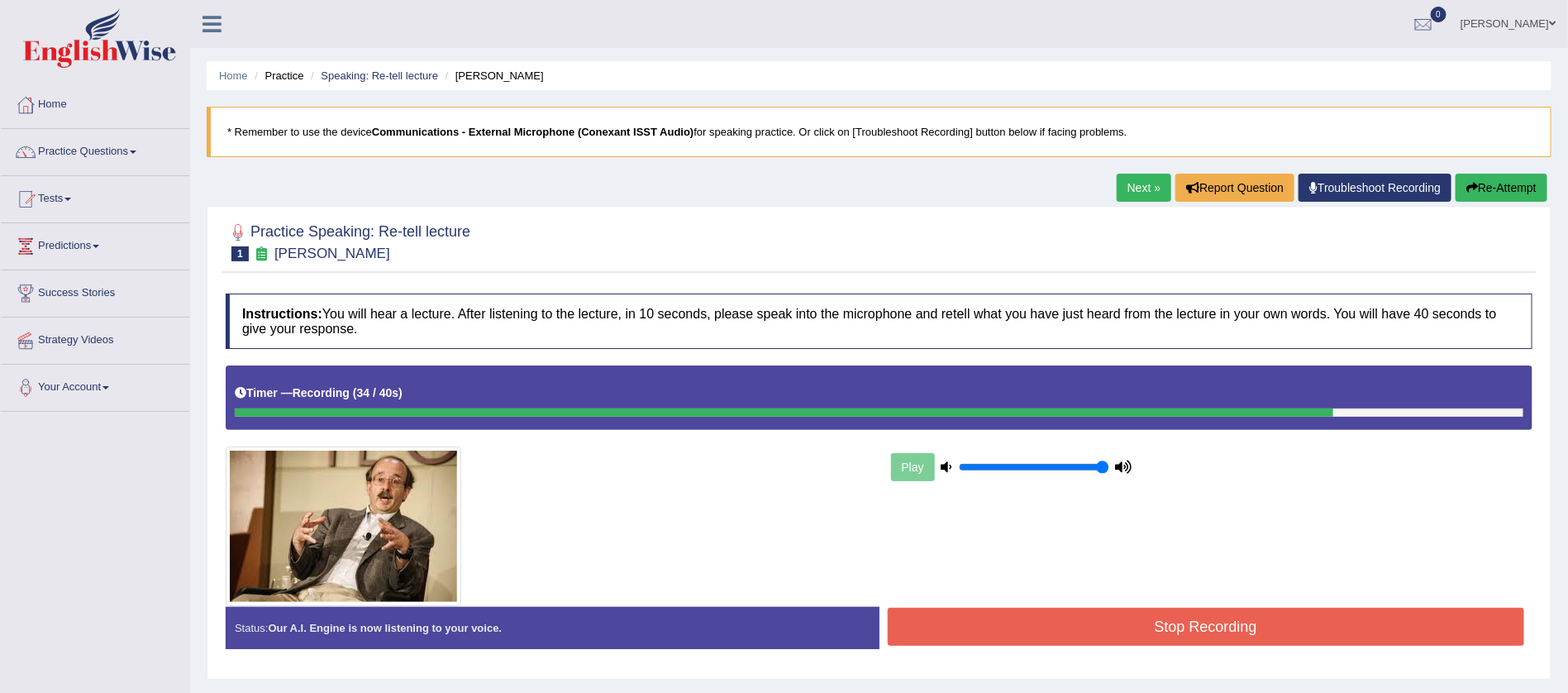
click at [1252, 630] on button "Stop Recording" at bounding box center [1207, 626] width 638 height 38
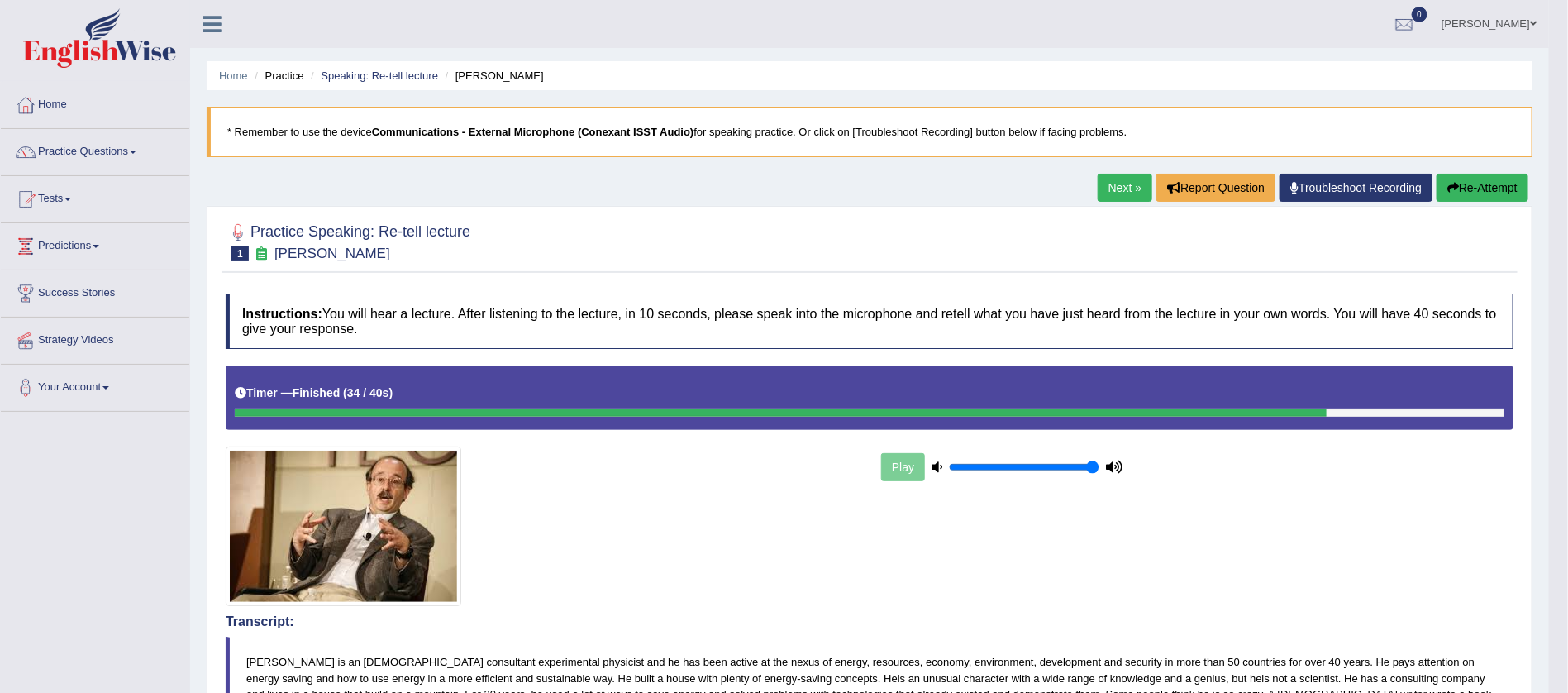
click at [1475, 186] on button "Re-Attempt" at bounding box center [1483, 187] width 92 height 28
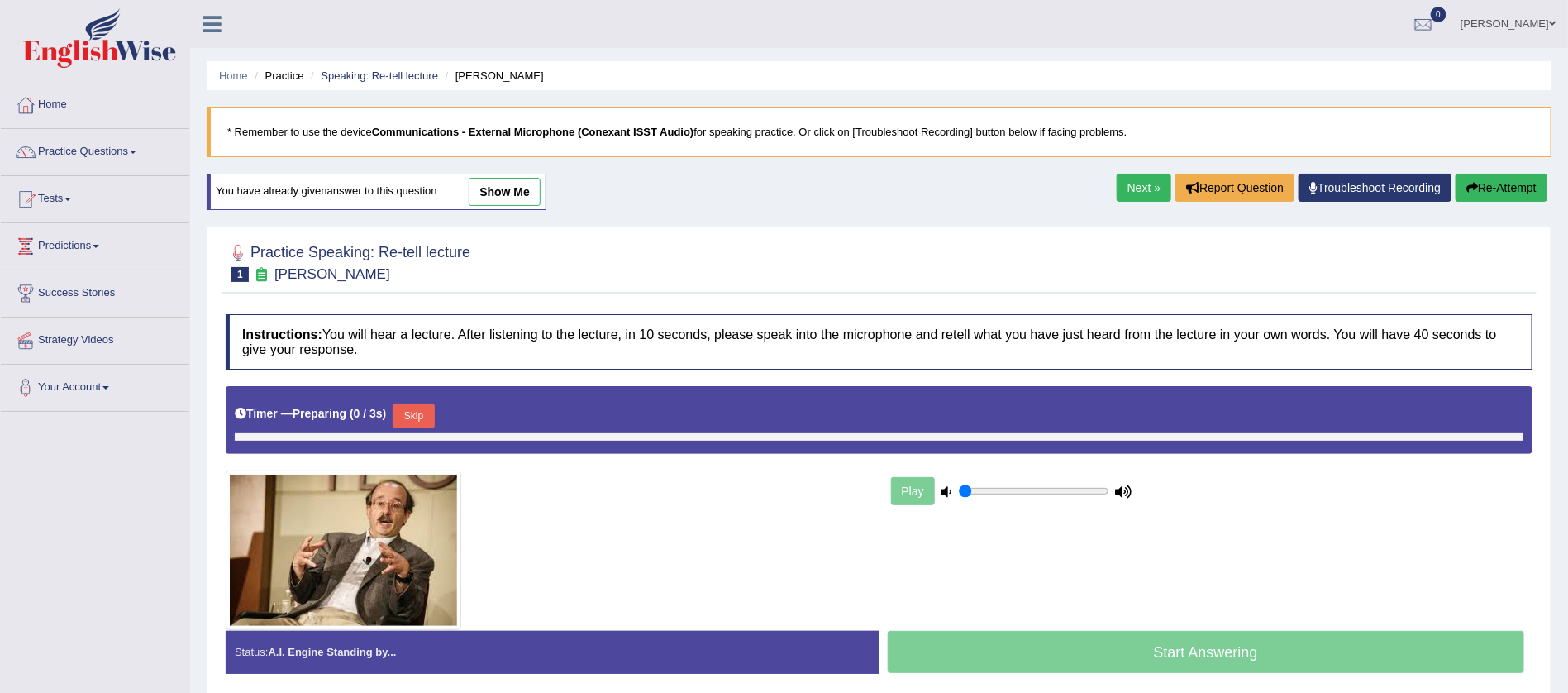
type input "1"
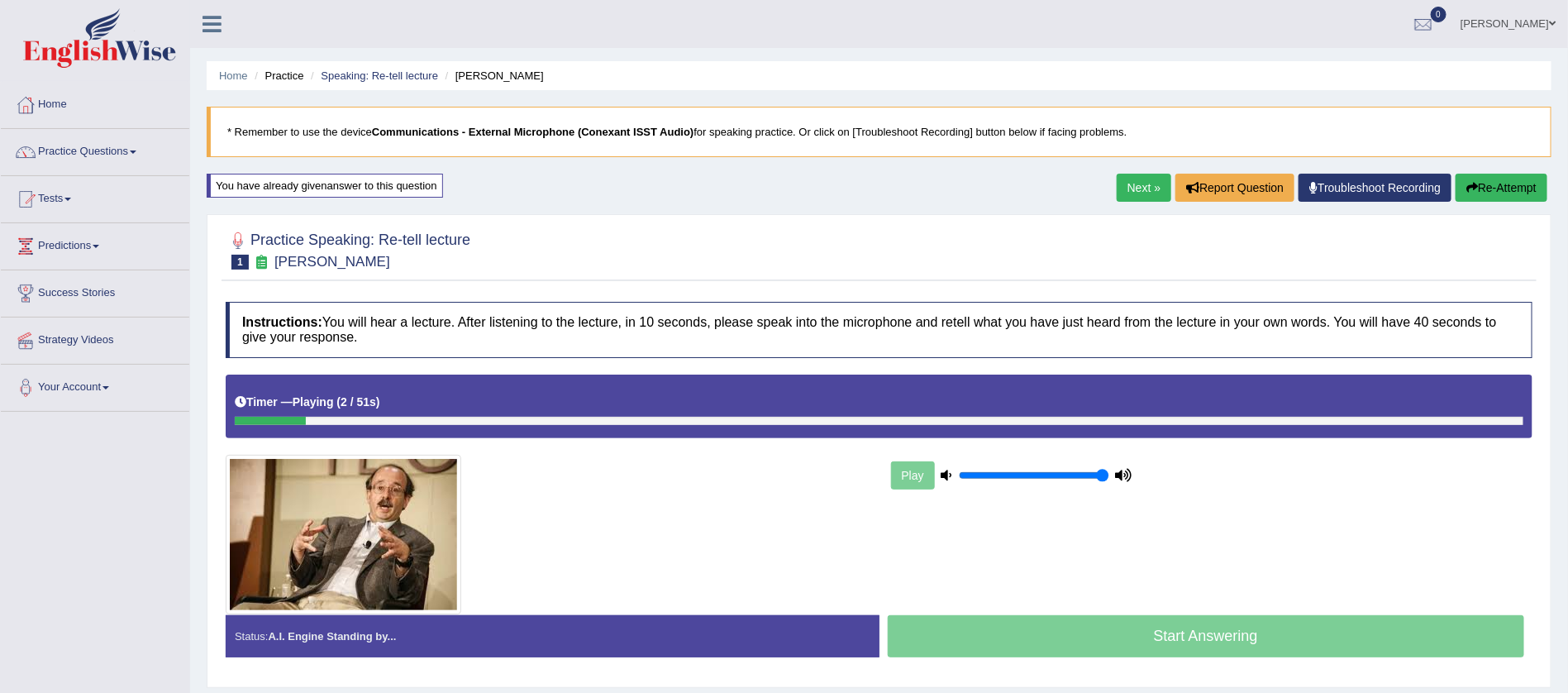
click at [1340, 419] on div at bounding box center [879, 420] width 1288 height 8
click at [1301, 479] on div "Play" at bounding box center [1211, 475] width 662 height 41
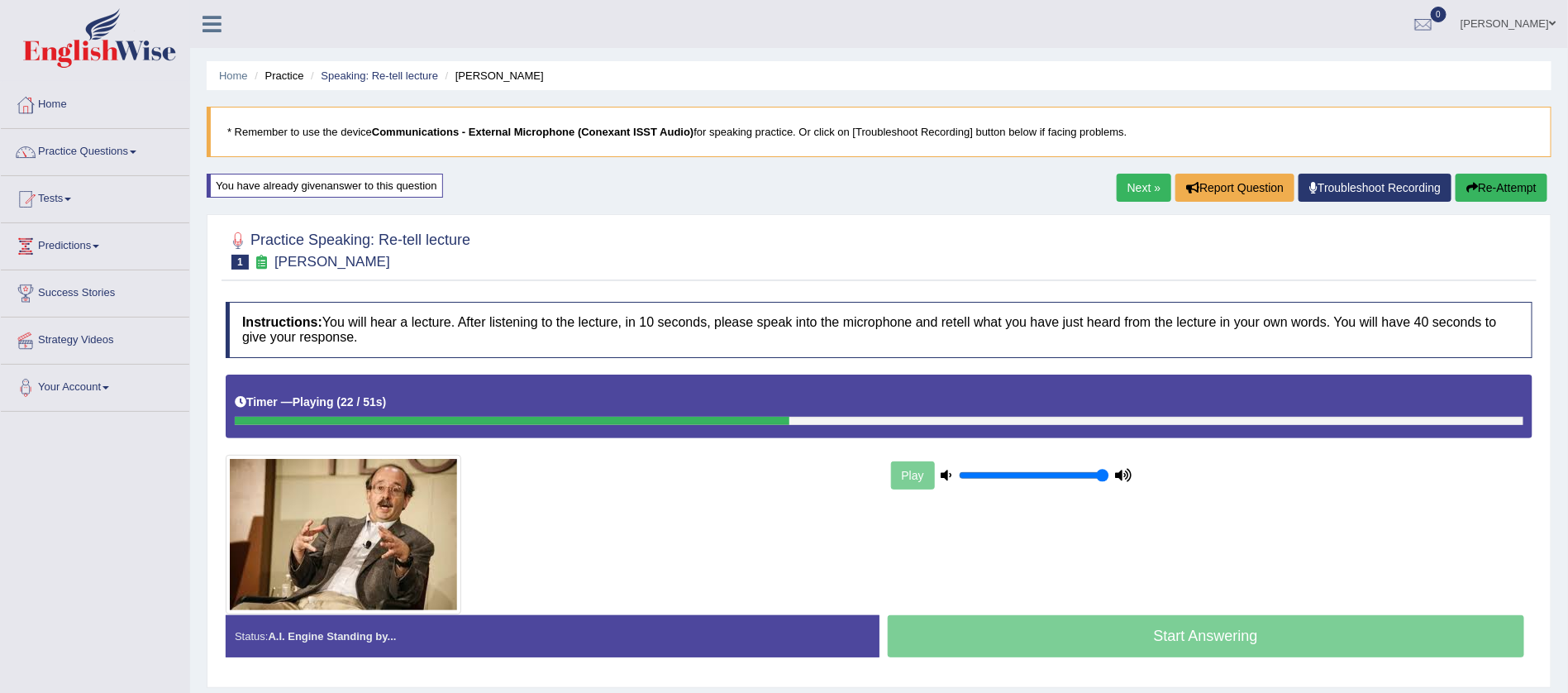
click at [1301, 479] on div "Play" at bounding box center [1211, 475] width 662 height 41
click at [910, 481] on div "Play" at bounding box center [1012, 475] width 248 height 41
click at [915, 469] on div "Play" at bounding box center [1012, 475] width 248 height 41
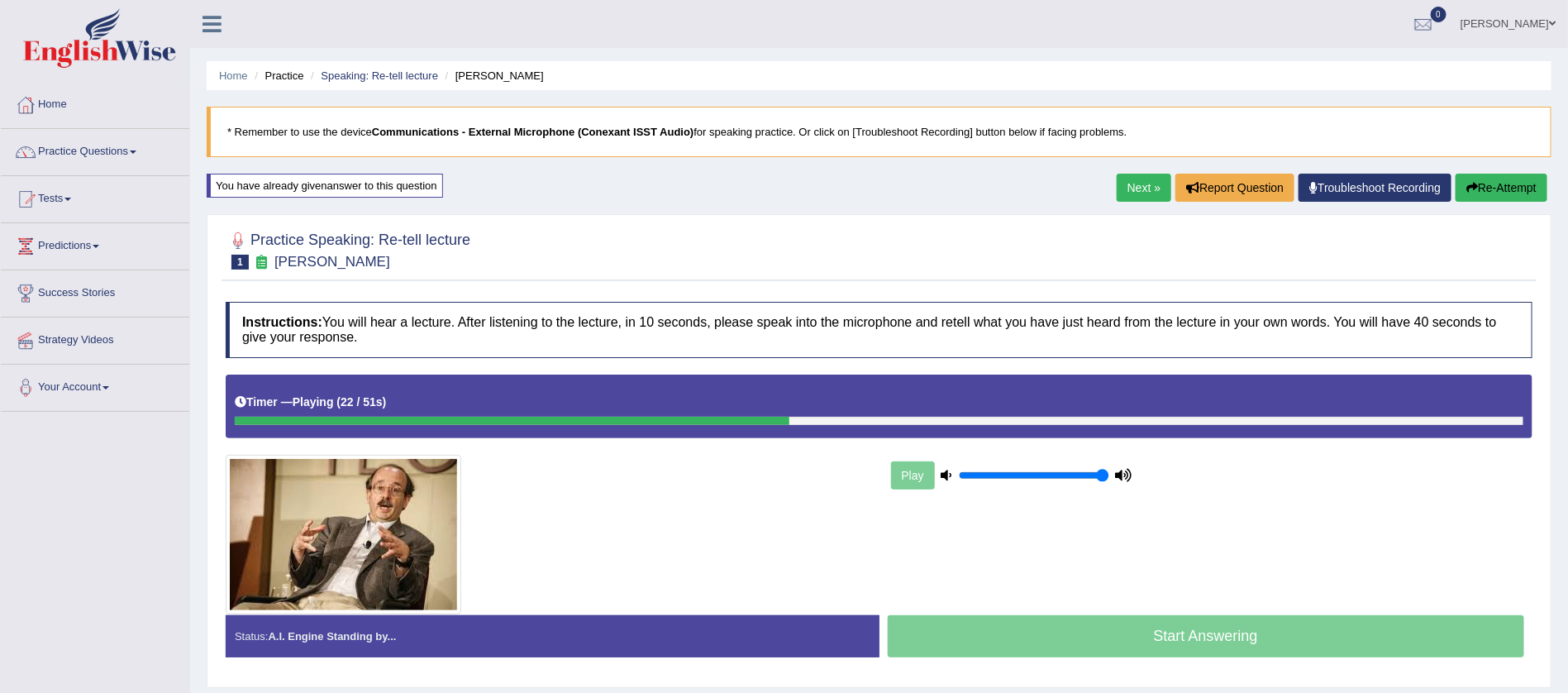
click at [915, 469] on div "Play" at bounding box center [1012, 475] width 248 height 41
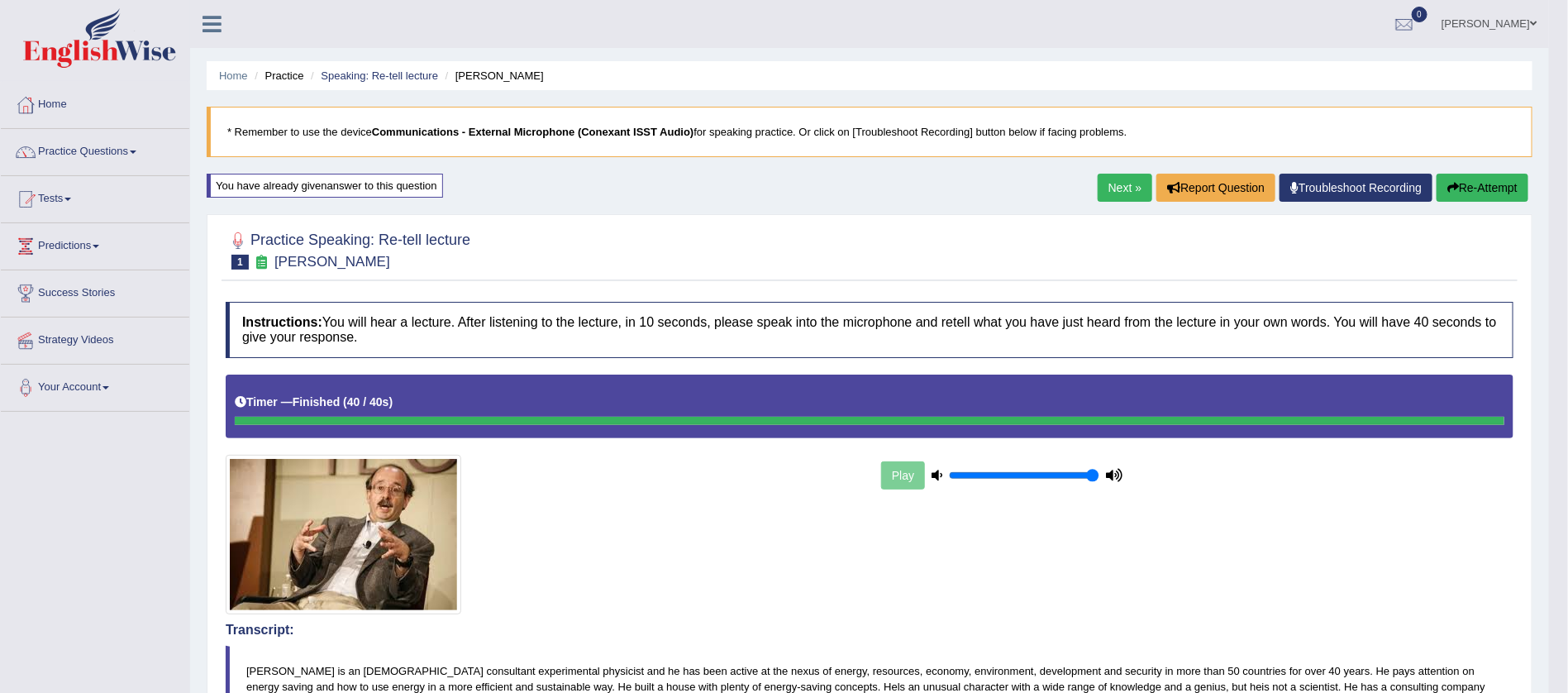
click at [1480, 191] on button "Re-Attempt" at bounding box center [1483, 187] width 92 height 28
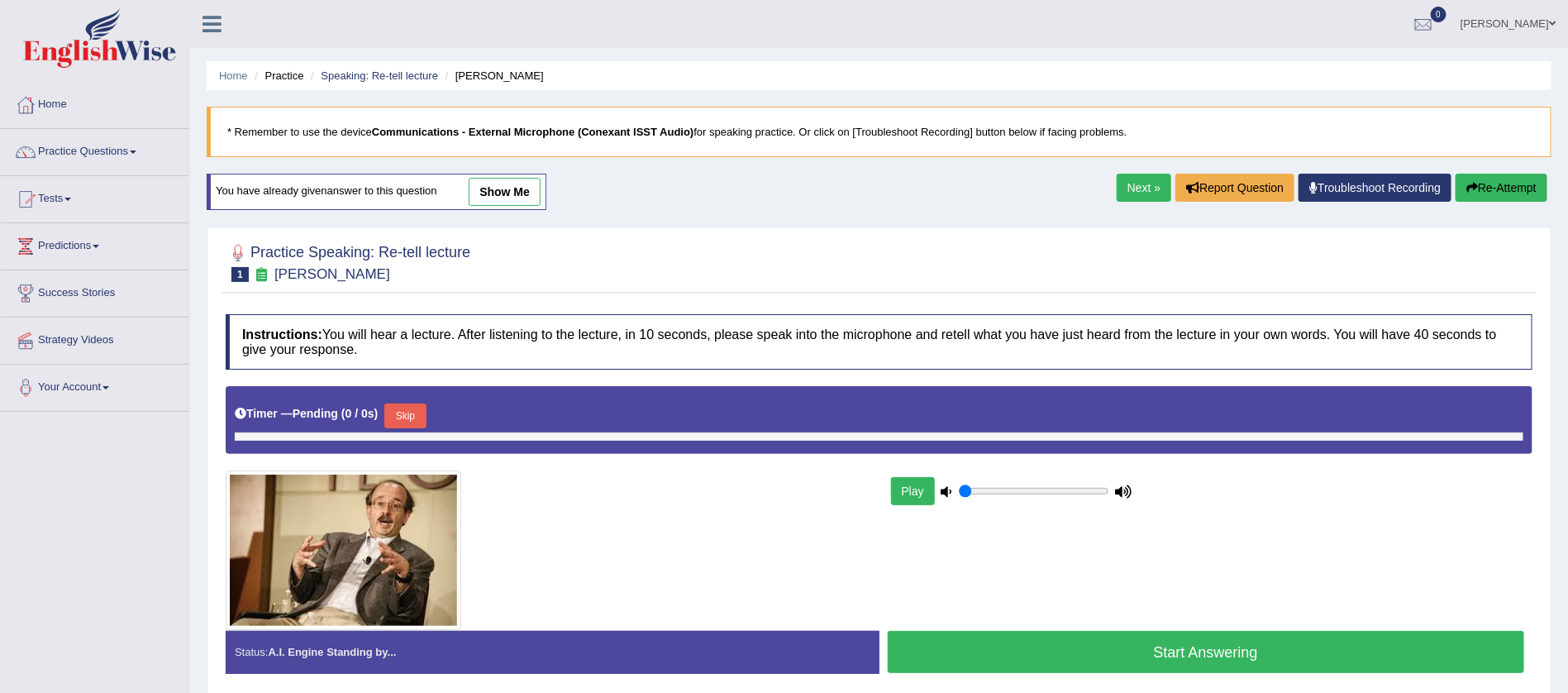
type input "1"
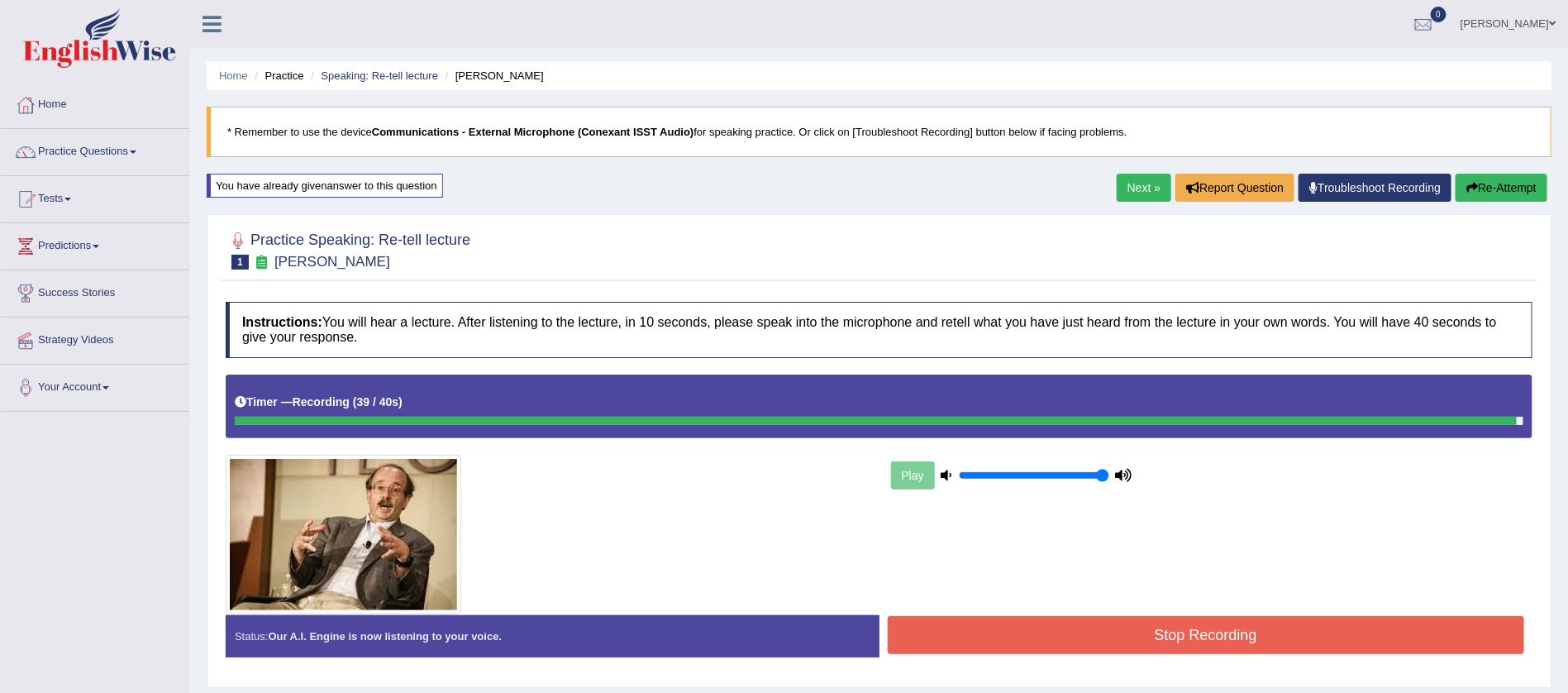
click at [1205, 628] on button "Stop Recording" at bounding box center [1207, 634] width 638 height 38
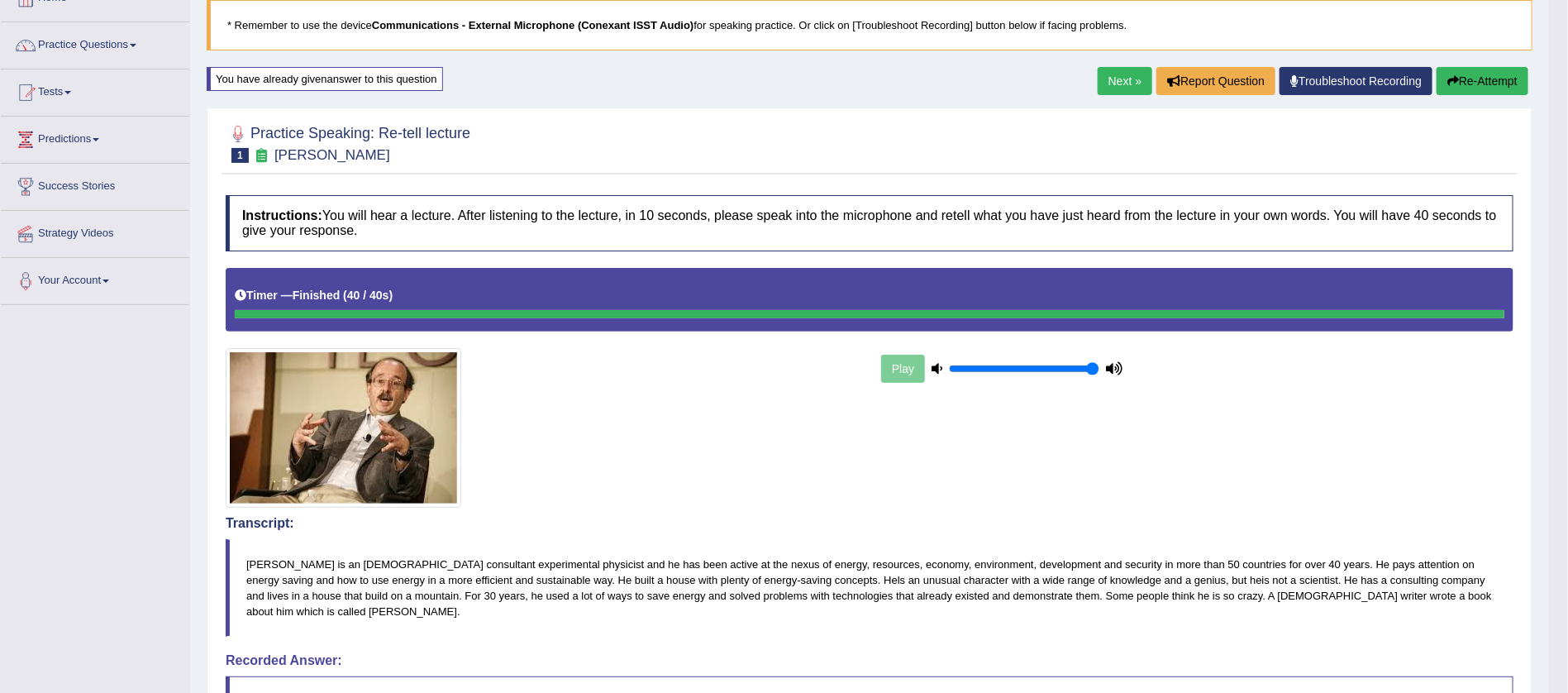
scroll to position [102, 0]
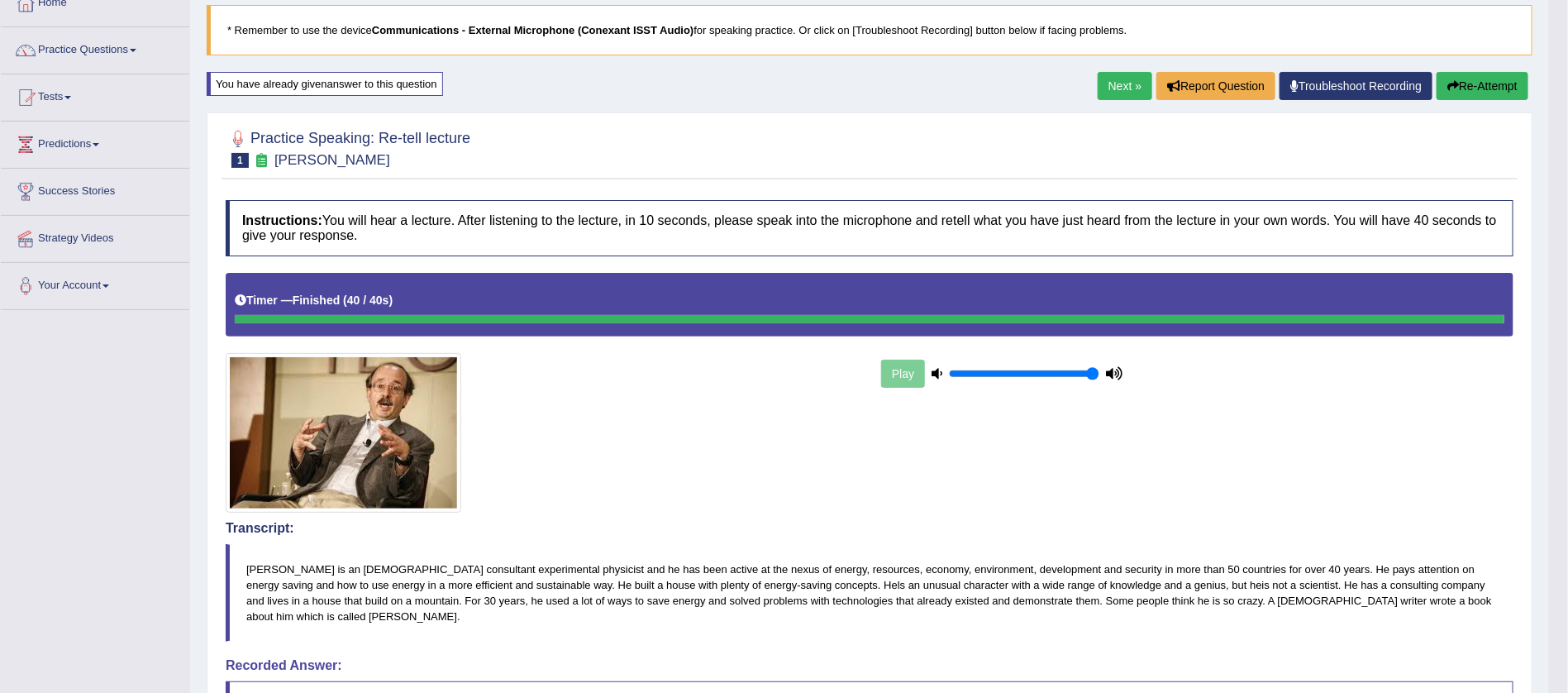
click at [1473, 88] on button "Re-Attempt" at bounding box center [1483, 85] width 92 height 28
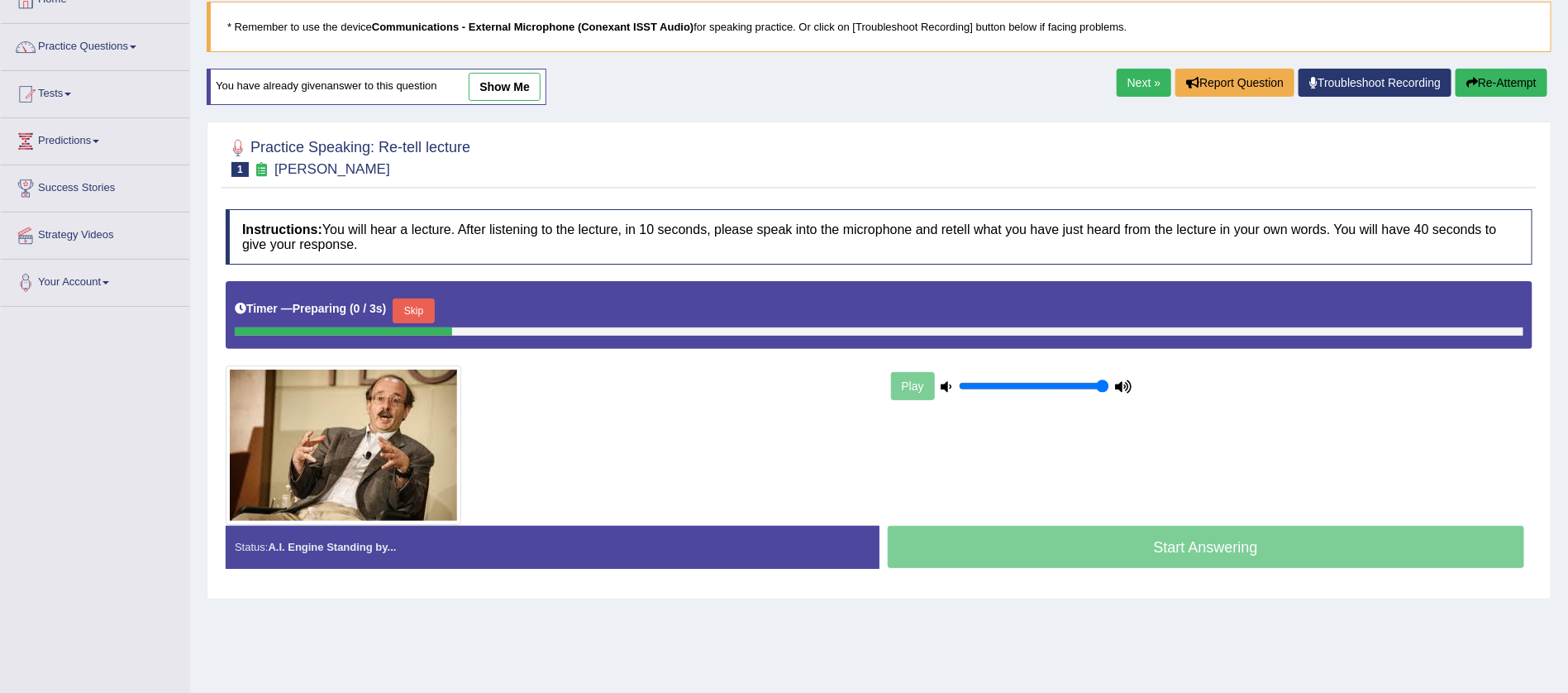
scroll to position [102, 0]
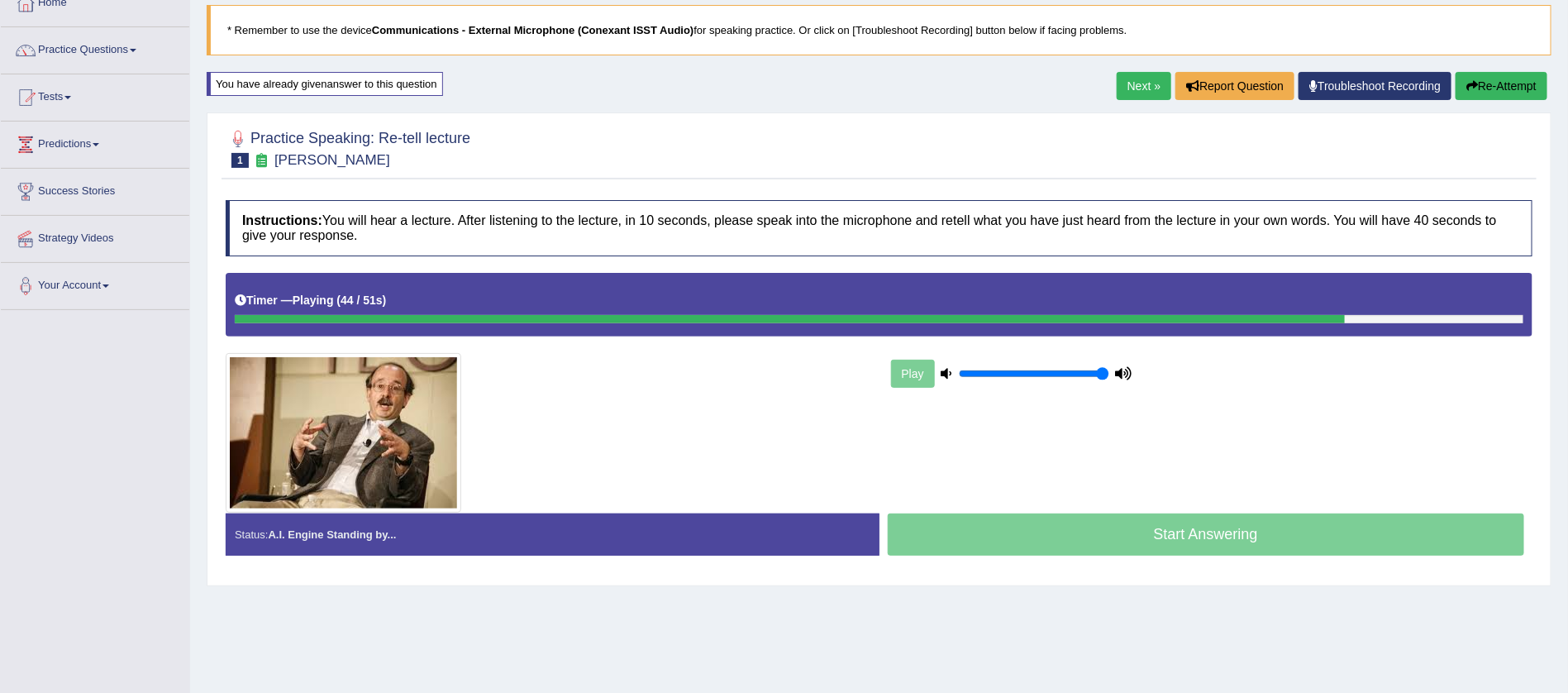
click at [288, 162] on small "Amory Lovins" at bounding box center [332, 160] width 116 height 16
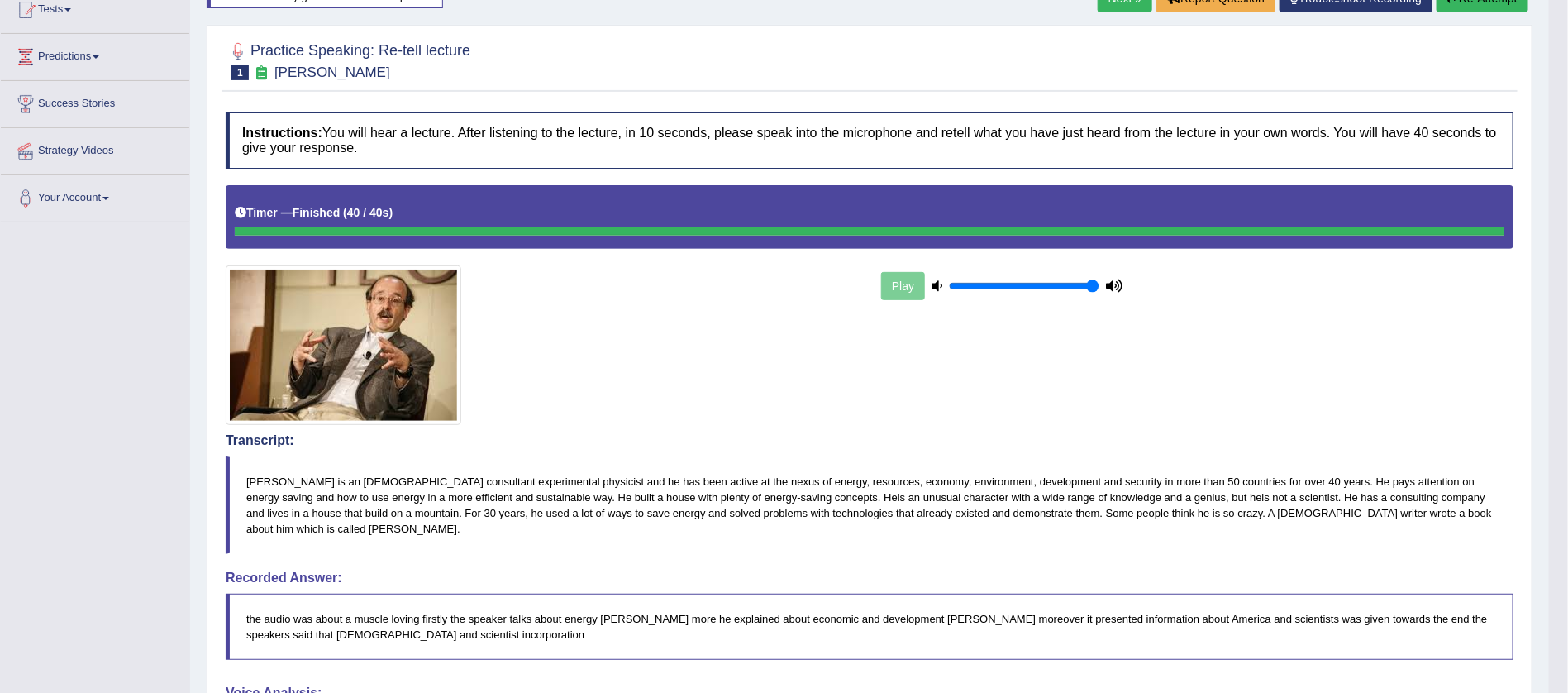
scroll to position [0, 0]
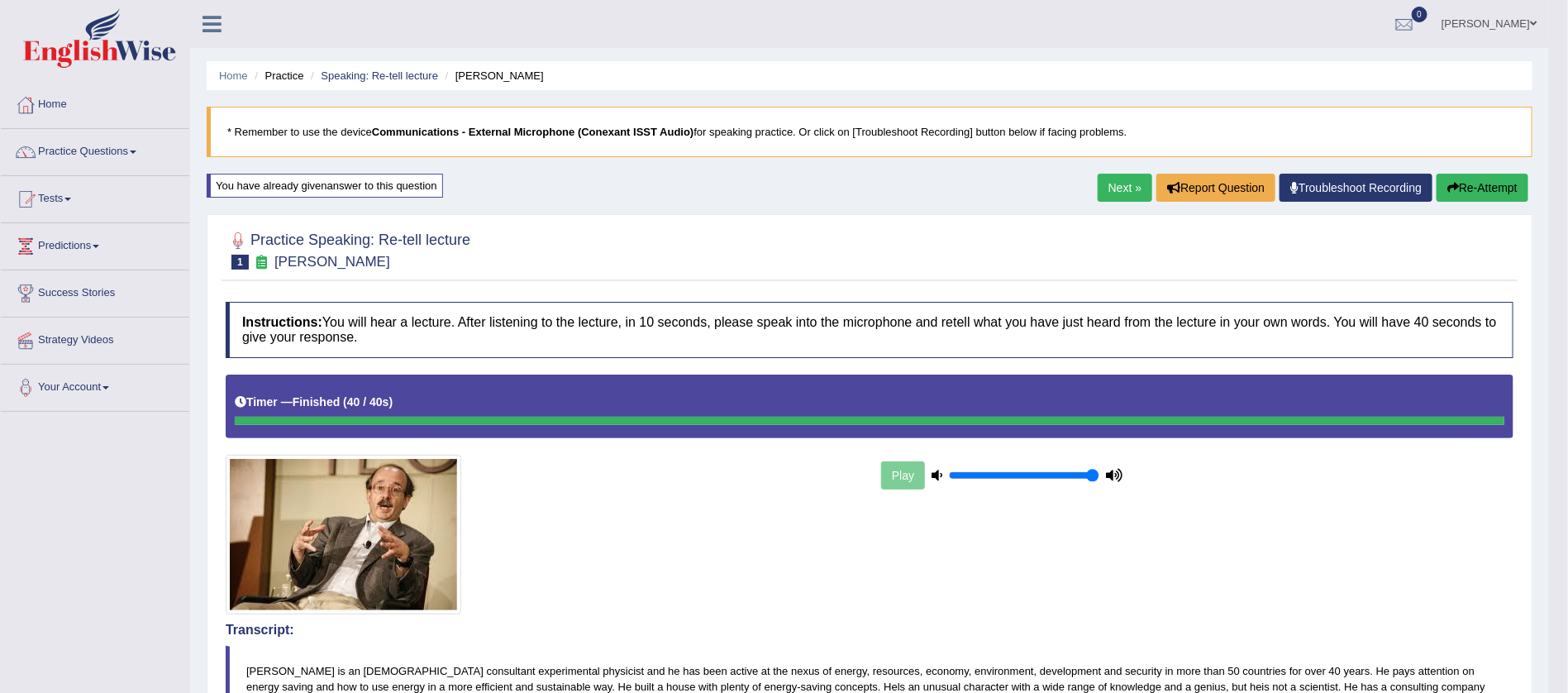
click at [1470, 186] on button "Re-Attempt" at bounding box center [1483, 187] width 92 height 28
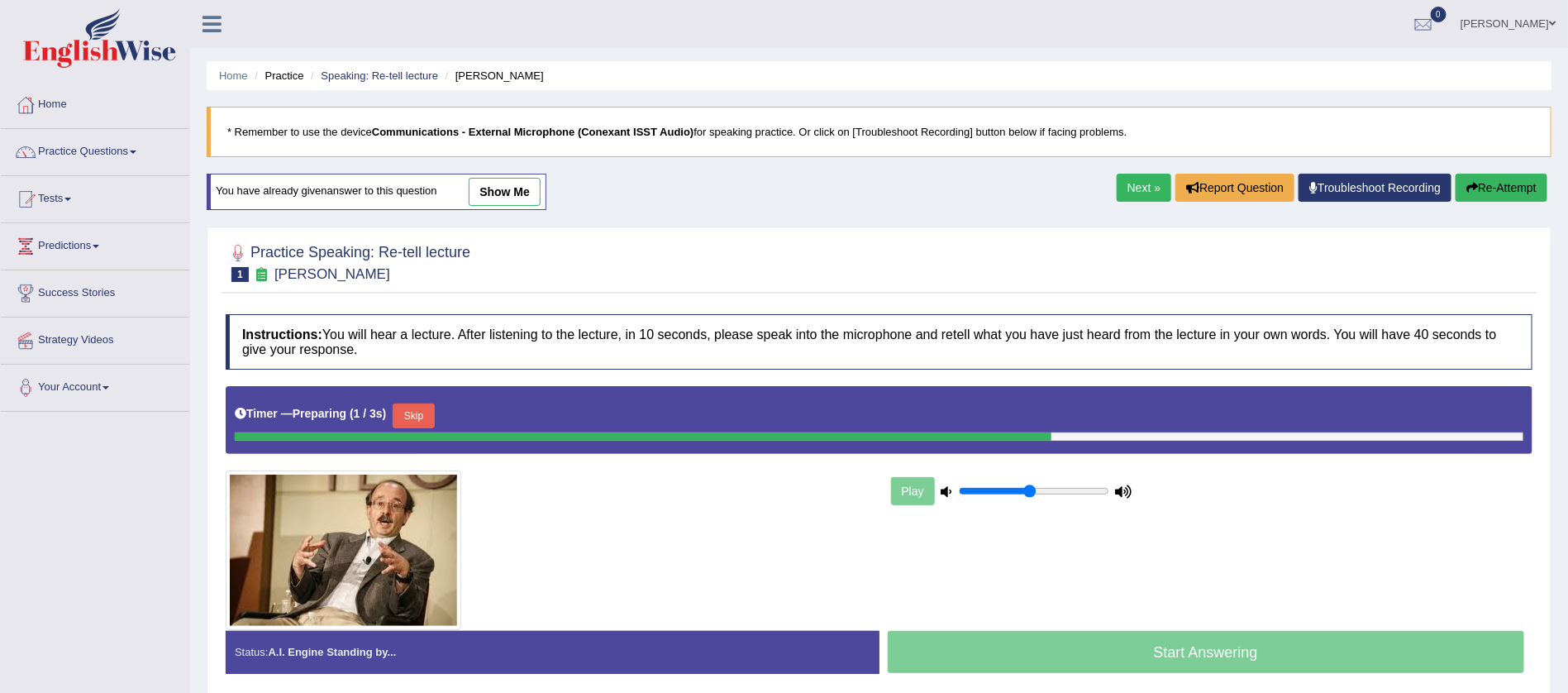
click at [1031, 485] on input "range" at bounding box center [1034, 491] width 150 height 13
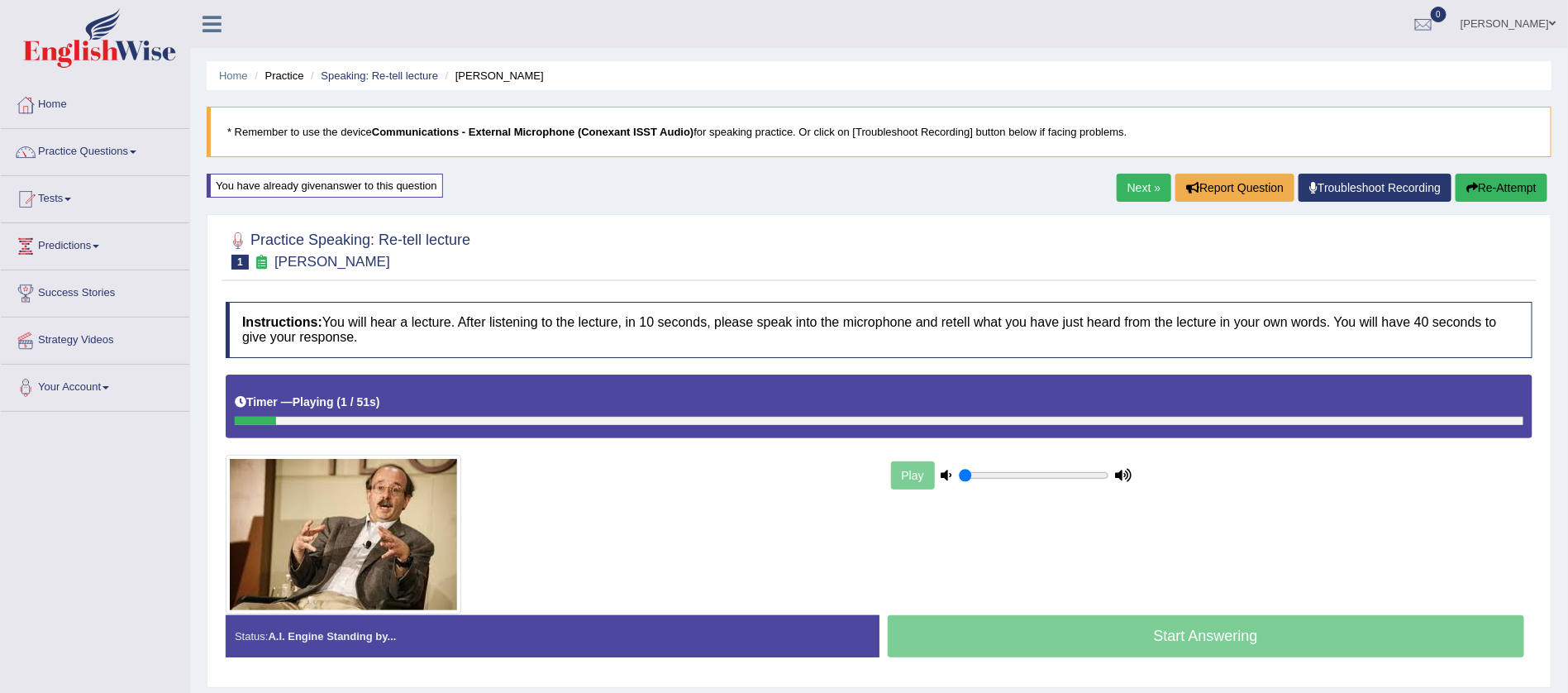
type input "0.05"
click at [965, 475] on input "range" at bounding box center [1034, 475] width 150 height 13
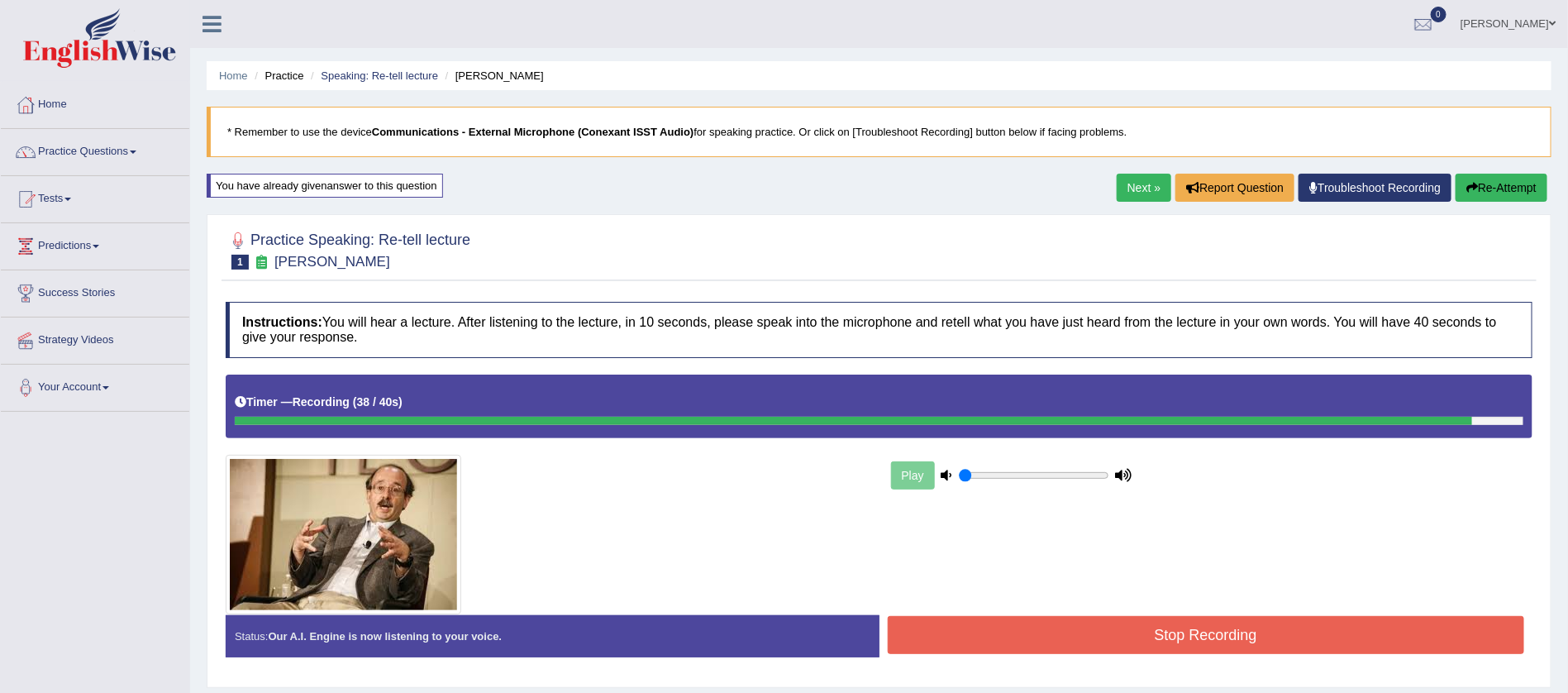
click at [1228, 627] on button "Stop Recording" at bounding box center [1207, 634] width 638 height 38
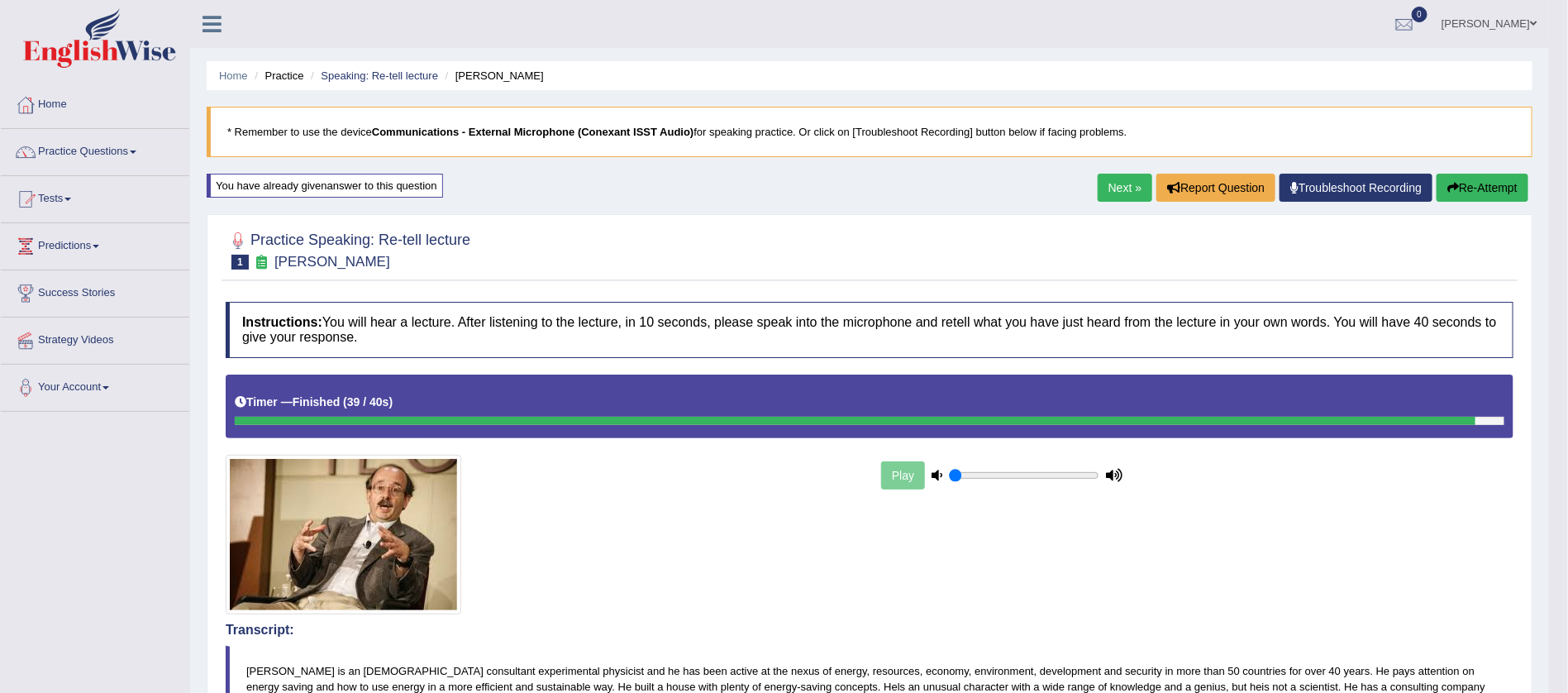
click at [1530, 23] on span at bounding box center [1533, 24] width 6 height 11
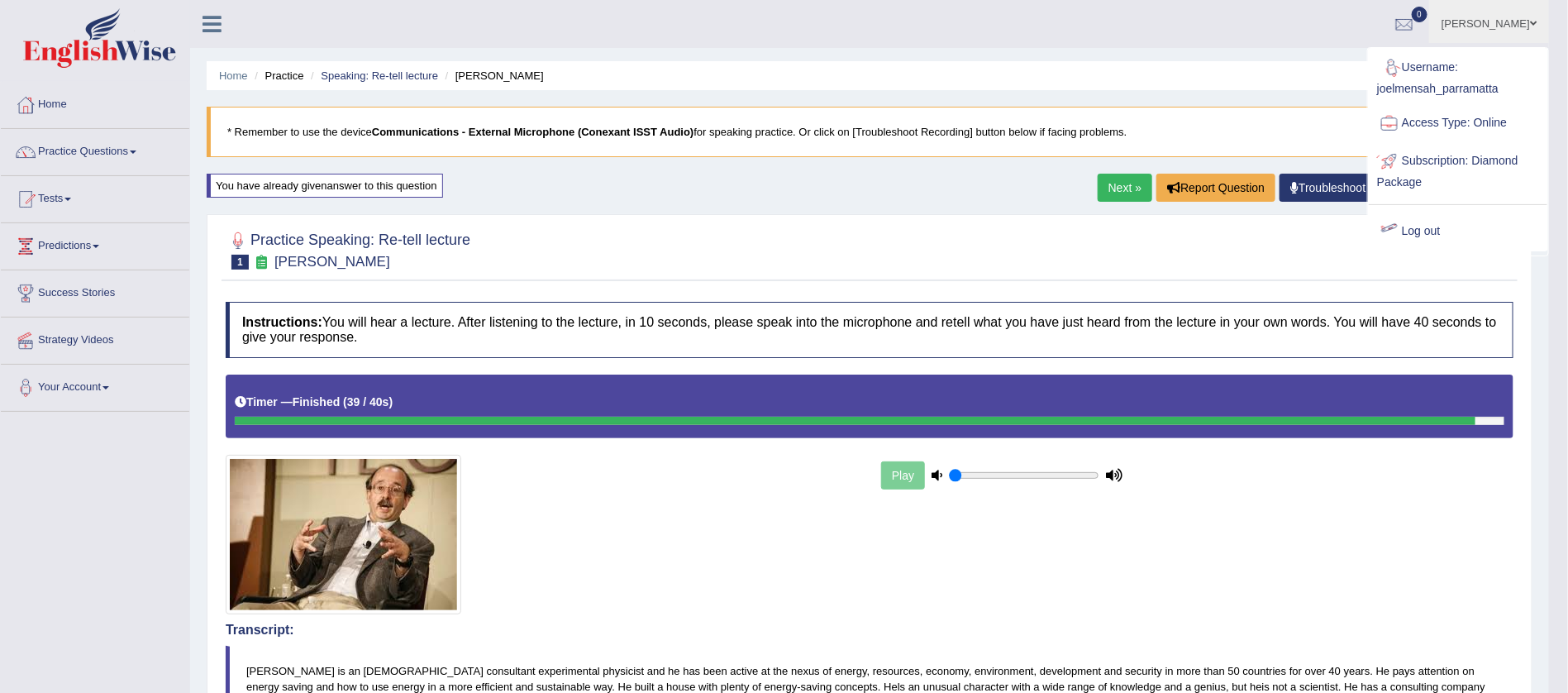
click at [1433, 223] on link "Log out" at bounding box center [1458, 231] width 179 height 38
